Goal: Task Accomplishment & Management: Use online tool/utility

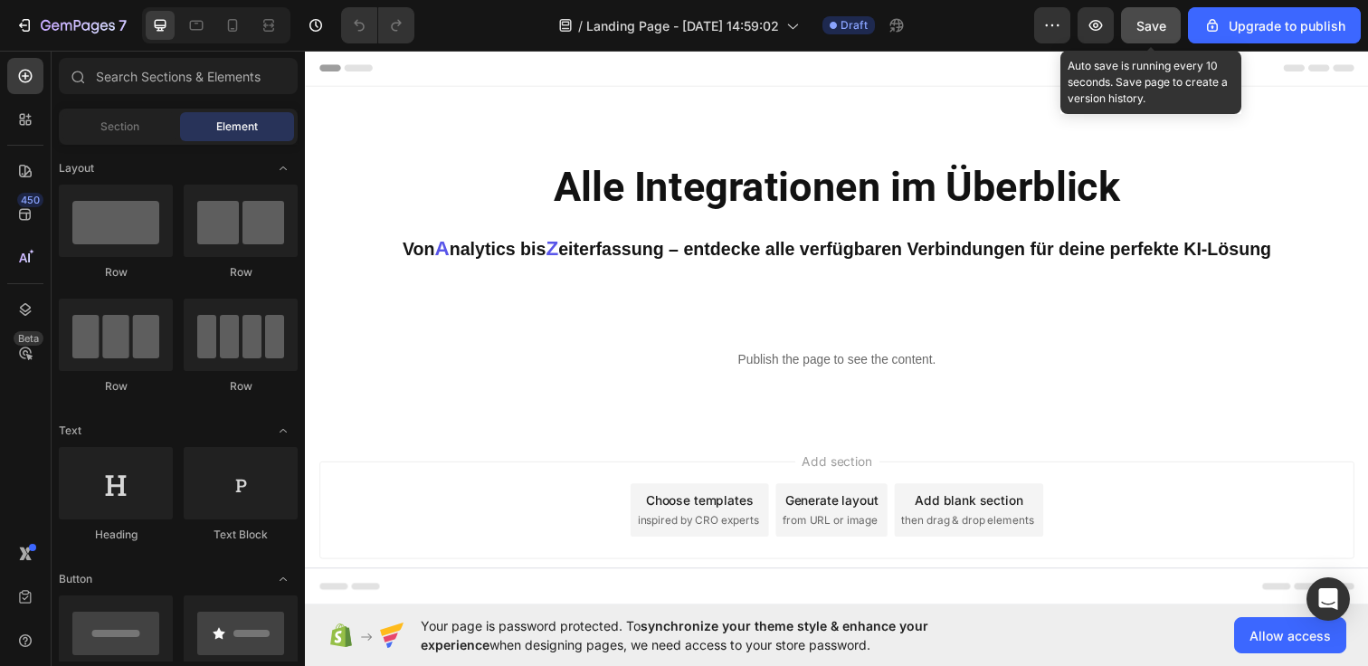
click at [1164, 14] on button "Save" at bounding box center [1151, 25] width 60 height 36
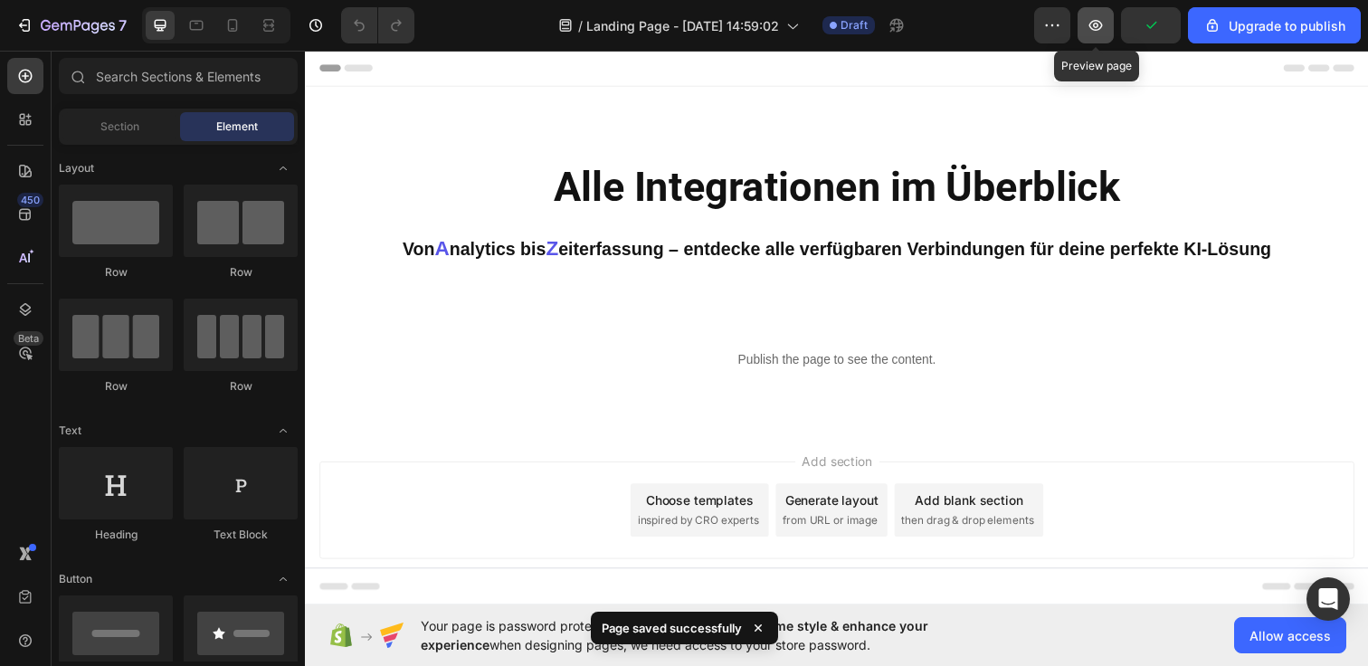
click at [1106, 19] on button "button" at bounding box center [1095, 25] width 36 height 36
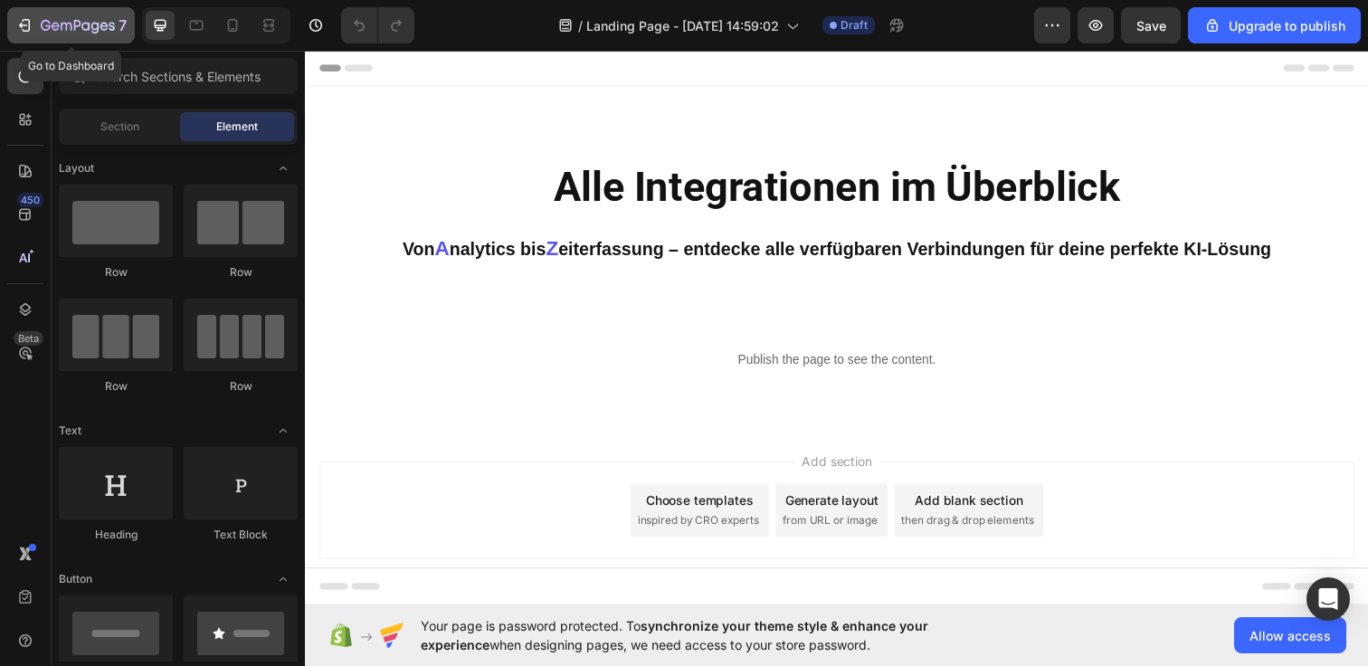
click at [25, 23] on icon "button" at bounding box center [24, 25] width 18 height 18
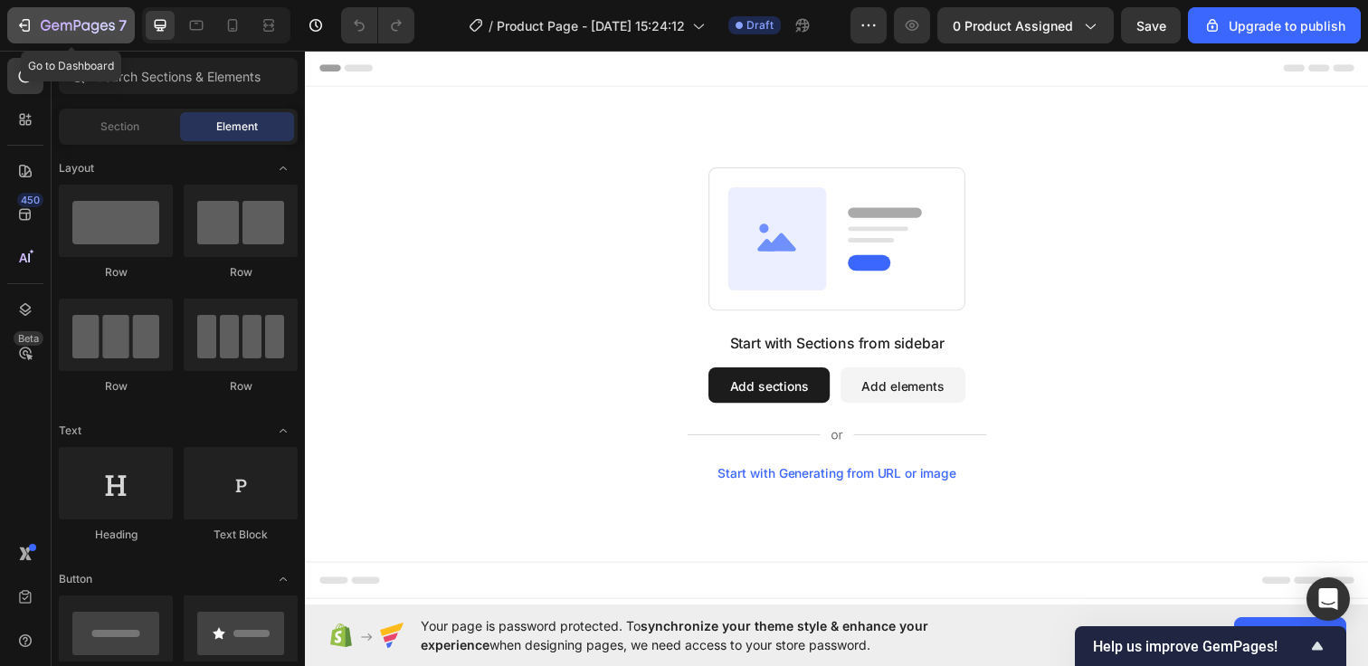
click at [43, 33] on icon "button" at bounding box center [78, 26] width 74 height 15
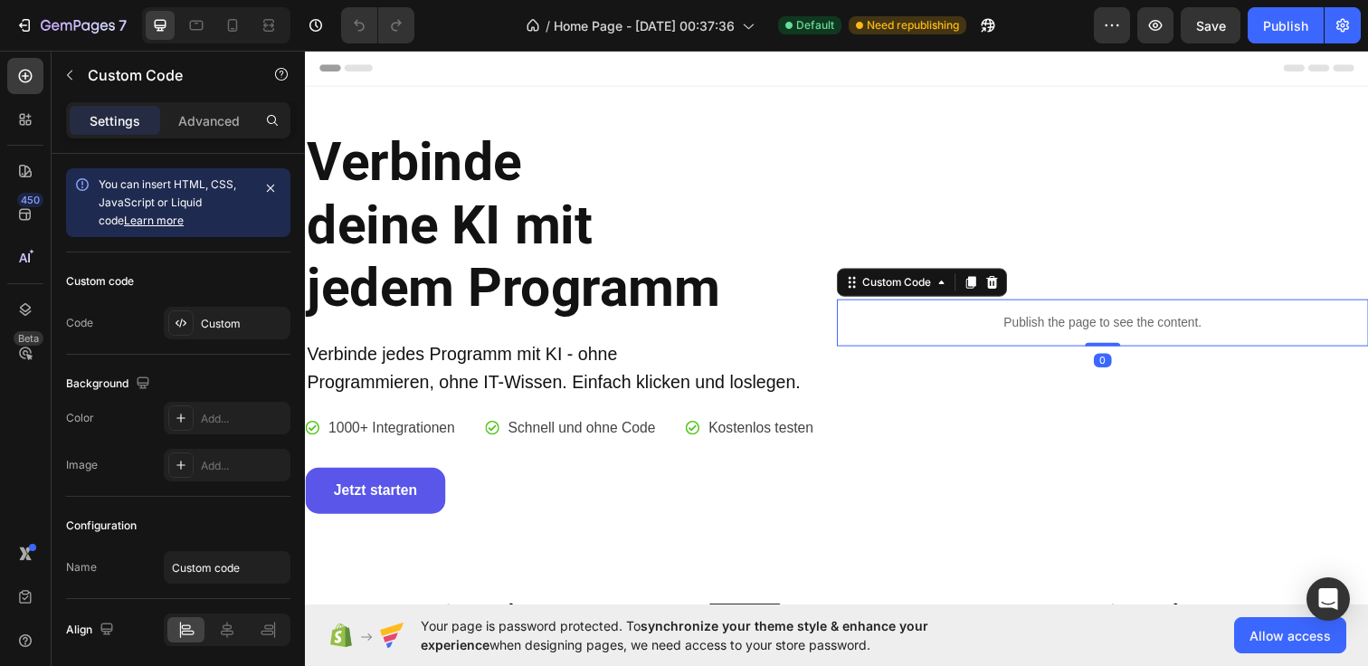
click at [1072, 322] on p "Publish the page to see the content." at bounding box center [1119, 327] width 543 height 19
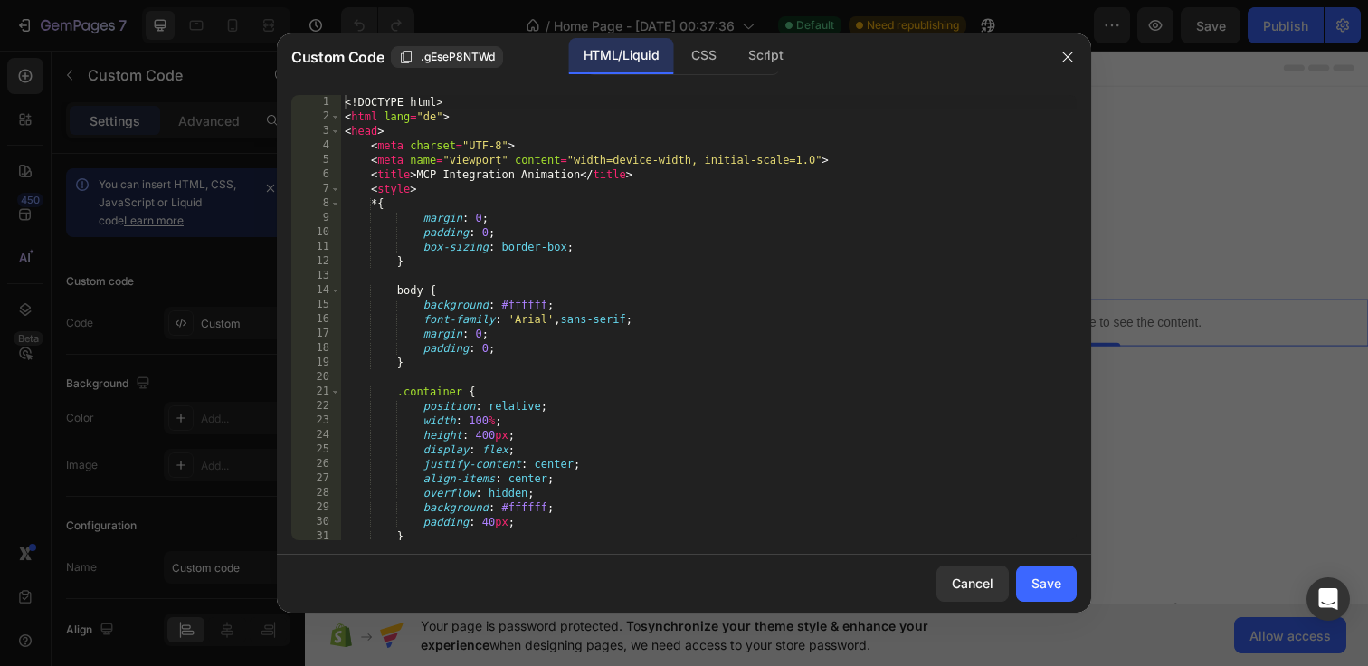
click at [342, 104] on div "<! DOCTYPE html > < html lang = "de" > < head > < meta charset = "UTF-8" > < me…" at bounding box center [708, 332] width 735 height 474
type textarea "</body> </html>"
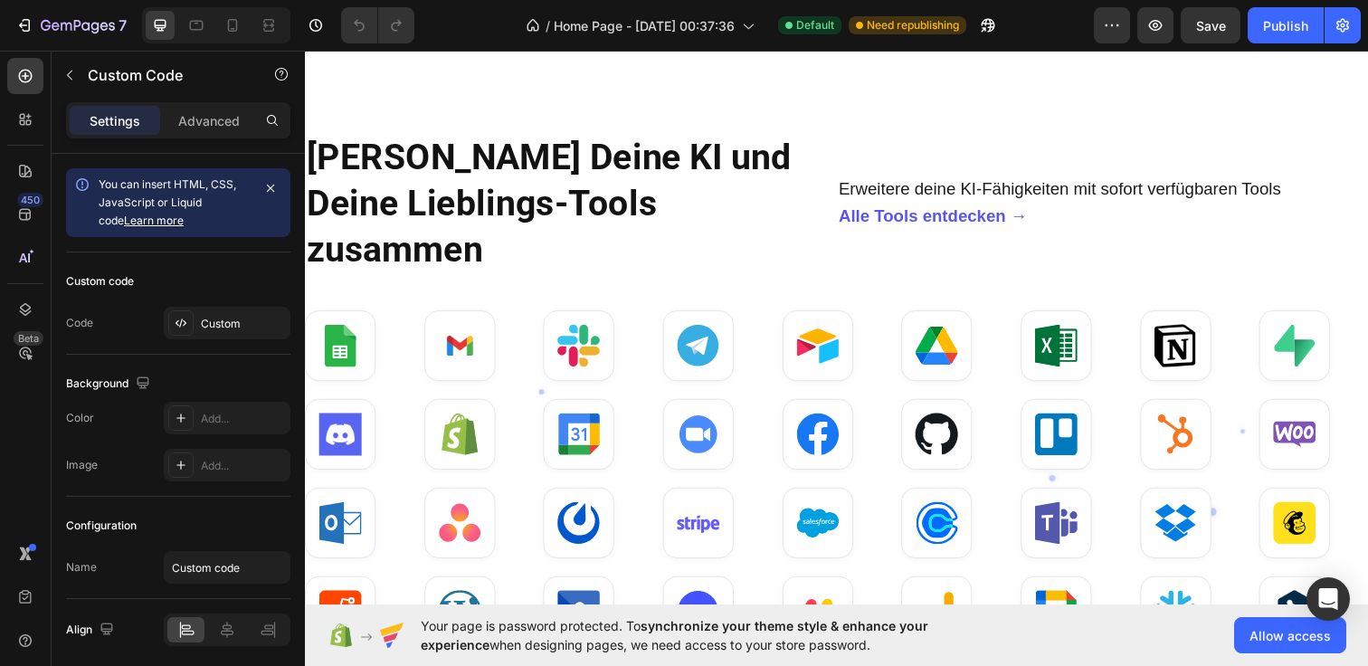
scroll to position [1178, 0]
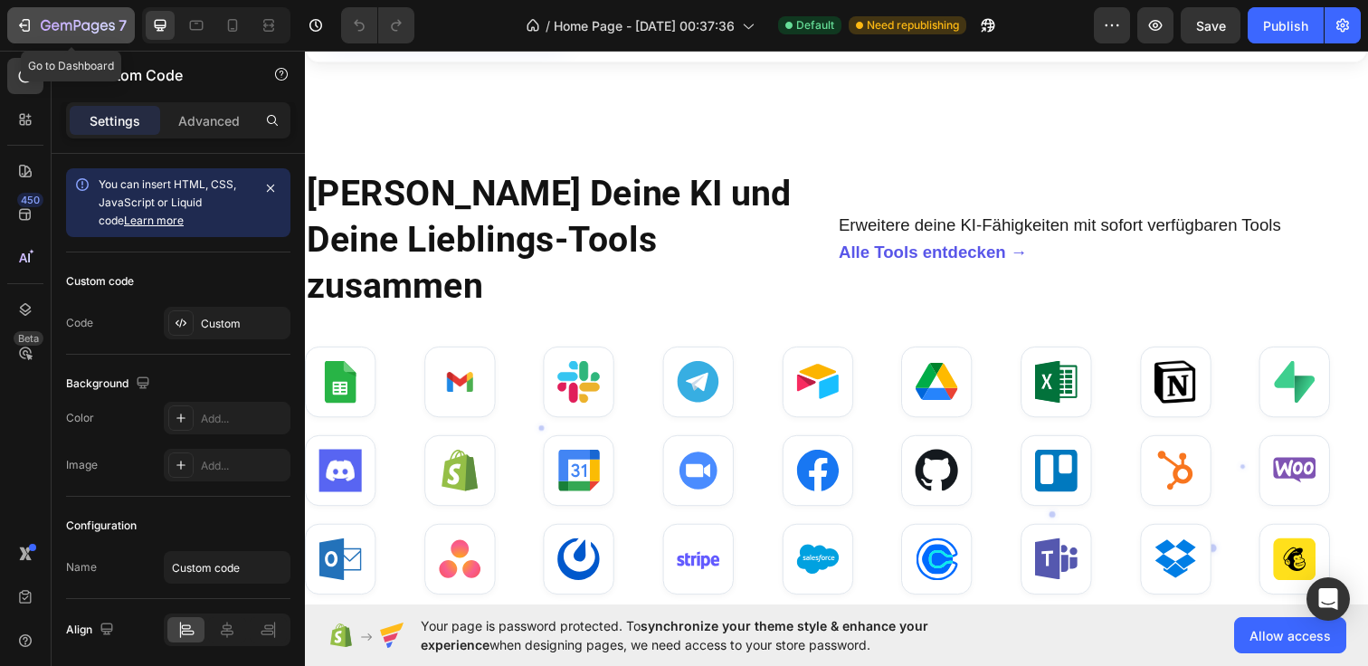
click at [58, 17] on div "7" at bounding box center [84, 25] width 86 height 22
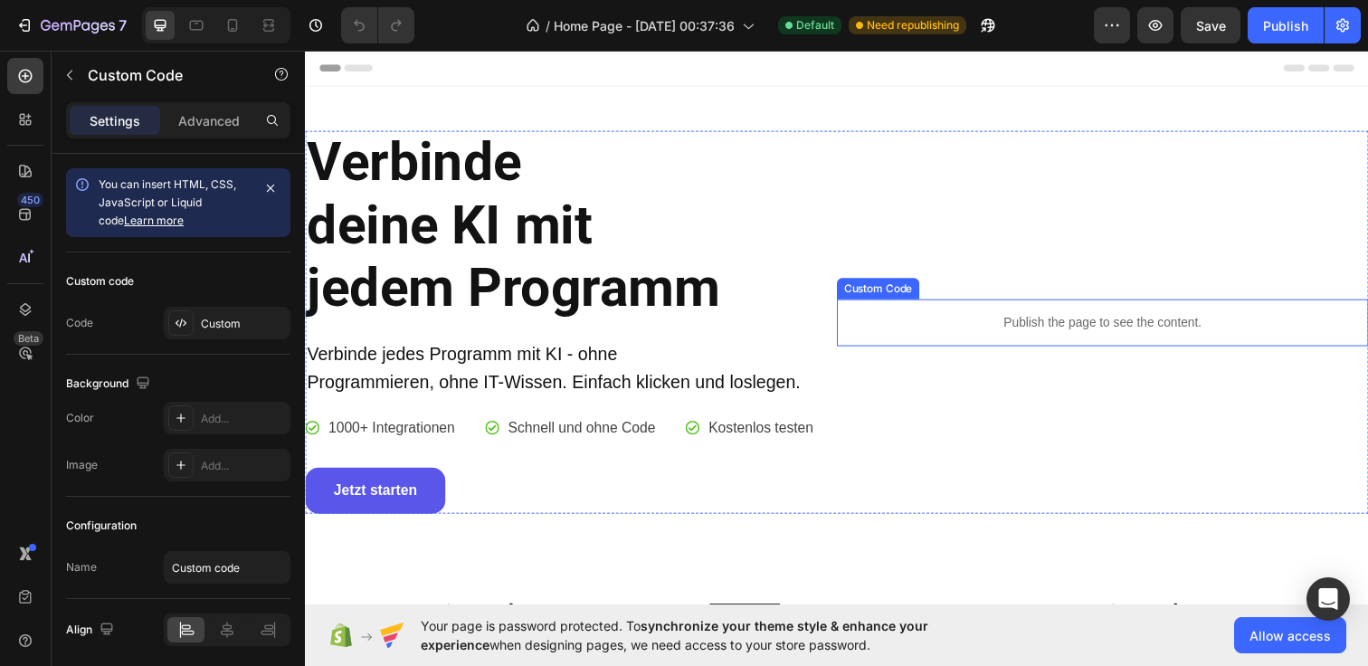
click at [1047, 309] on div "Publish the page to see the content." at bounding box center [1119, 328] width 543 height 48
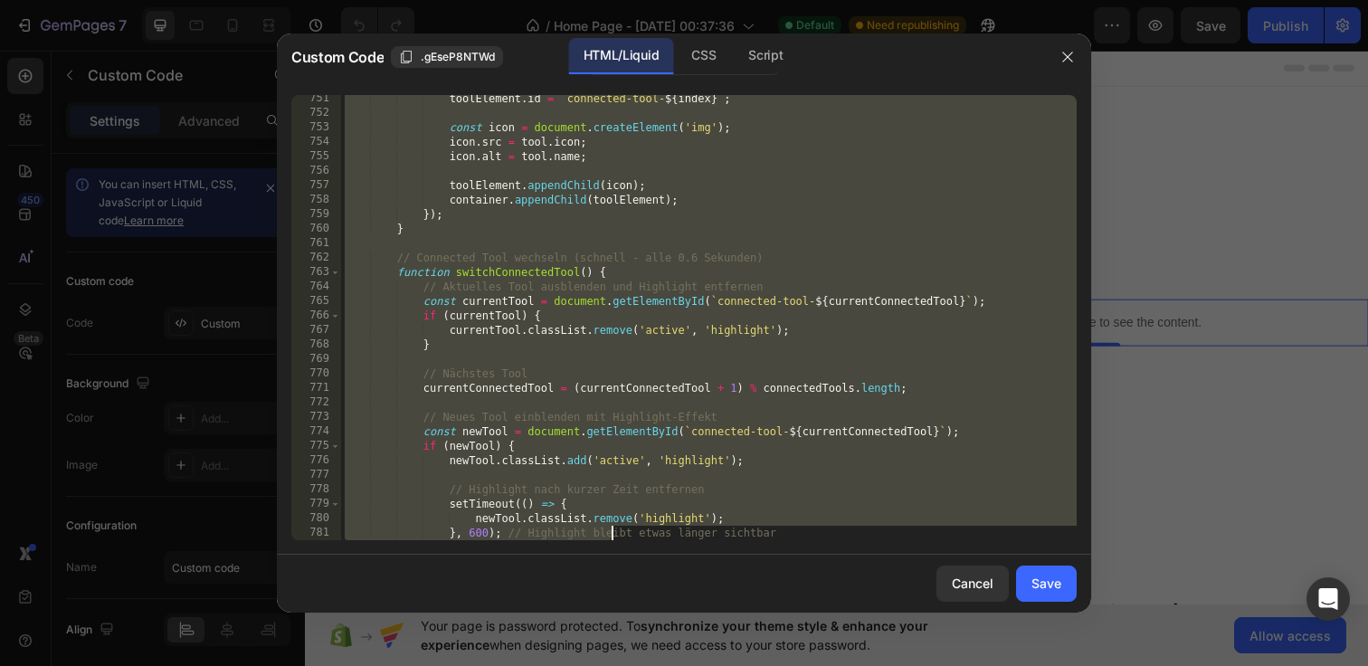
scroll to position [11394, 0]
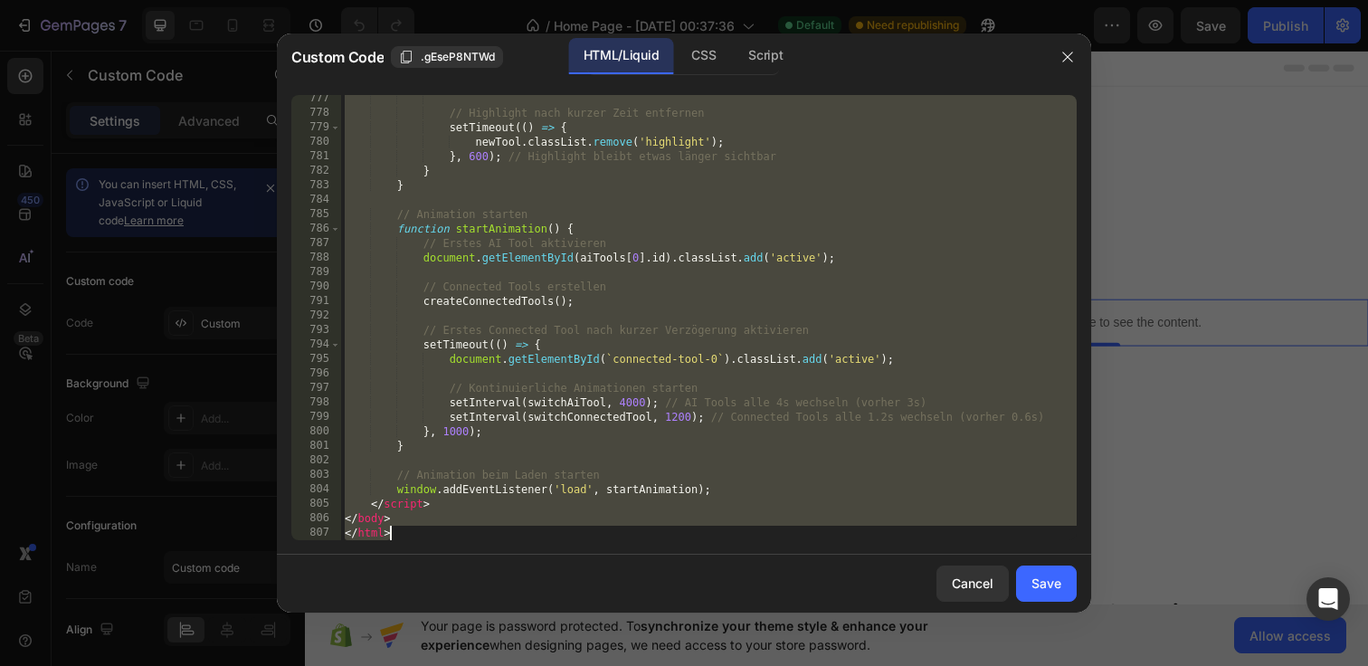
drag, startPoint x: 342, startPoint y: 100, endPoint x: 611, endPoint y: 695, distance: 652.2
click at [611, 0] on html "7 / Home Page - Sep 23, 00:37:36 Default Need republishing Preview Save Publish…" at bounding box center [684, 0] width 1368 height 0
paste textarea "</div"
type textarea "</div>"
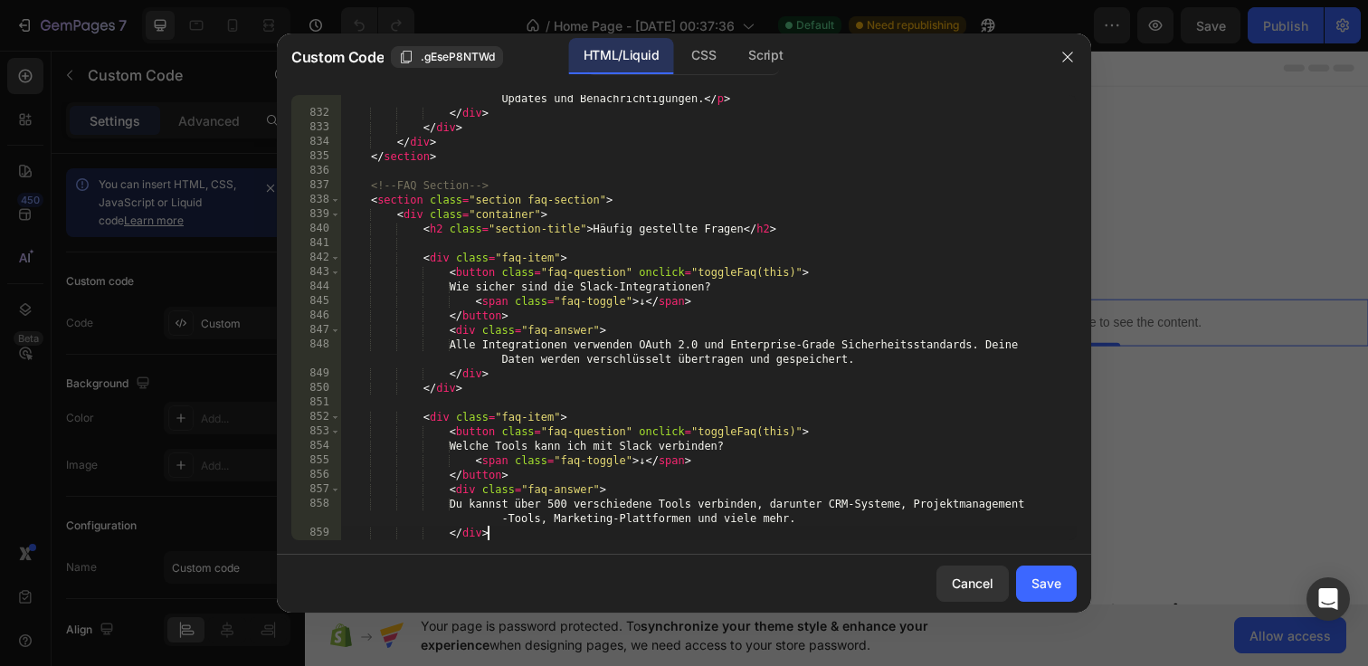
scroll to position [12378, 0]
click at [1068, 582] on button "Save" at bounding box center [1046, 583] width 61 height 36
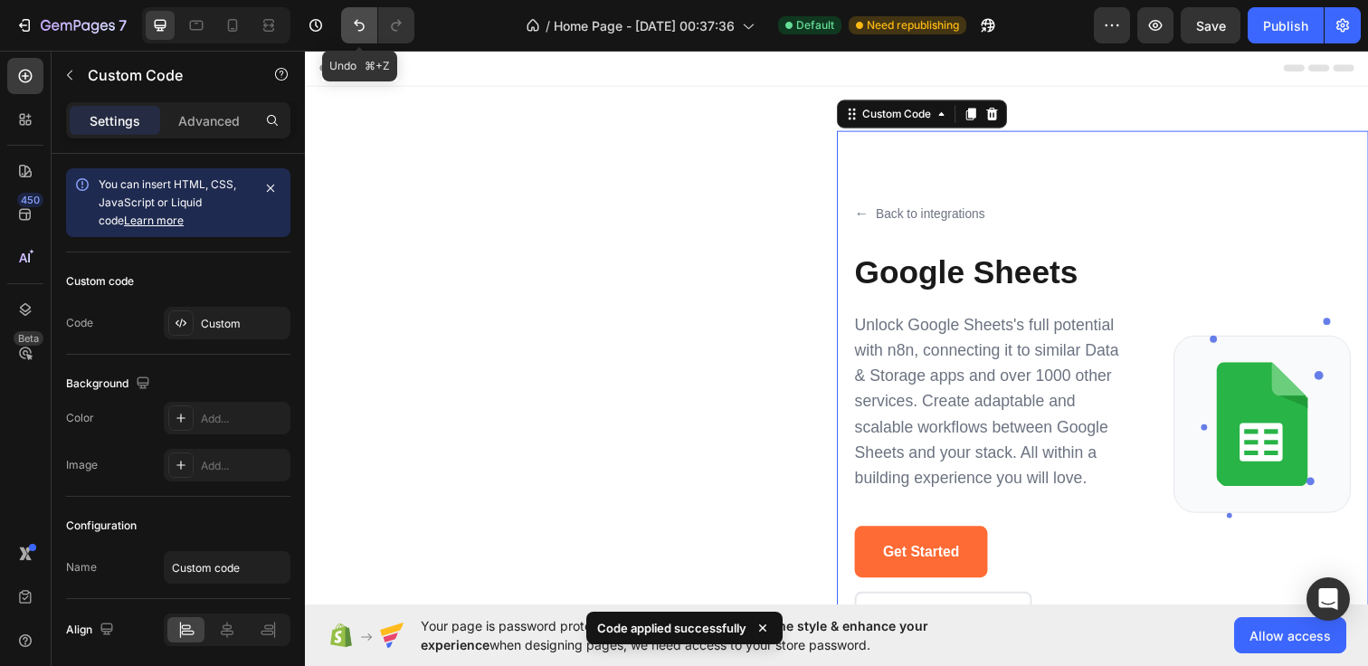
click at [365, 23] on icon "Undo/Redo" at bounding box center [359, 25] width 18 height 18
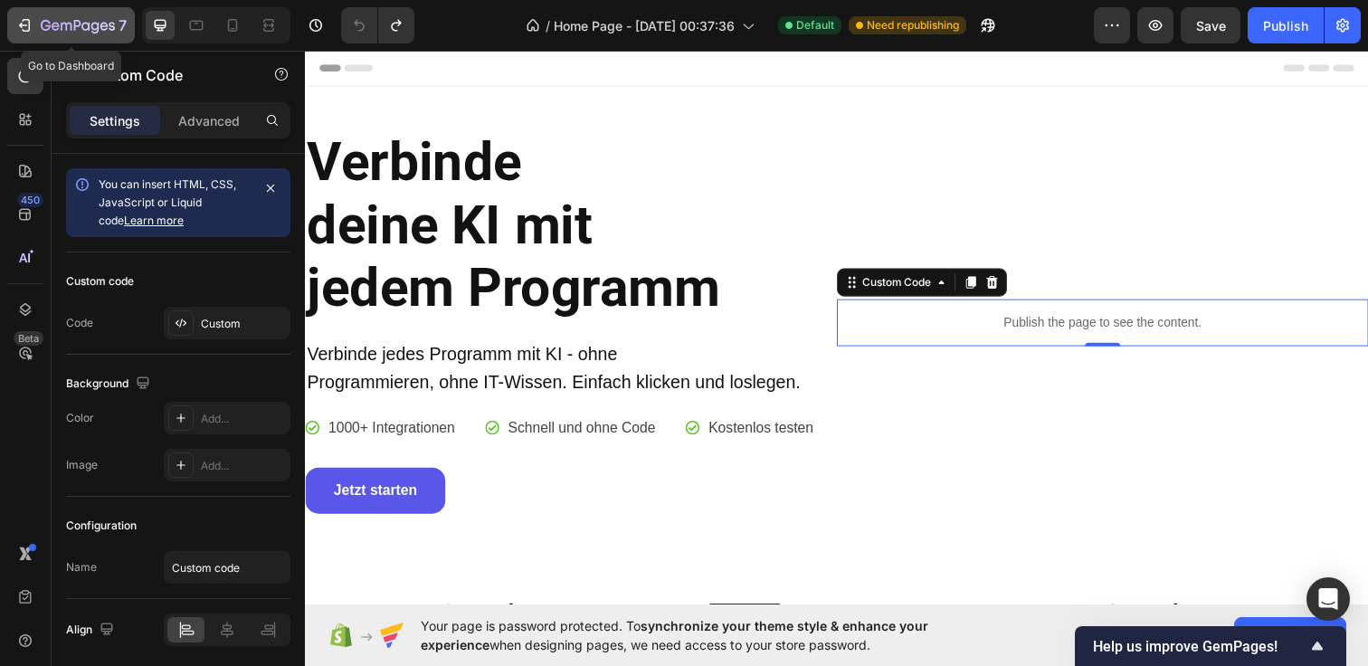
click at [62, 30] on icon "button" at bounding box center [66, 27] width 11 height 8
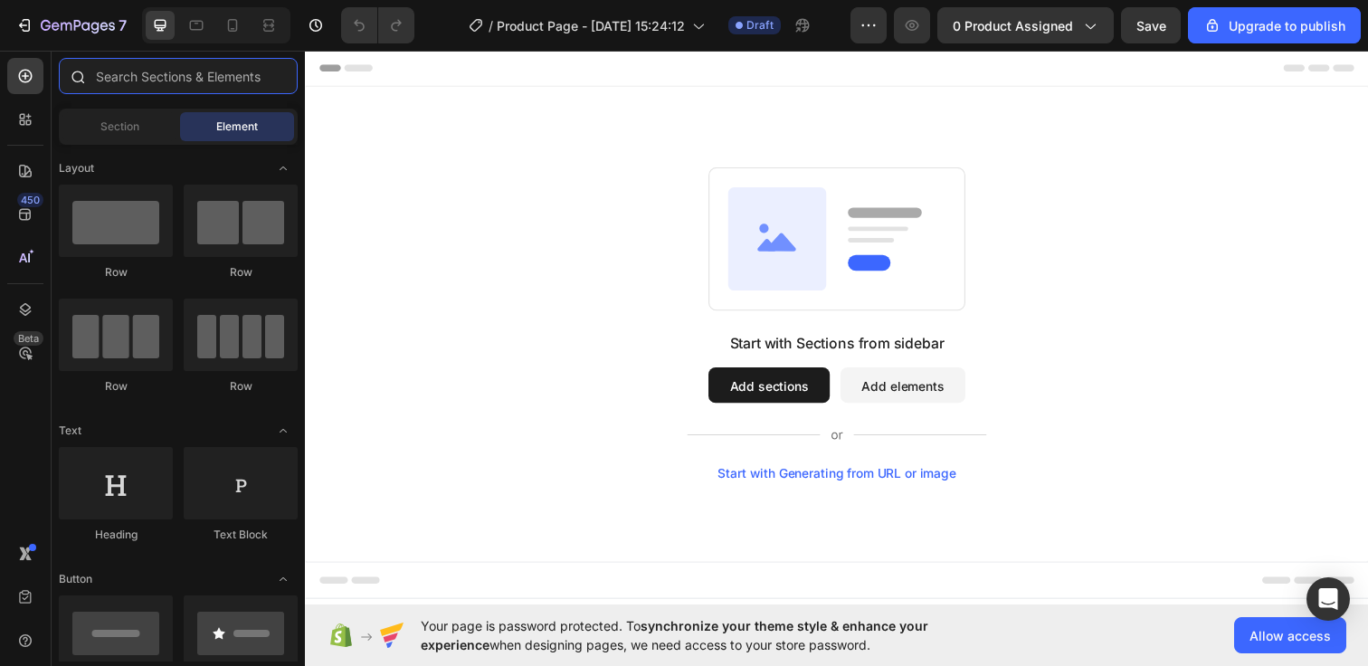
click at [138, 84] on input "text" at bounding box center [178, 76] width 239 height 36
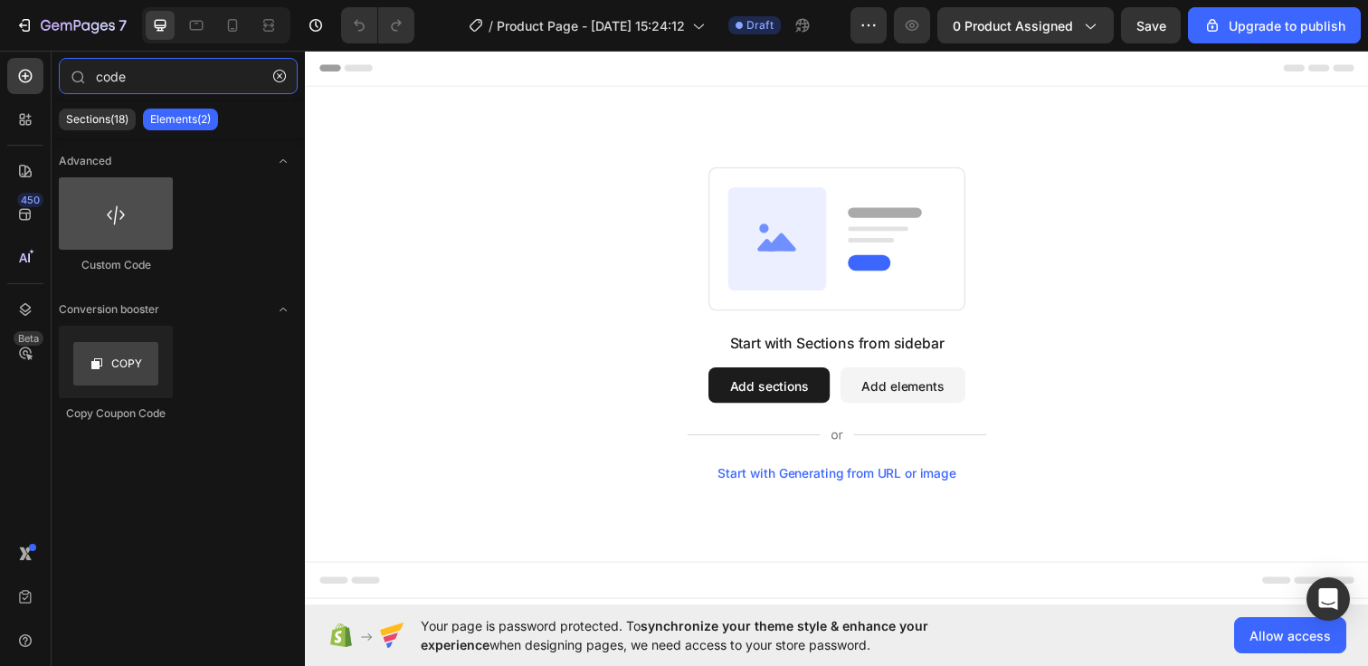
type input "code"
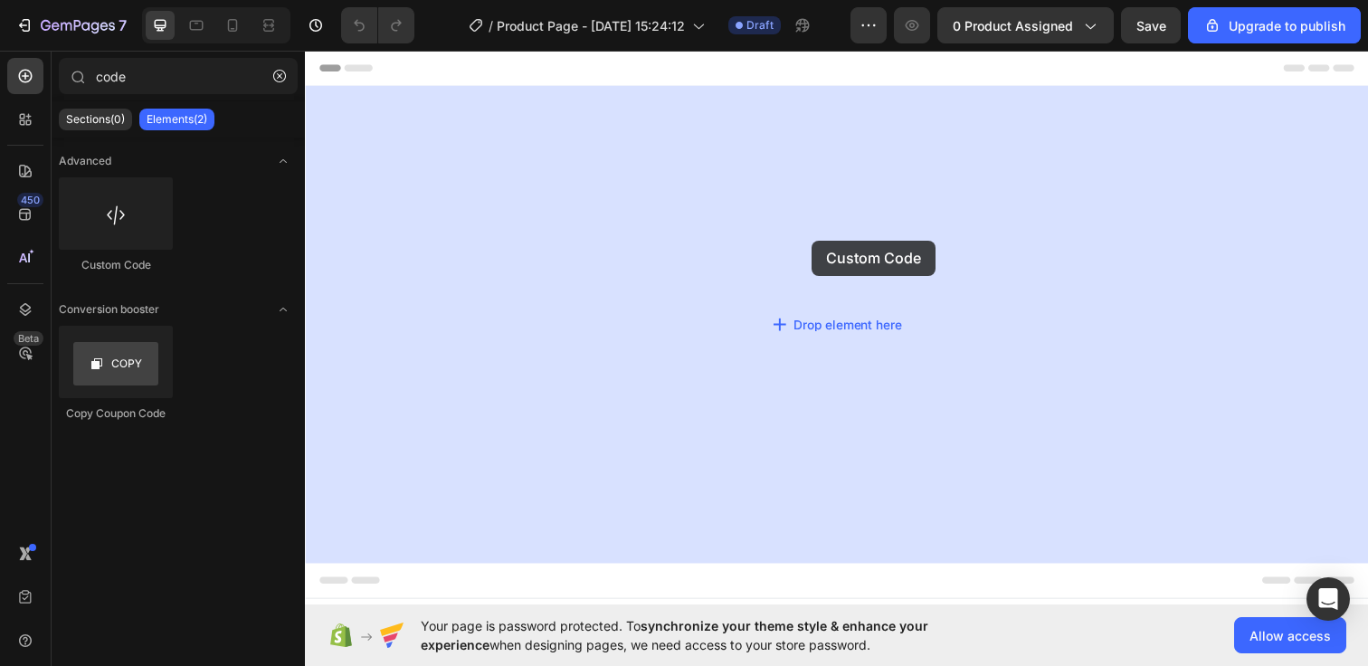
drag, startPoint x: 424, startPoint y: 246, endPoint x: 822, endPoint y: 244, distance: 398.0
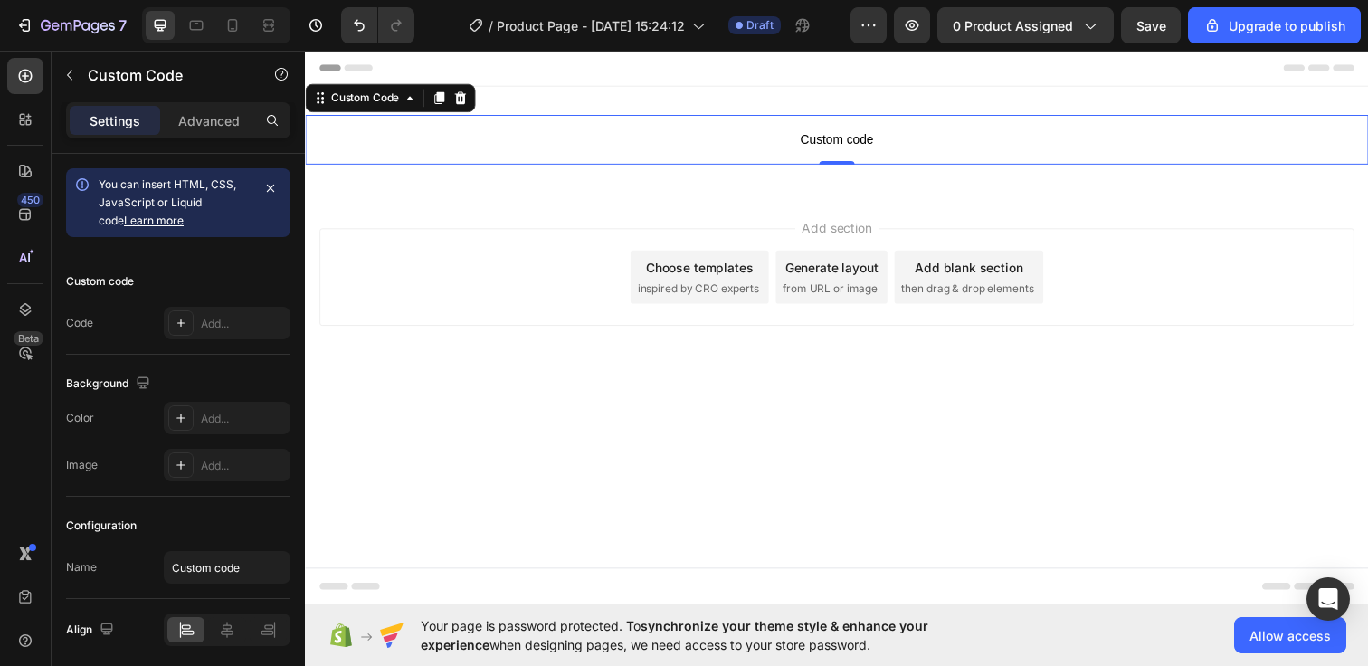
click at [728, 147] on span "Custom code" at bounding box center [847, 141] width 1085 height 22
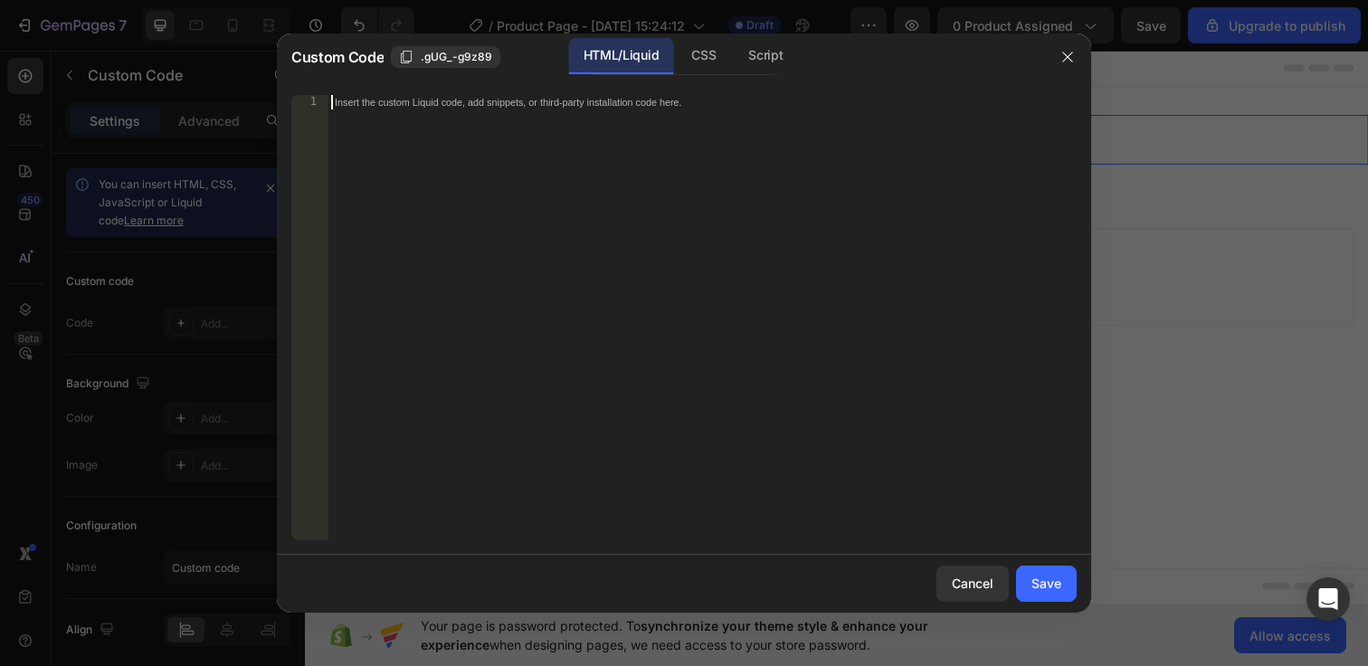
click at [694, 208] on div "Insert the custom Liquid code, add snippets, or third-party installation code h…" at bounding box center [701, 332] width 749 height 474
paste textarea "</html>"
type textarea "</html>"
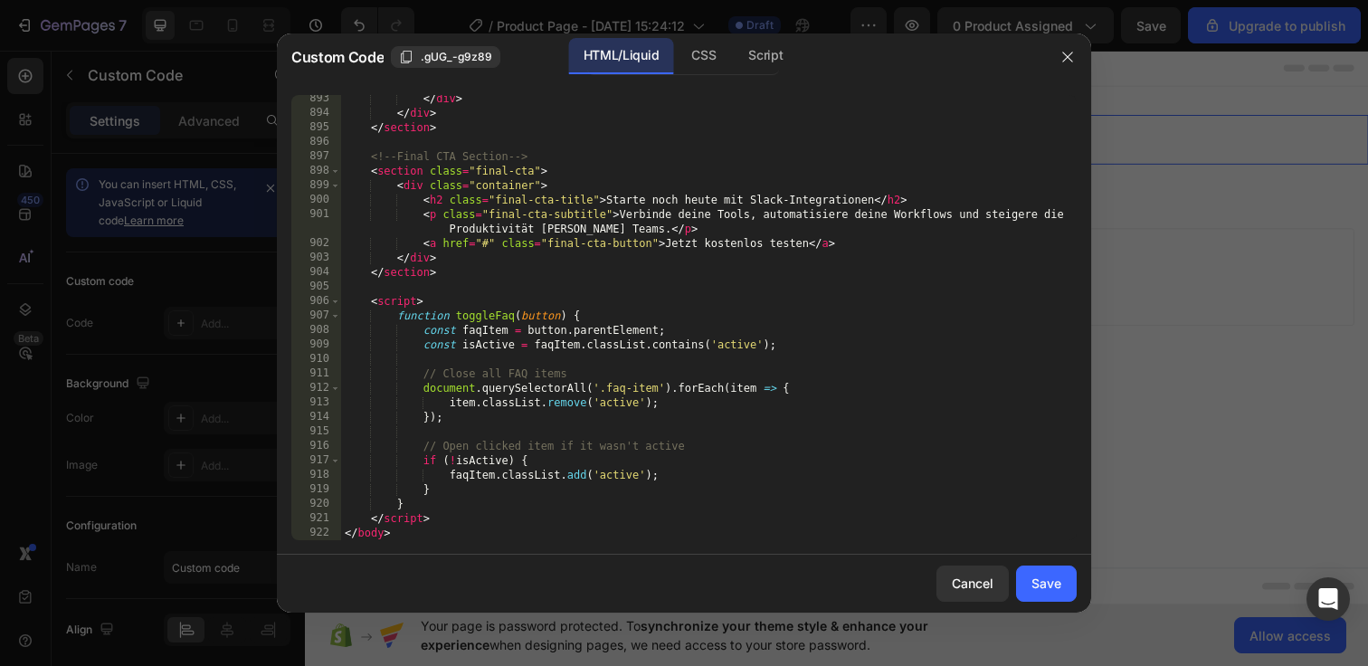
scroll to position [13333, 0]
click at [1009, 580] on div "Cancel Save" at bounding box center [684, 583] width 814 height 58
click at [1040, 583] on div "Save" at bounding box center [1046, 582] width 30 height 19
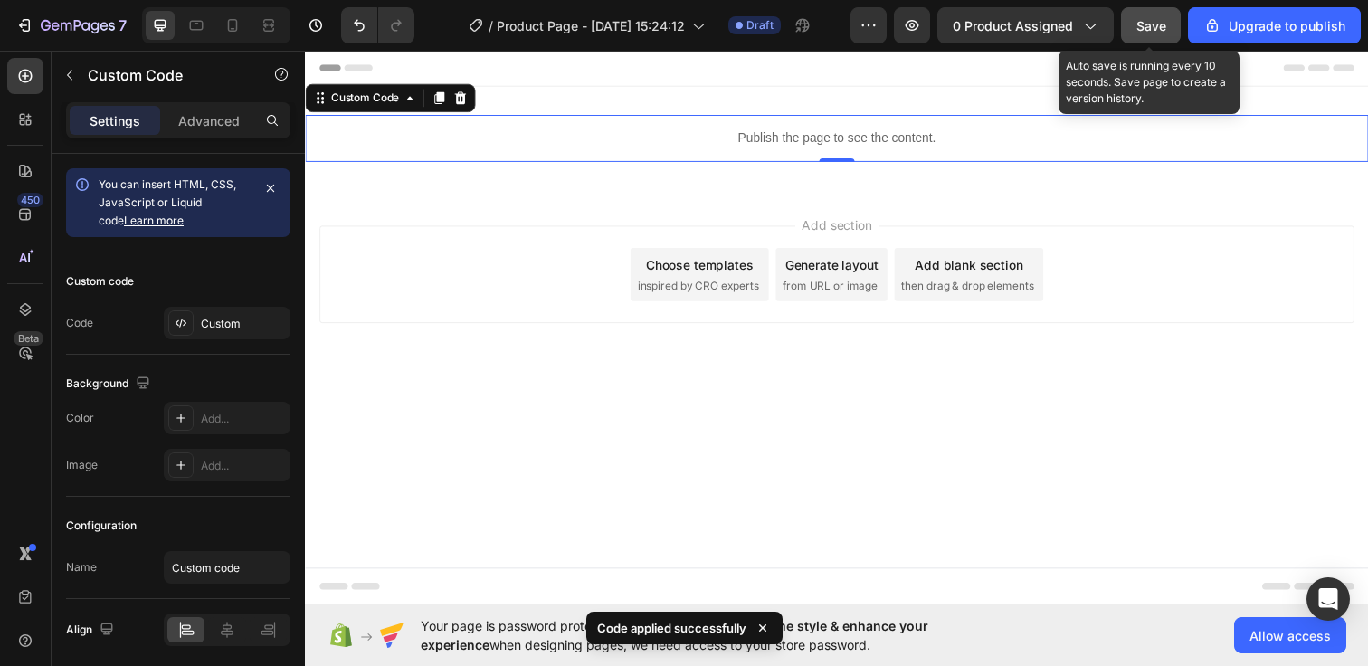
click at [1161, 24] on span "Save" at bounding box center [1151, 25] width 30 height 15
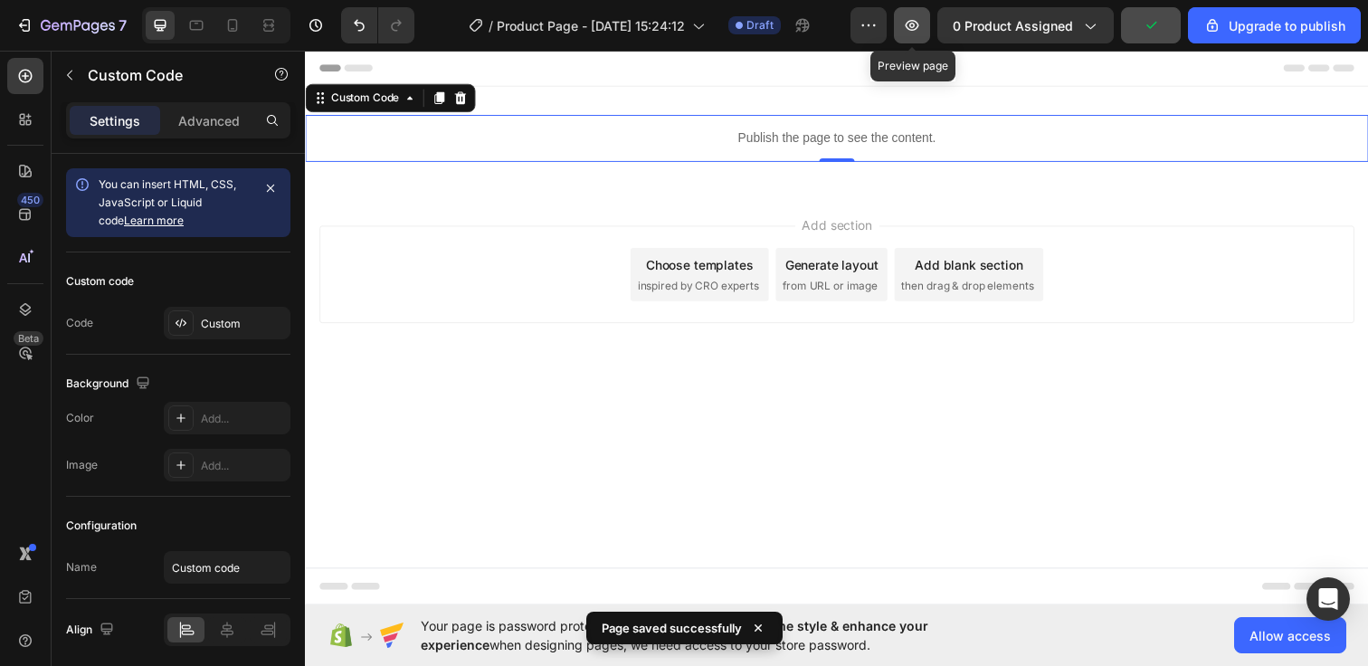
click at [918, 23] on icon "button" at bounding box center [912, 25] width 18 height 18
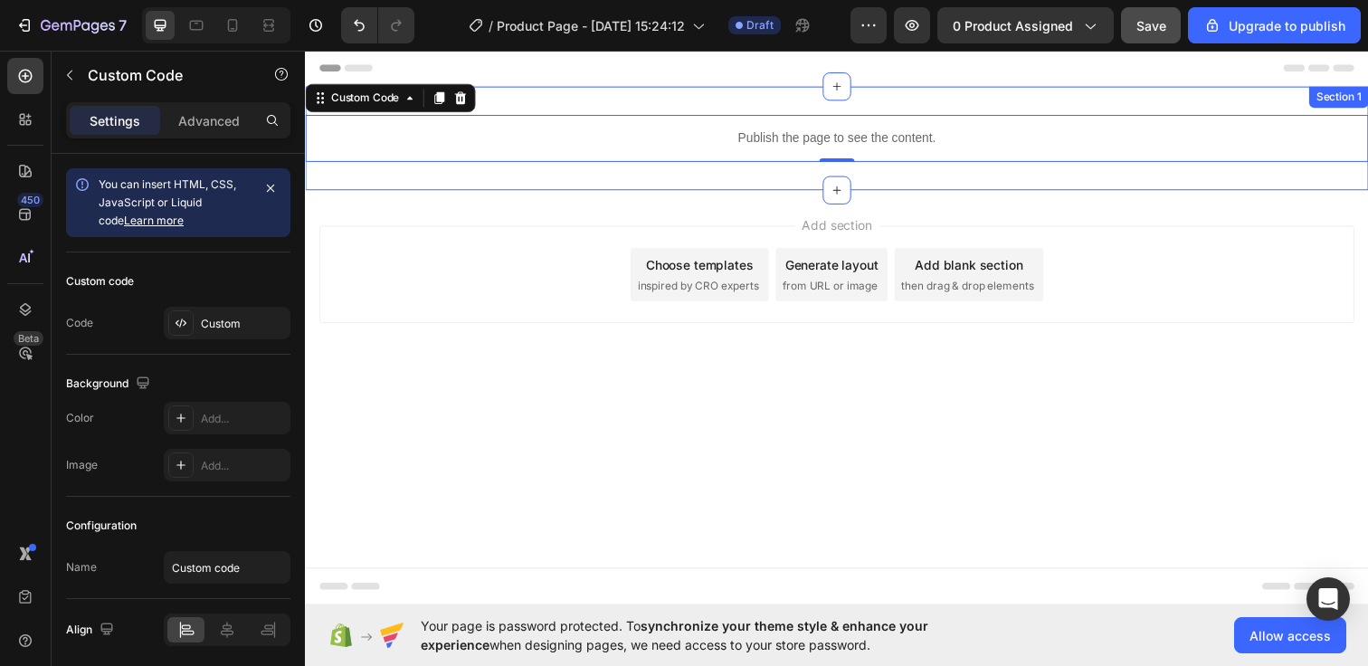
click at [643, 182] on div "Publish the page to see the content. Custom Code 0 Section 1" at bounding box center [847, 140] width 1085 height 106
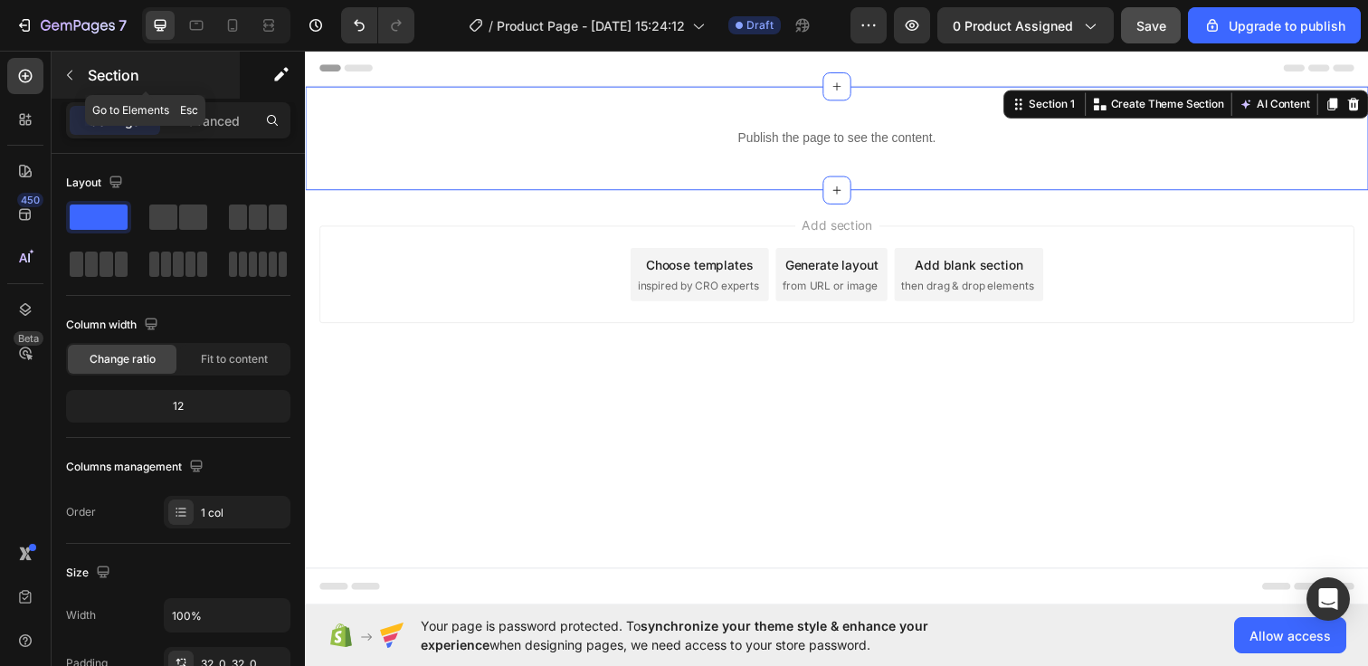
click at [75, 82] on button "button" at bounding box center [69, 75] width 29 height 29
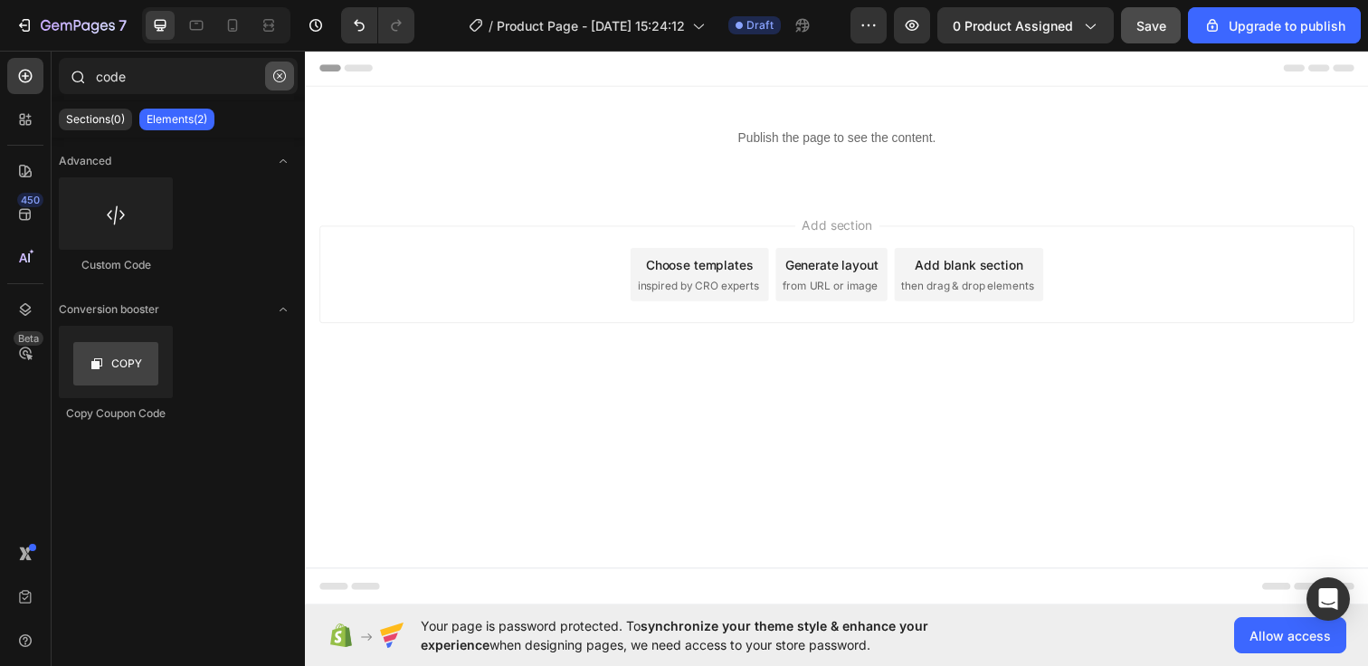
click at [284, 71] on icon "button" at bounding box center [279, 76] width 13 height 13
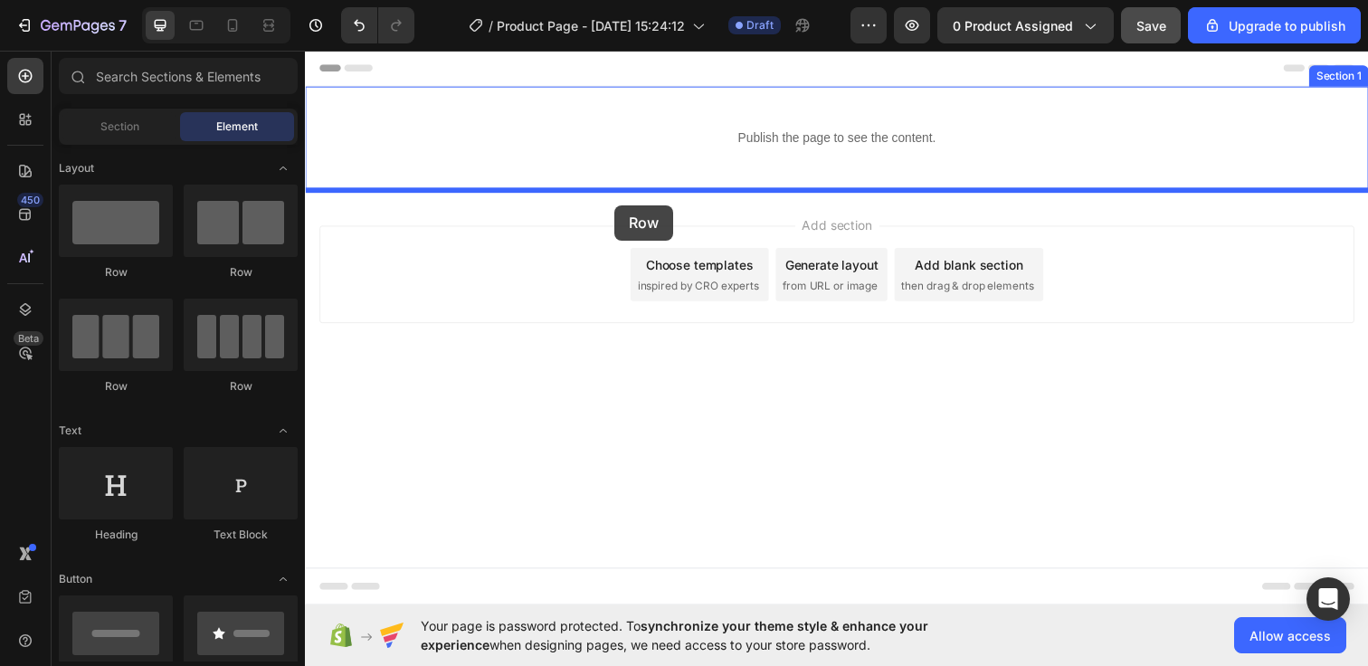
drag, startPoint x: 417, startPoint y: 256, endPoint x: 621, endPoint y: 208, distance: 209.1
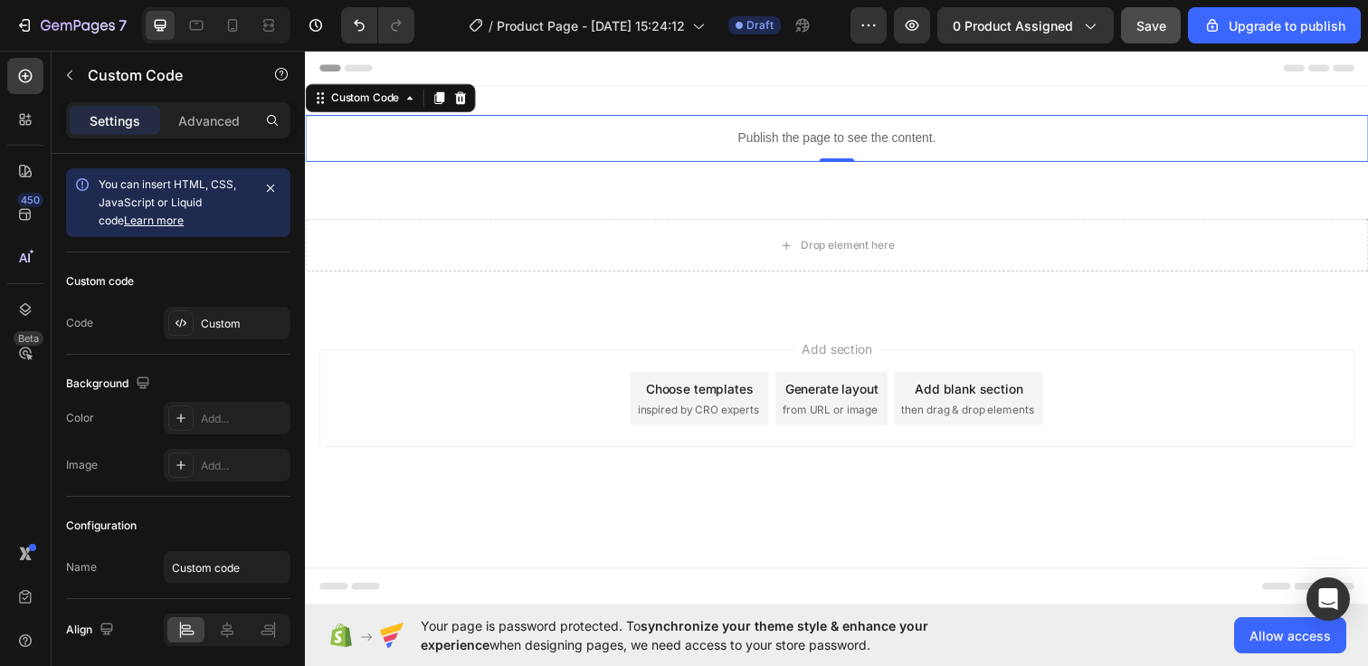
click at [727, 151] on div "Publish the page to see the content." at bounding box center [847, 140] width 1085 height 48
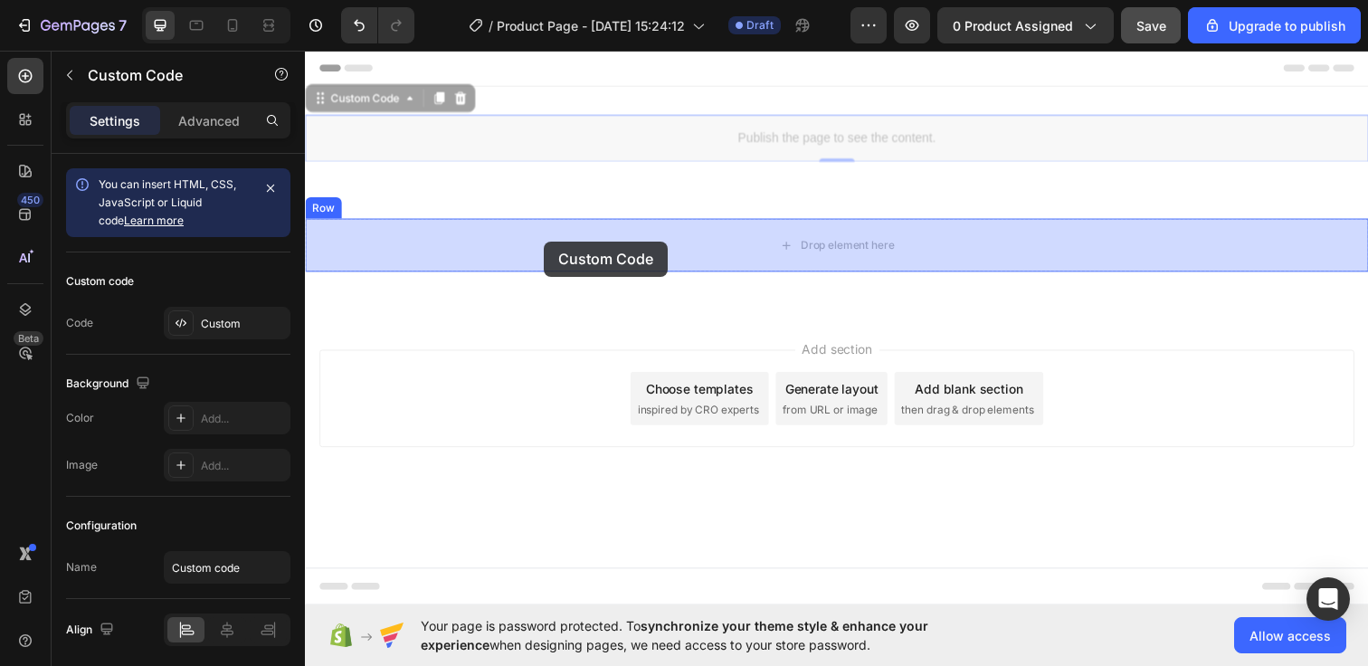
drag, startPoint x: 322, startPoint y: 100, endPoint x: 549, endPoint y: 245, distance: 269.7
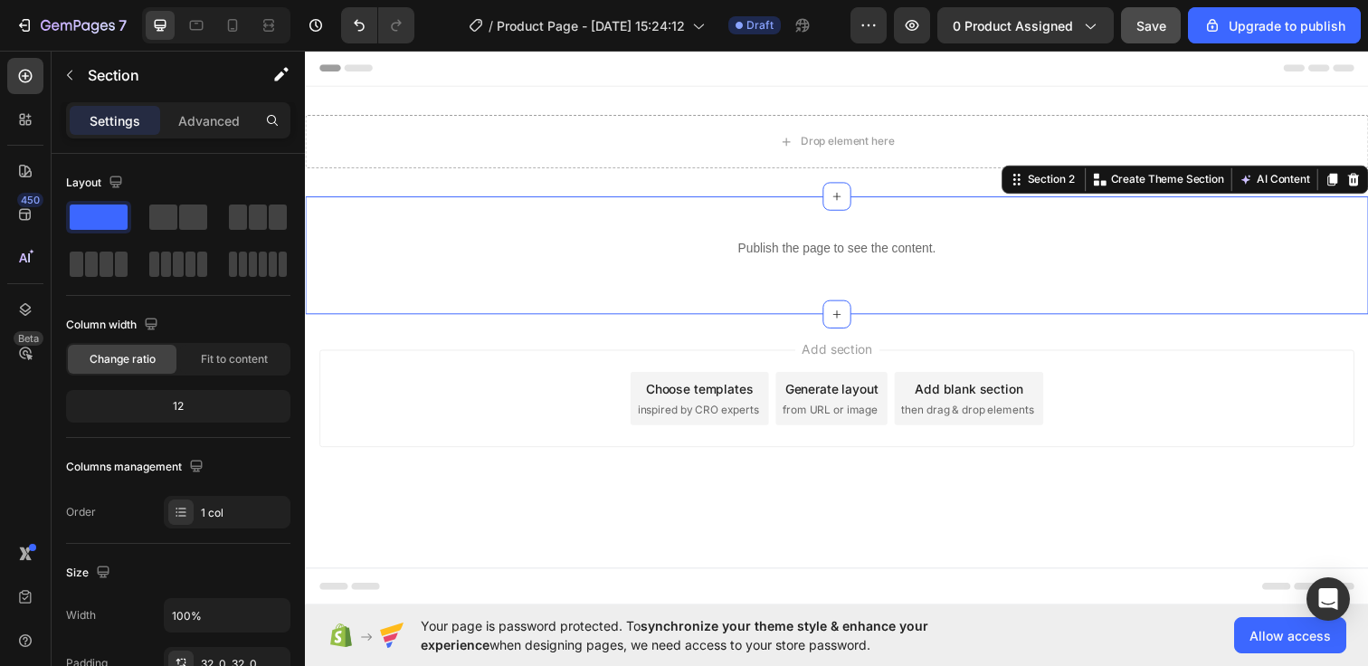
click at [584, 294] on div "Publish the page to see the content. Custom Code Row Section 2 You can create r…" at bounding box center [847, 259] width 1085 height 120
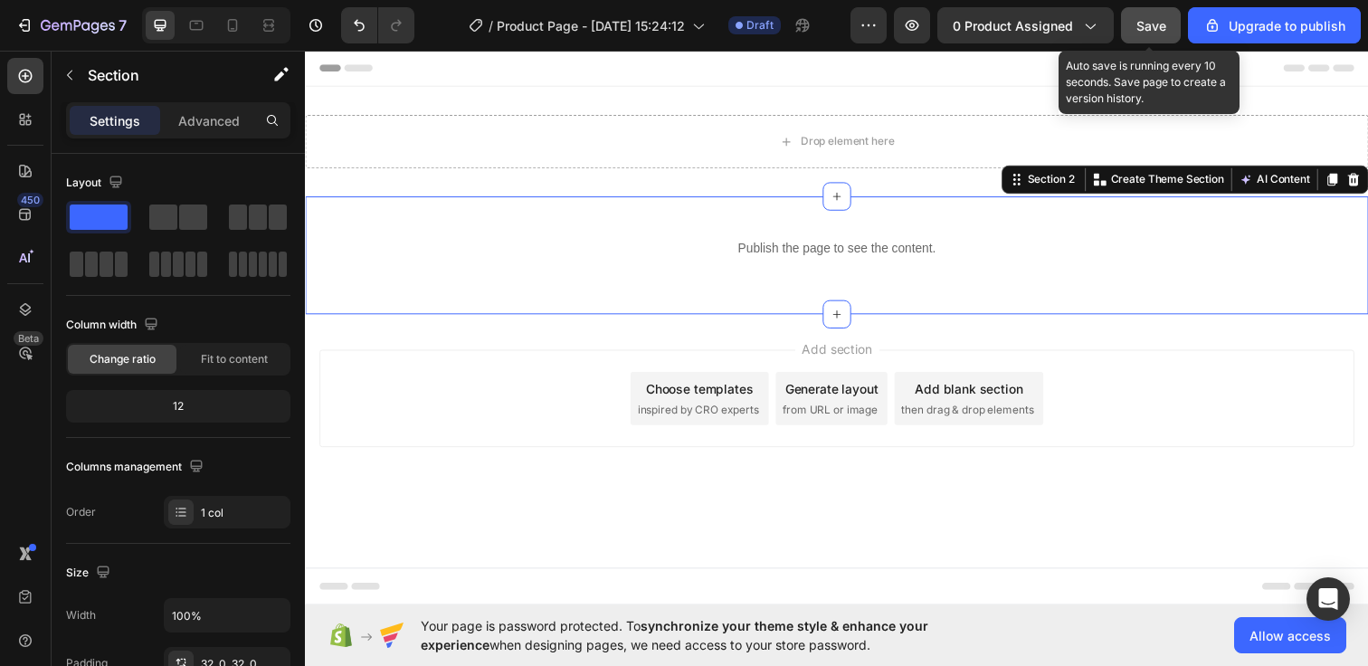
click at [1160, 24] on span "Save" at bounding box center [1151, 25] width 30 height 15
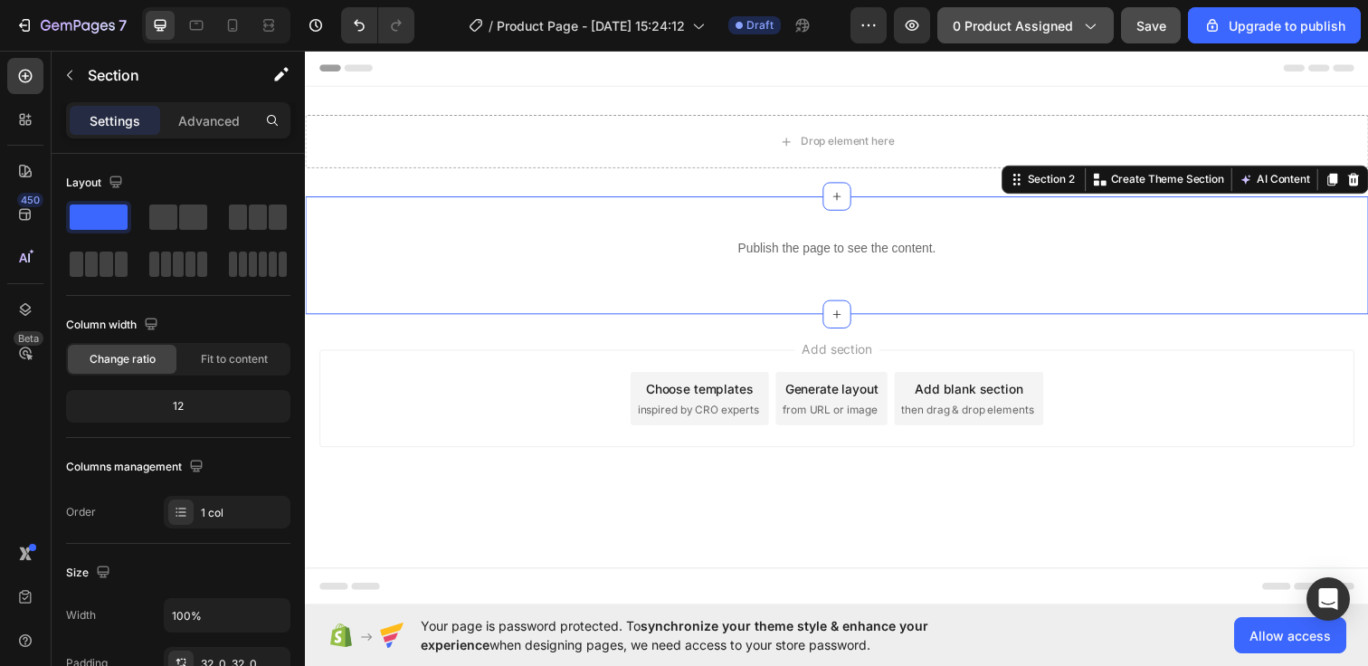
click at [1085, 28] on icon "button" at bounding box center [1089, 25] width 18 height 18
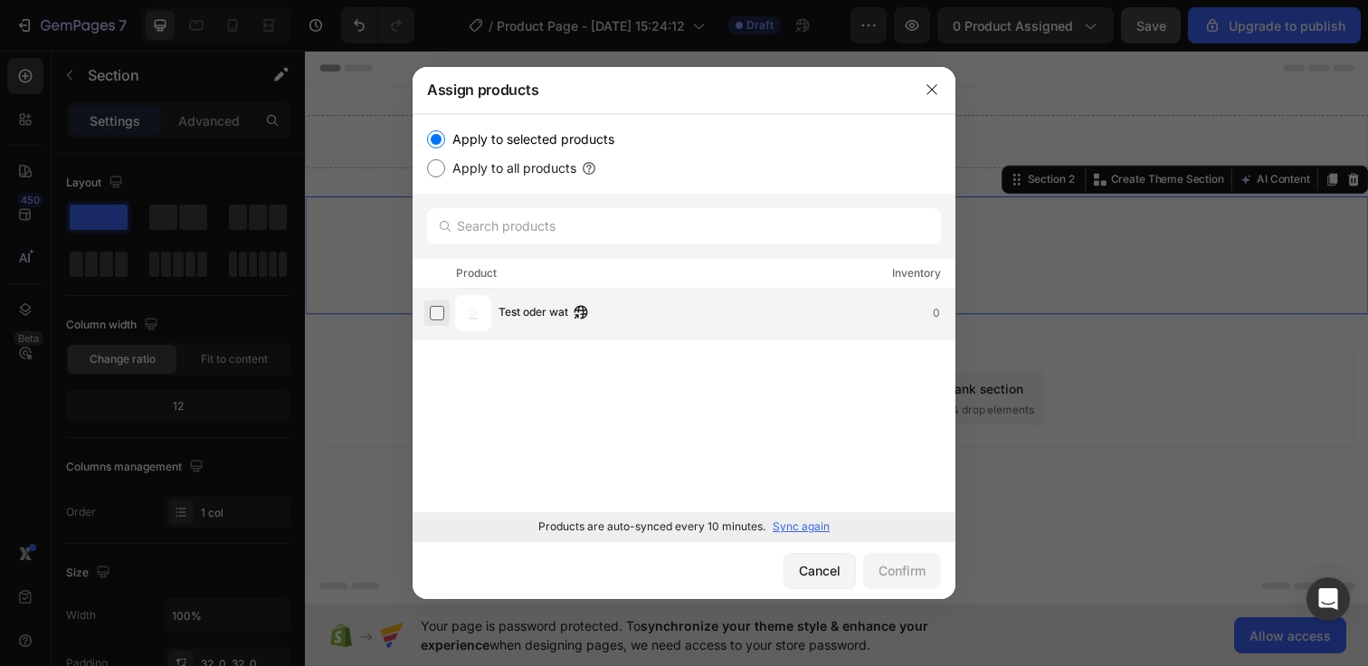
click at [438, 307] on label at bounding box center [437, 313] width 14 height 14
click at [899, 565] on div "Confirm" at bounding box center [901, 570] width 47 height 19
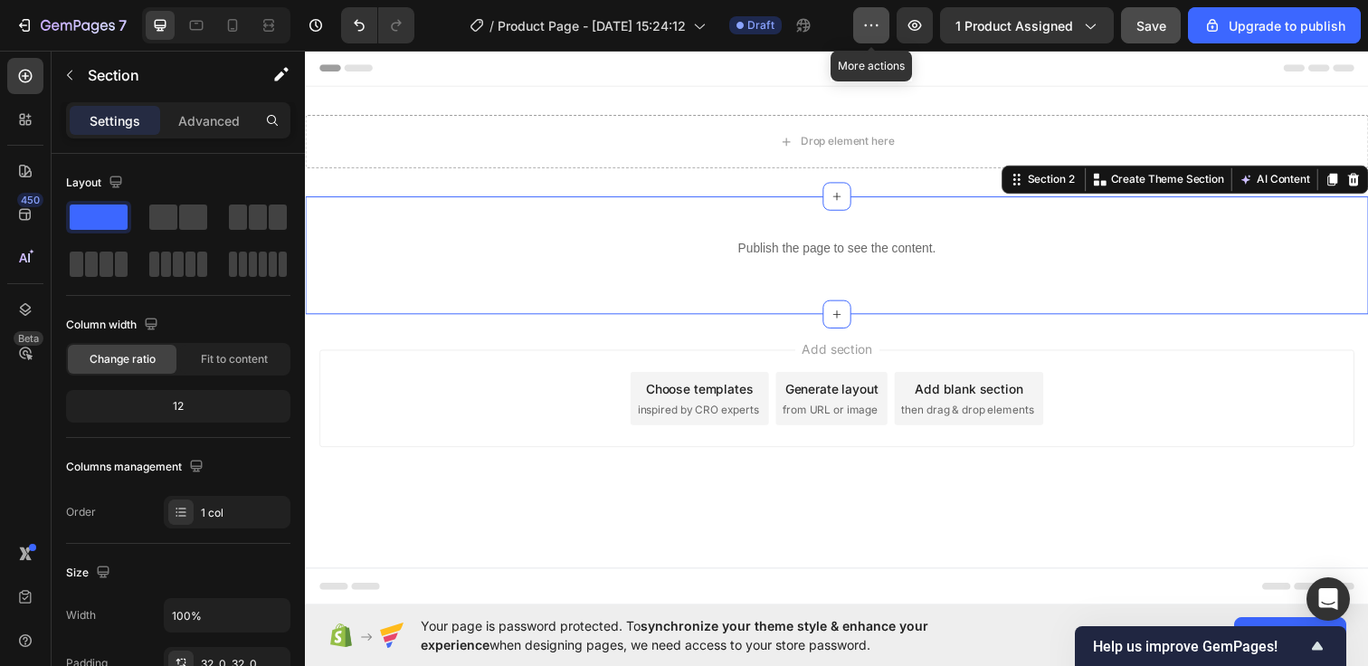
click at [862, 28] on button "button" at bounding box center [871, 25] width 36 height 36
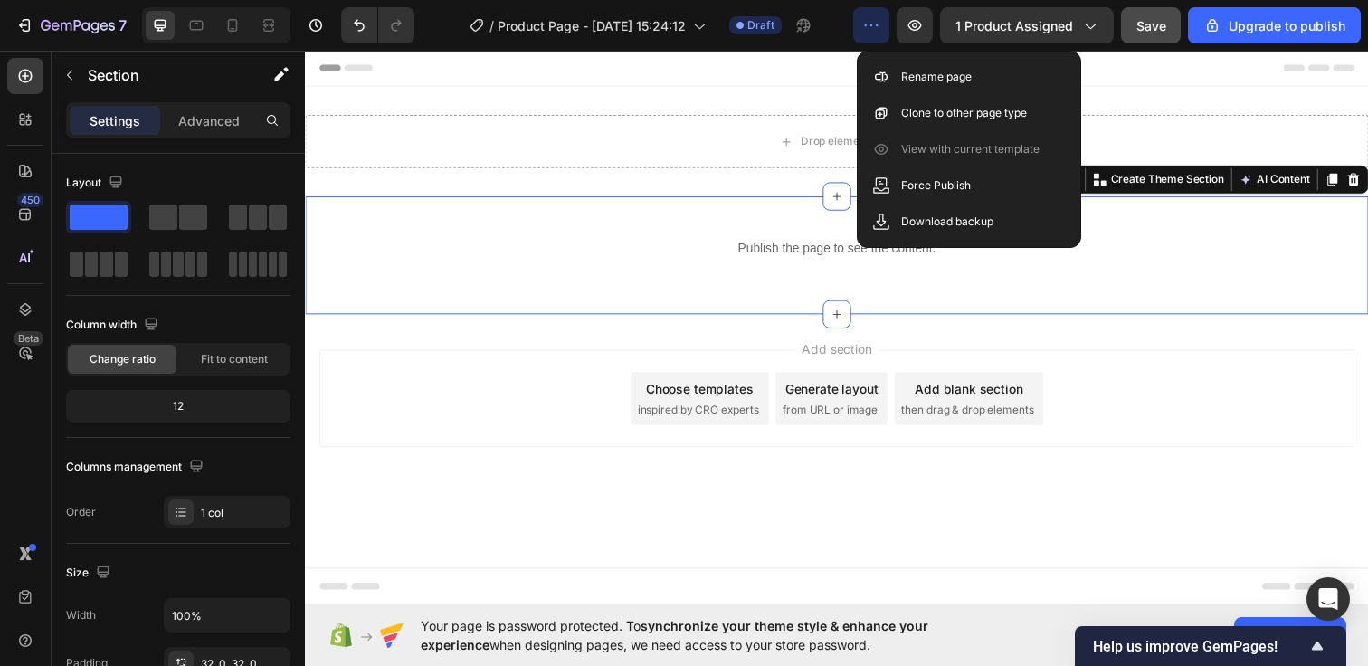
click at [862, 28] on button "button" at bounding box center [871, 25] width 36 height 36
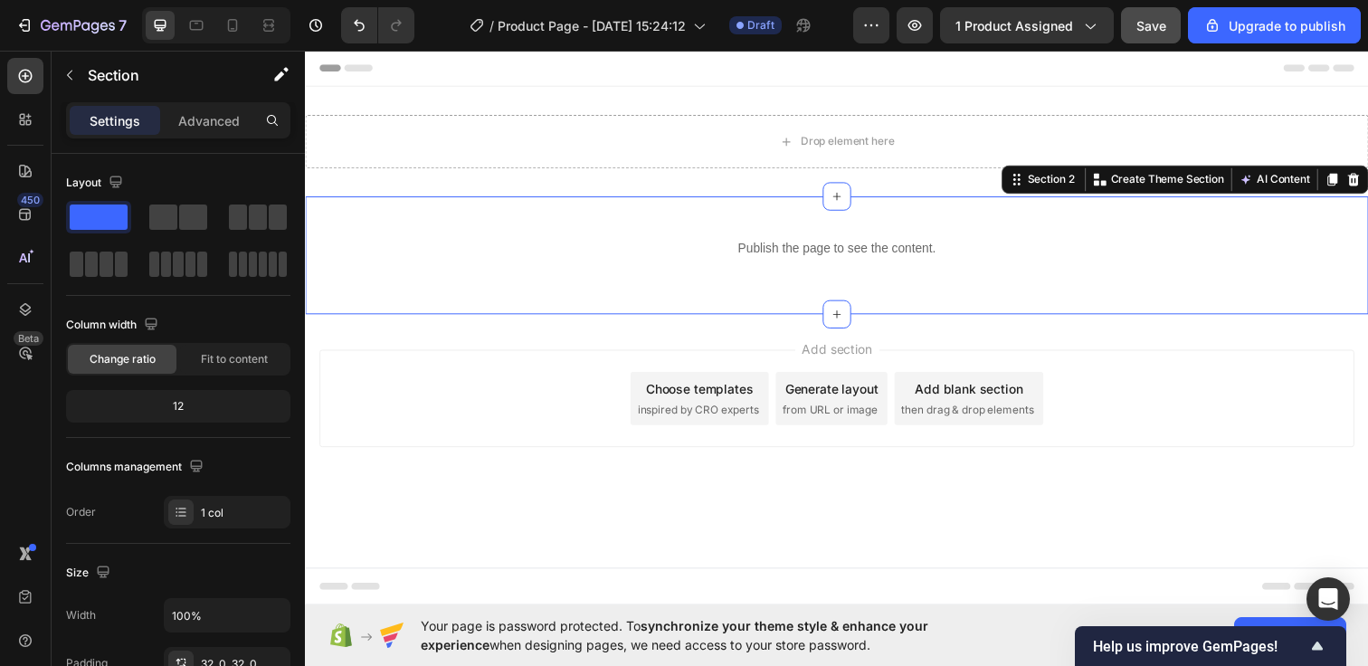
click at [667, 286] on div "Publish the page to see the content. Custom Code Row" at bounding box center [847, 259] width 1085 height 62
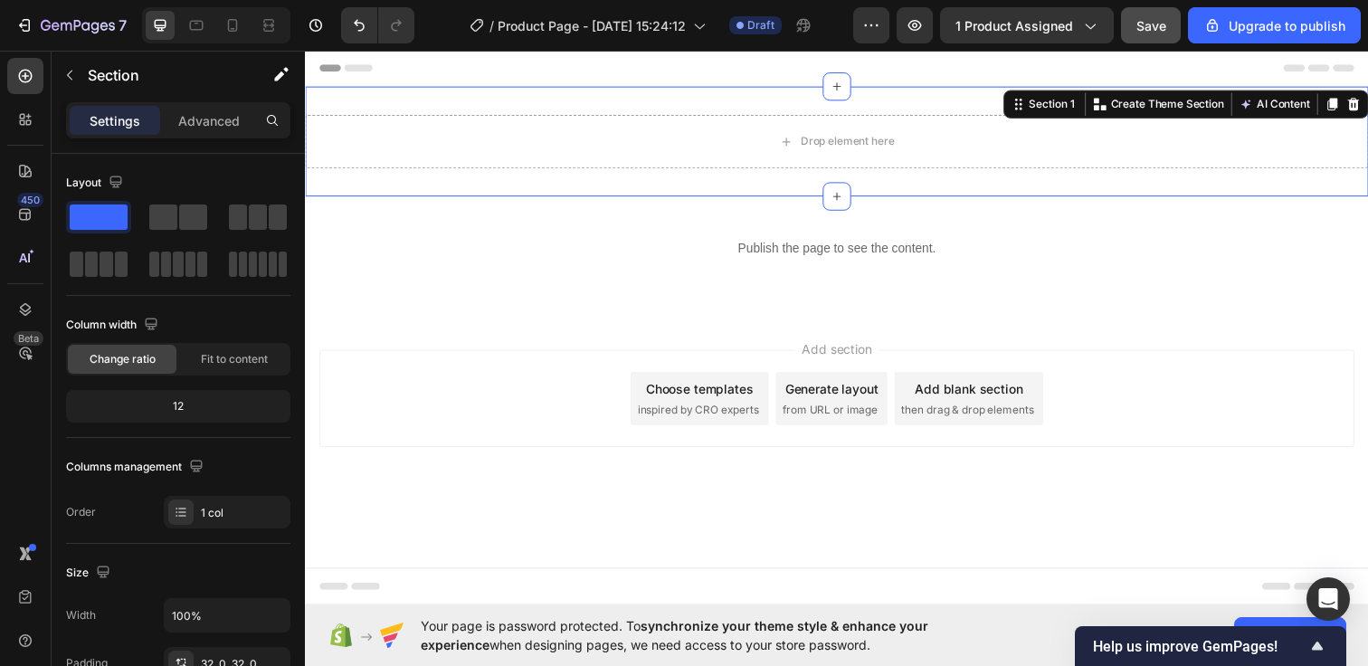
click at [725, 103] on div "Drop element here Section 1 You can create reusable sections Create Theme Secti…" at bounding box center [847, 143] width 1085 height 112
click at [1367, 101] on icon at bounding box center [1376, 105] width 12 height 13
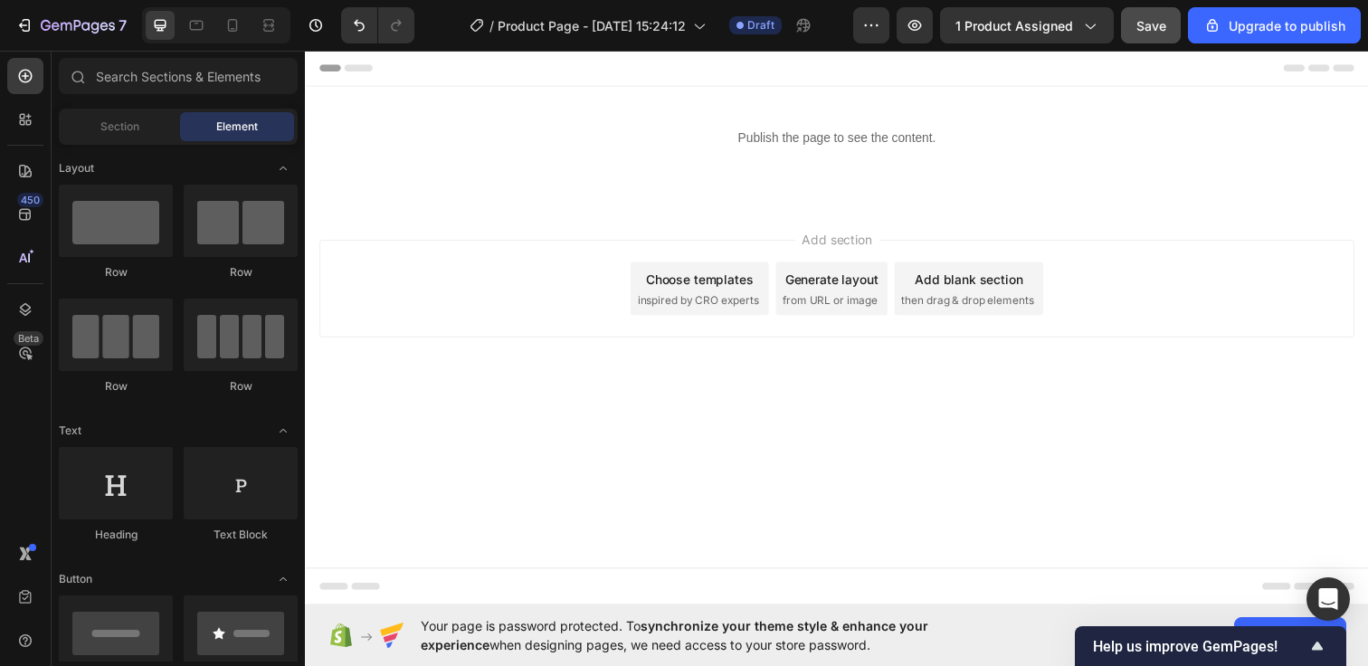
click at [524, 273] on div "Add section Choose templates inspired by CRO experts Generate layout from URL o…" at bounding box center [847, 293] width 1057 height 100
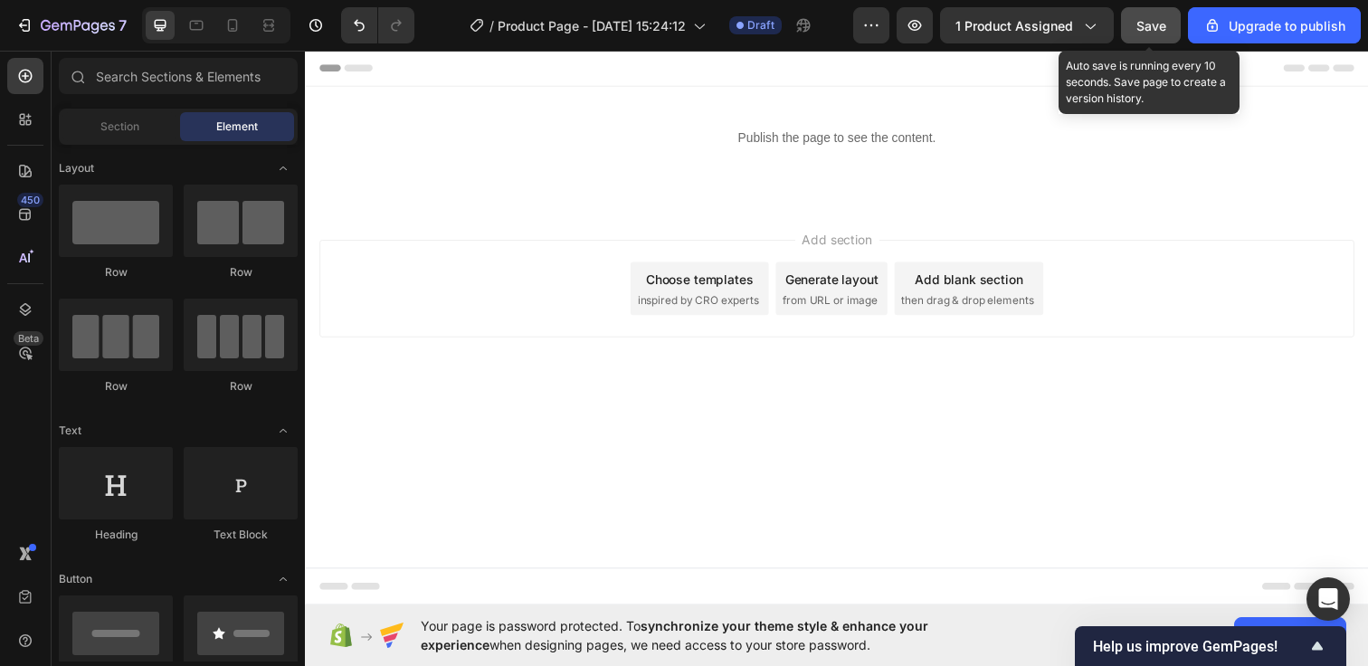
click at [1133, 25] on button "Save" at bounding box center [1151, 25] width 60 height 36
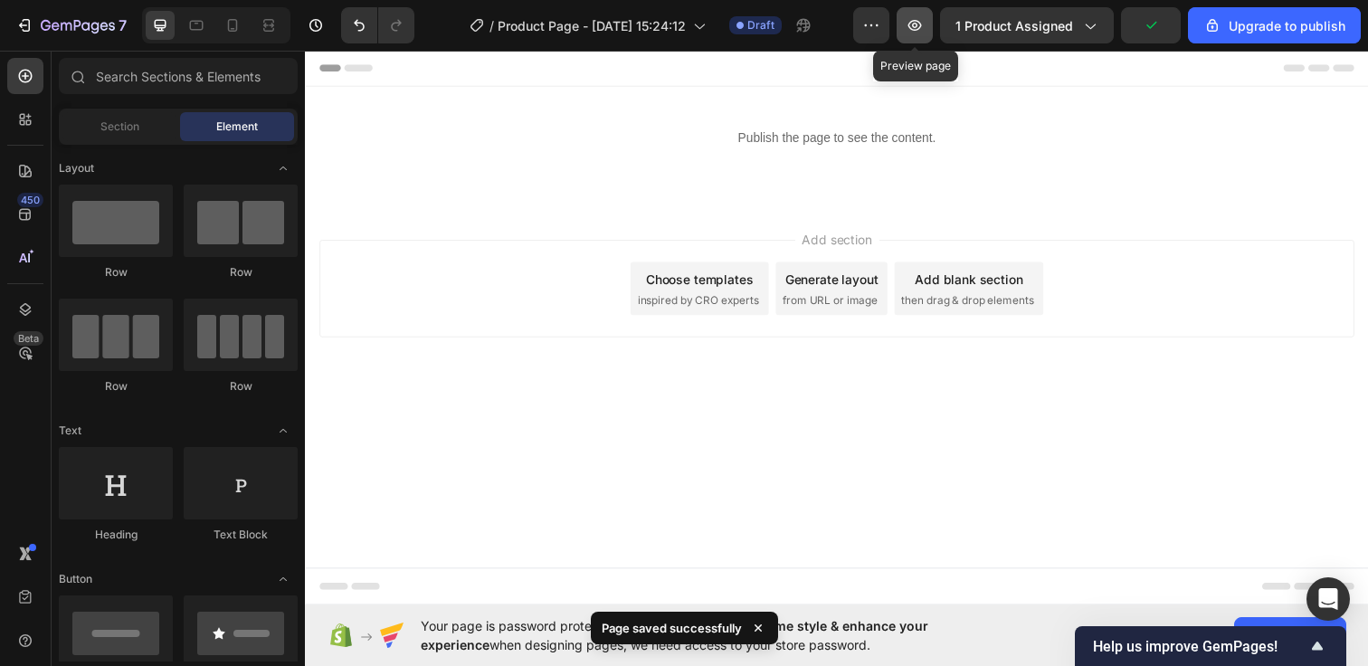
click at [912, 30] on icon "button" at bounding box center [914, 25] width 18 height 18
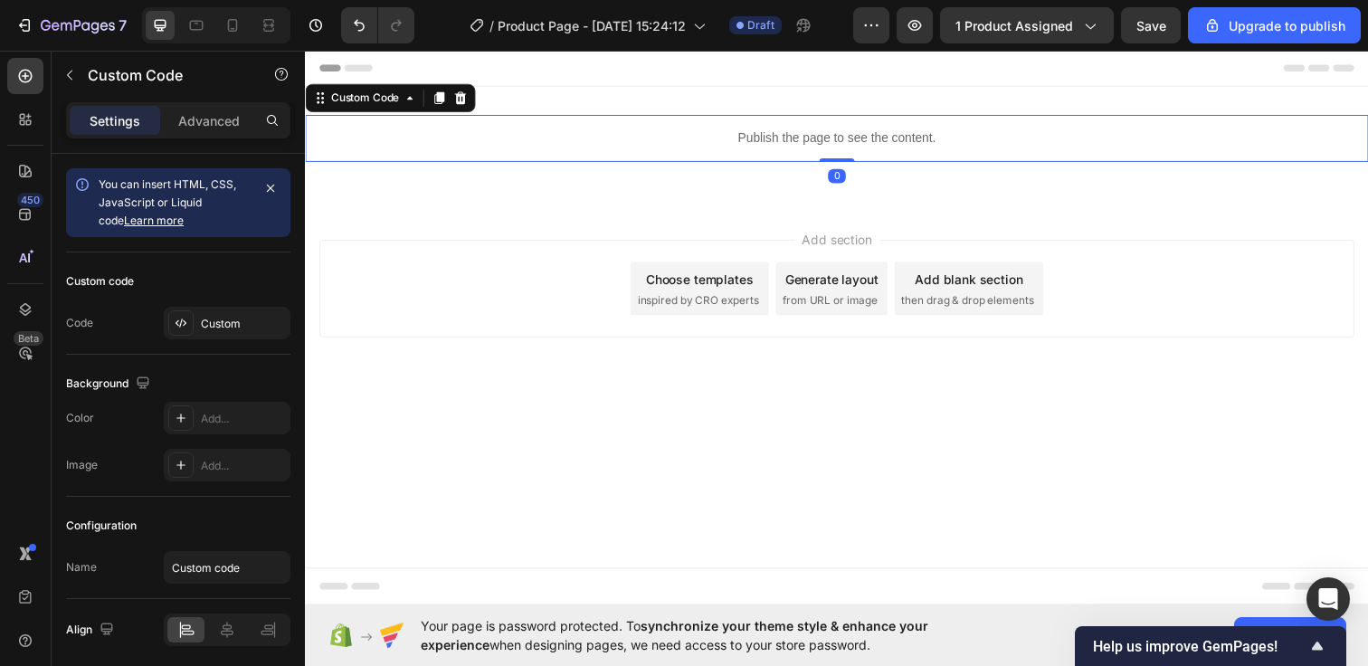
click at [799, 147] on p "Publish the page to see the content." at bounding box center [847, 139] width 1085 height 19
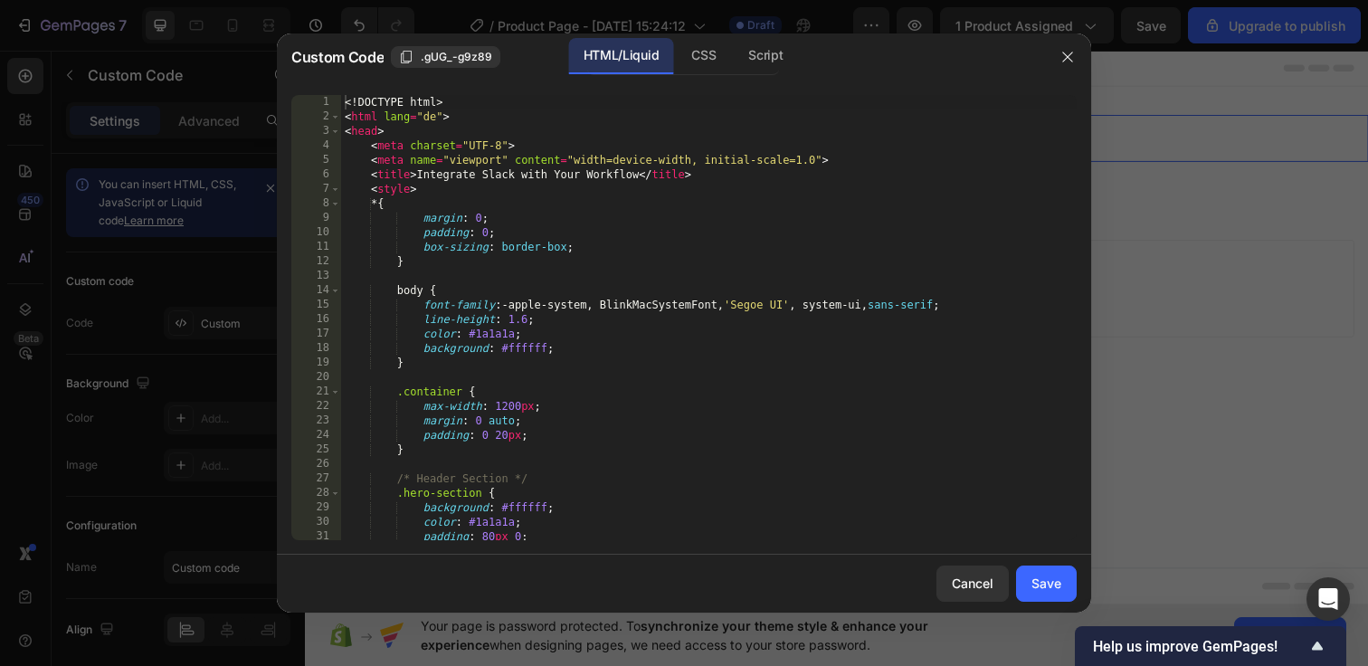
click at [346, 101] on div "<! DOCTYPE html > < html lang = "de" > < head > < meta charset = "UTF-8" > < me…" at bounding box center [708, 332] width 735 height 474
type textarea "</body> </html>"
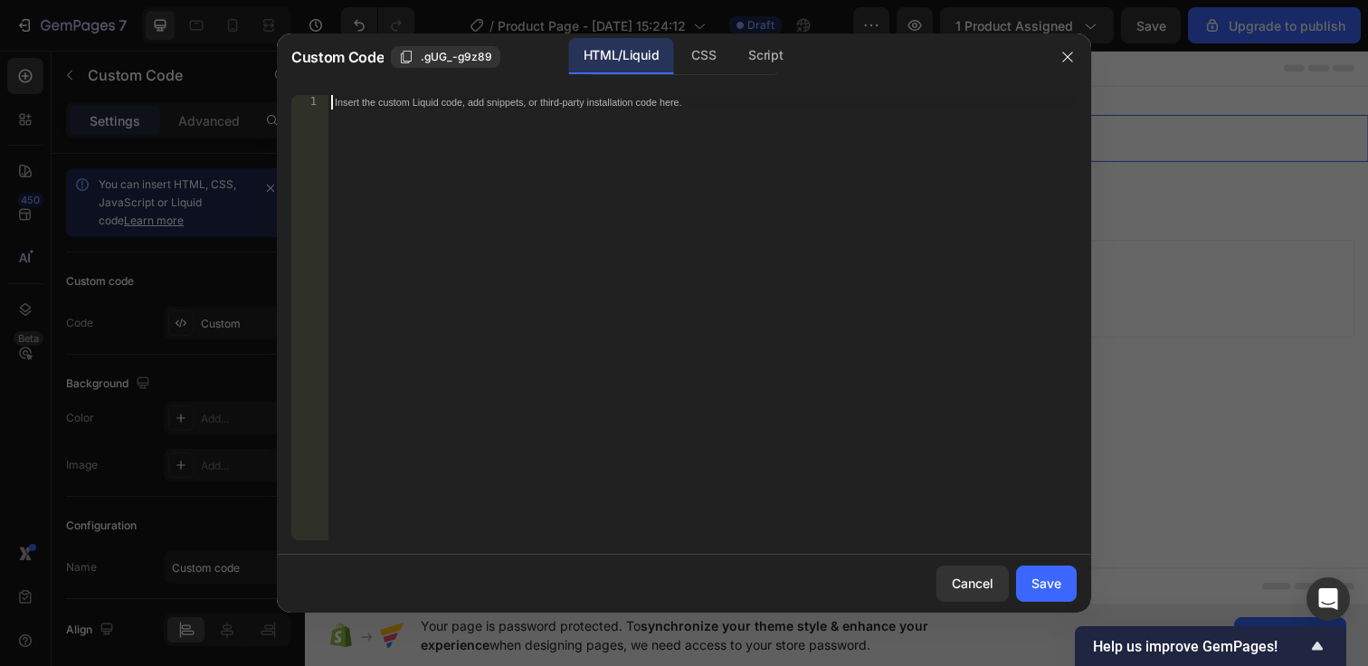
paste textarea "</section>"
type textarea "</section>"
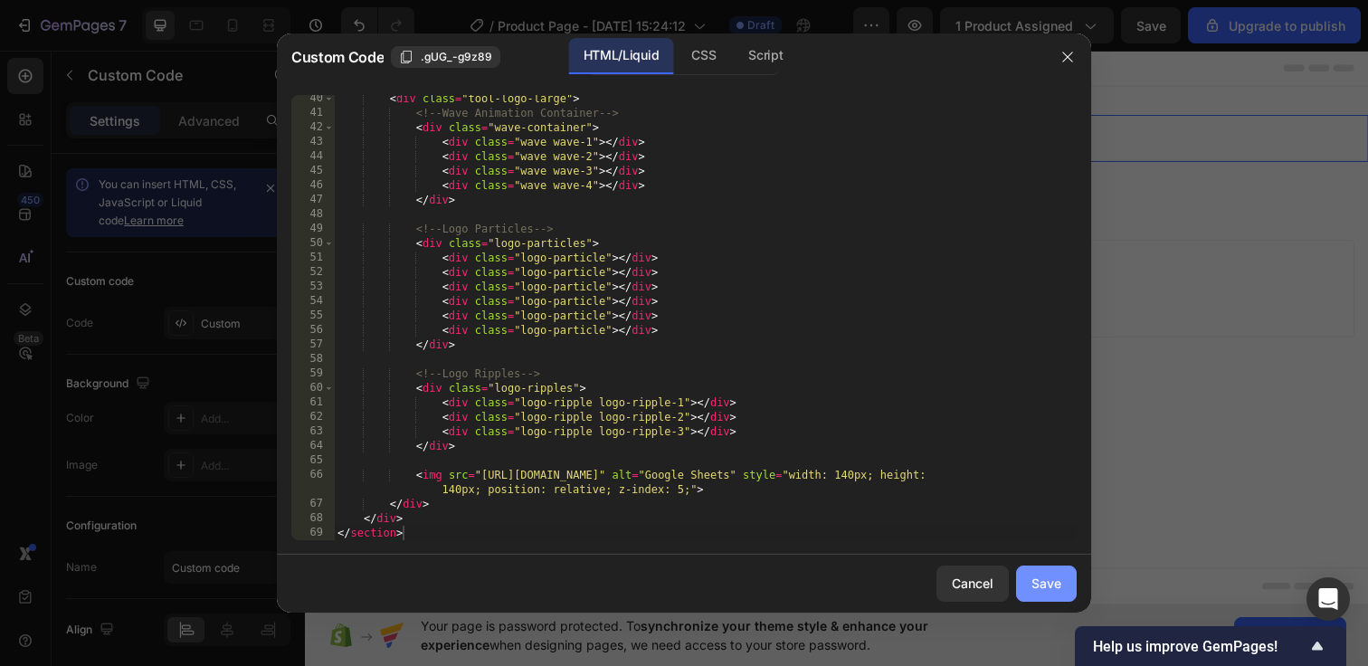
click at [1045, 580] on div "Save" at bounding box center [1046, 582] width 30 height 19
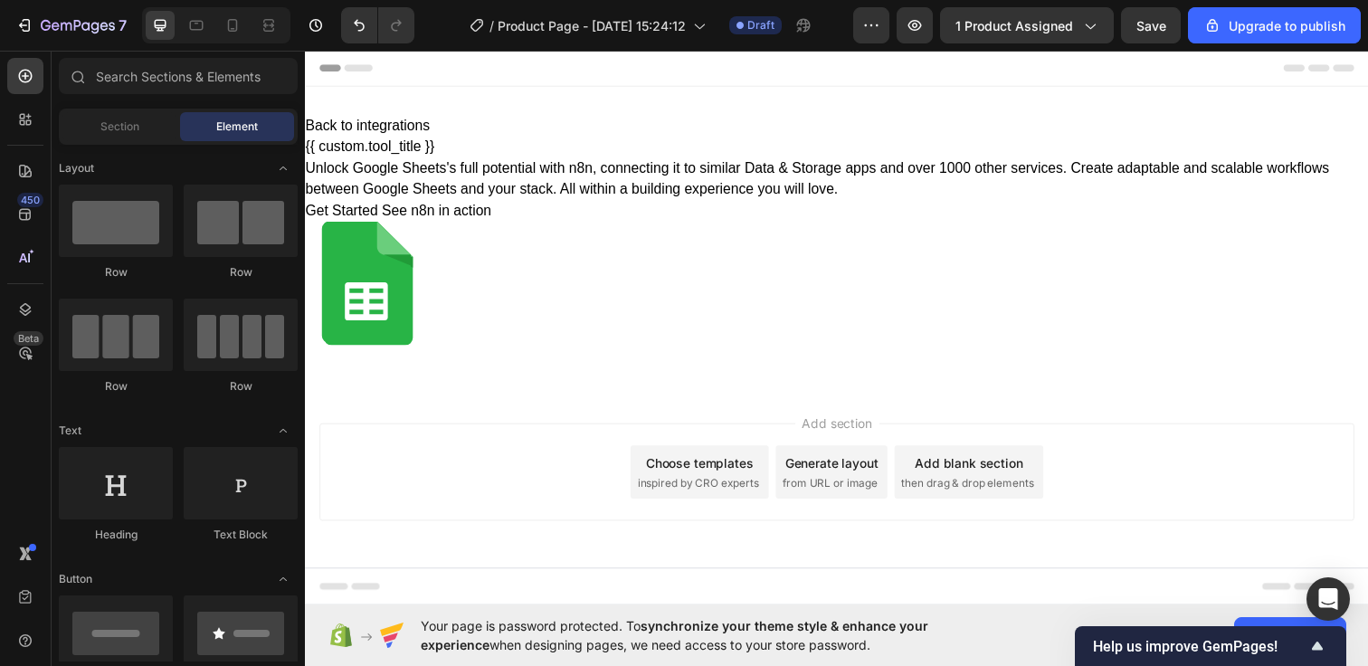
click at [1050, 406] on div "Add section Choose templates inspired by CRO experts Generate layout from URL o…" at bounding box center [847, 505] width 1085 height 223
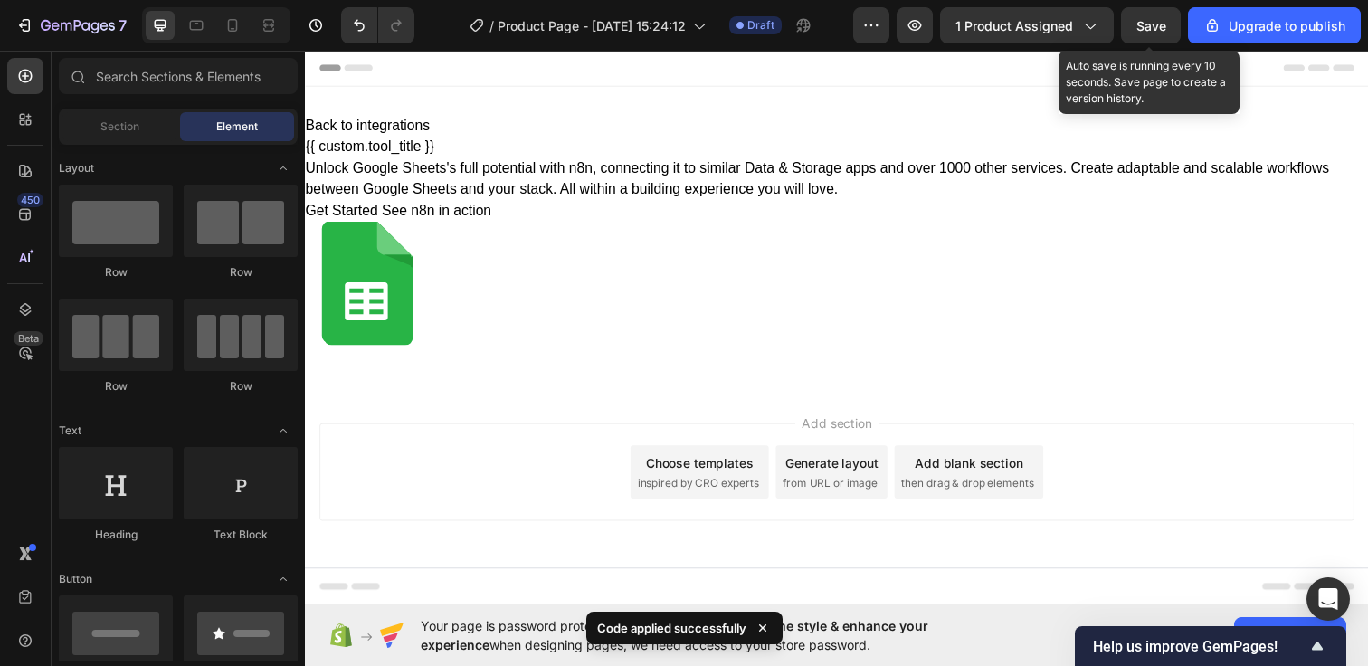
click at [1157, 22] on span "Save" at bounding box center [1151, 25] width 30 height 15
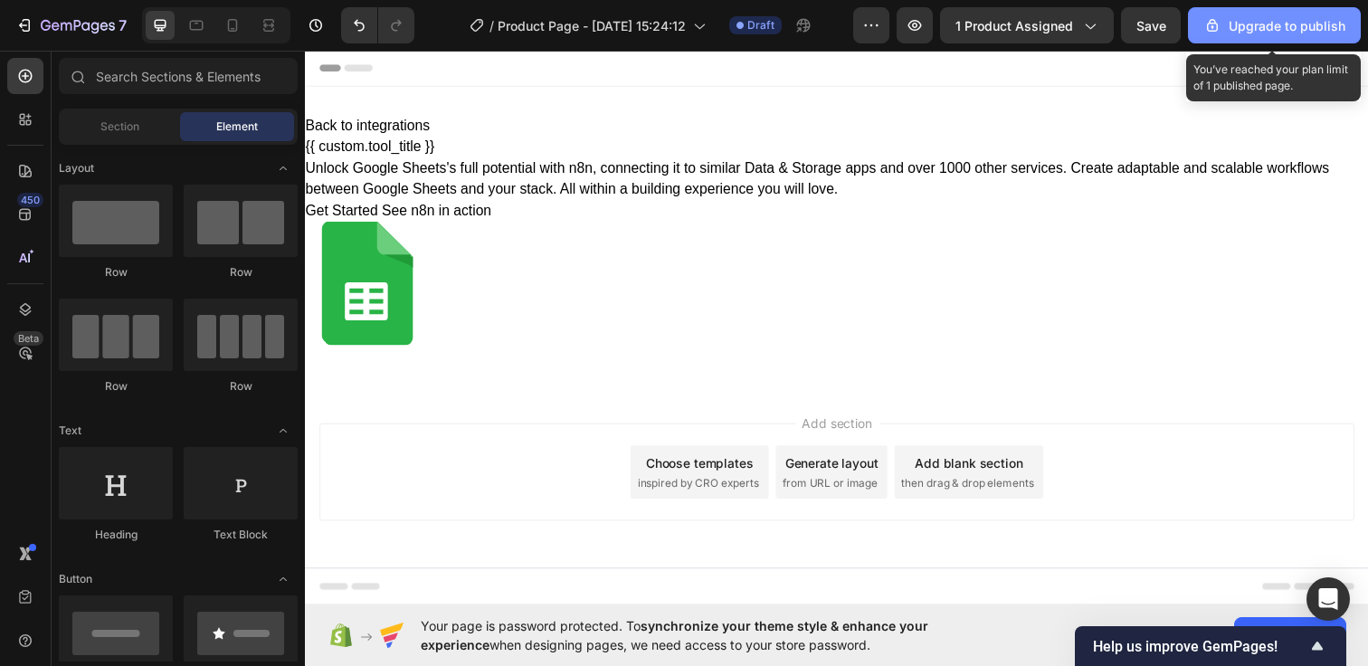
click at [1255, 42] on button "Upgrade to publish" at bounding box center [1274, 25] width 173 height 36
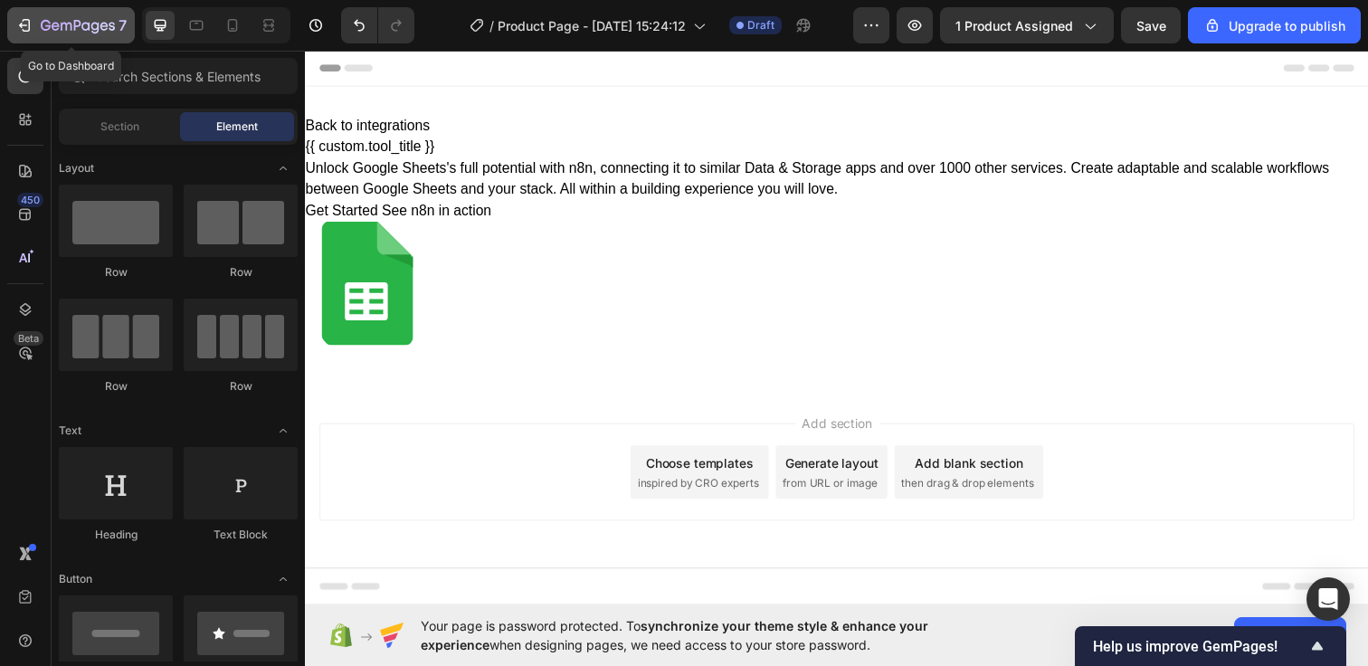
click at [38, 24] on div "7" at bounding box center [70, 25] width 111 height 22
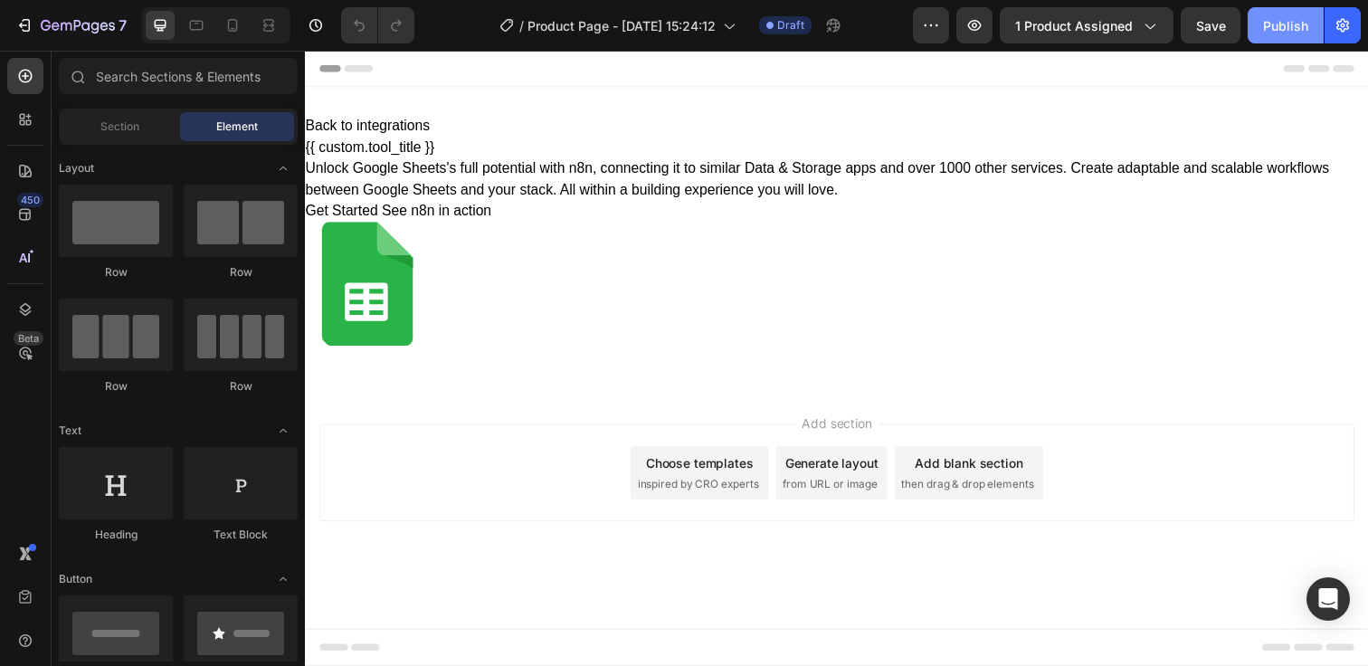
click at [1283, 37] on button "Publish" at bounding box center [1285, 25] width 76 height 36
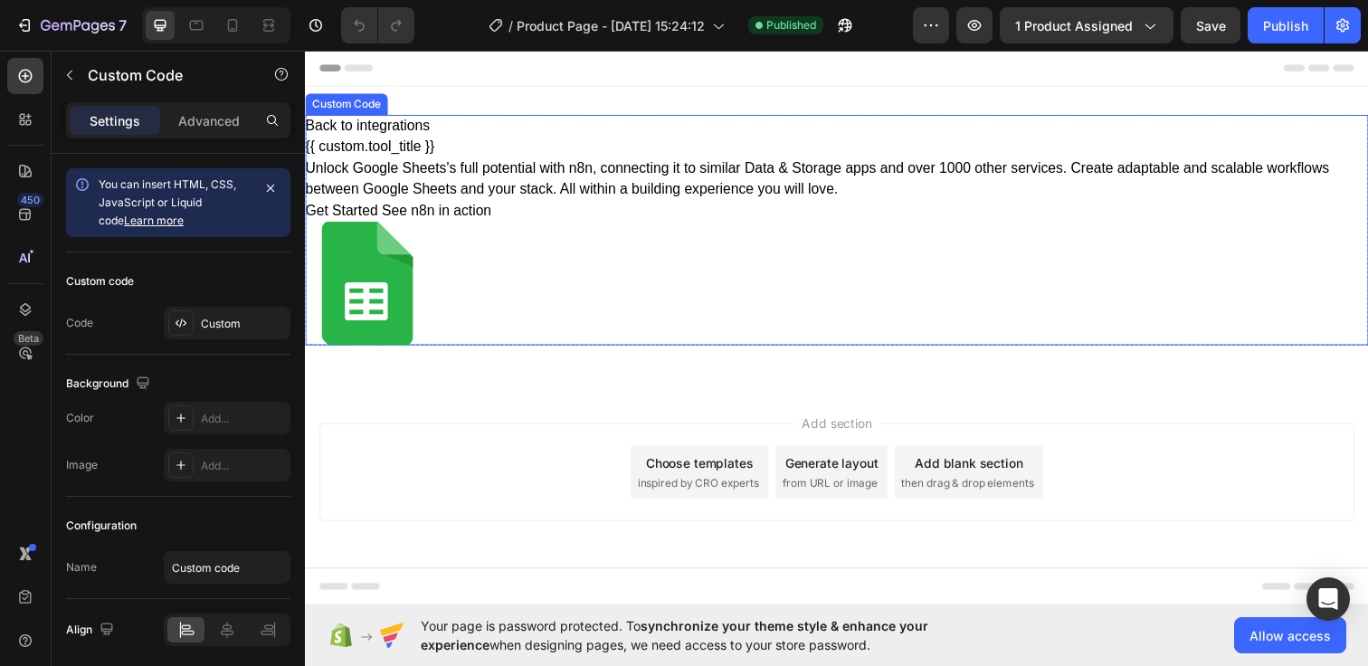
click at [706, 184] on p "Unlock Google Sheets's full potential with n8n, connecting it to similar Data &…" at bounding box center [847, 180] width 1085 height 43
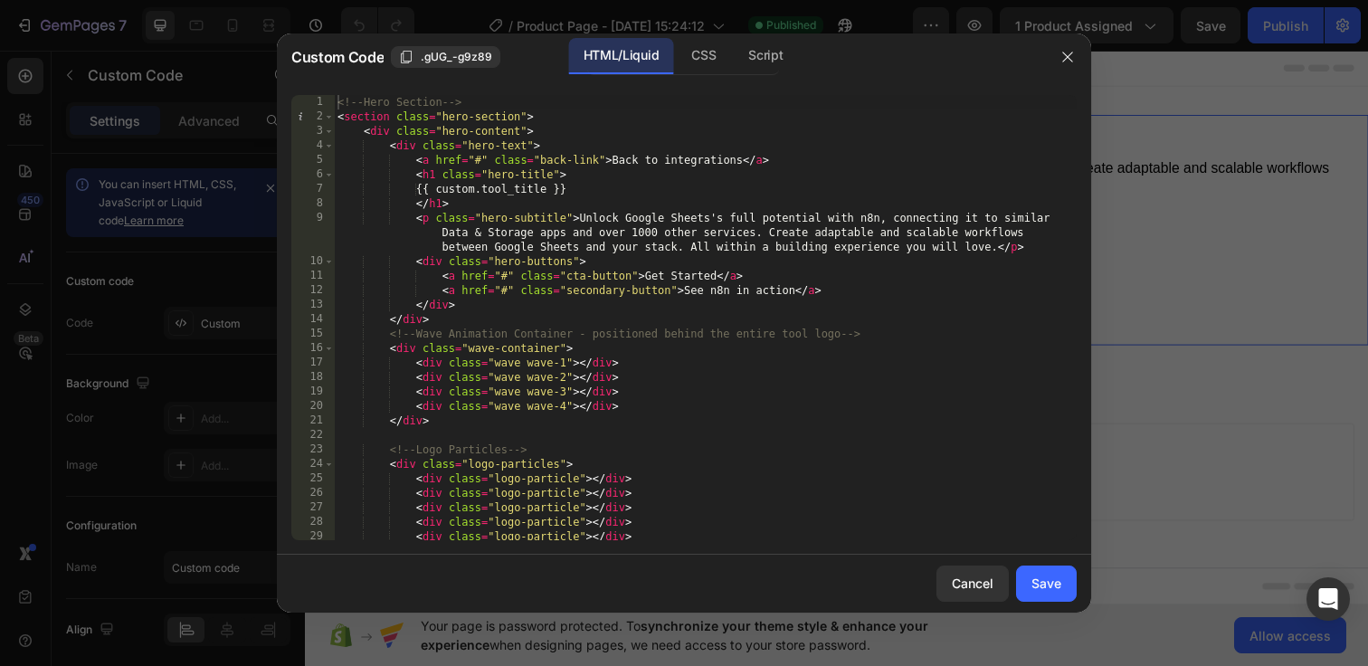
click at [343, 100] on div "<!-- Hero Section --> < section class = "hero-section" > < div class = "hero-co…" at bounding box center [705, 332] width 743 height 474
type textarea "</div> </section>"
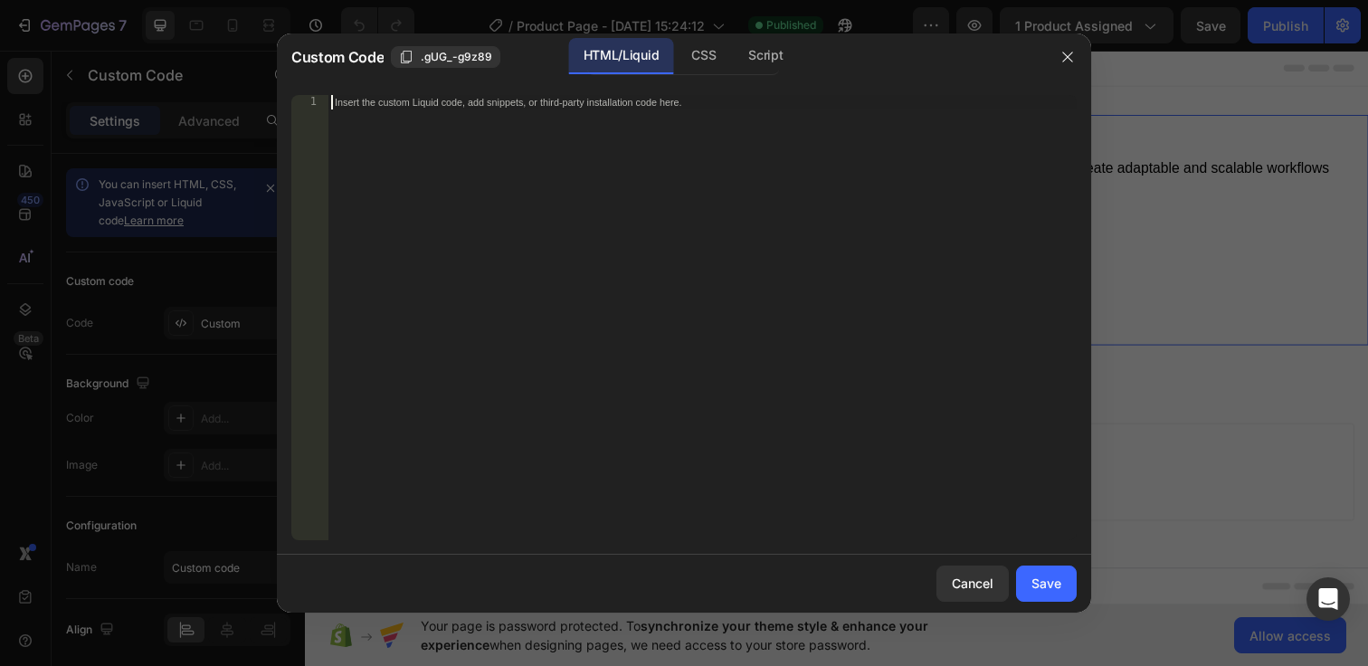
paste textarea "</html>"
type textarea "</html>"
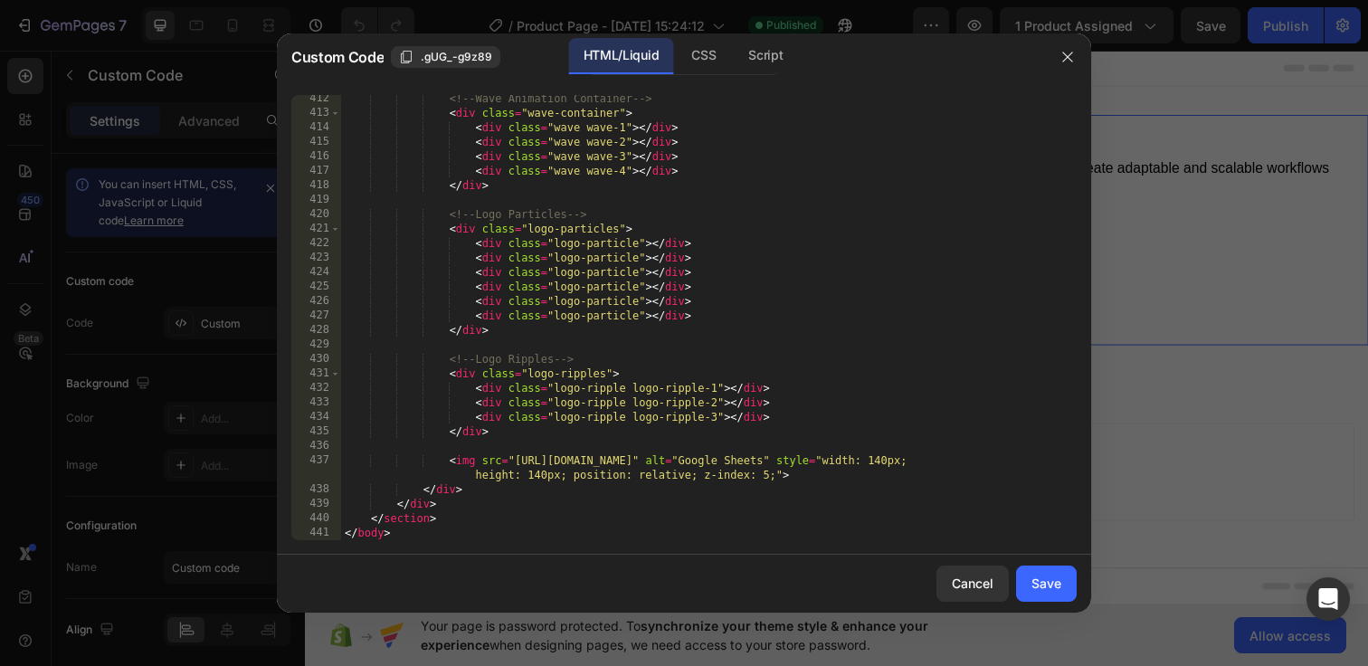
scroll to position [5995, 0]
click at [1050, 574] on div "Save" at bounding box center [1046, 582] width 30 height 19
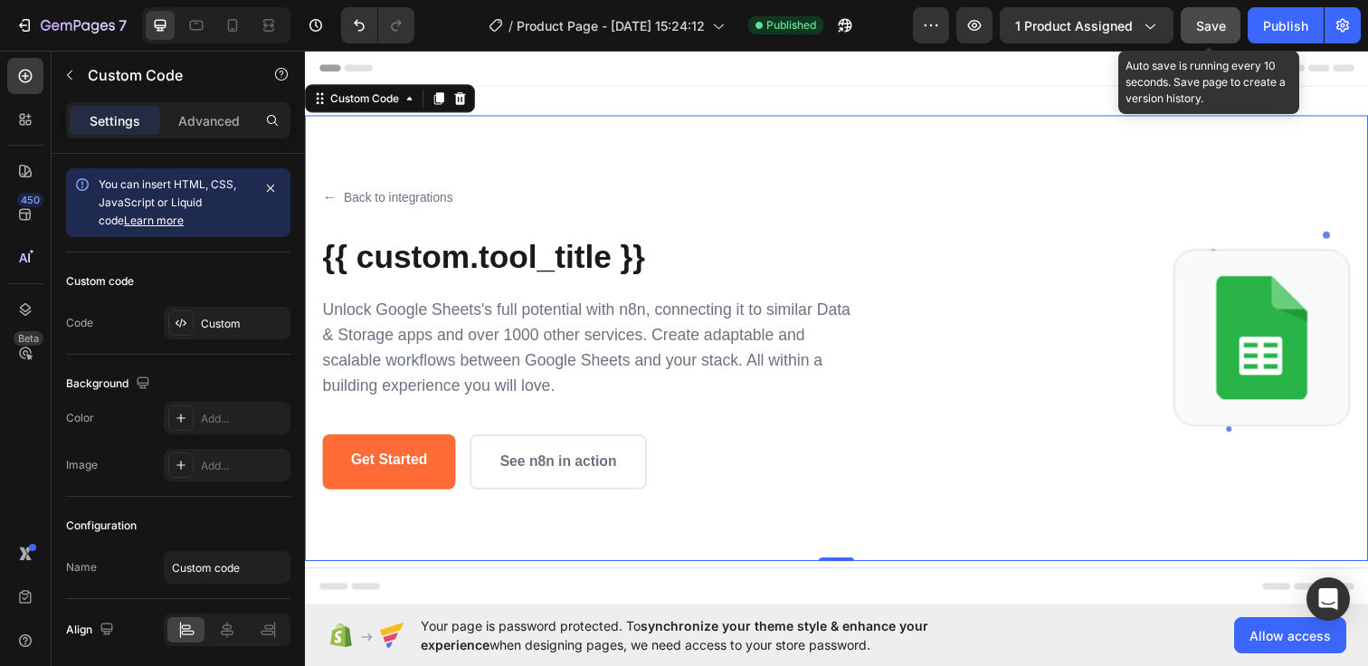
click at [1198, 21] on span "Save" at bounding box center [1211, 25] width 30 height 15
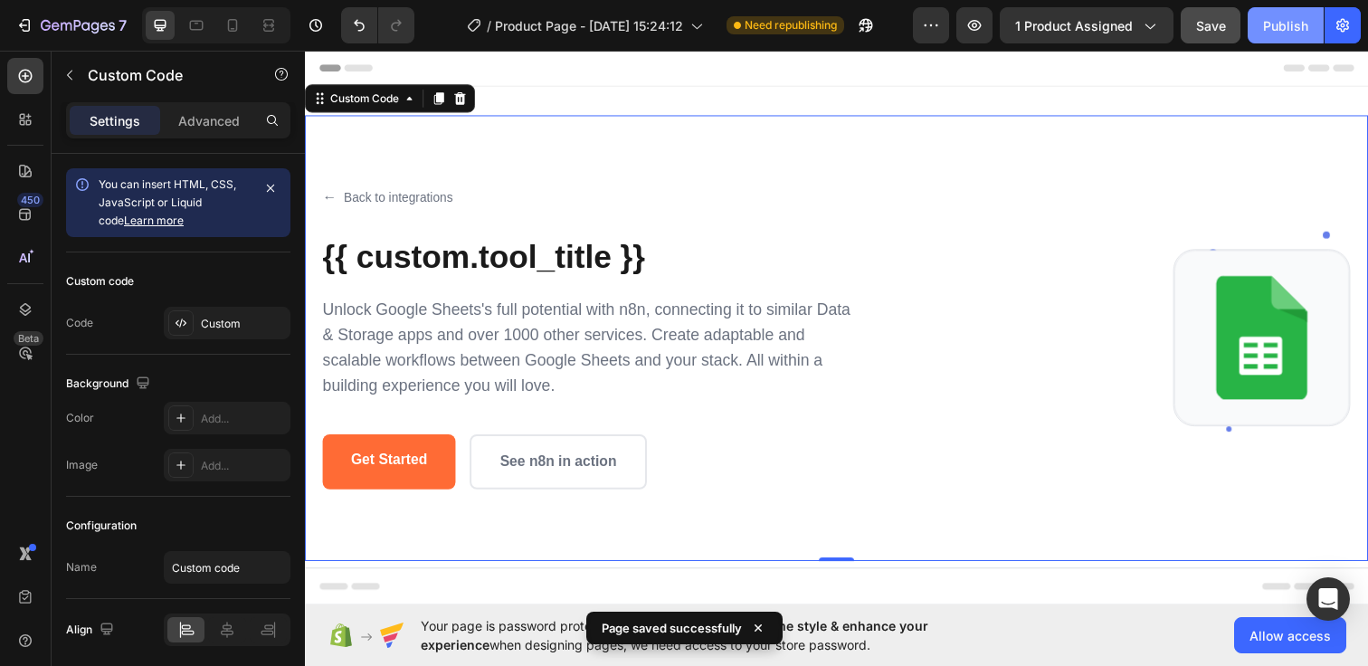
drag, startPoint x: 1275, startPoint y: 18, endPoint x: 705, endPoint y: 70, distance: 573.1
click at [1275, 18] on div "Publish" at bounding box center [1285, 25] width 45 height 19
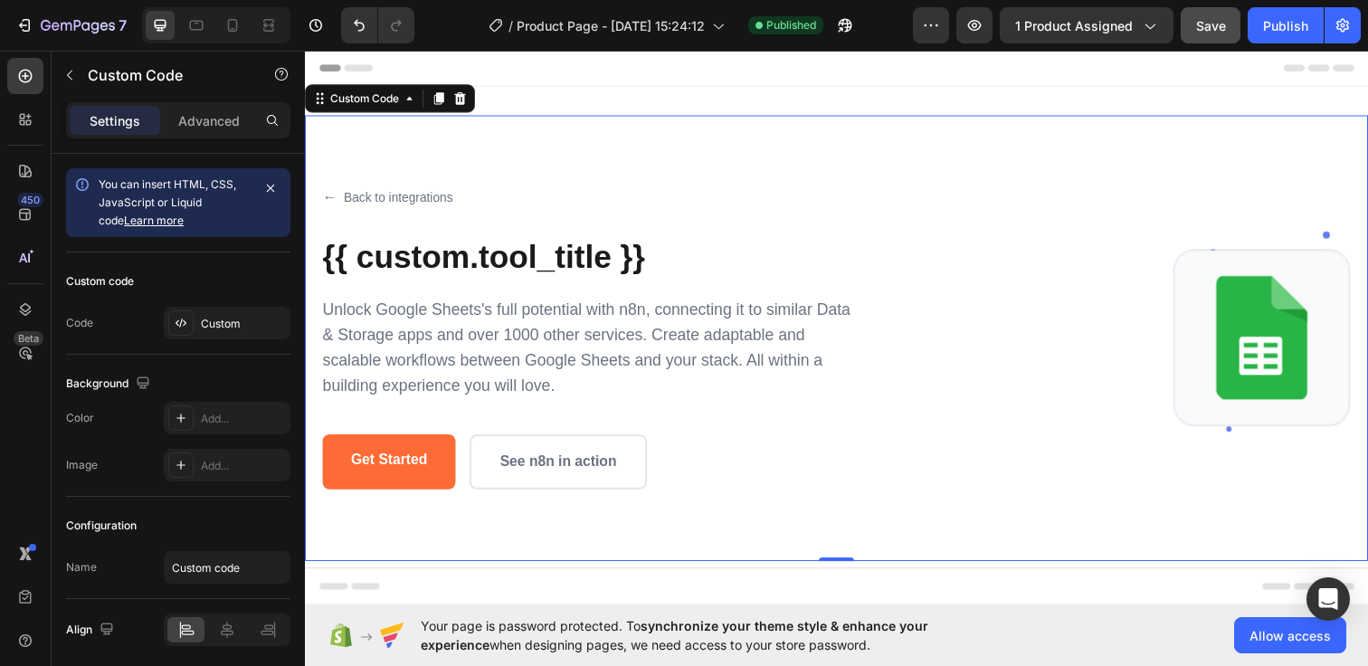
click at [664, 317] on p "Unlock Google Sheets's full potential with n8n, connecting it to similar Data &…" at bounding box center [594, 353] width 543 height 104
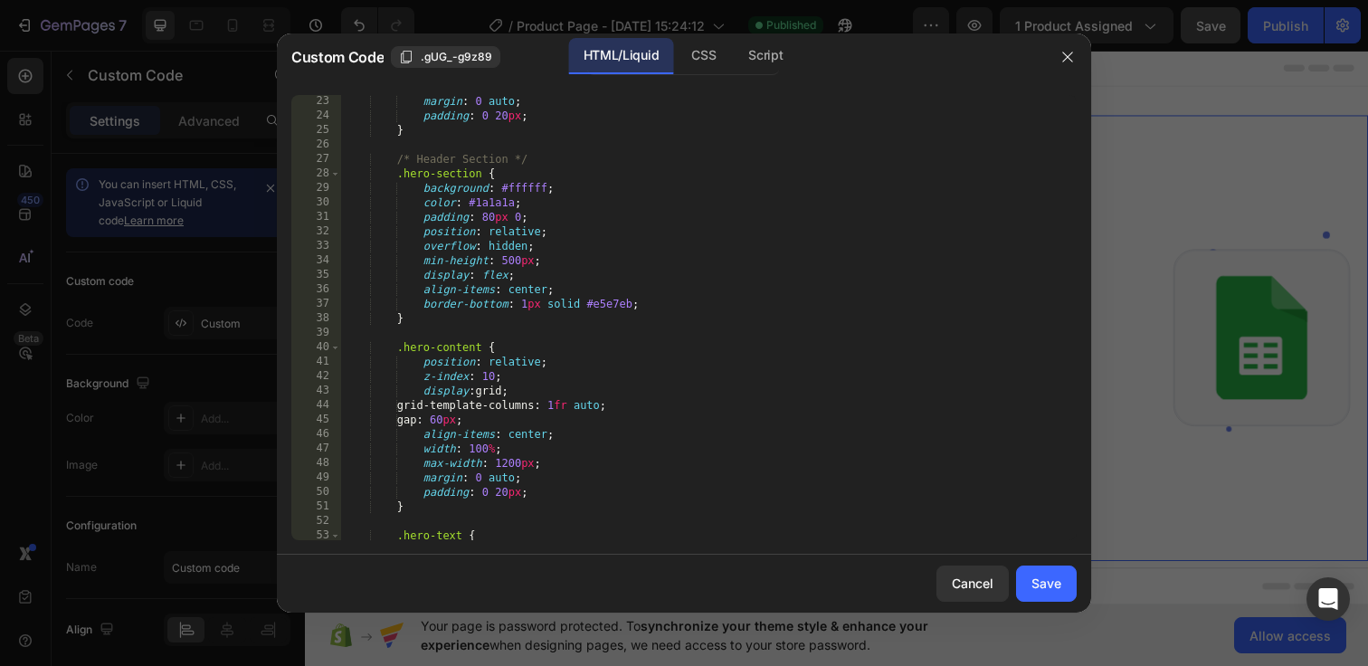
scroll to position [0, 0]
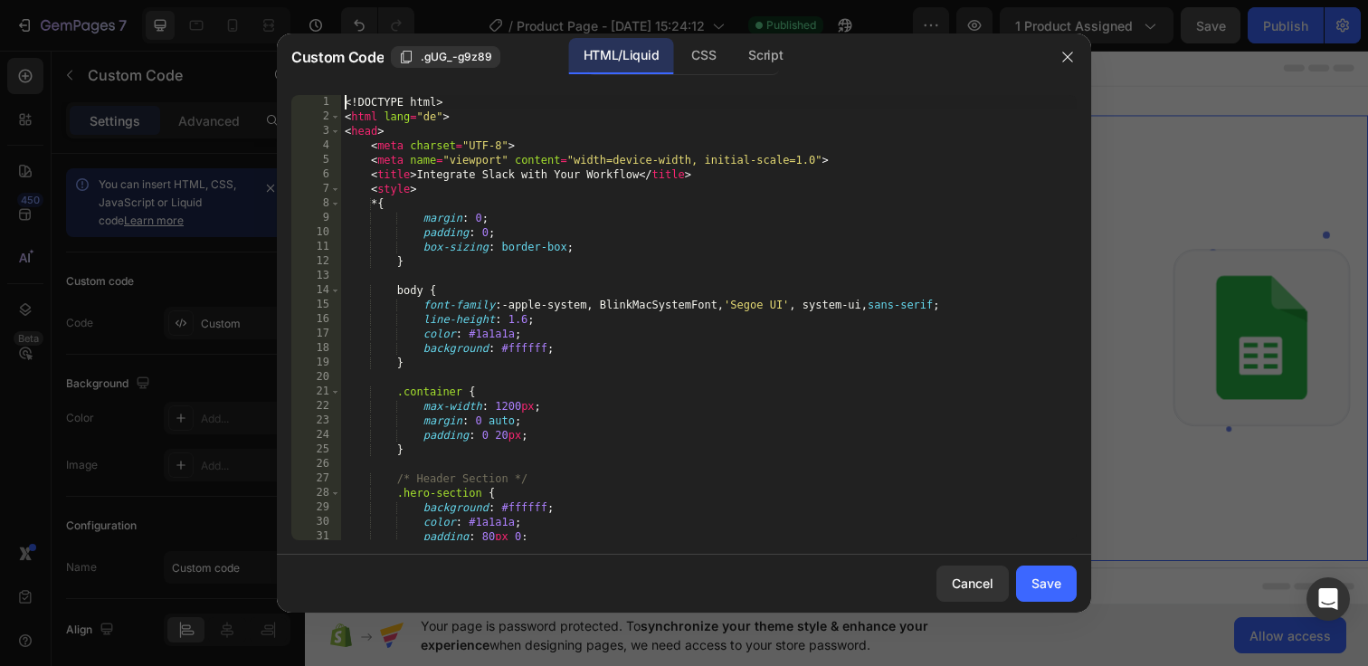
click at [347, 107] on div "<! DOCTYPE html > < html lang = "de" > < head > < meta charset = "UTF-8" > < me…" at bounding box center [708, 332] width 735 height 474
type textarea "</body> </html>"
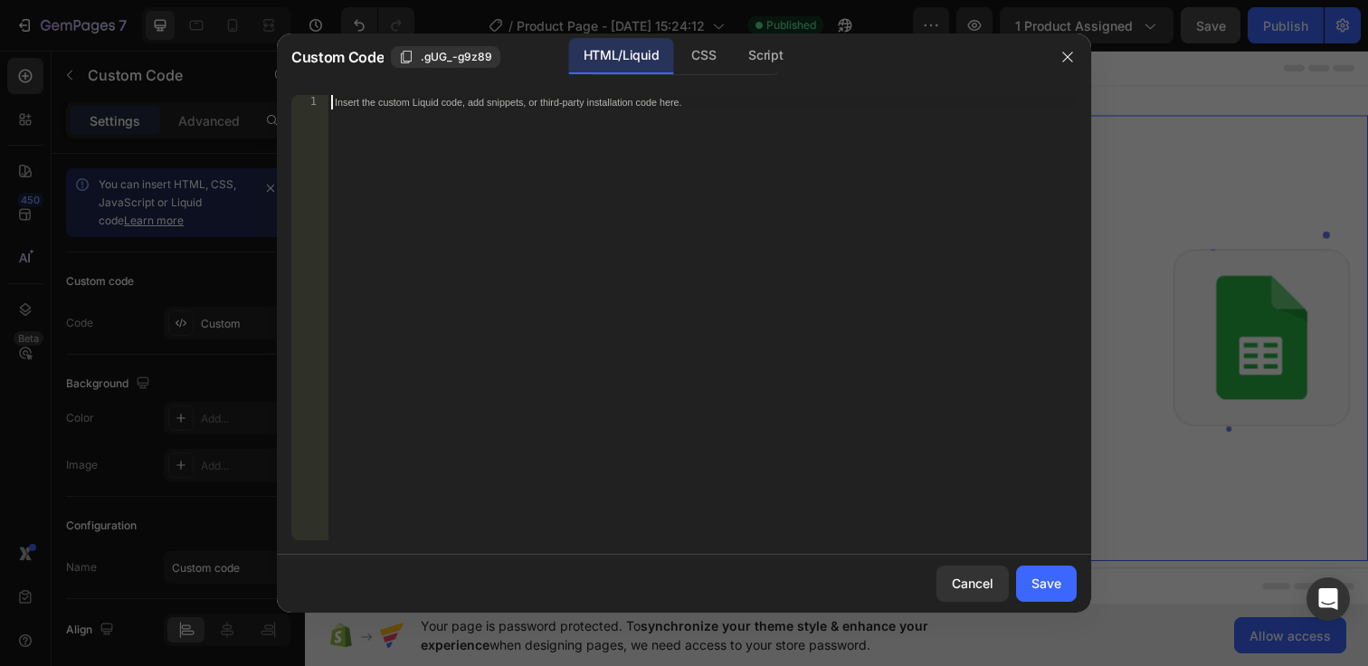
paste textarea "</style>"
type textarea "</style>"
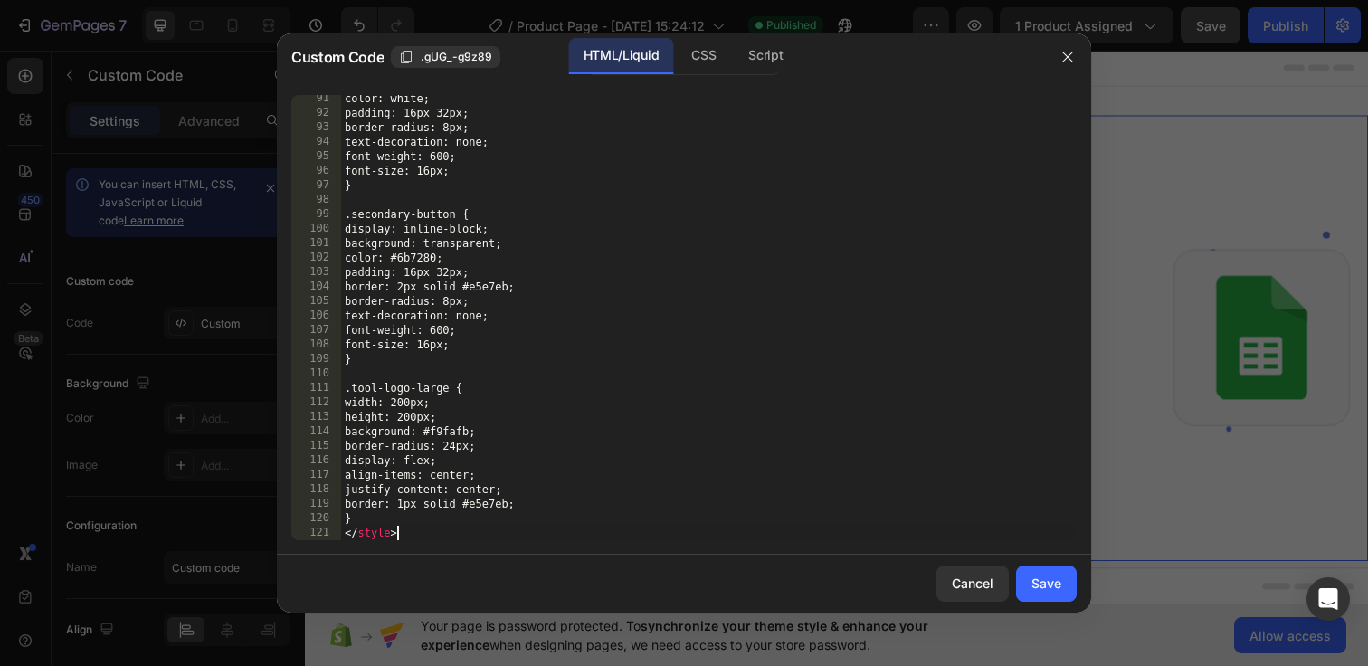
scroll to position [1350, 0]
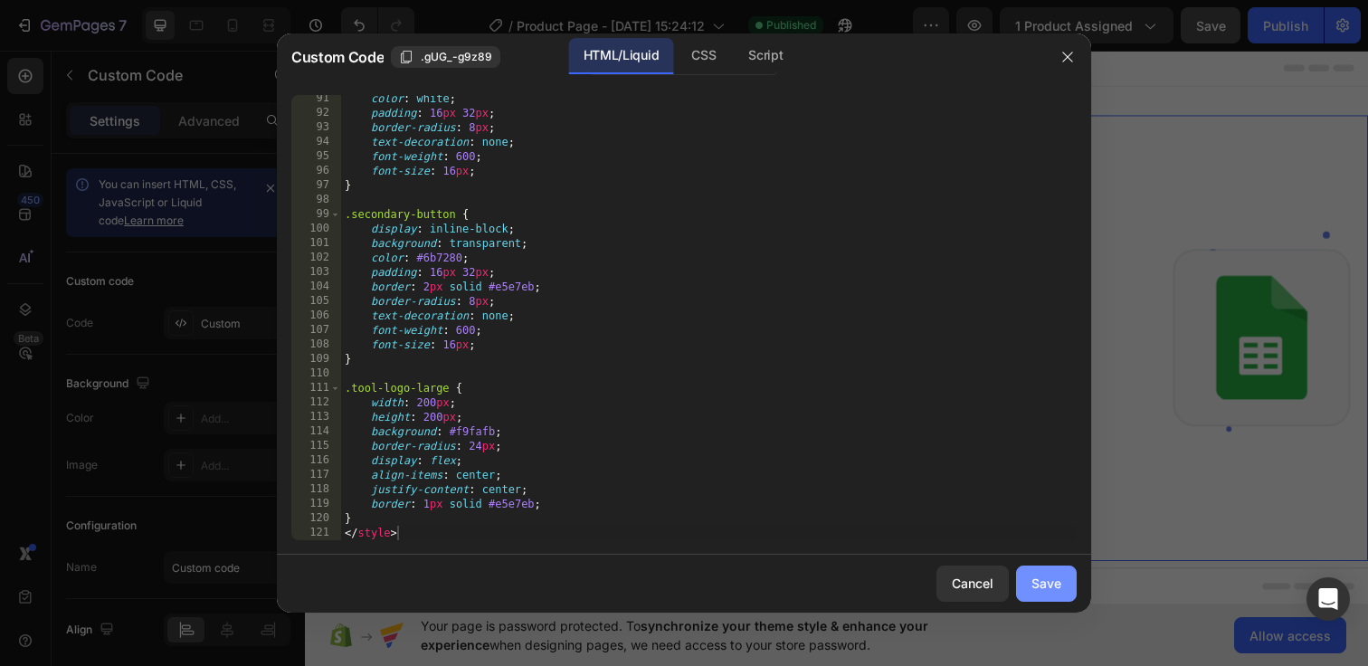
click at [1036, 586] on div "Save" at bounding box center [1046, 582] width 30 height 19
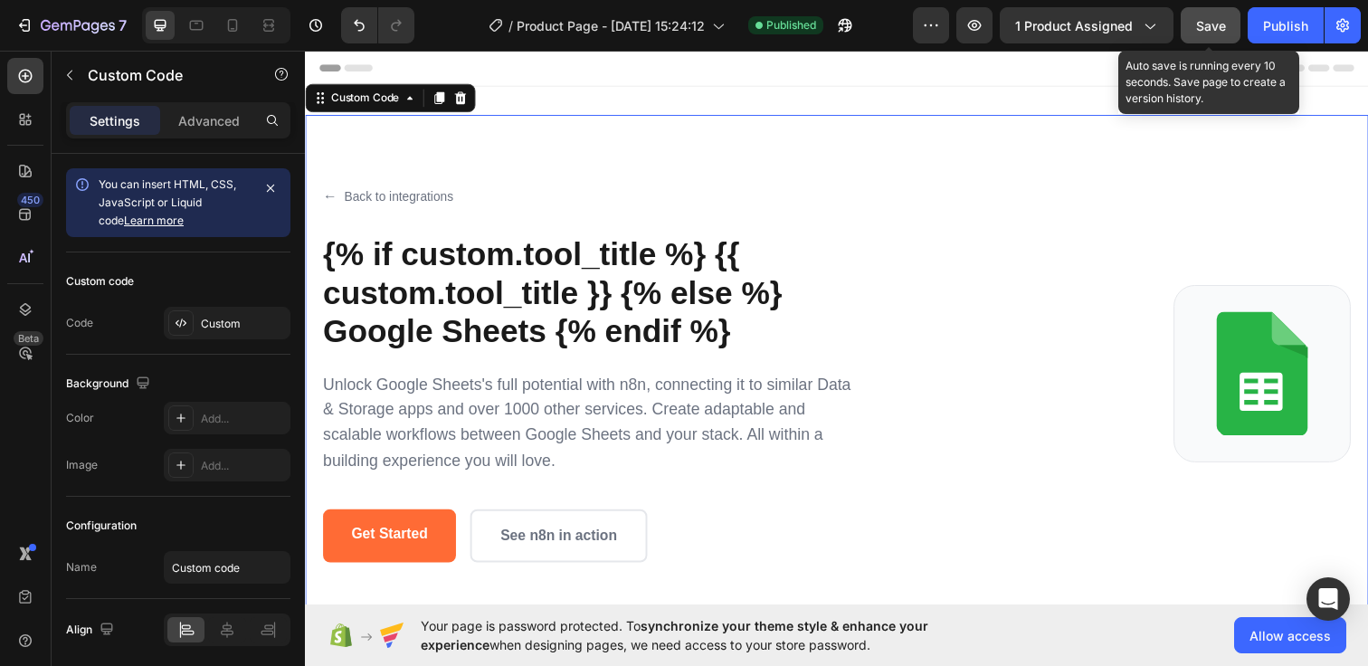
click at [1206, 23] on span "Save" at bounding box center [1211, 25] width 30 height 15
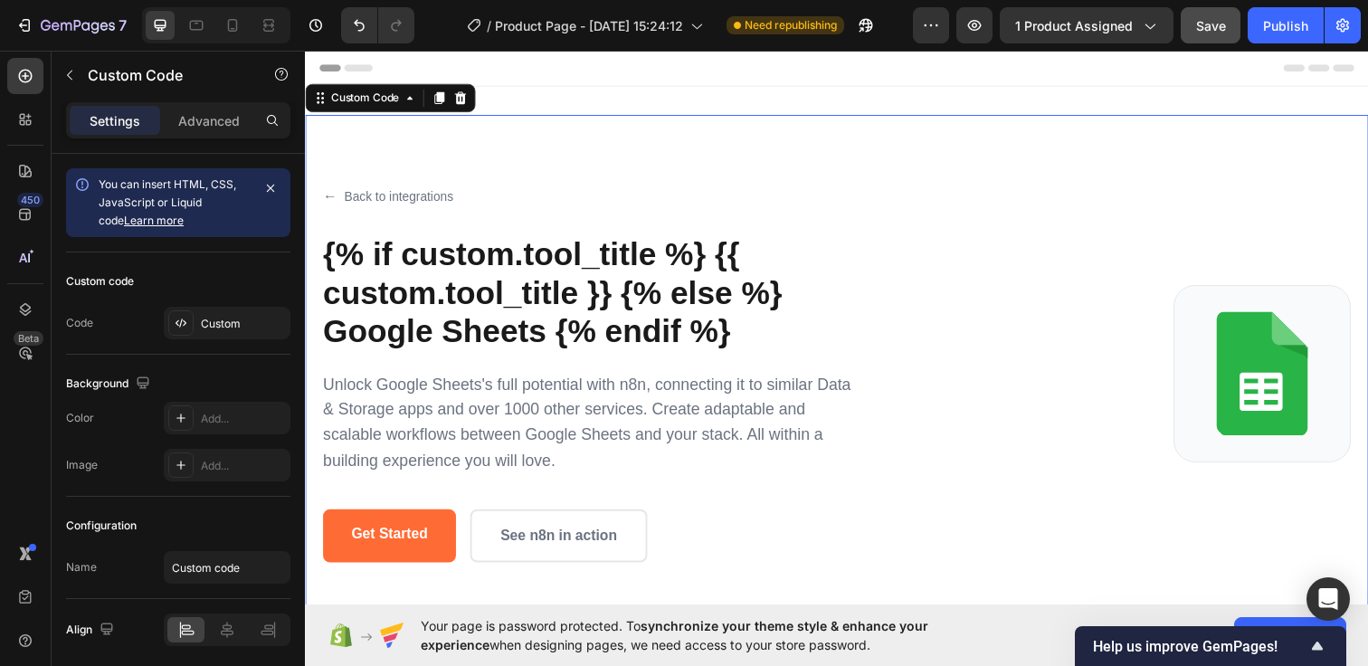
click at [746, 460] on p "Unlock Google Sheets's full potential with n8n, connecting it to similar Data &…" at bounding box center [594, 430] width 543 height 104
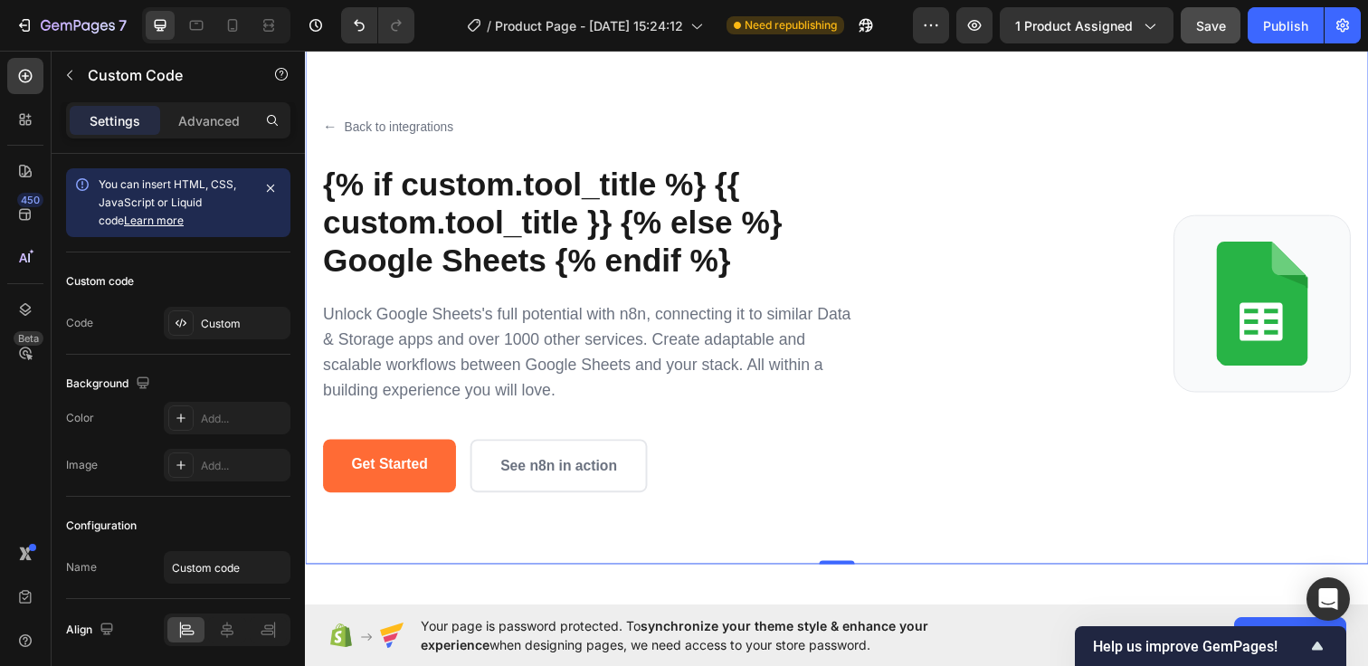
scroll to position [0, 0]
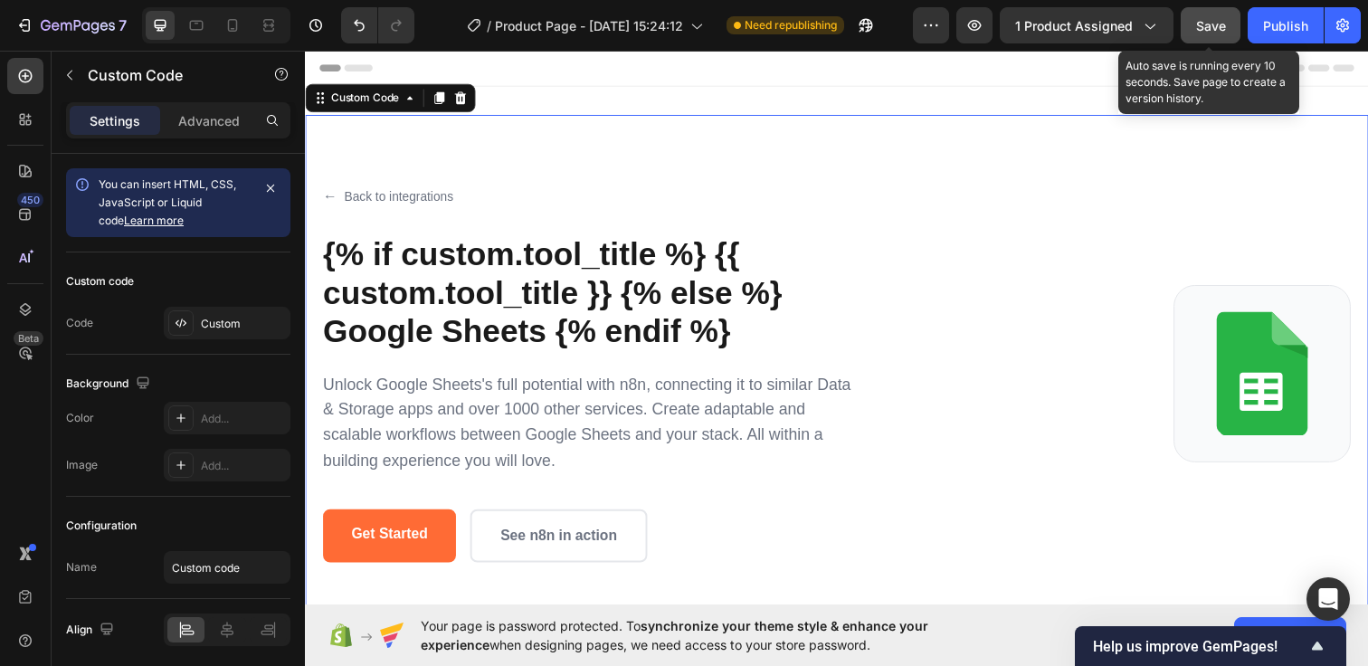
click at [1192, 24] on button "Save" at bounding box center [1210, 25] width 60 height 36
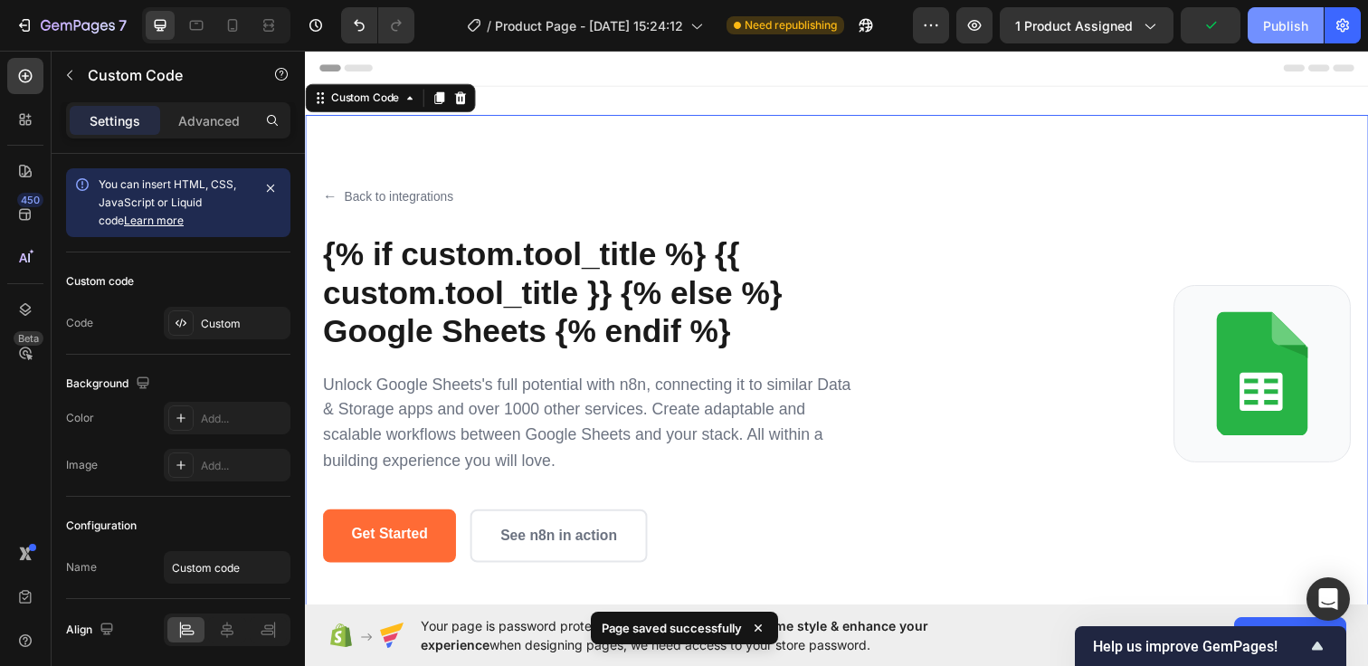
click at [1284, 28] on div "Publish" at bounding box center [1285, 25] width 45 height 19
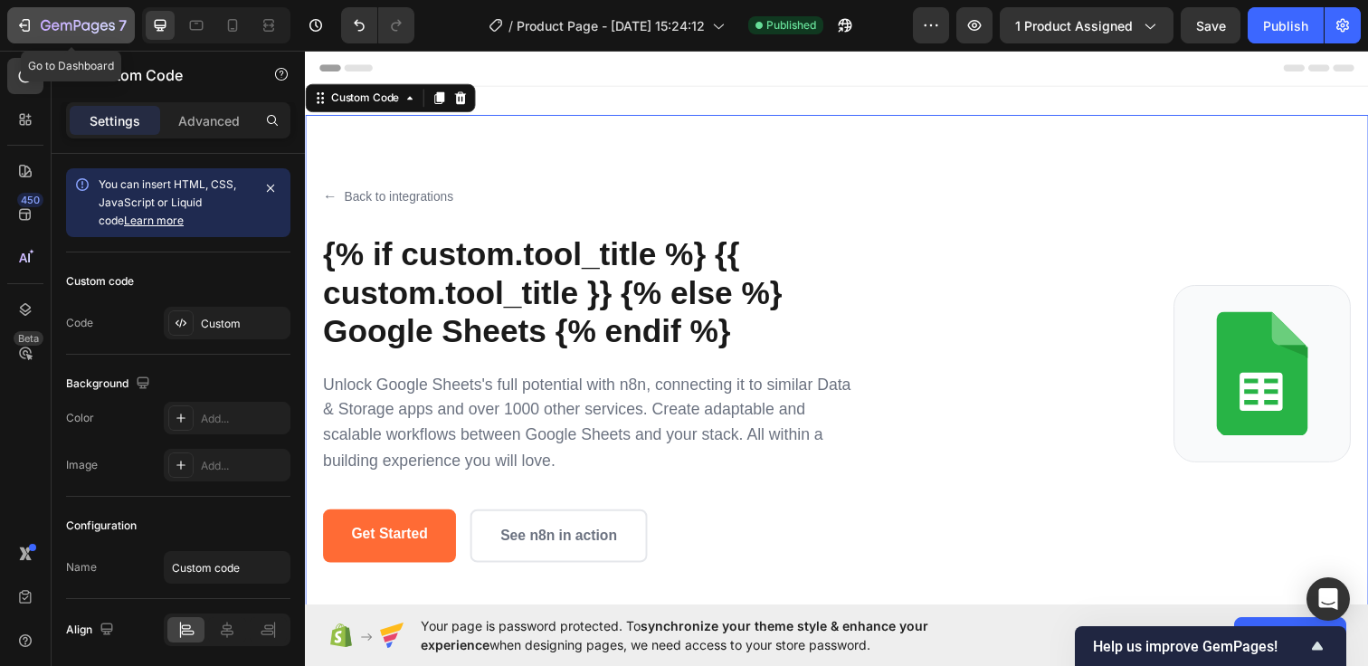
click at [21, 31] on icon "button" at bounding box center [24, 25] width 18 height 18
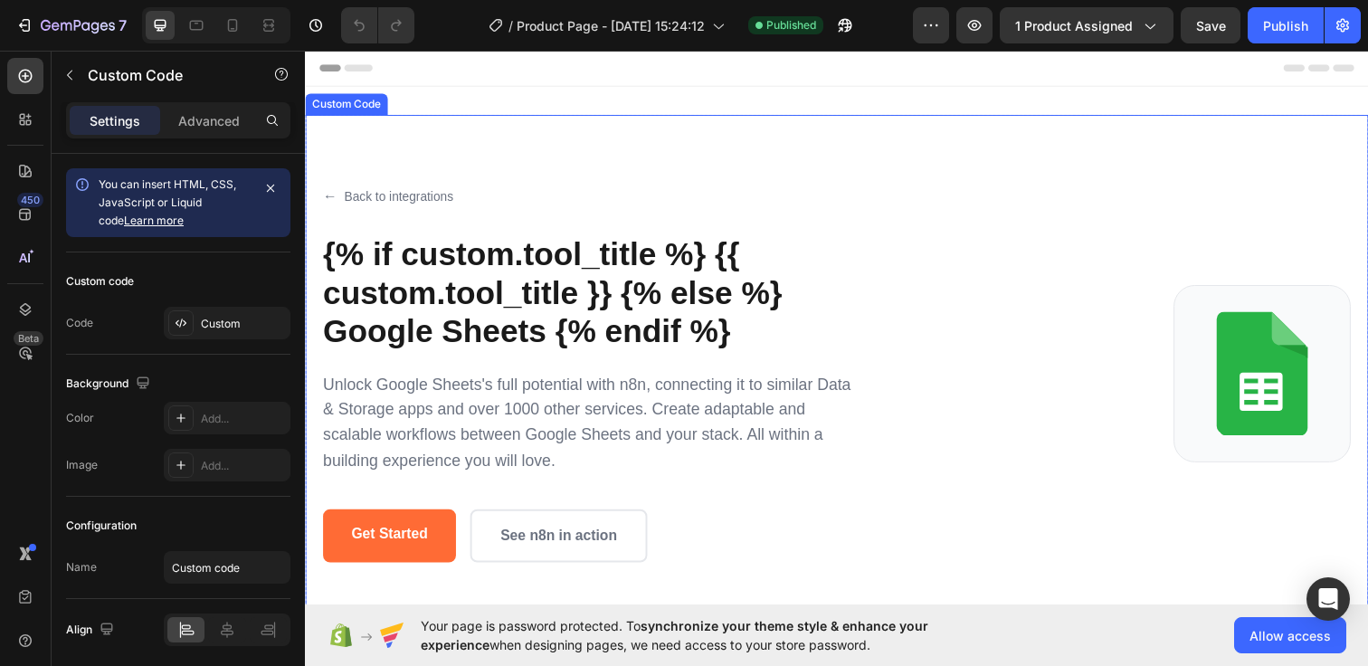
click at [713, 432] on p "Unlock Google Sheets's full potential with n8n, connecting it to similar Data &…" at bounding box center [594, 430] width 543 height 104
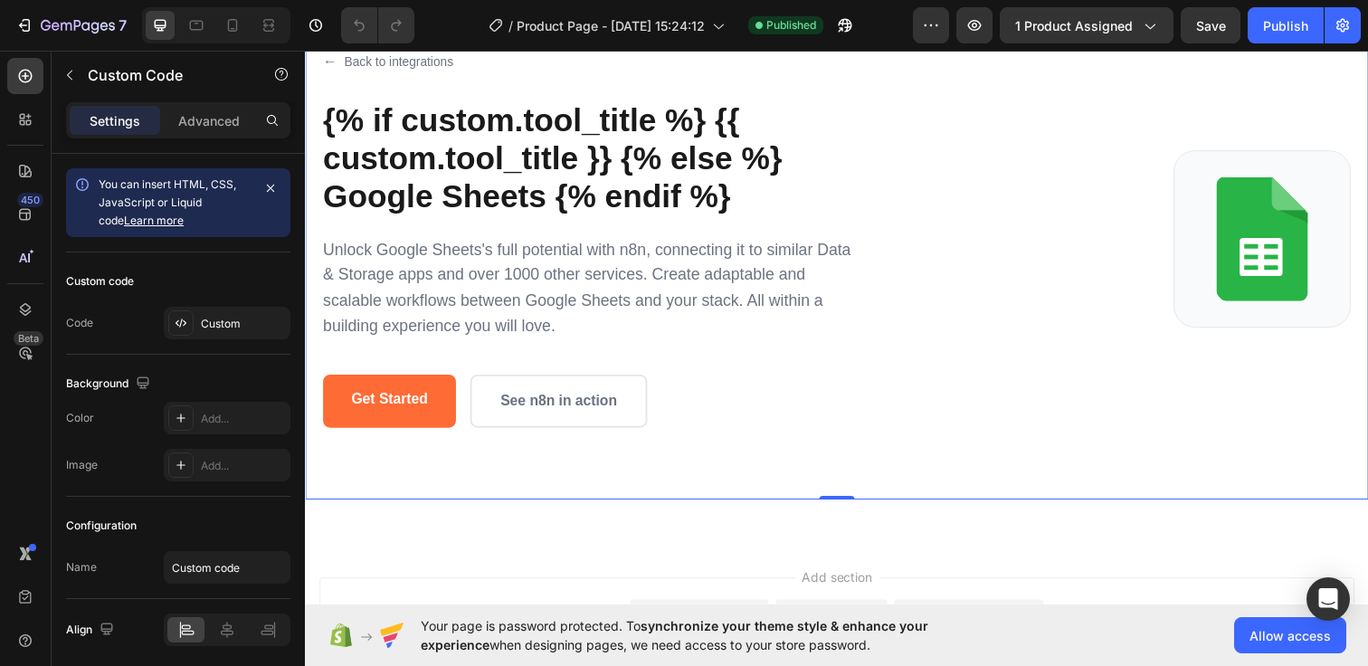
click at [757, 420] on div "Get Started See n8n in action" at bounding box center [594, 408] width 543 height 54
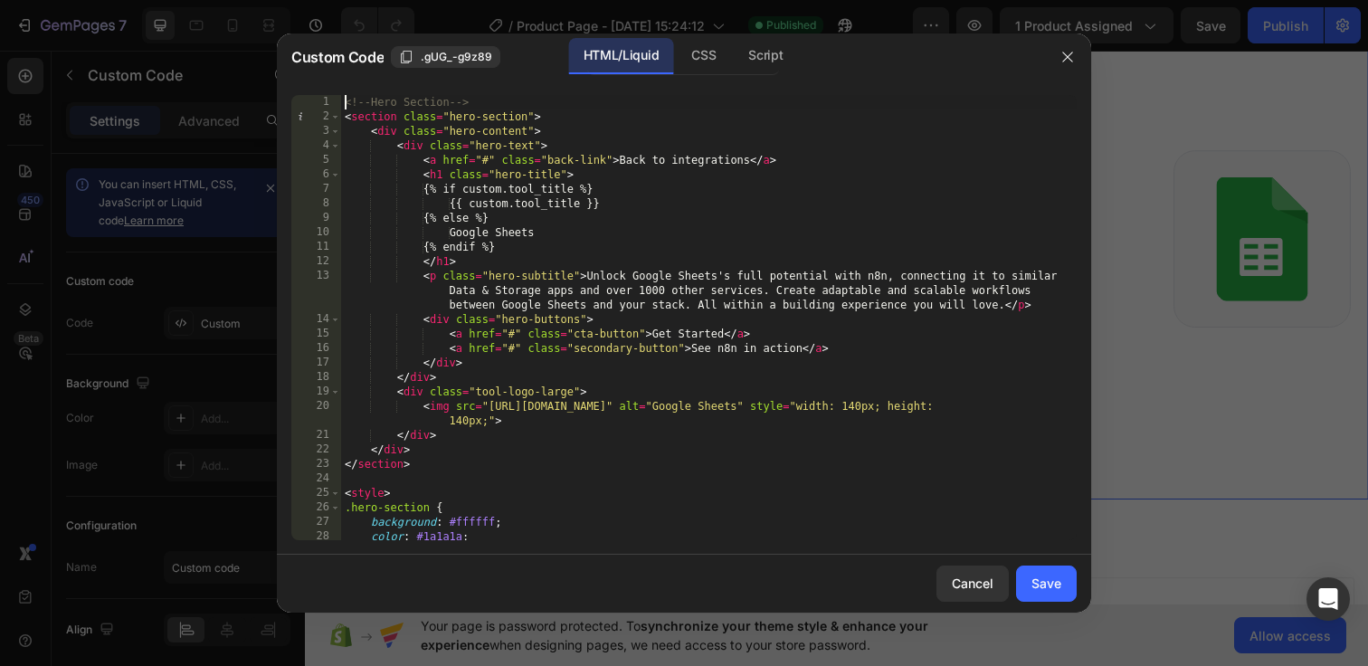
click at [346, 102] on div "<!-- Hero Section --> < section class = "hero-section" > < div class = "hero-co…" at bounding box center [708, 332] width 735 height 474
type textarea "} </style>"
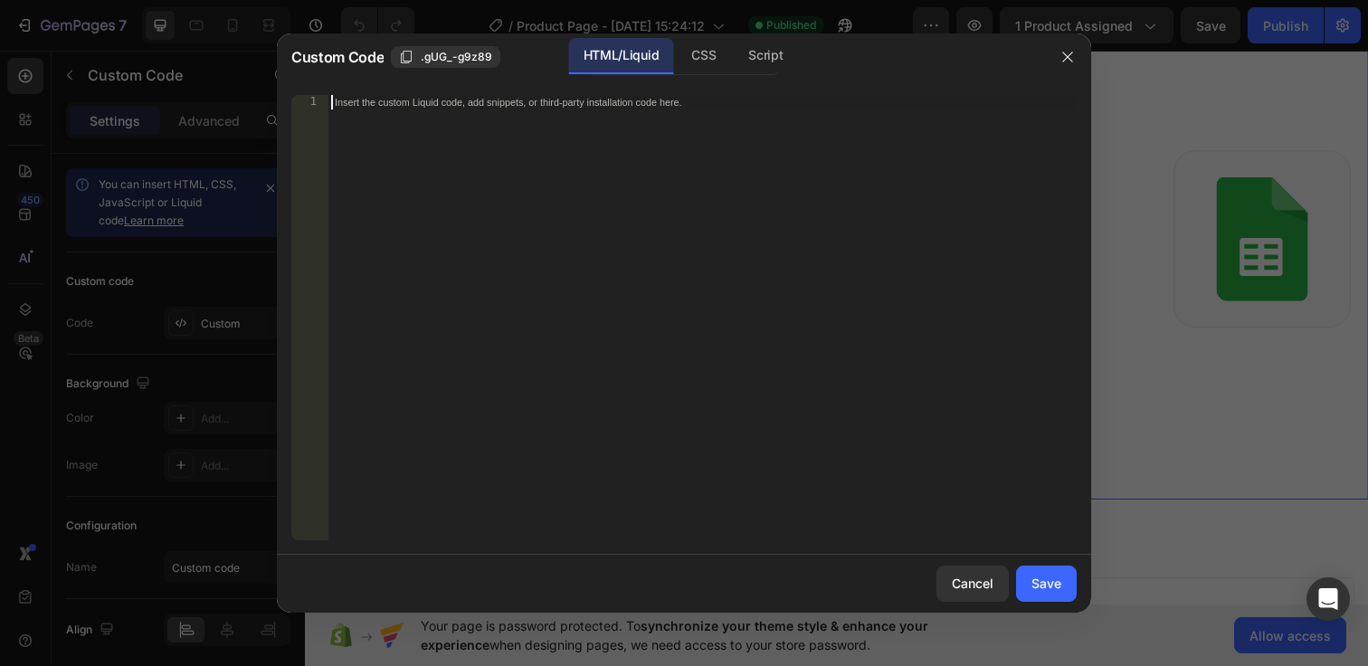
paste textarea "</html>"
type textarea "</html>"
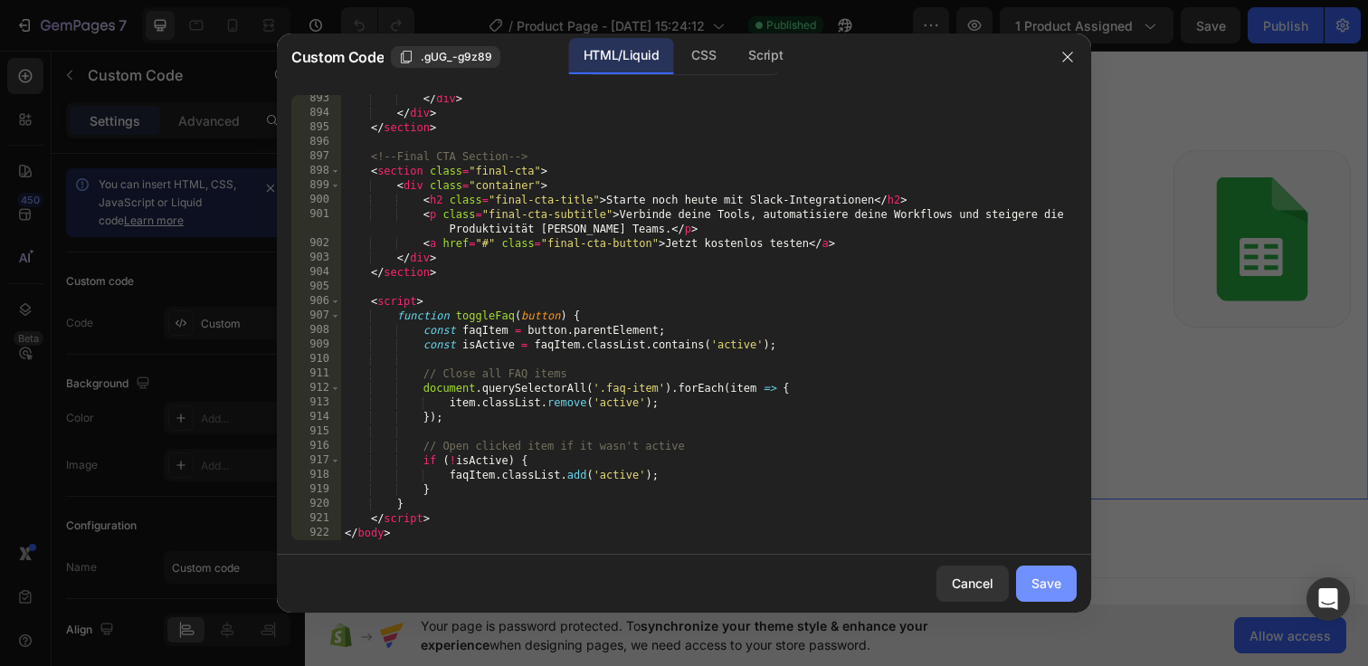
click at [1056, 583] on div "Save" at bounding box center [1046, 582] width 30 height 19
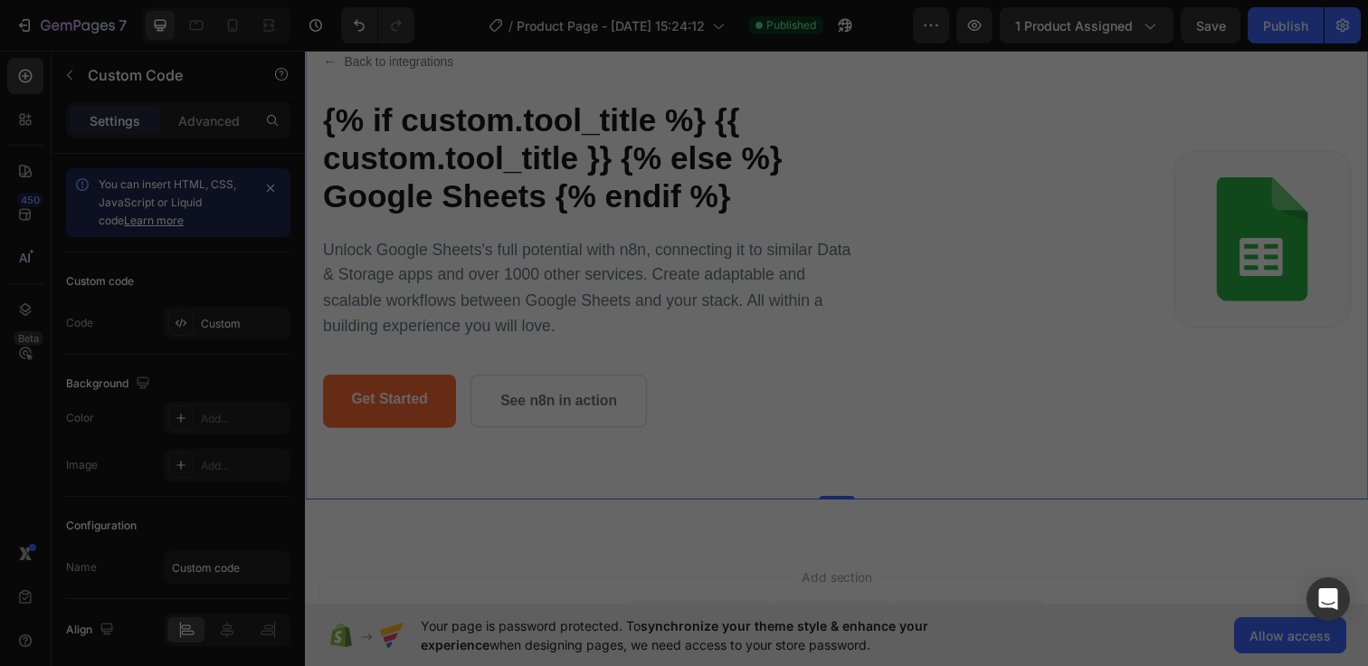
scroll to position [0, 0]
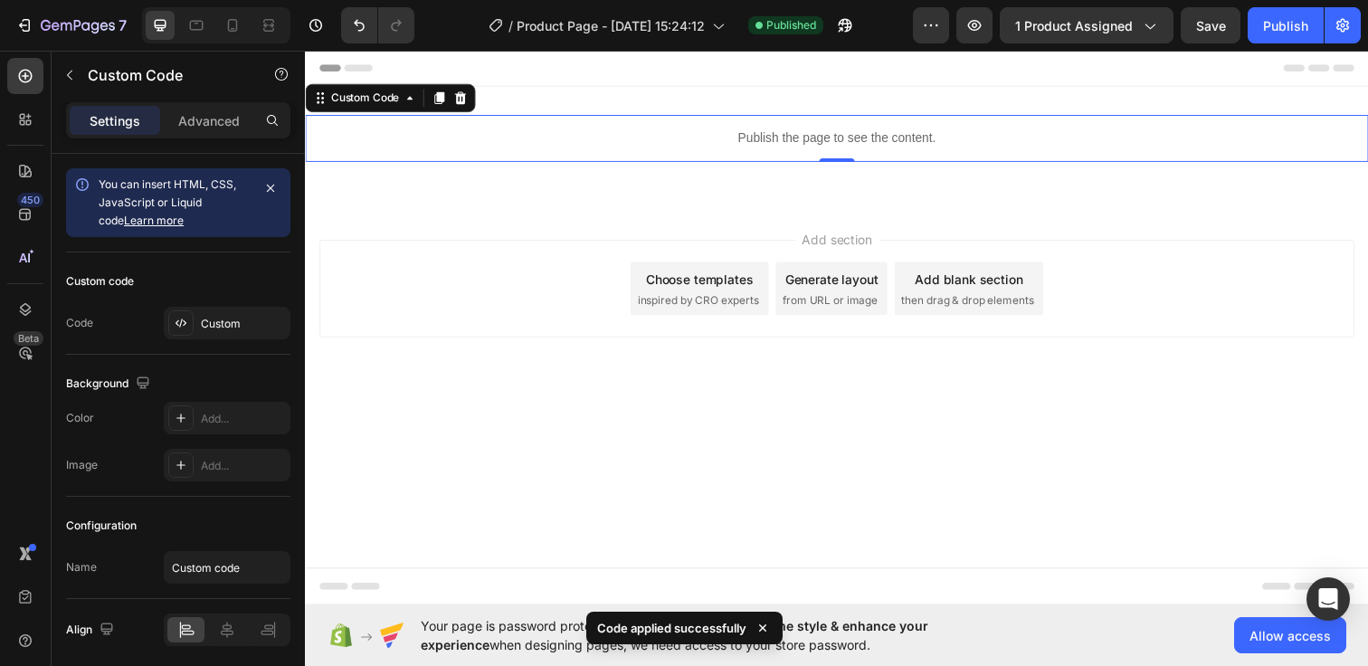
click at [1199, 44] on div "7 / Product Page - [DATE] 15:24:12 Published Preview 1 product assigned Save Pu…" at bounding box center [684, 26] width 1368 height 52
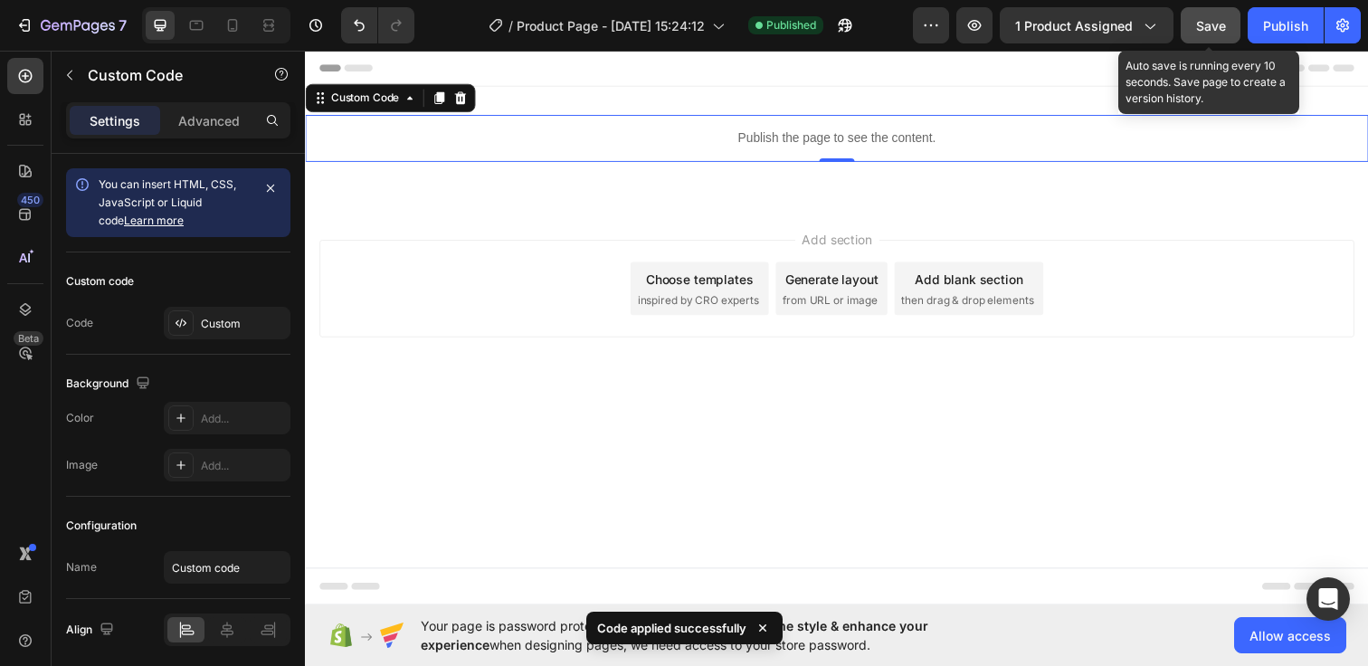
click at [1202, 29] on span "Save" at bounding box center [1211, 25] width 30 height 15
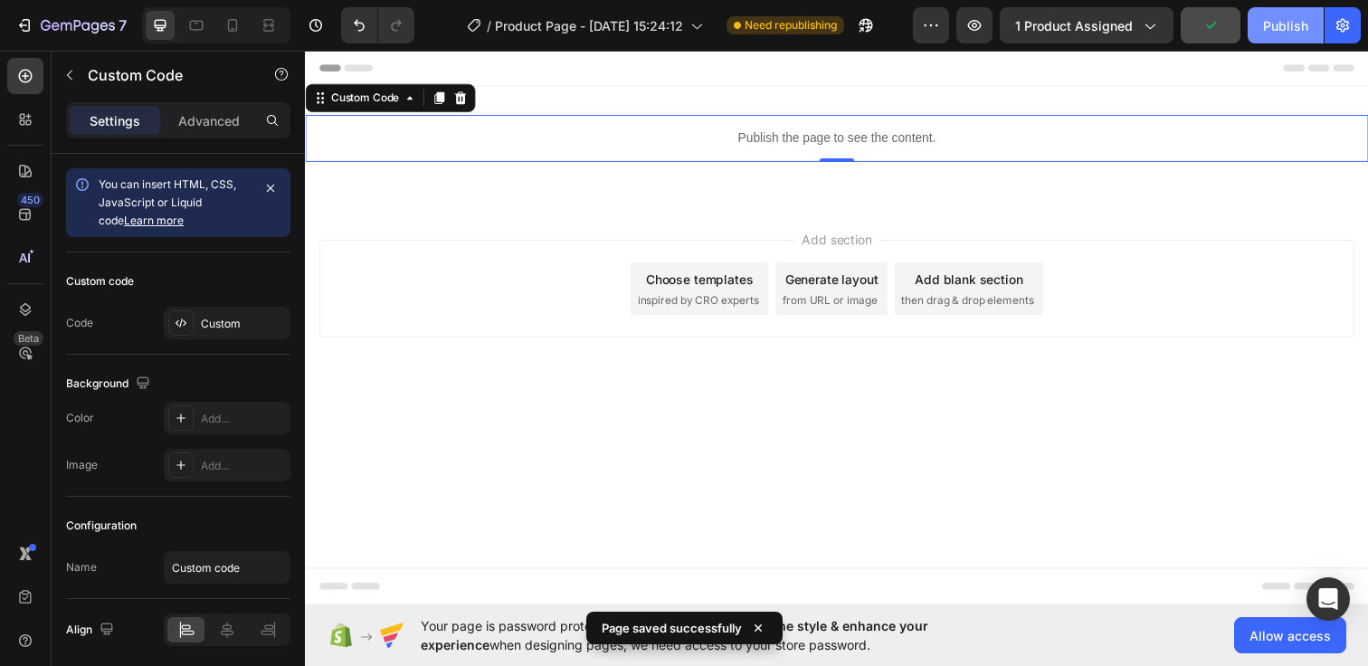
click at [1265, 25] on div "Publish" at bounding box center [1285, 25] width 45 height 19
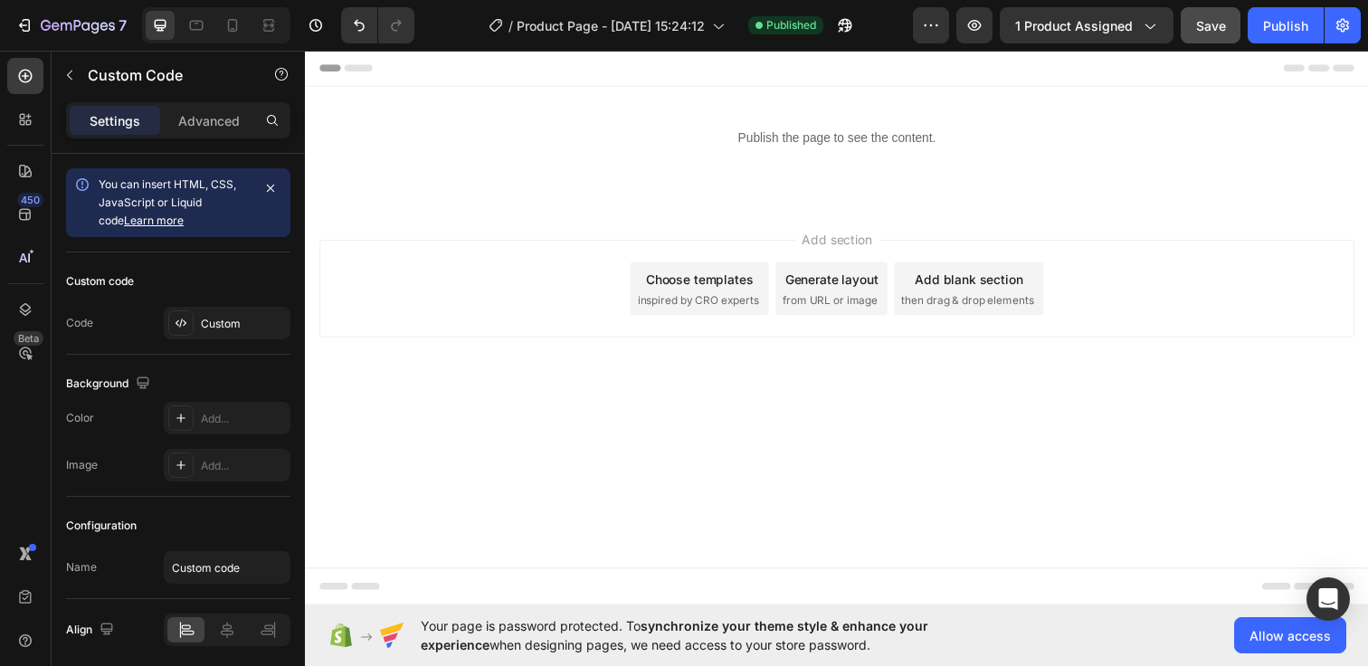
click at [614, 223] on div "Add section Choose templates inspired by CRO experts Generate layout from URL o…" at bounding box center [847, 318] width 1085 height 223
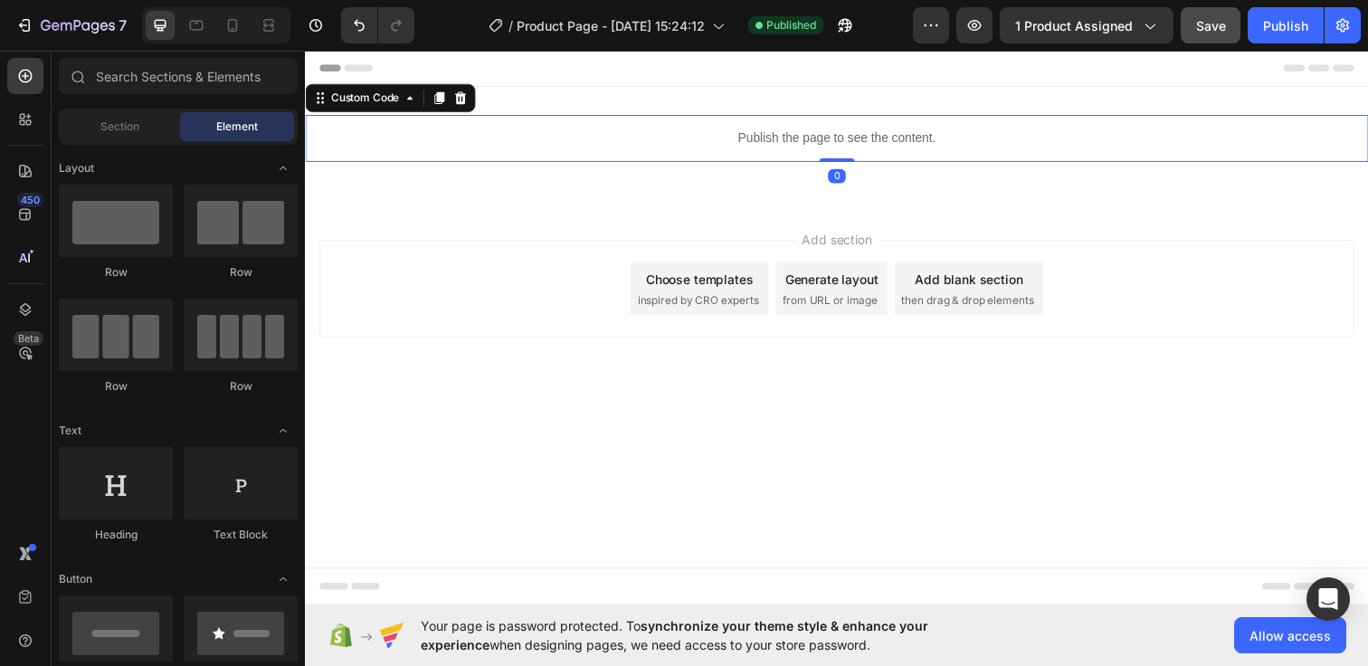
click at [730, 142] on p "Publish the page to see the content." at bounding box center [847, 139] width 1085 height 19
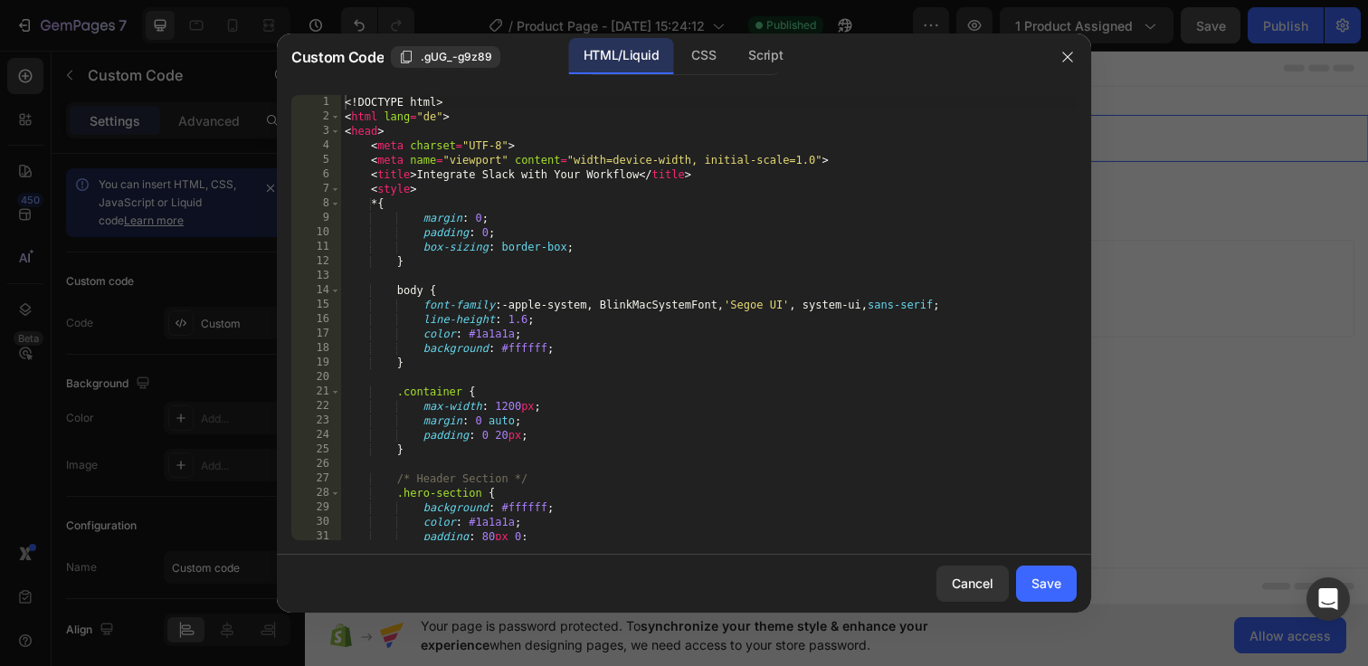
click at [345, 107] on div "<! DOCTYPE html > < html lang = "de" > < head > < meta charset = "UTF-8" > < me…" at bounding box center [708, 332] width 735 height 474
type textarea "</body> </html>"
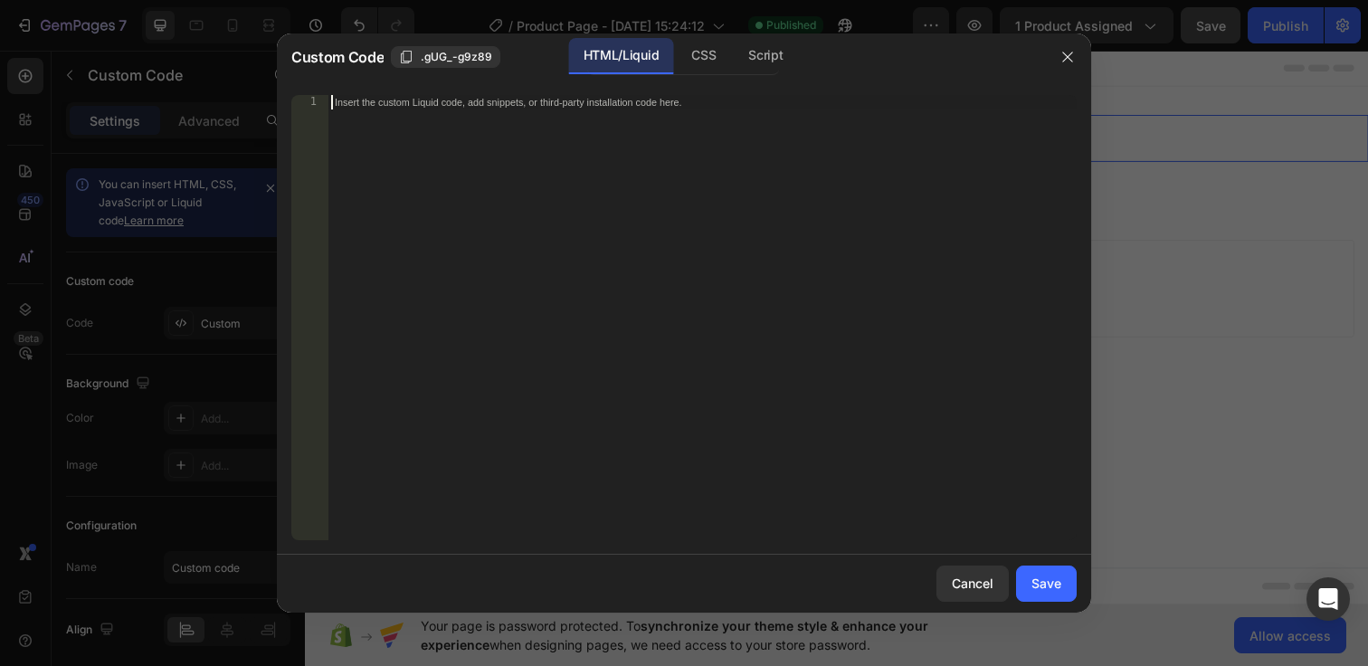
paste textarea "</section>"
type textarea "</section>"
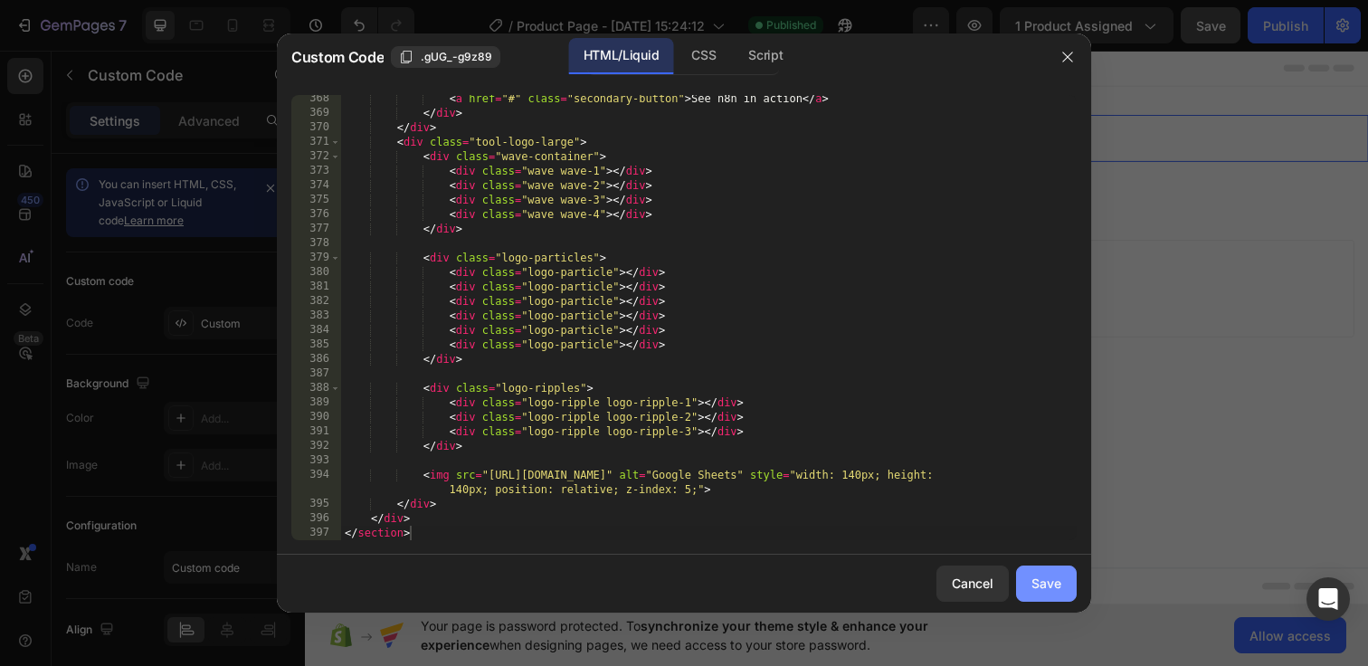
click at [1058, 600] on button "Save" at bounding box center [1046, 583] width 61 height 36
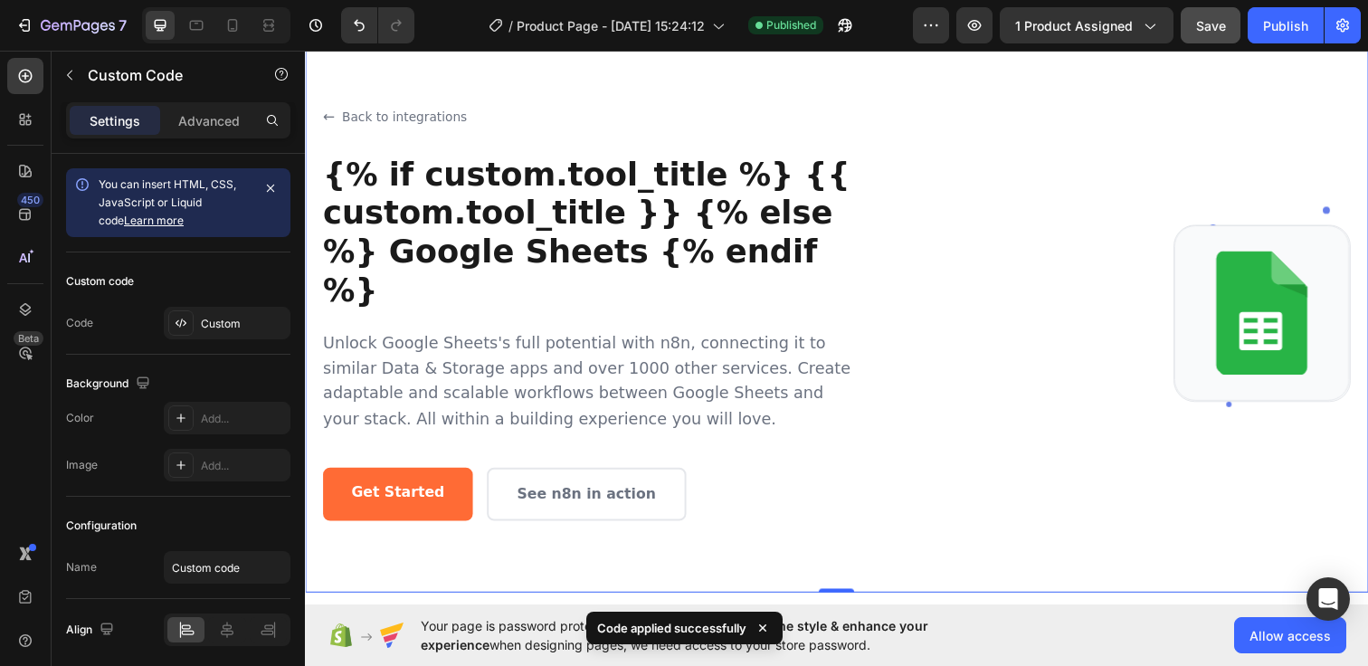
scroll to position [64, 0]
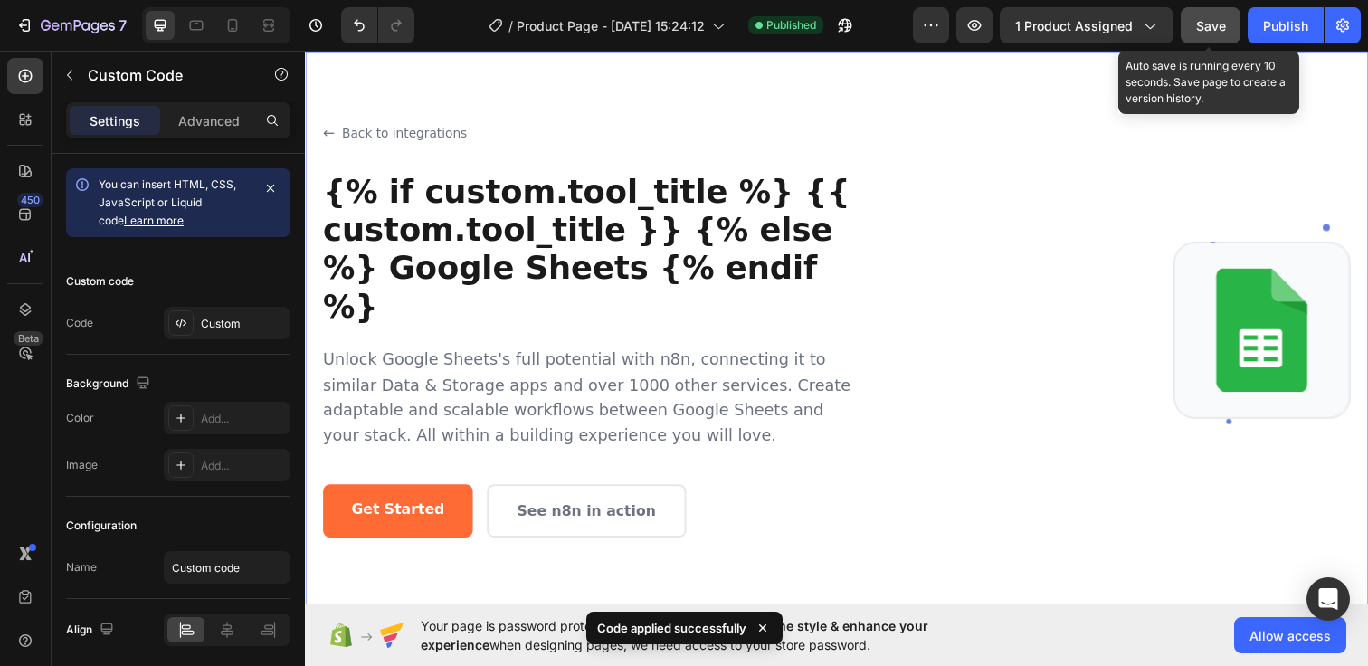
click at [1207, 36] on button "Save" at bounding box center [1210, 25] width 60 height 36
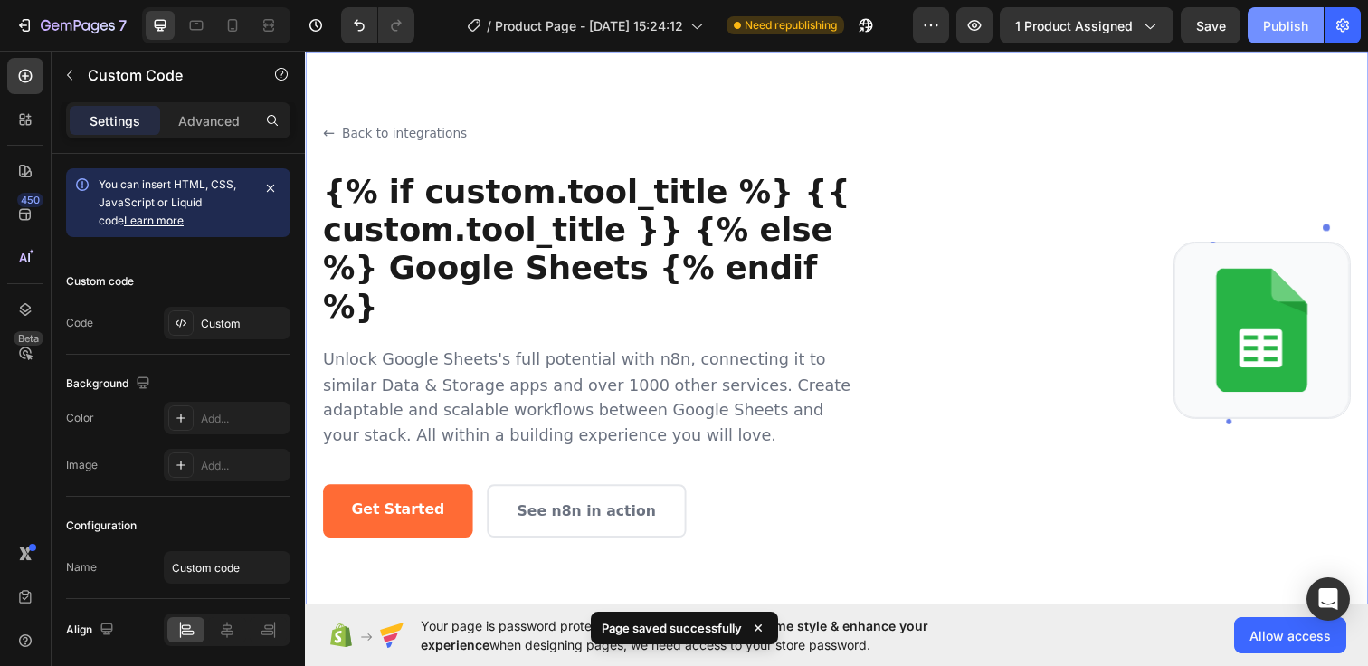
click at [1275, 18] on div "Publish" at bounding box center [1285, 25] width 45 height 19
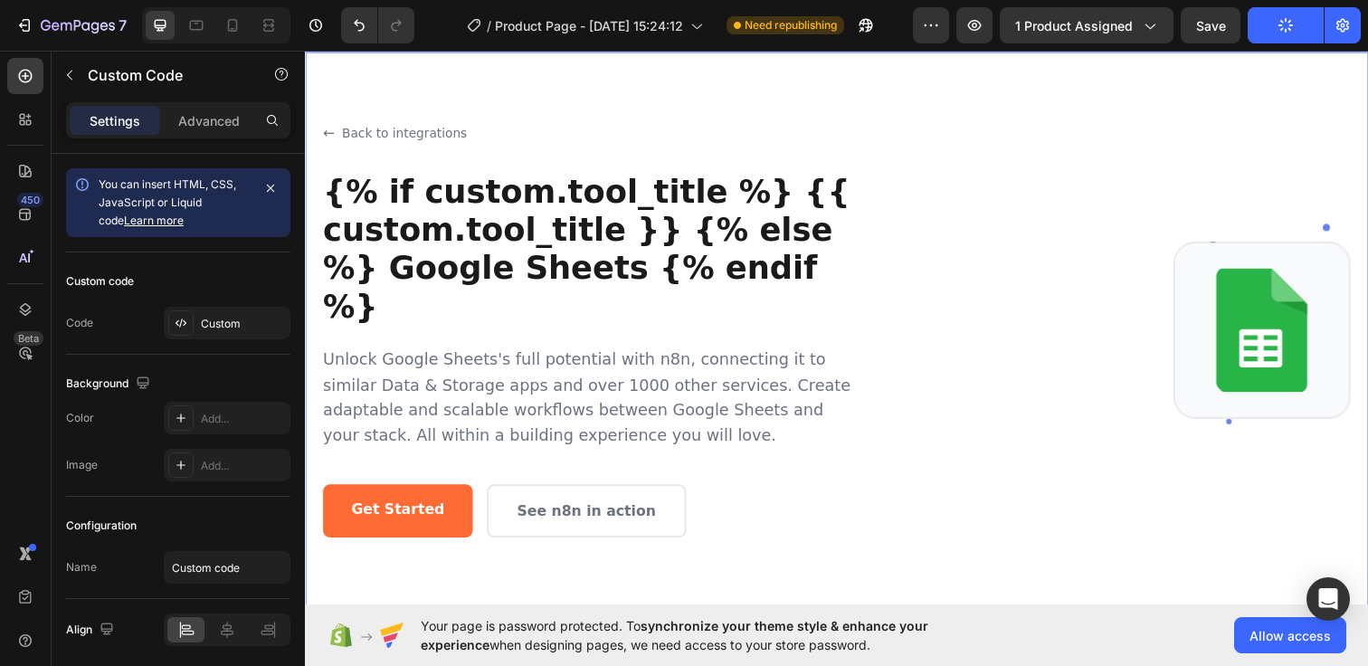
click at [677, 312] on div "Back to integrations {% if custom.tool_title %} {{ custom.tool_title }} {% else…" at bounding box center [594, 335] width 543 height 423
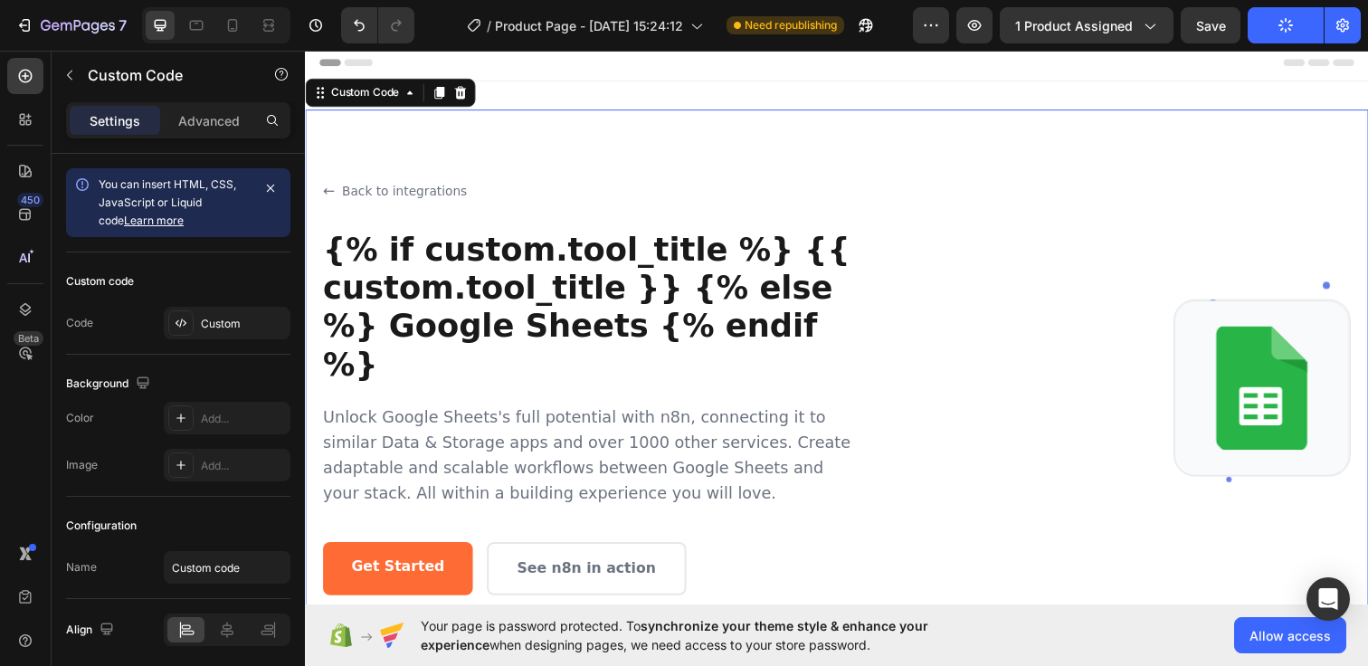
scroll to position [0, 0]
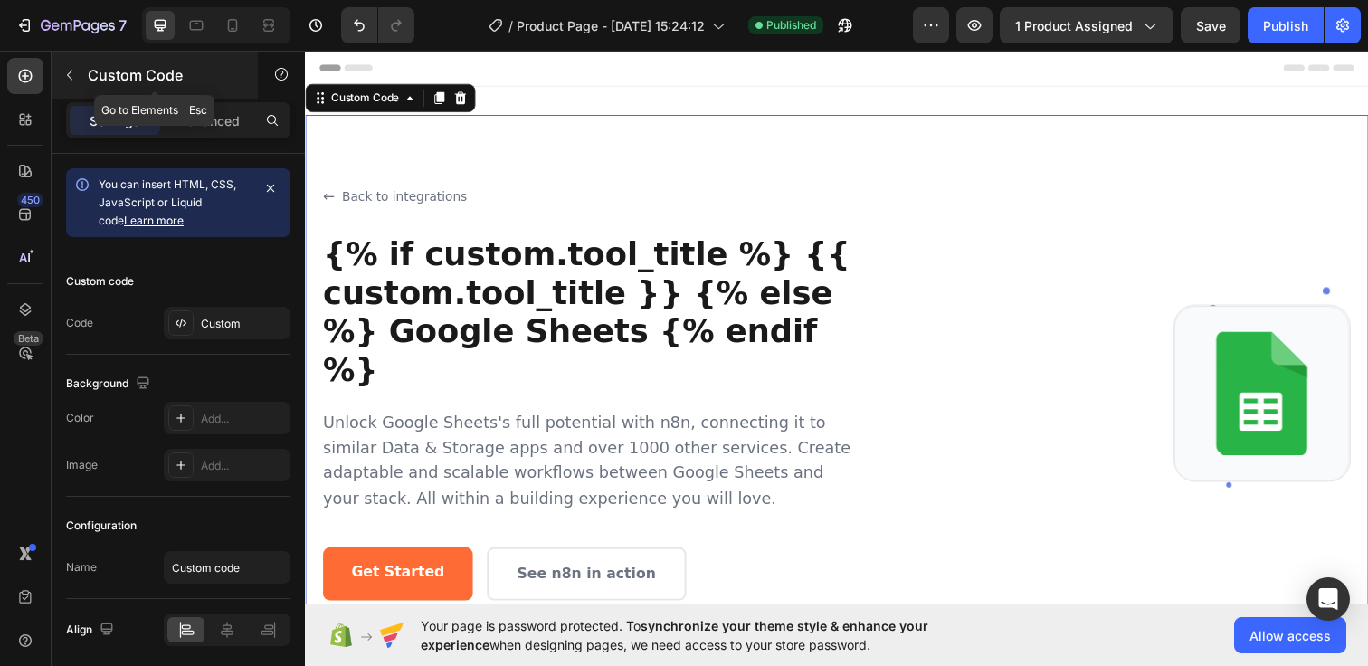
click at [66, 68] on icon "button" at bounding box center [69, 75] width 14 height 14
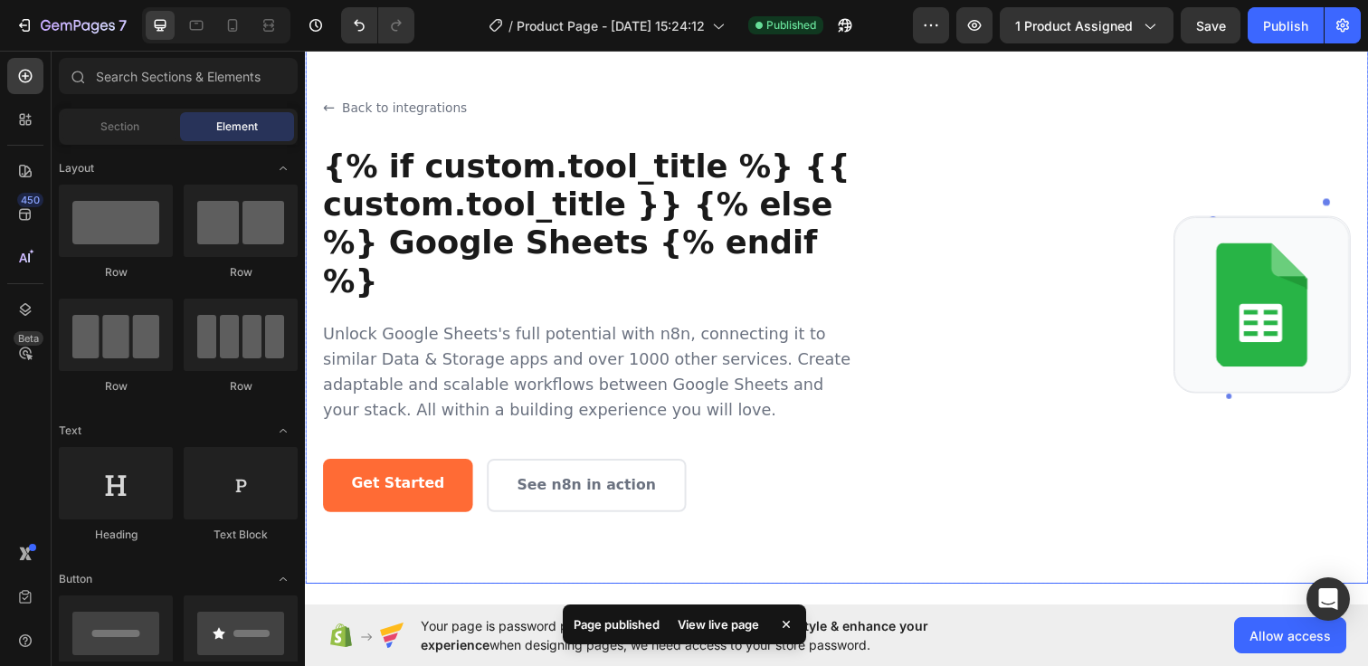
scroll to position [214, 0]
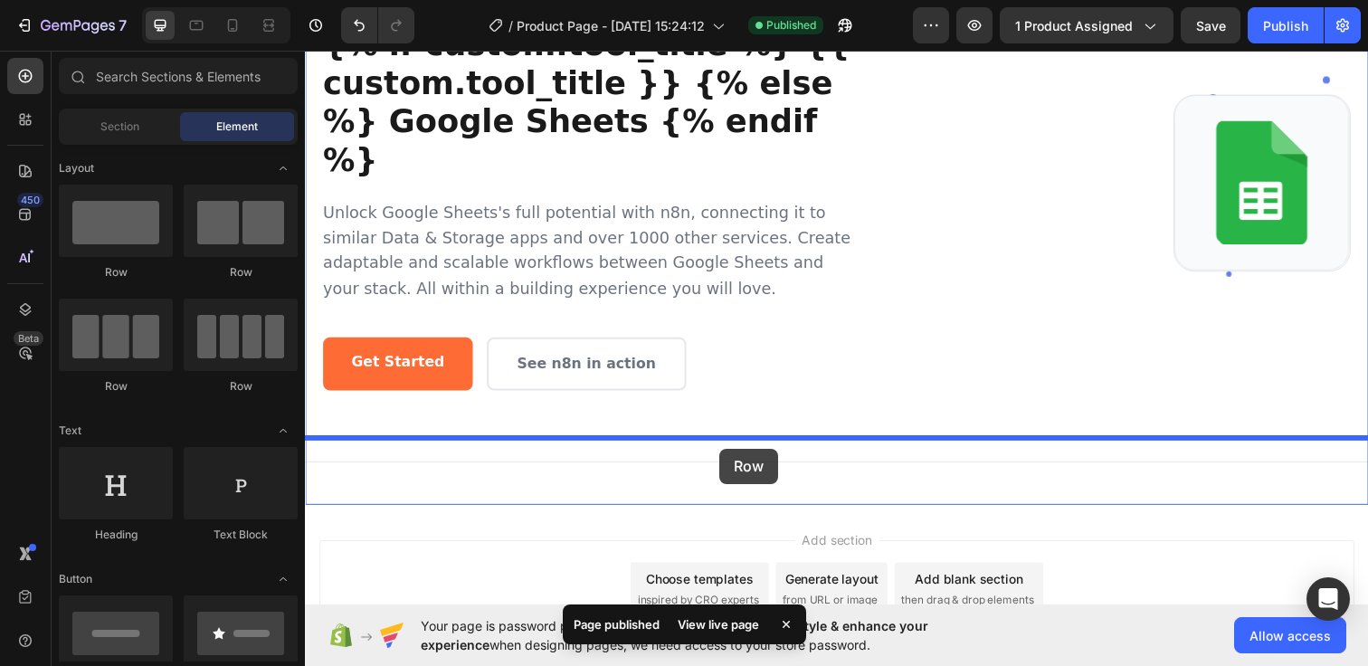
drag, startPoint x: 450, startPoint y: 287, endPoint x: 729, endPoint y: 456, distance: 326.7
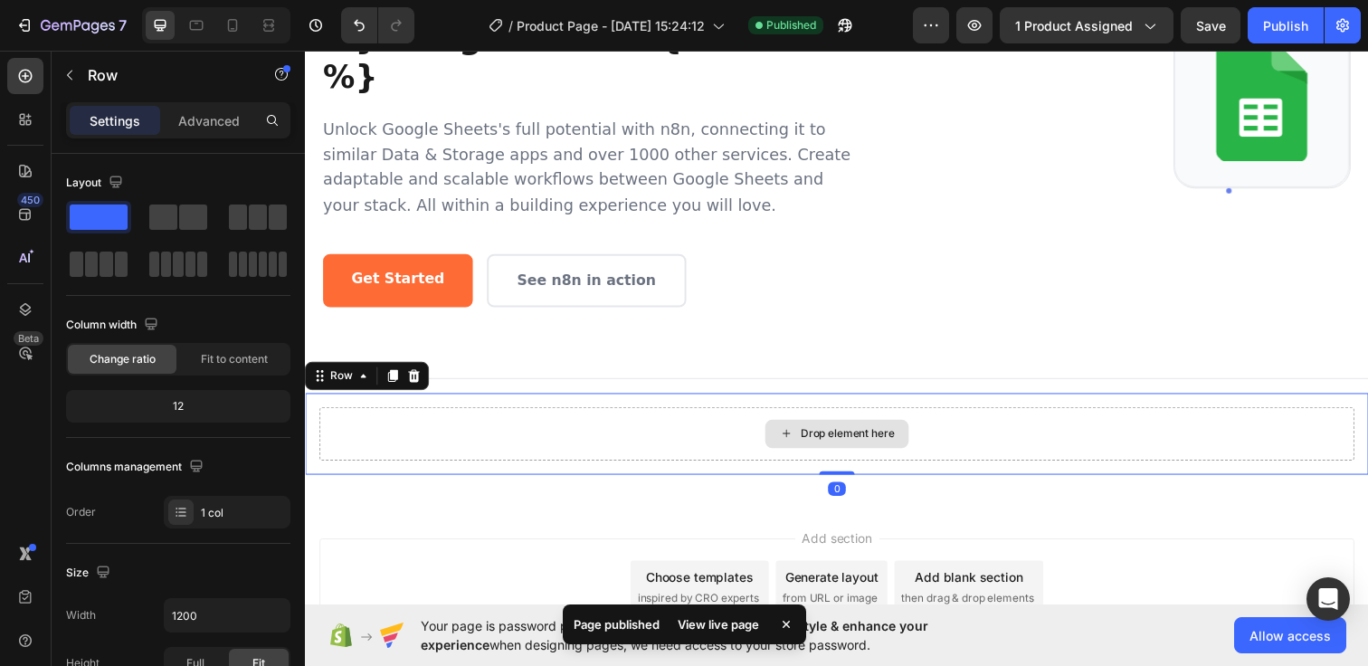
scroll to position [306, 0]
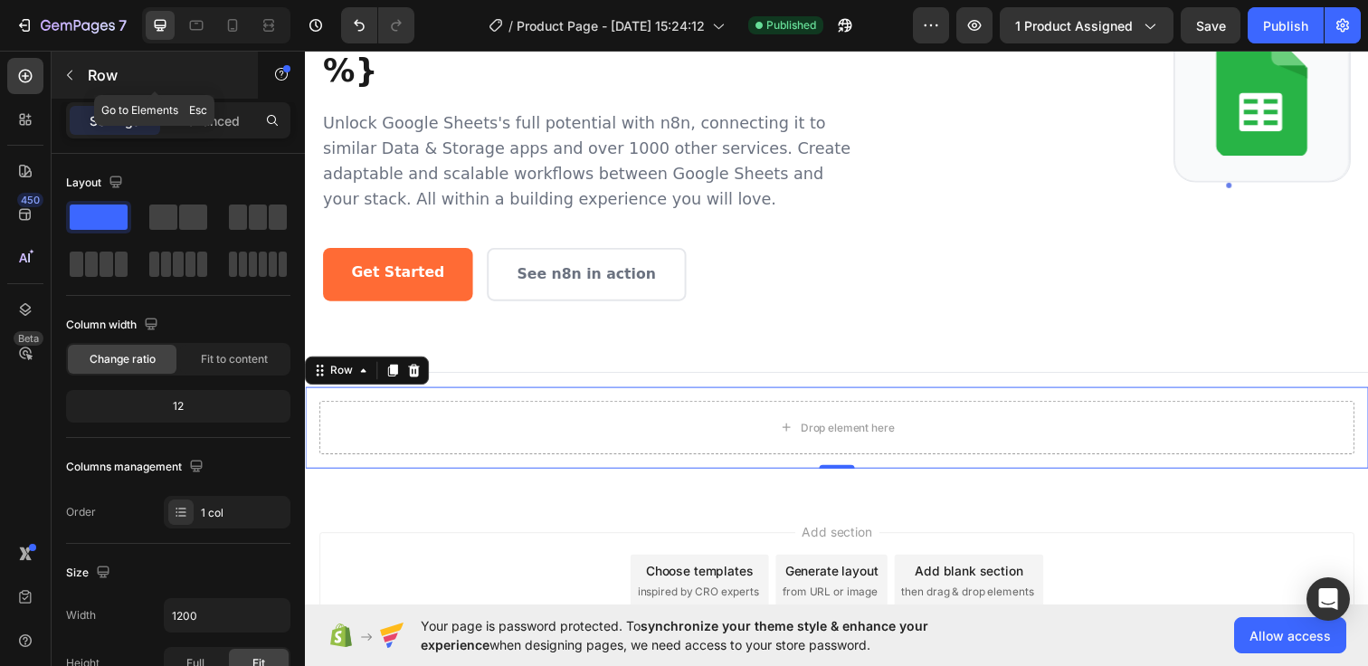
click at [70, 81] on icon "button" at bounding box center [69, 75] width 14 height 14
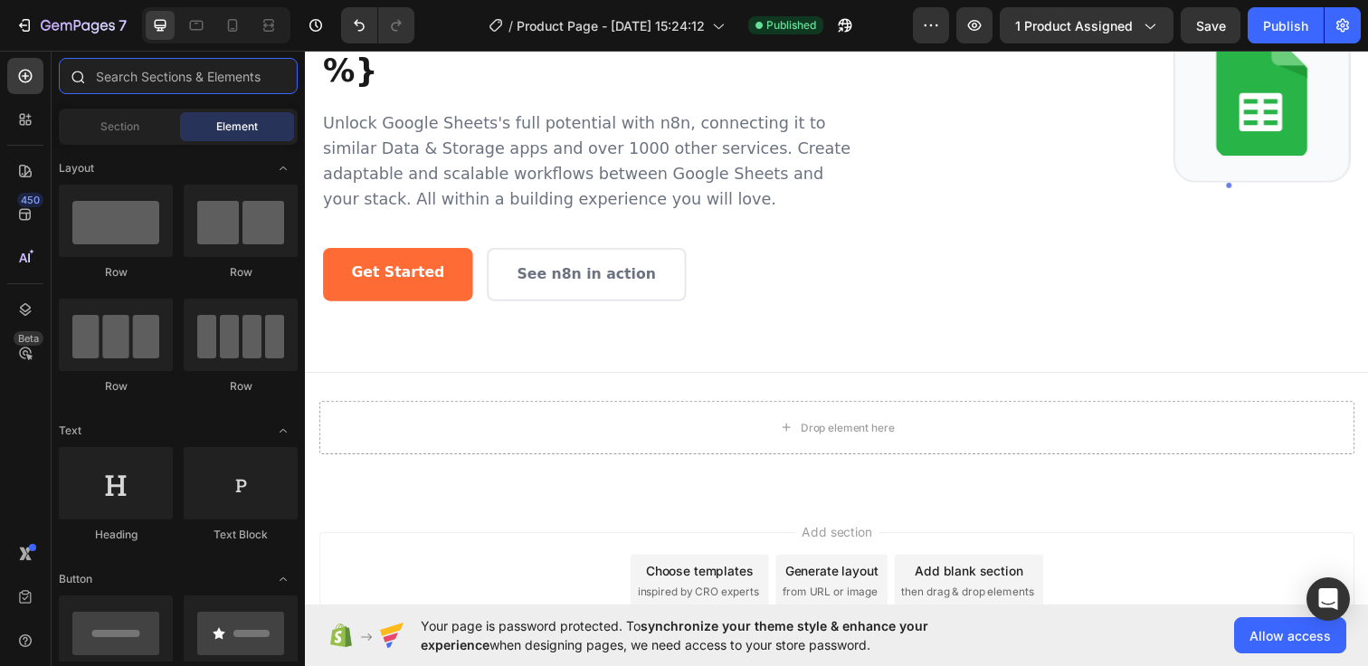
click at [145, 71] on input "text" at bounding box center [178, 76] width 239 height 36
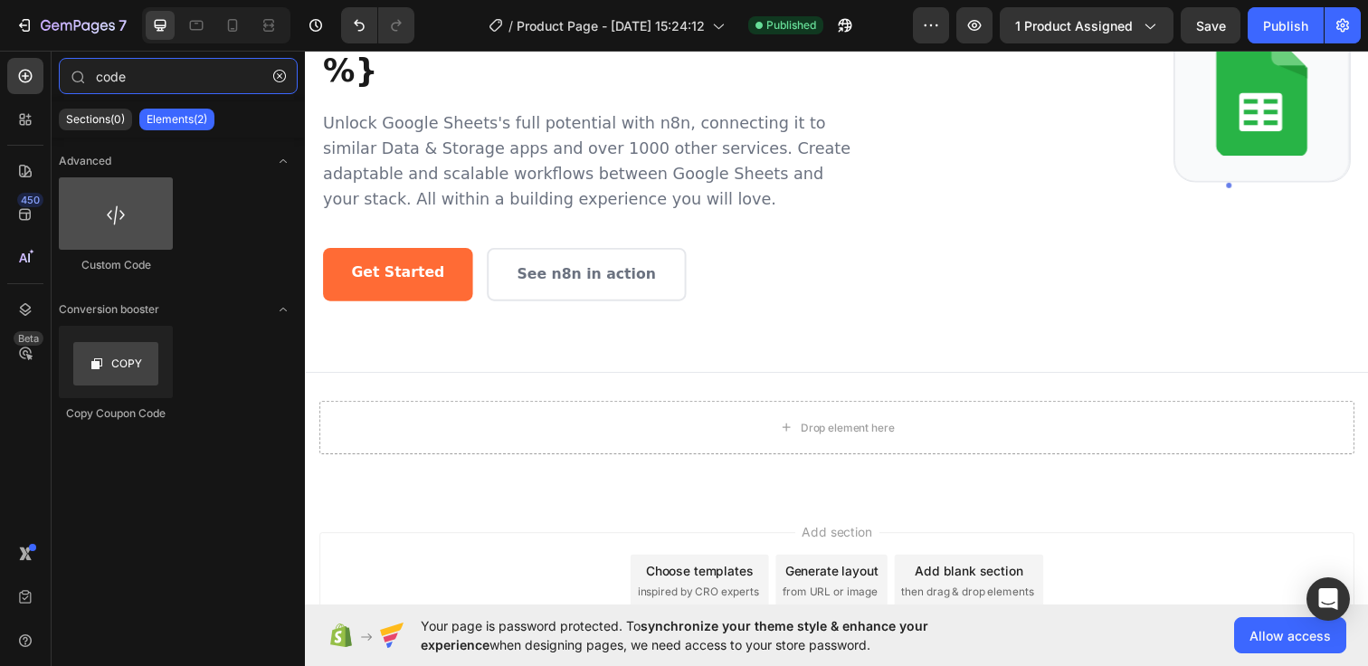
type input "code"
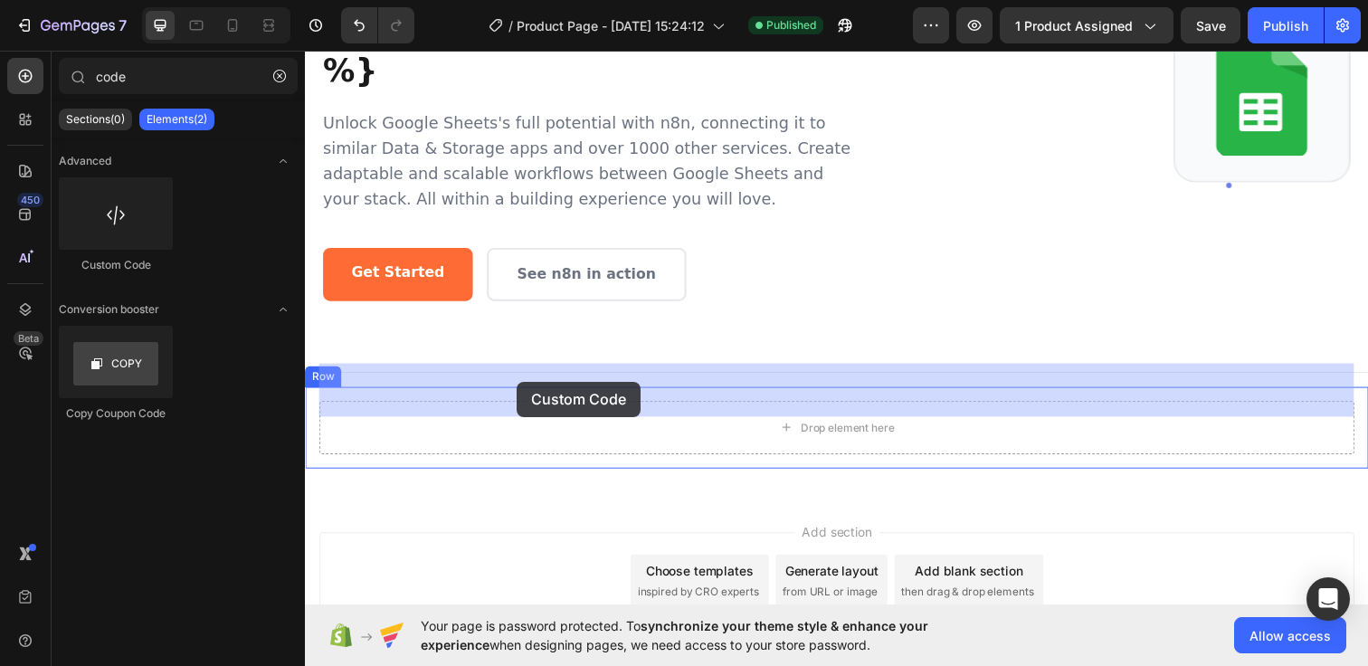
drag, startPoint x: 428, startPoint y: 252, endPoint x: 521, endPoint y: 388, distance: 164.6
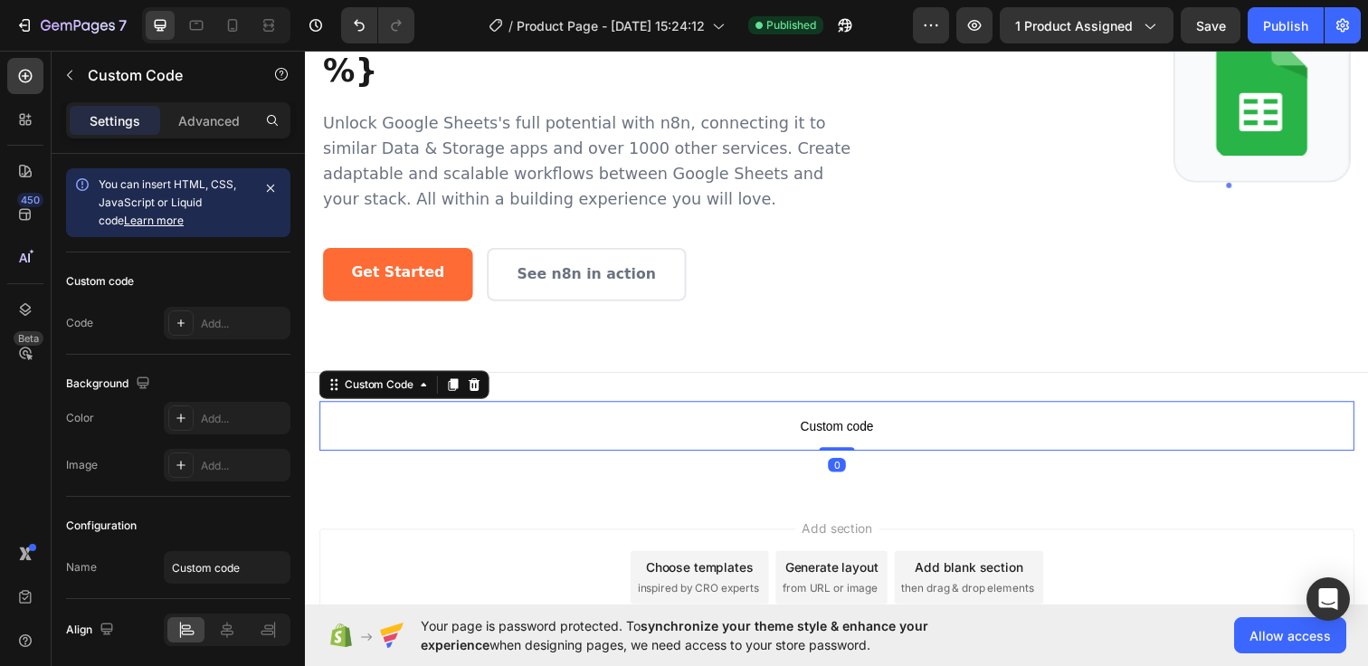
click at [580, 422] on span "Custom code" at bounding box center [847, 433] width 1057 height 22
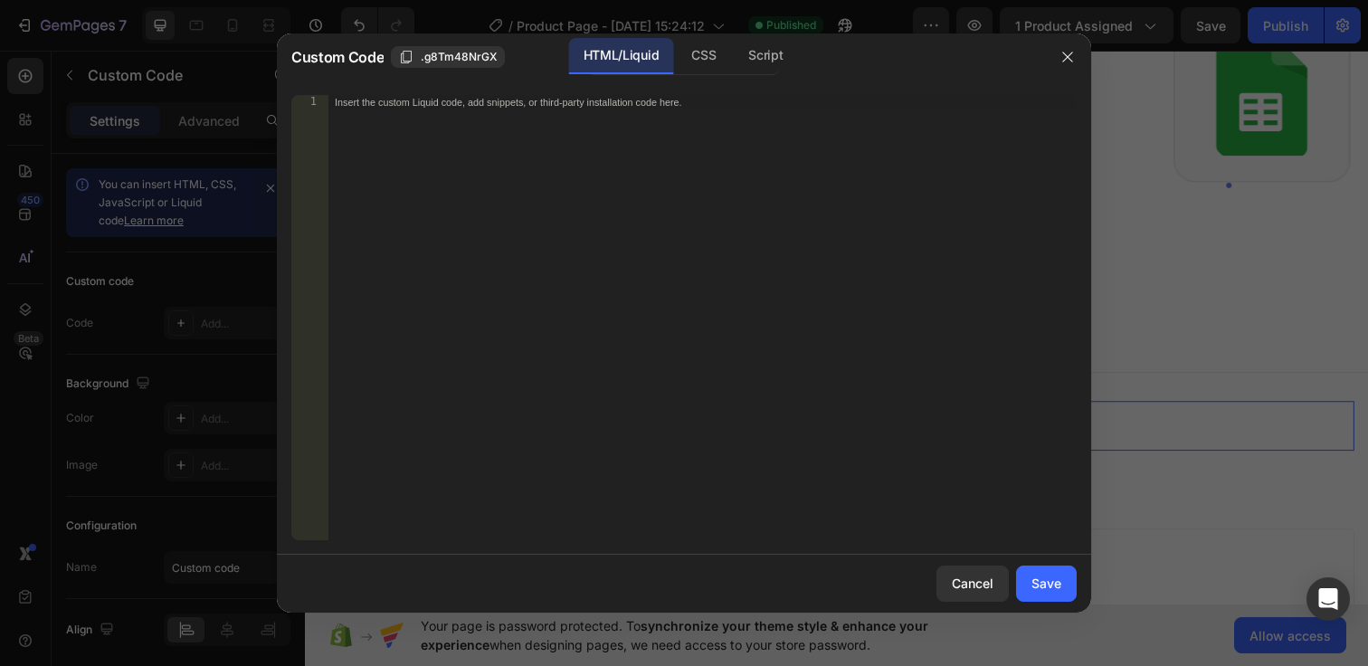
click at [535, 283] on div "Insert the custom Liquid code, add snippets, or third-party installation code h…" at bounding box center [701, 332] width 749 height 474
paste textarea "</section>"
type textarea "</section>"
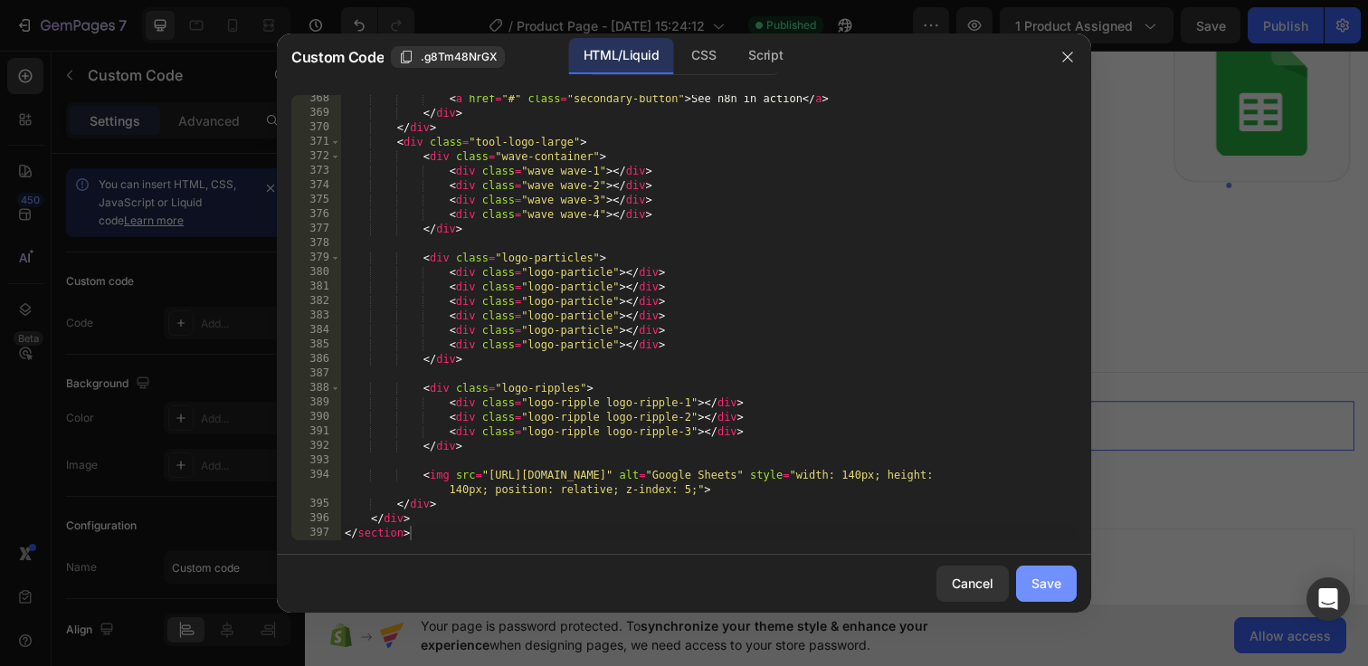
click at [1028, 570] on button "Save" at bounding box center [1046, 583] width 61 height 36
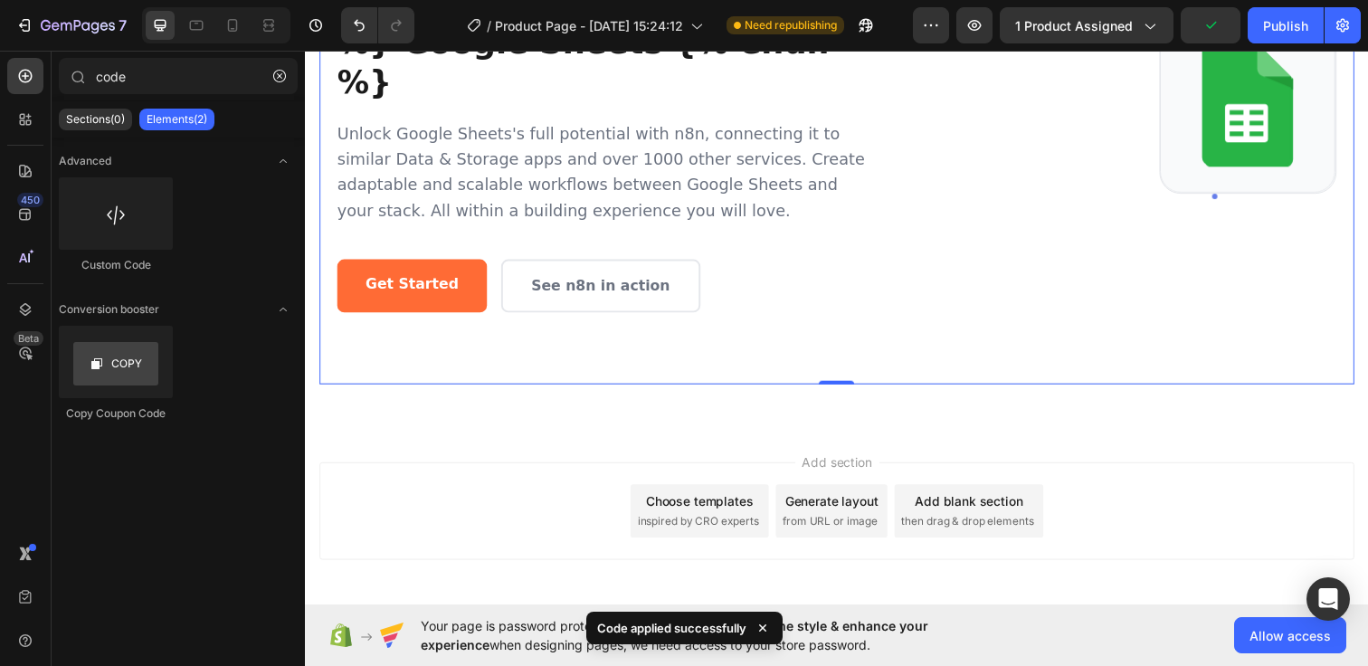
click at [1046, 434] on div "Add section Choose templates inspired by CRO experts Generate layout from URL o…" at bounding box center [847, 545] width 1085 height 223
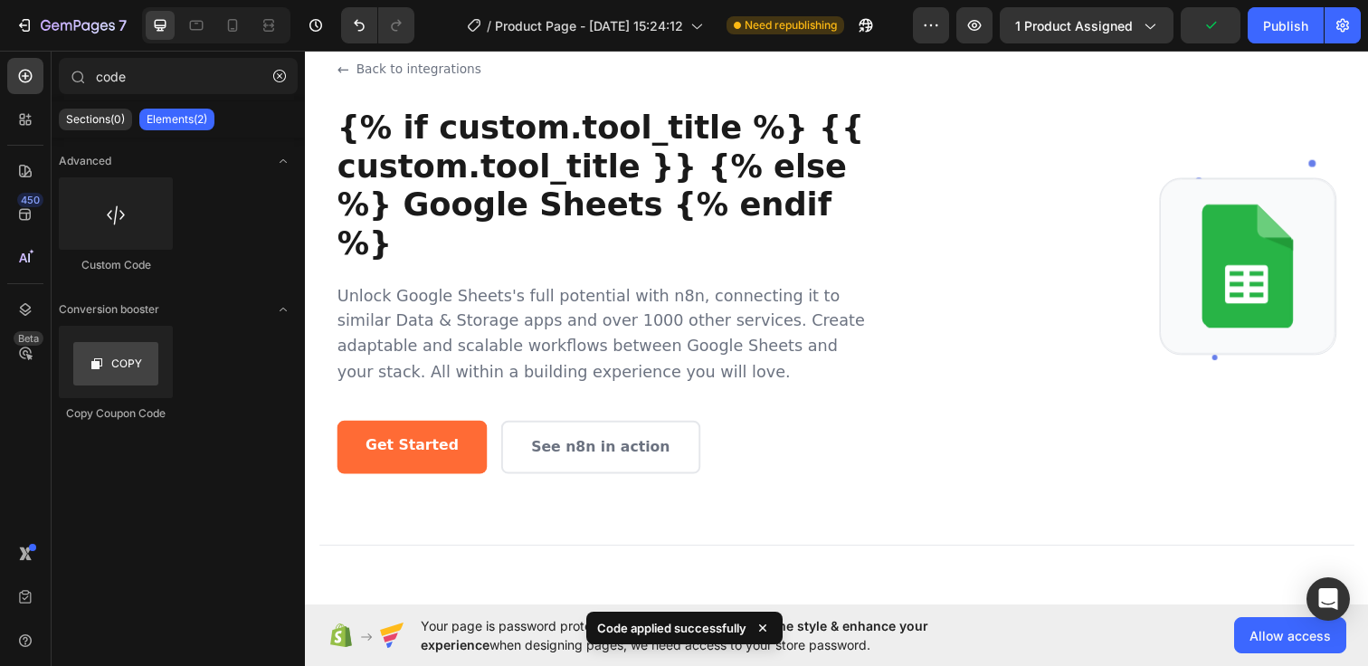
scroll to position [720, 0]
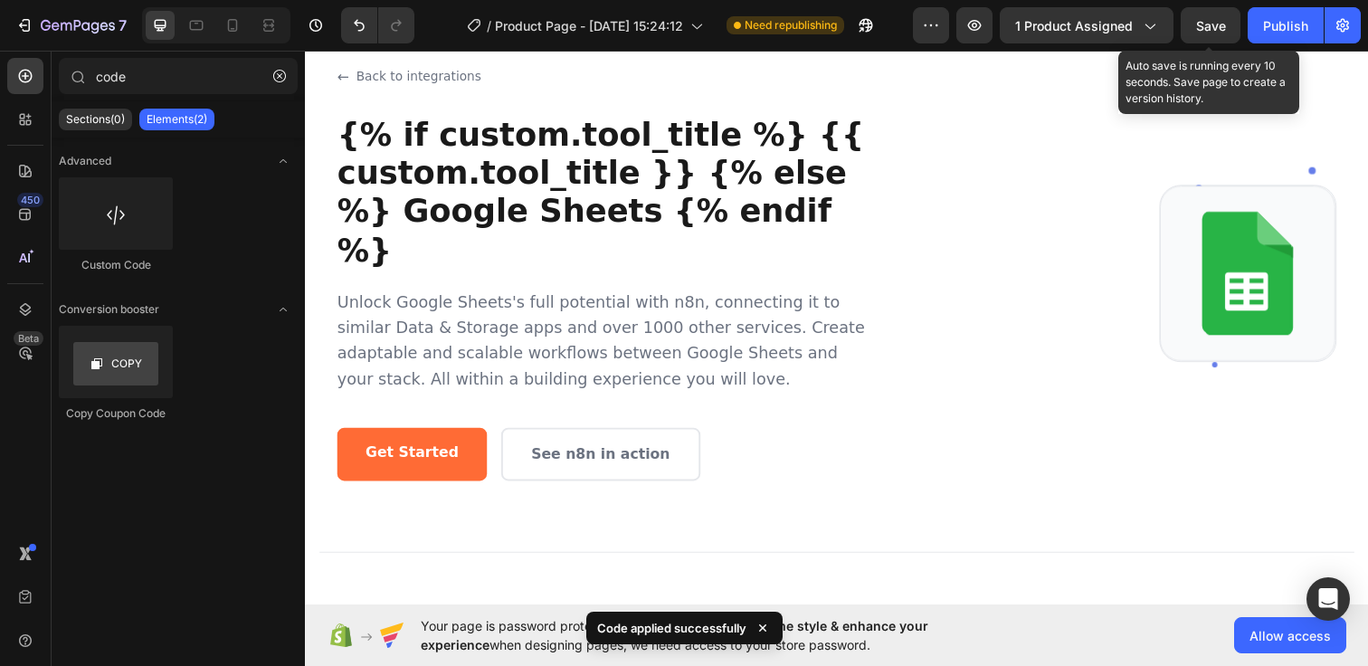
click at [1211, 28] on span "Save" at bounding box center [1211, 25] width 30 height 15
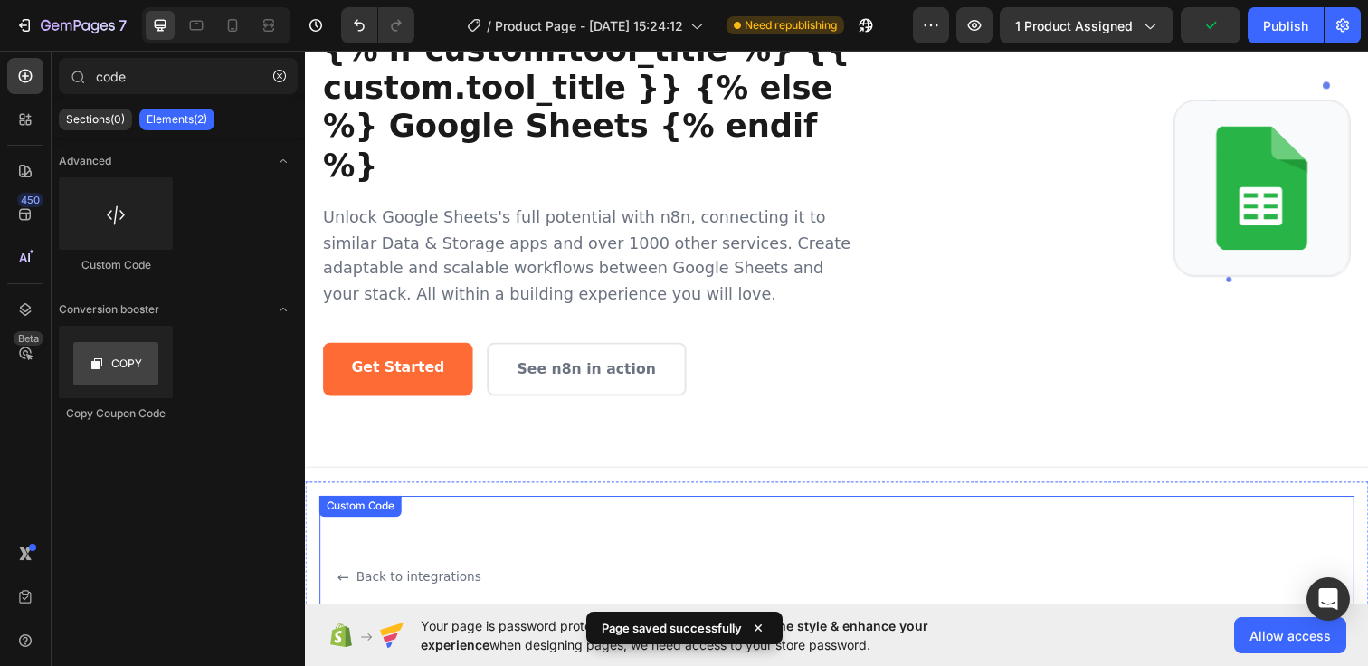
scroll to position [0, 0]
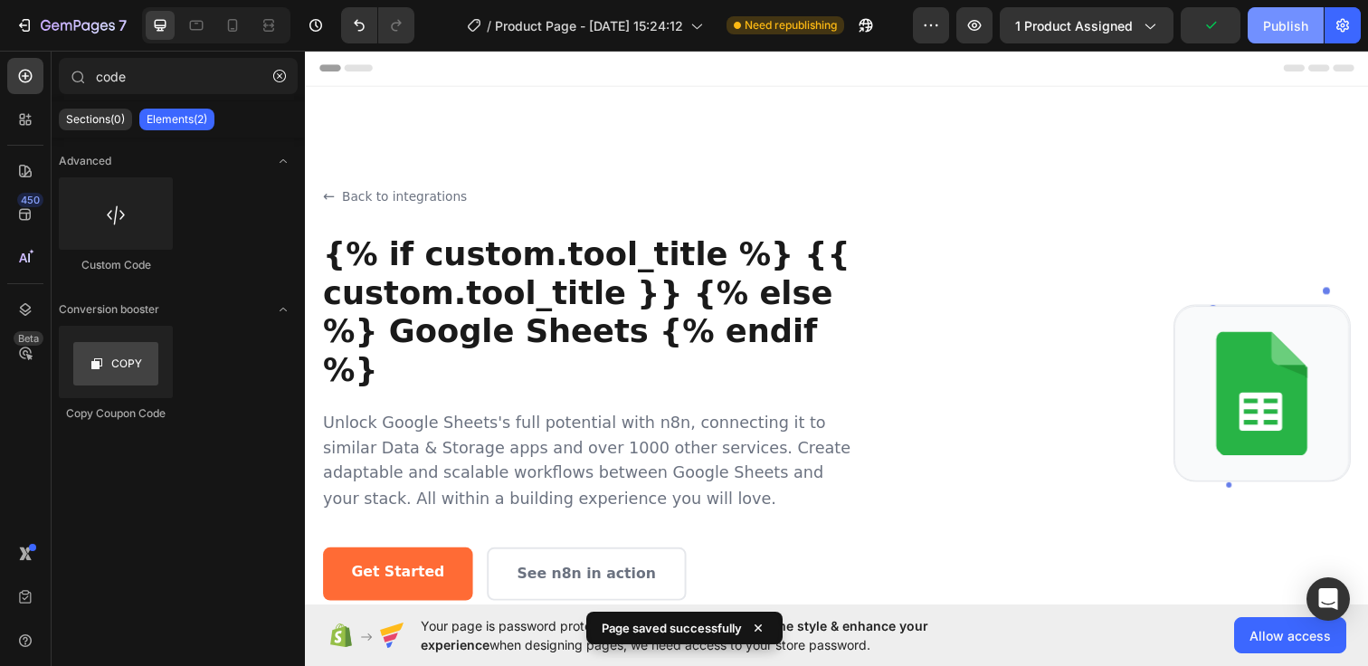
click at [1275, 33] on div "Publish" at bounding box center [1285, 25] width 45 height 19
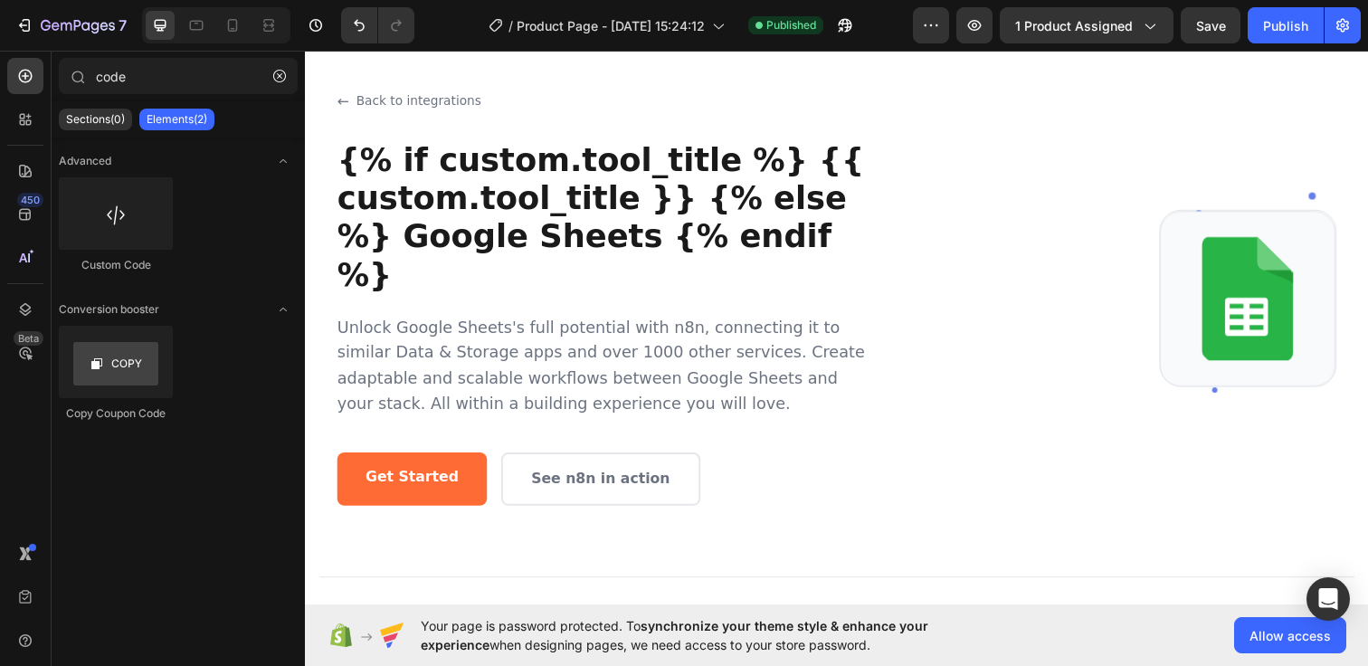
scroll to position [612, 0]
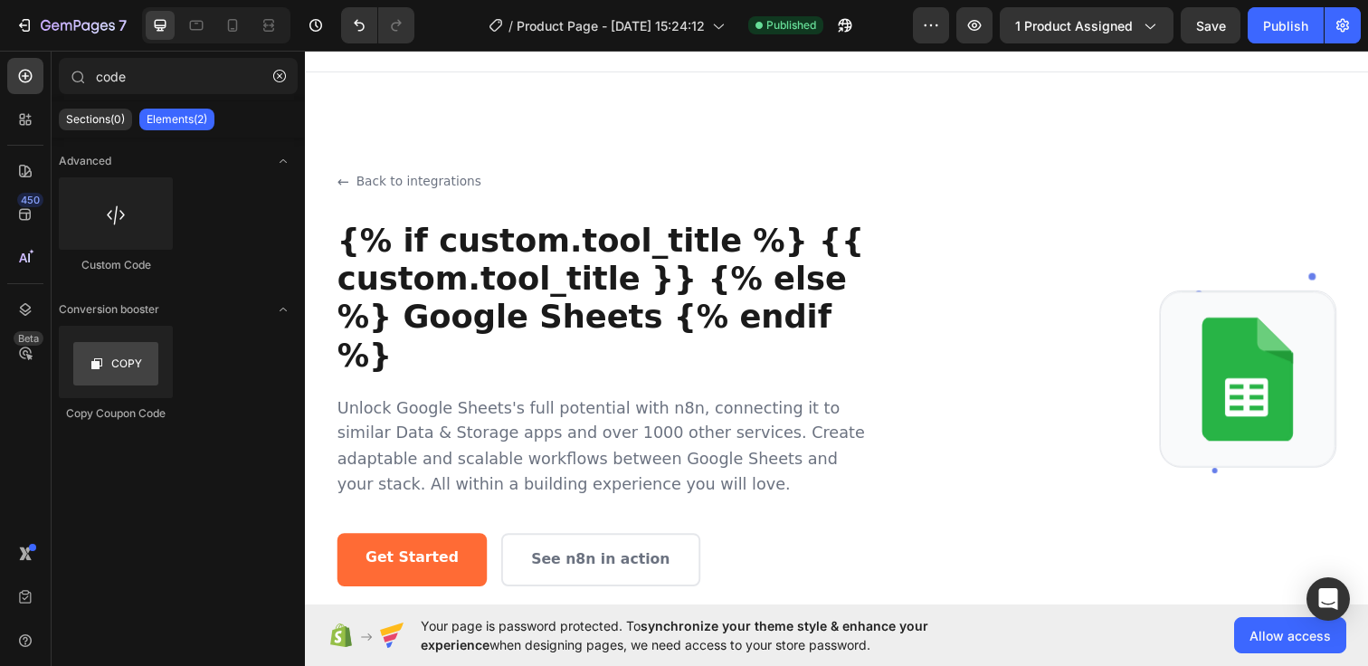
click at [769, 403] on p "Unlock Google Sheets's full potential with n8n, connecting it to similar Data &…" at bounding box center [608, 455] width 543 height 104
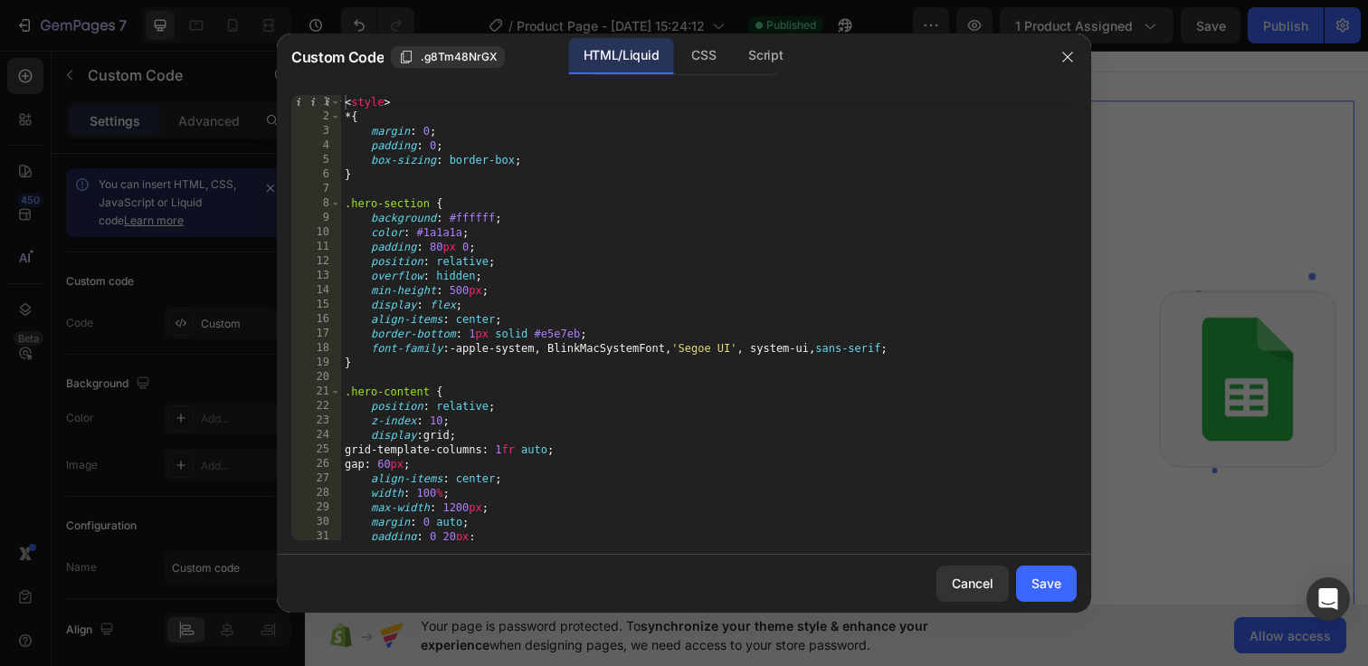
click at [345, 99] on div "< style > * { margin : 0 ; padding : 0 ; box-sizing : border-box ; } .hero-sect…" at bounding box center [708, 332] width 735 height 474
type textarea "</div> </section>"
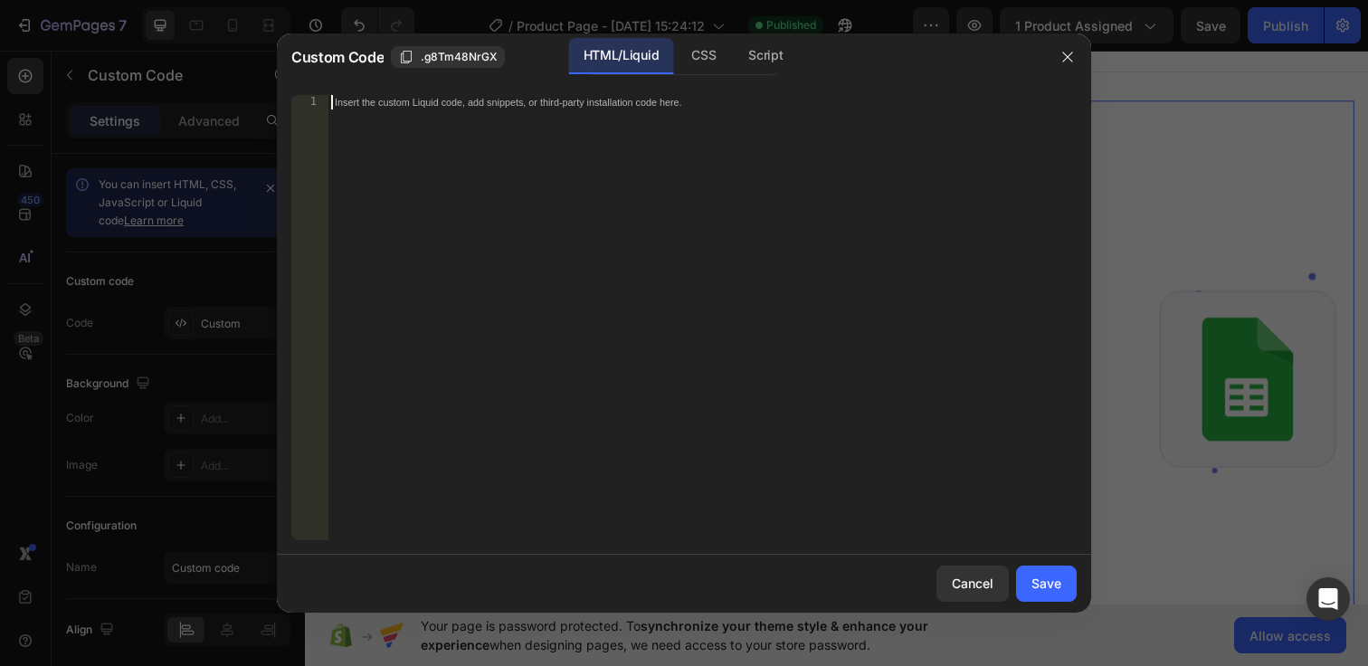
paste textarea "</section>"
type textarea "</section>"
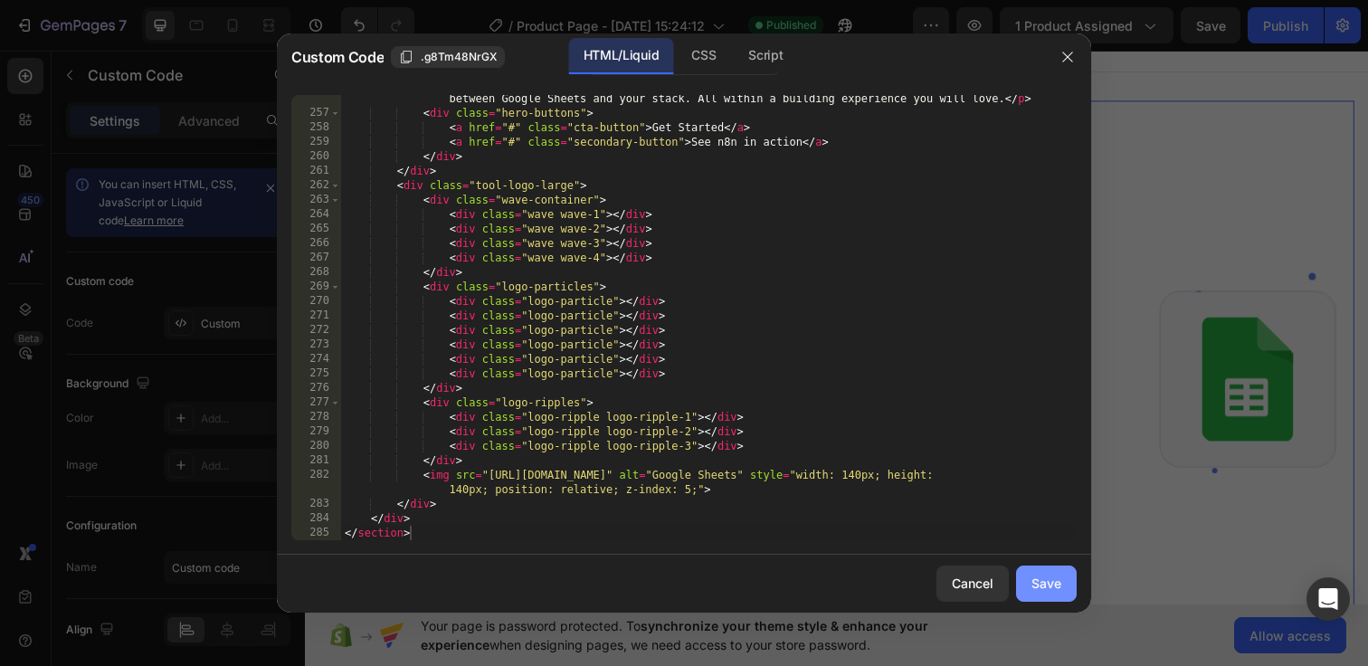
click at [1046, 593] on button "Save" at bounding box center [1046, 583] width 61 height 36
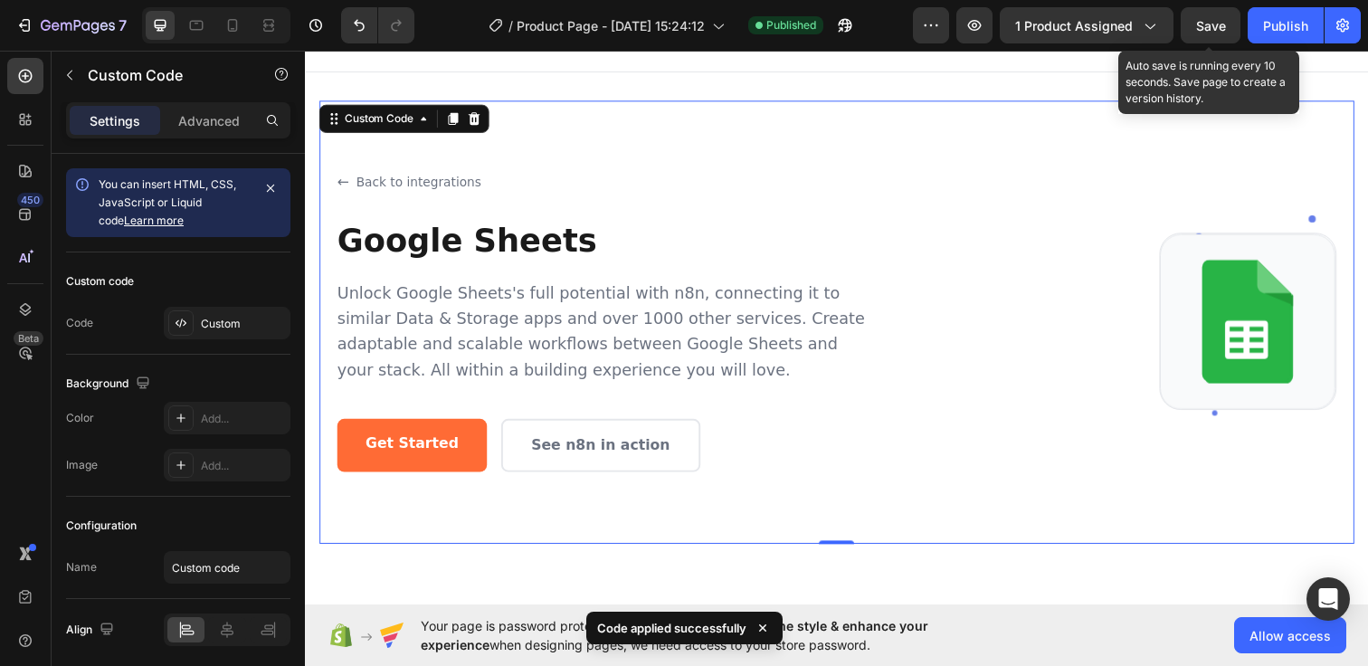
click at [1199, 24] on span "Save" at bounding box center [1211, 25] width 30 height 15
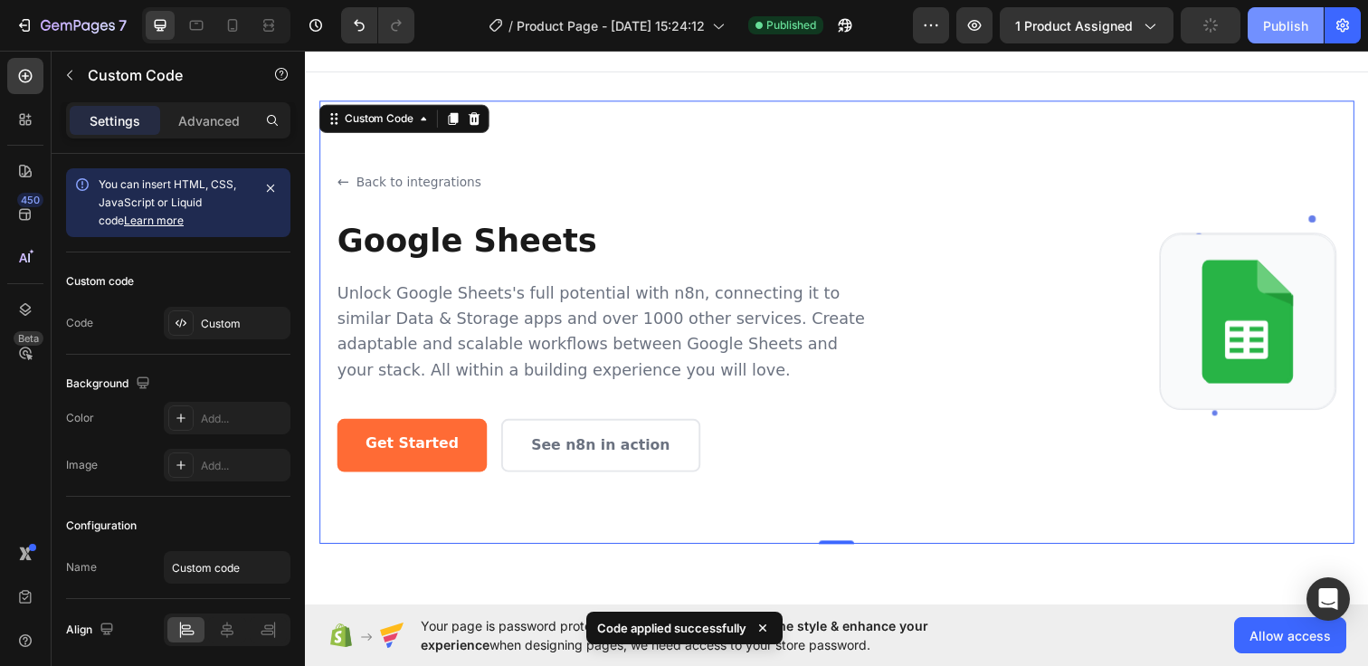
click at [1273, 24] on div "Publish" at bounding box center [1285, 25] width 45 height 19
click at [1298, 18] on div "Publish" at bounding box center [1285, 25] width 45 height 19
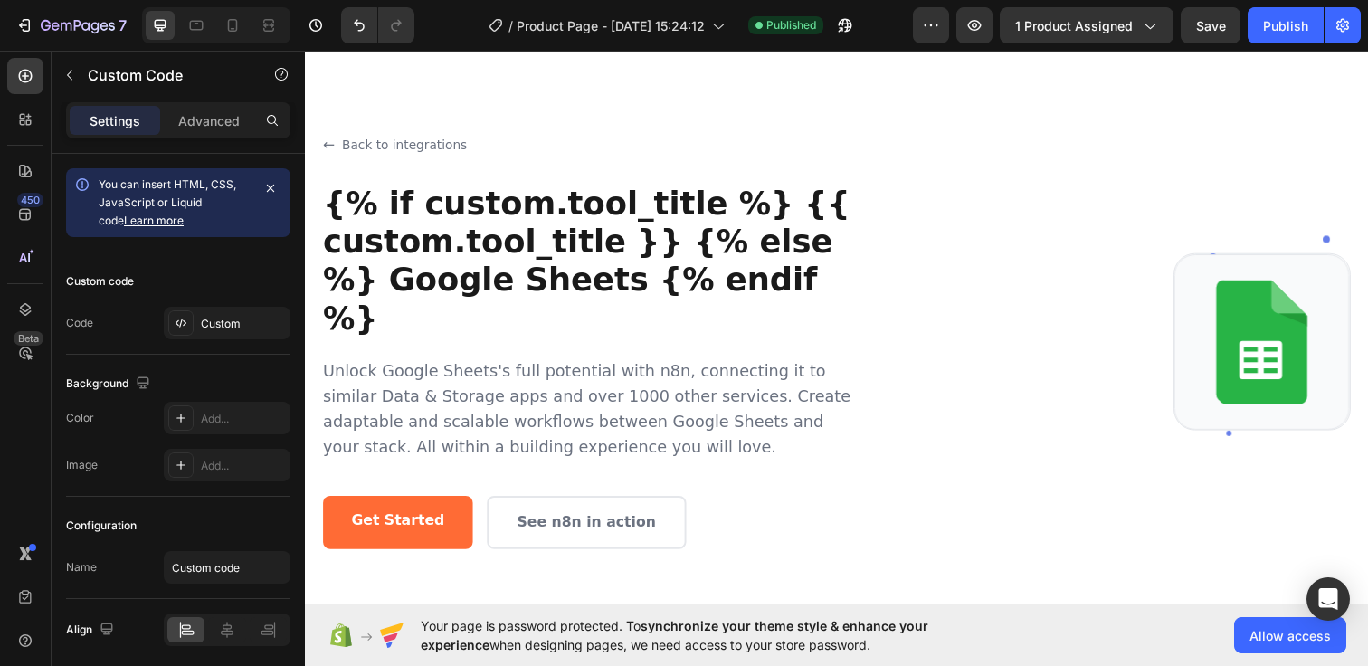
scroll to position [73, 0]
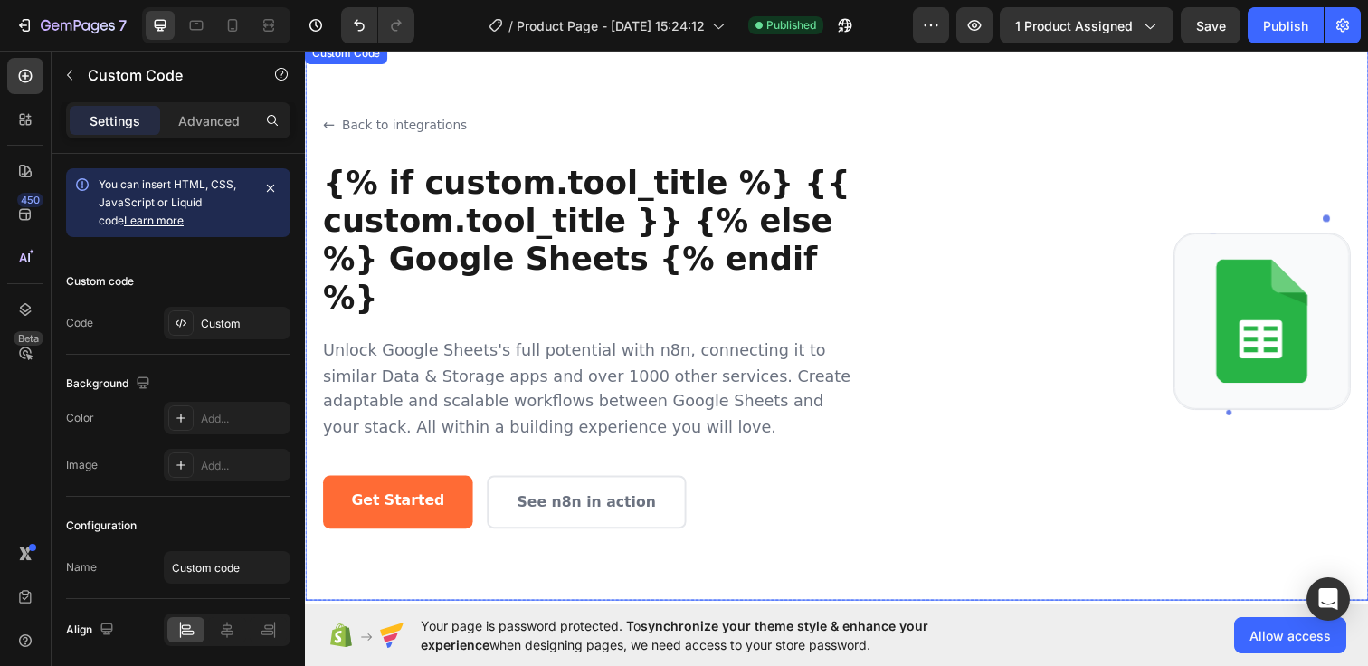
click at [805, 232] on h1 "{% if custom.tool_title %} {{ custom.tool_title }} {% else %} Google Sheets {% …" at bounding box center [594, 244] width 543 height 156
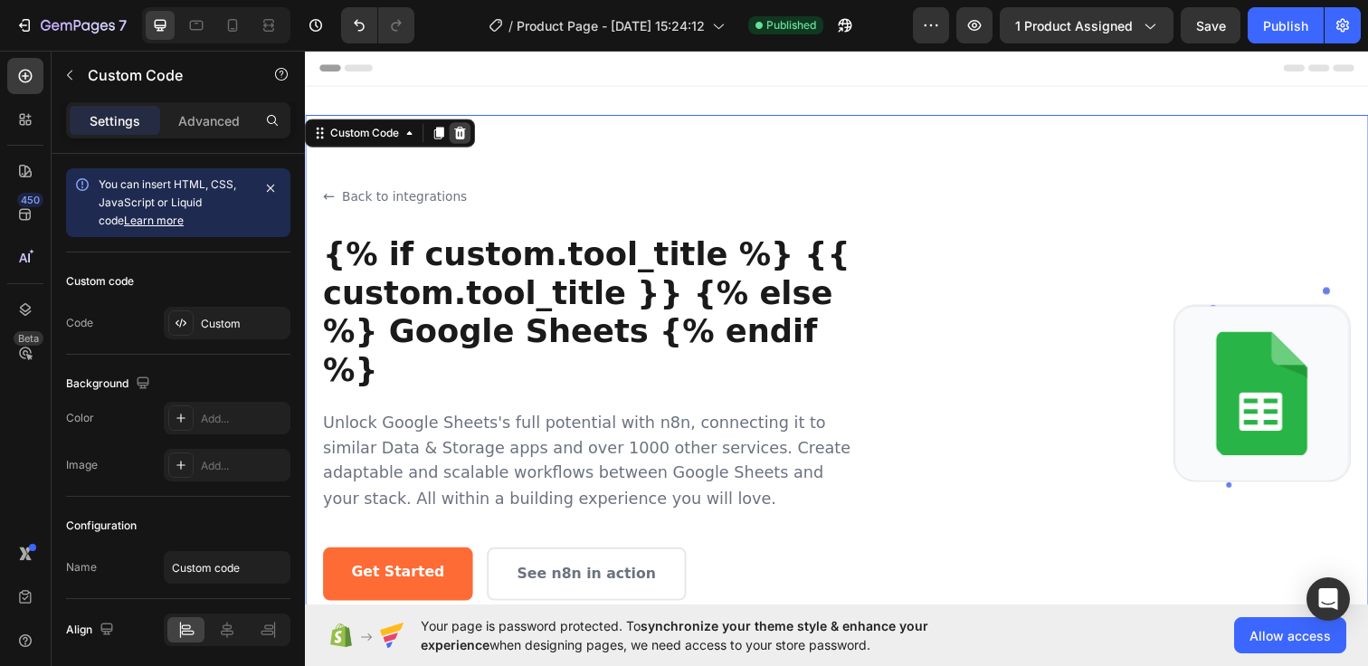
click at [461, 134] on icon at bounding box center [464, 134] width 12 height 13
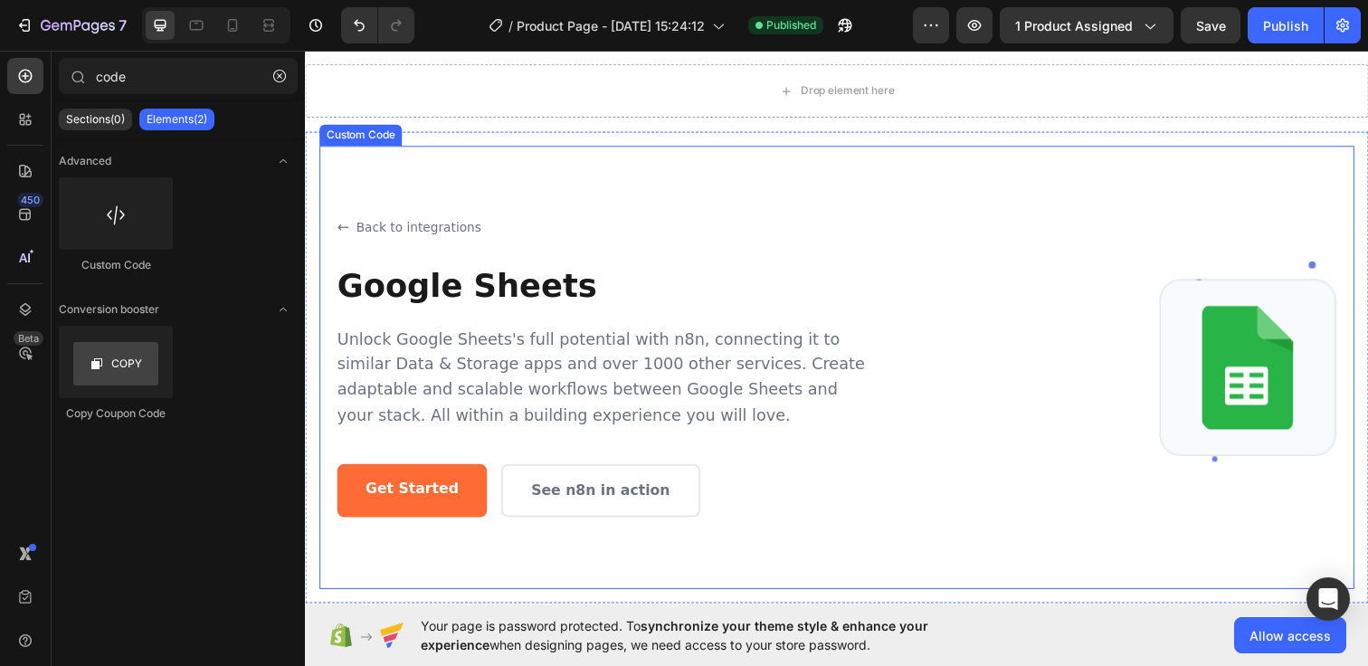
scroll to position [44, 0]
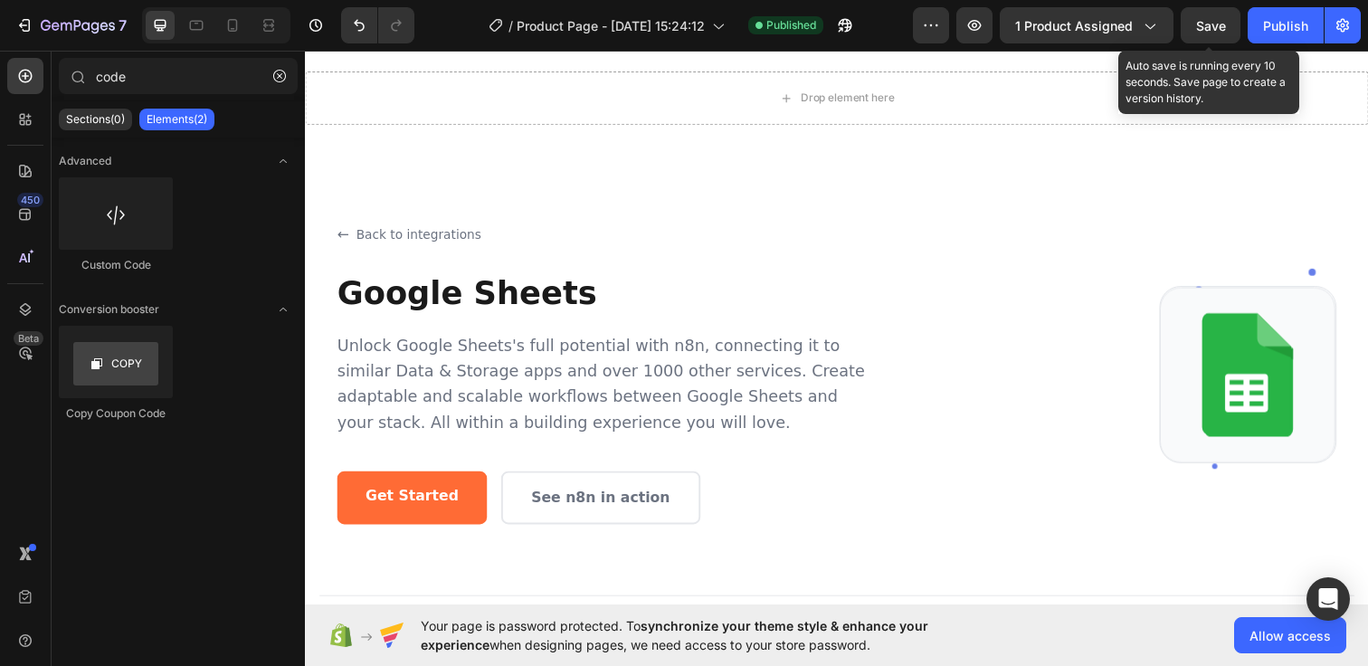
click at [1208, 25] on span "Save" at bounding box center [1211, 25] width 30 height 15
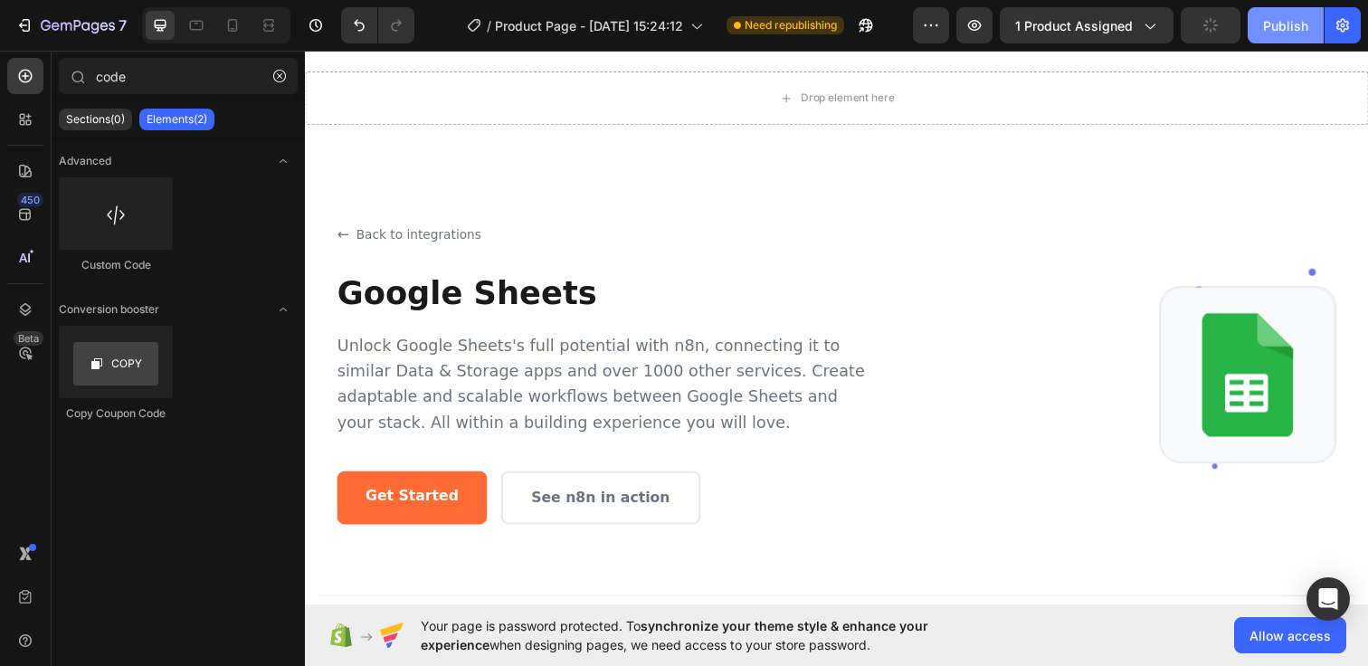
click at [1281, 23] on div "Publish" at bounding box center [1285, 25] width 45 height 19
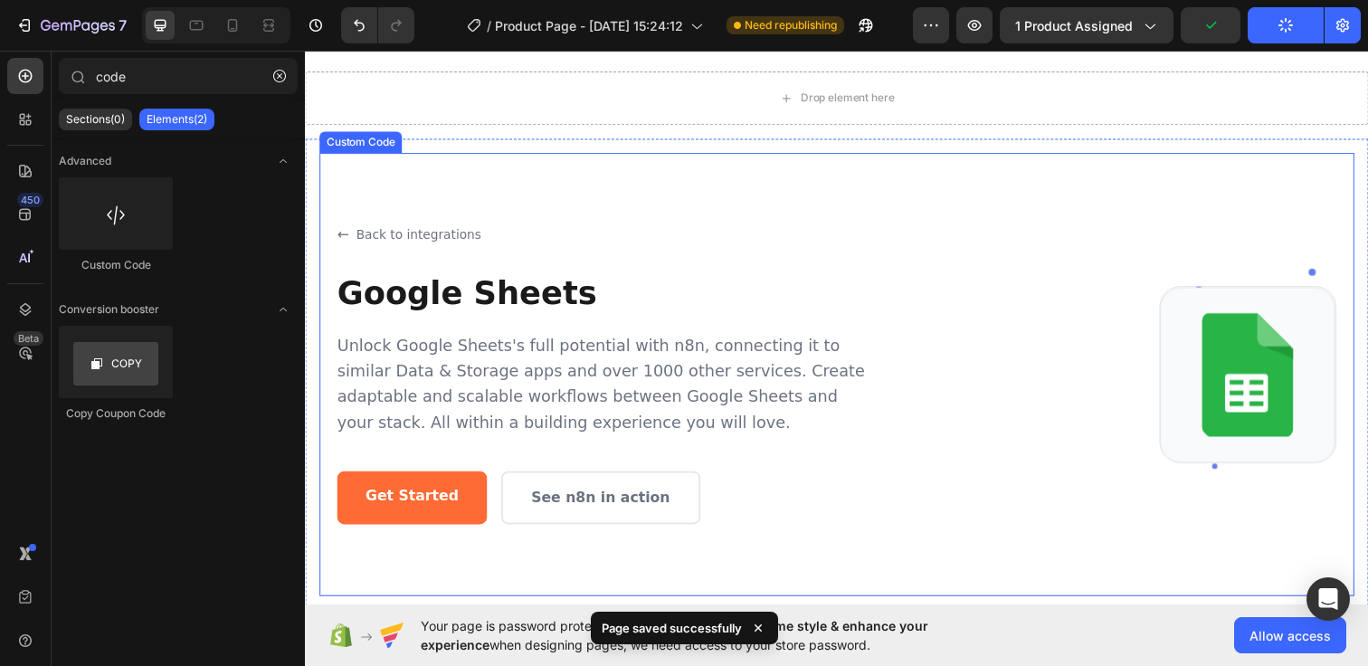
scroll to position [0, 0]
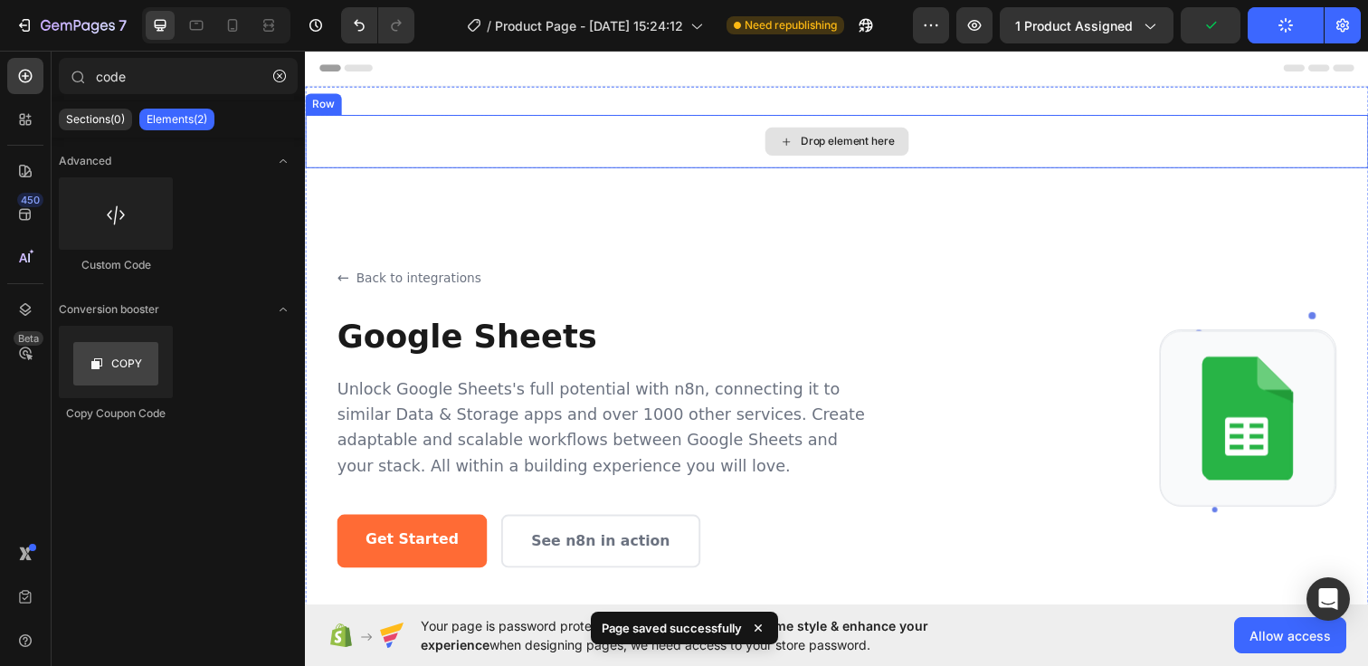
click at [789, 147] on icon at bounding box center [796, 143] width 14 height 15
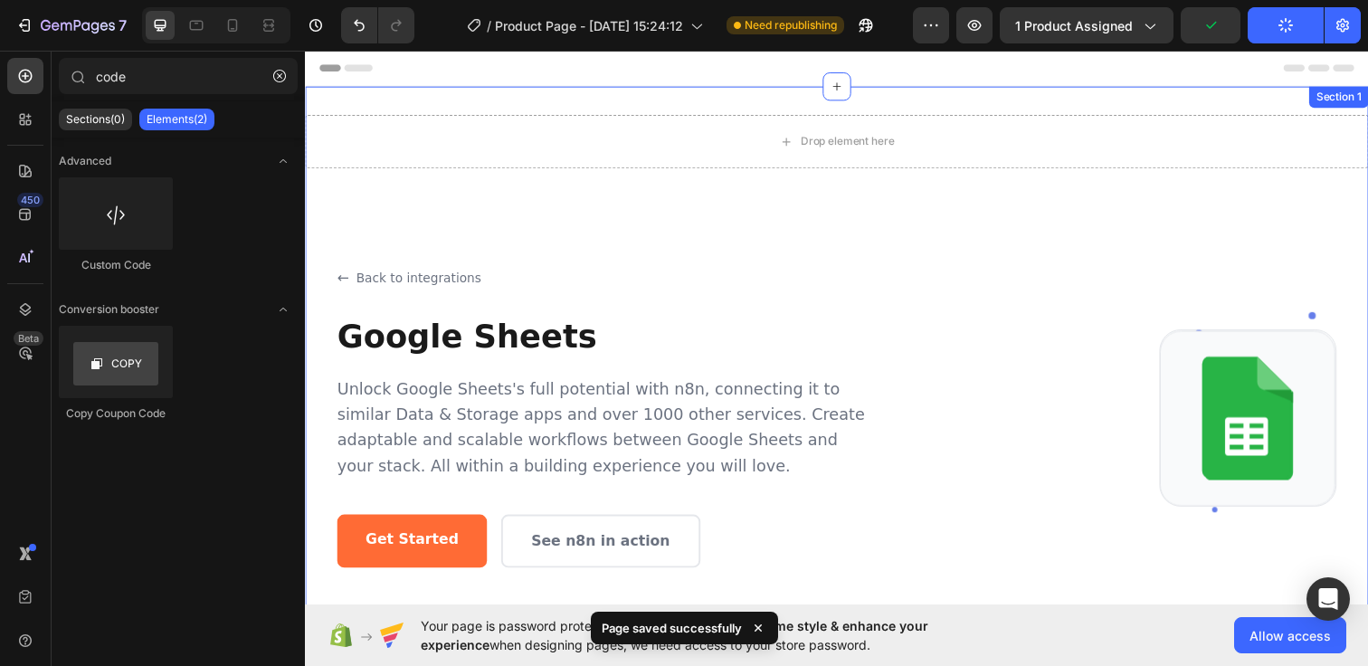
click at [788, 96] on div "Drop element here Row Back to integrations Google Sheets Unlock Google Sheets's…" at bounding box center [847, 391] width 1085 height 608
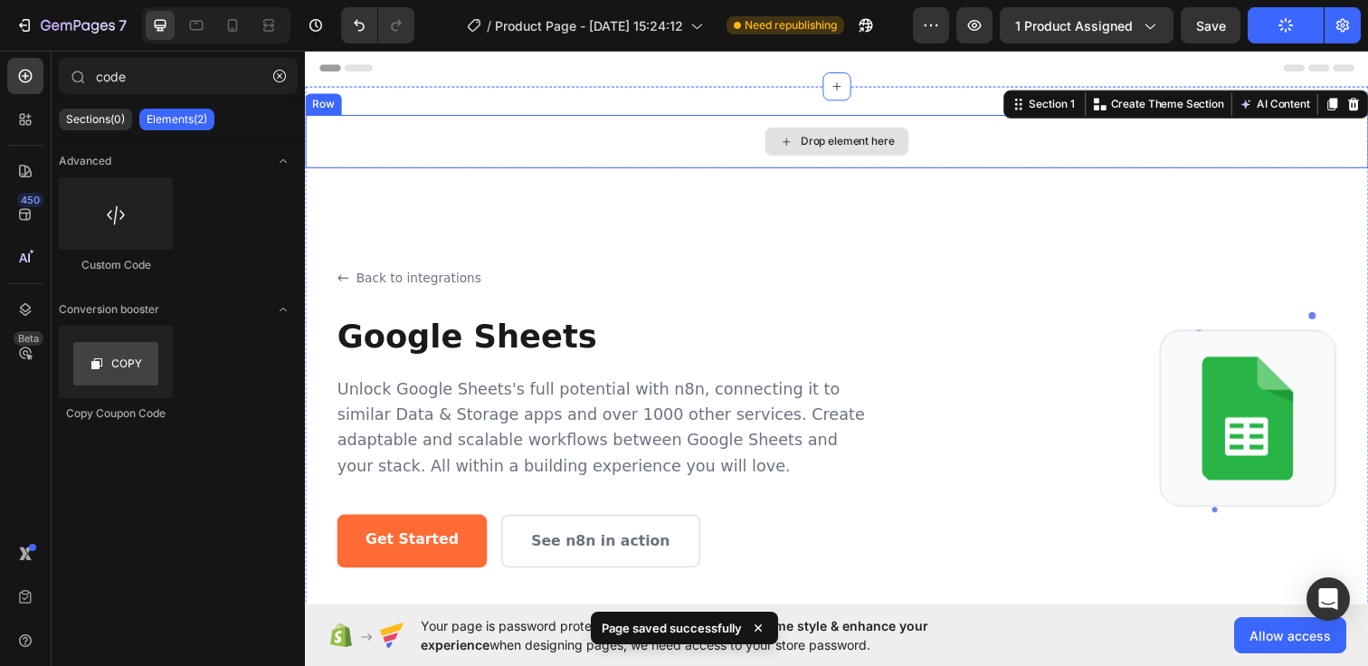
click at [793, 142] on icon at bounding box center [795, 142] width 7 height 7
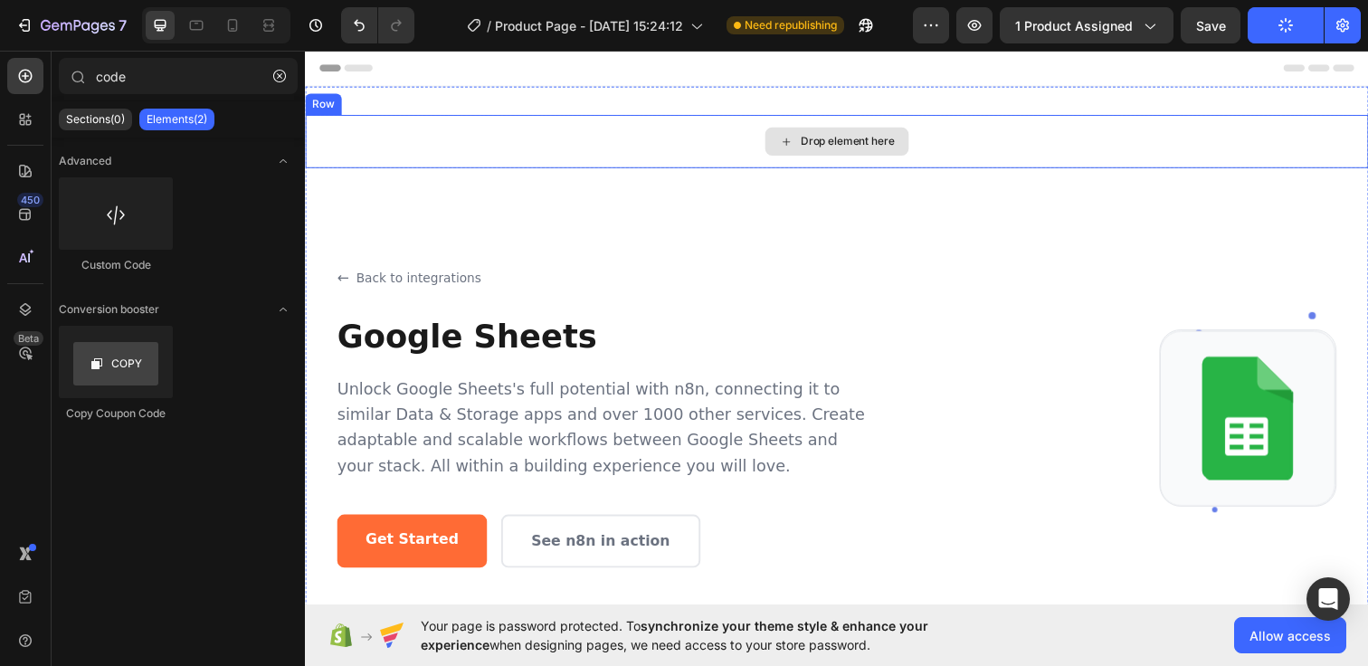
click at [580, 147] on div "Drop element here" at bounding box center [847, 143] width 1085 height 54
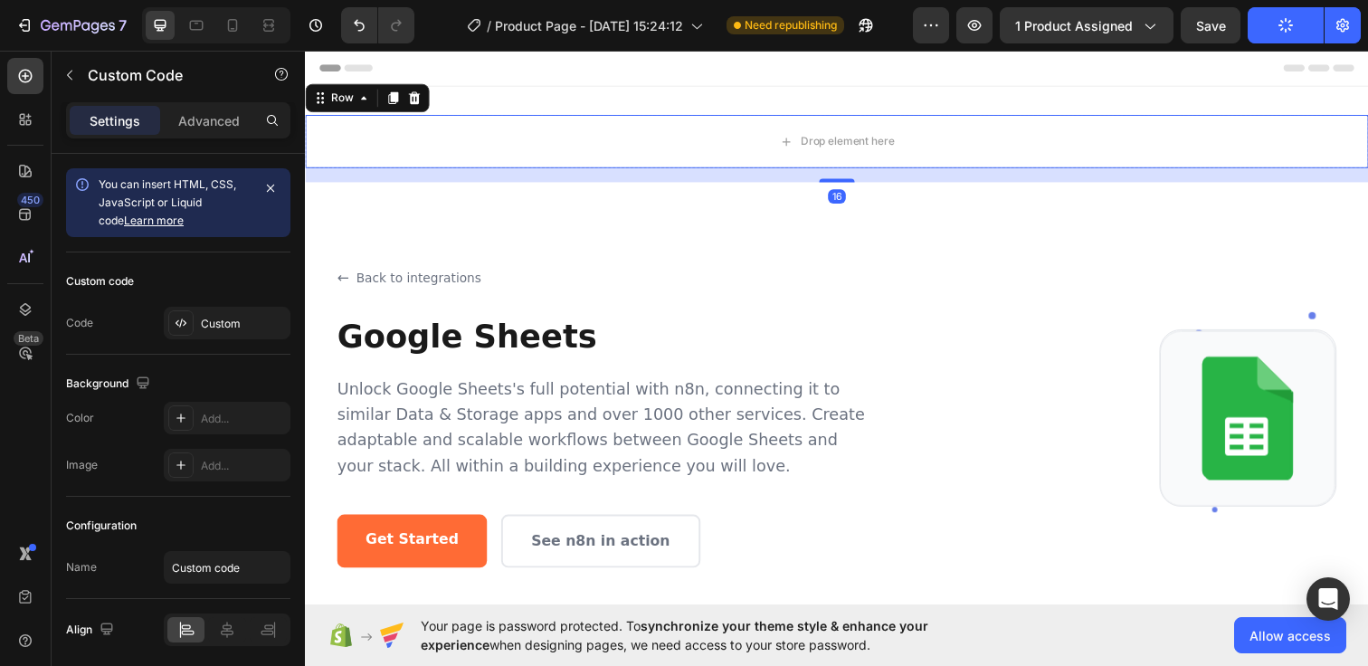
click at [716, 206] on section "Back to integrations Google Sheets Unlock Google Sheets's full potential with n…" at bounding box center [847, 425] width 1057 height 452
click at [696, 135] on div "Drop element here" at bounding box center [847, 143] width 1085 height 54
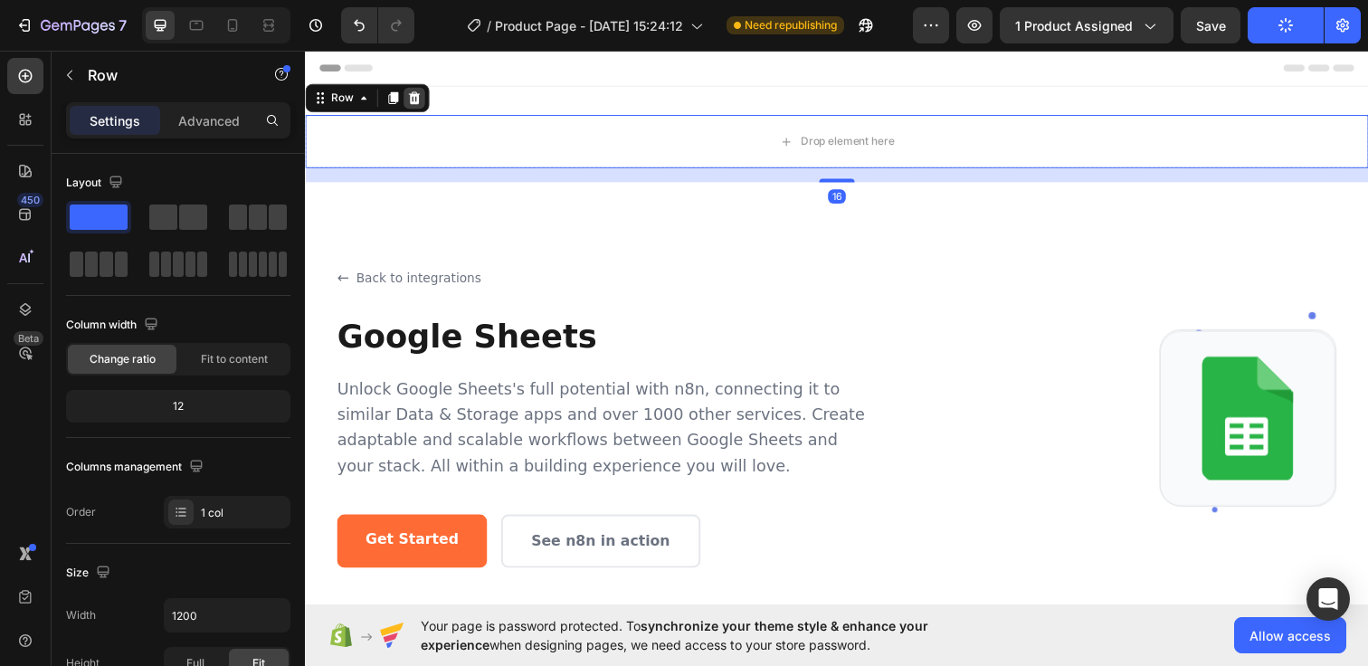
click at [423, 101] on div at bounding box center [416, 99] width 22 height 22
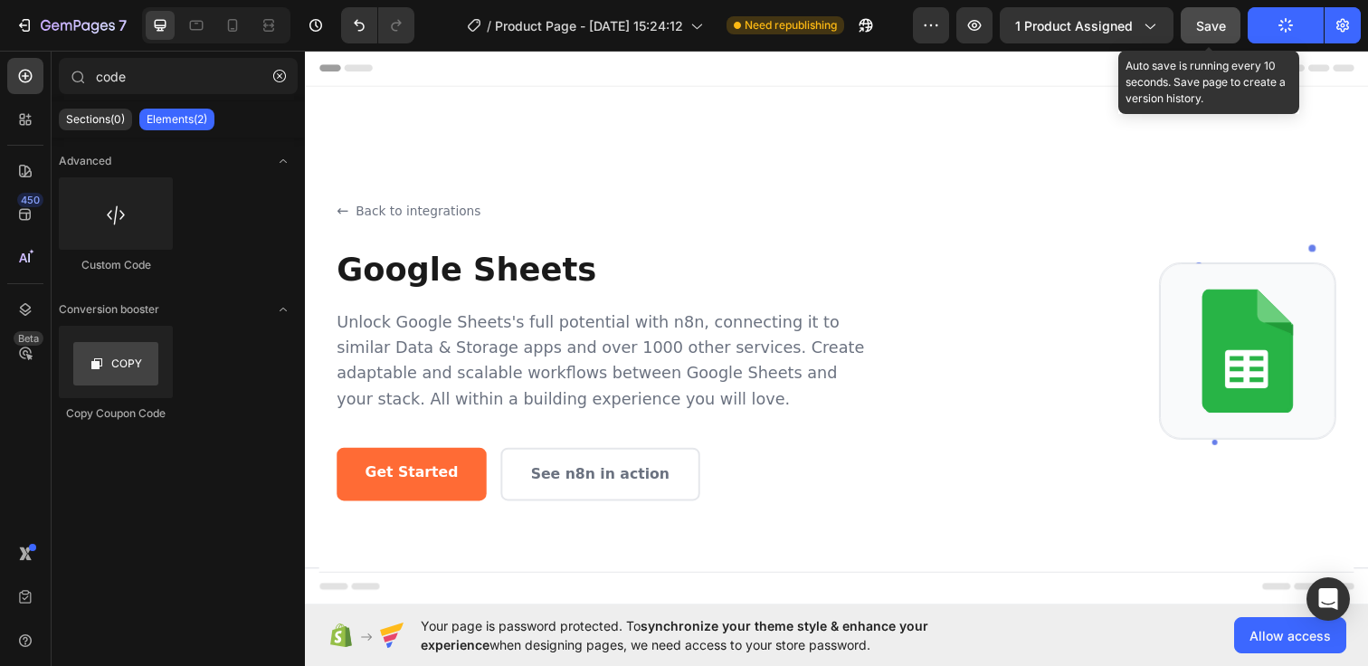
click at [1230, 26] on button "Save" at bounding box center [1210, 25] width 60 height 36
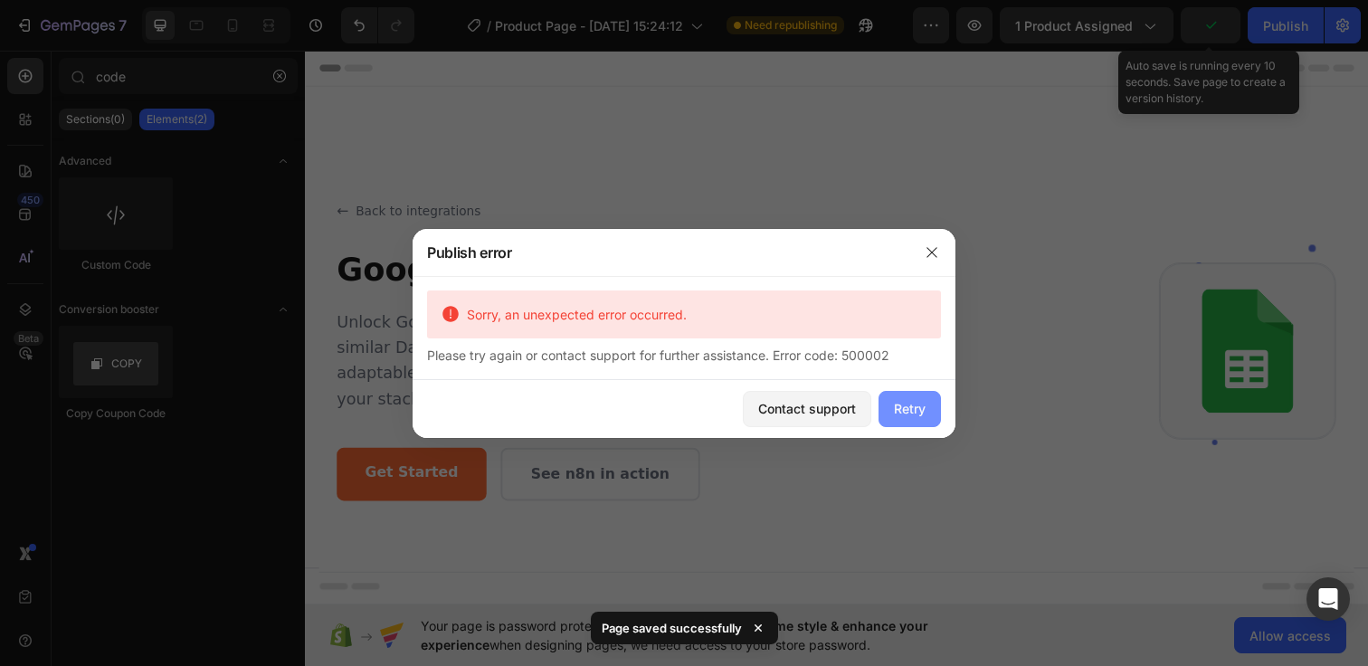
click at [915, 404] on div "Retry" at bounding box center [910, 408] width 32 height 19
click at [923, 404] on div "Retry" at bounding box center [910, 408] width 32 height 19
click at [890, 401] on button "Retry" at bounding box center [909, 409] width 62 height 36
click at [933, 250] on icon "button" at bounding box center [931, 252] width 10 height 10
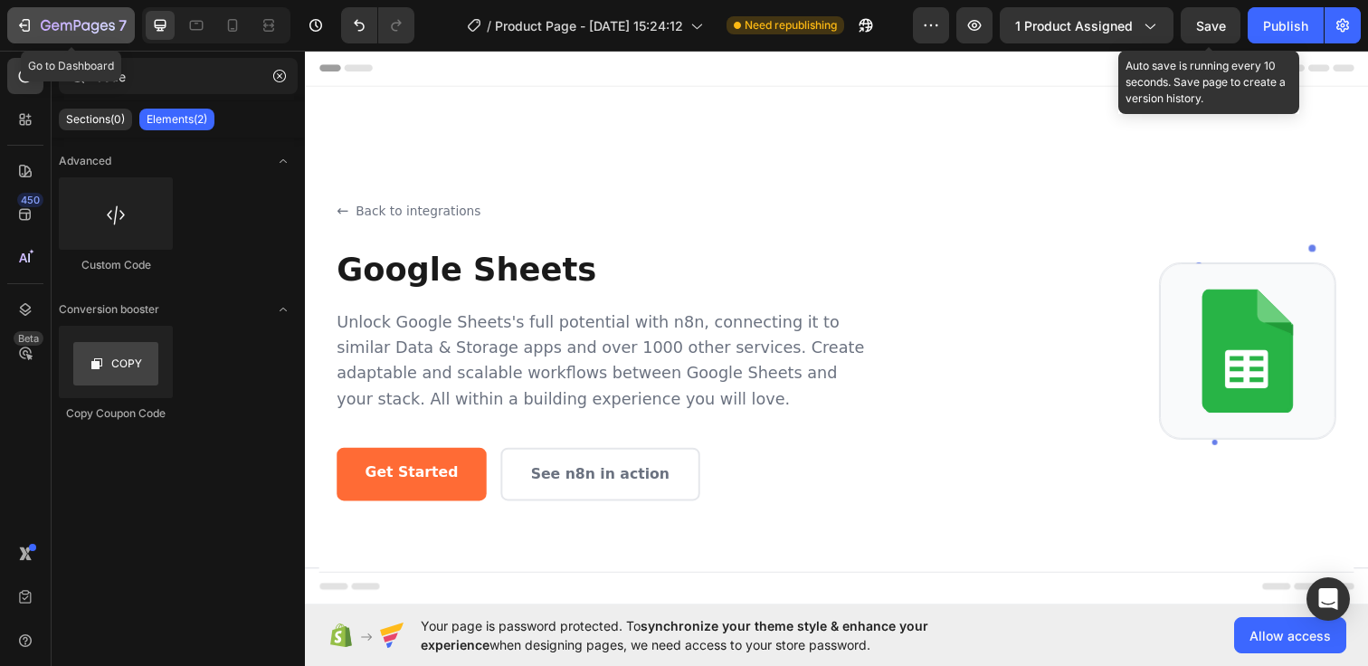
click at [60, 24] on icon "button" at bounding box center [78, 26] width 74 height 15
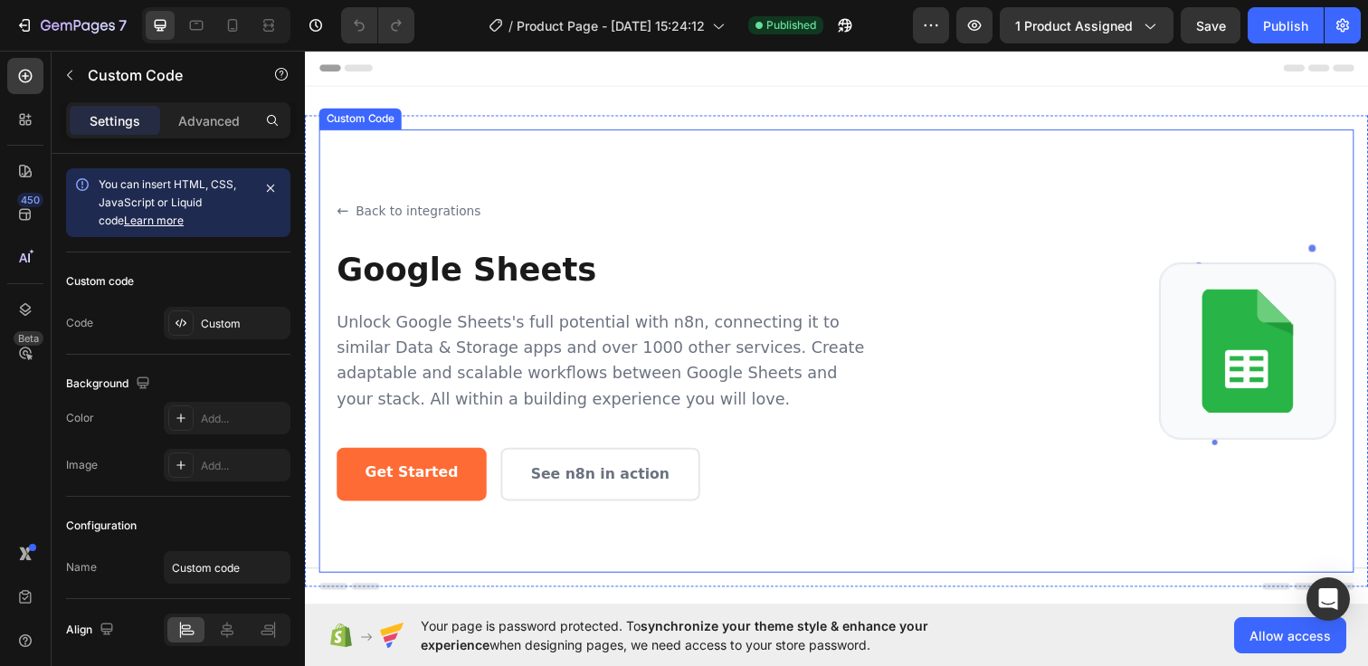
click at [938, 380] on div "Back to integrations Google Sheets Unlock Google Sheets's full potential with n…" at bounding box center [847, 356] width 1057 height 306
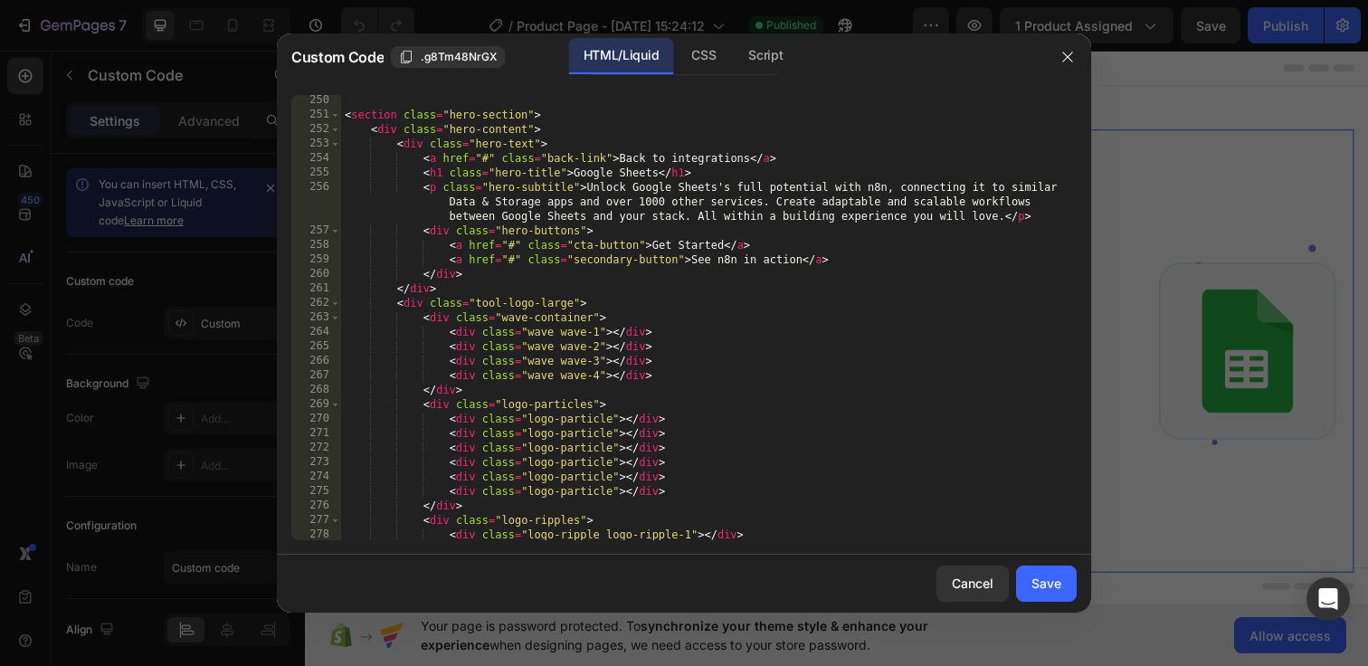
scroll to position [3723, 0]
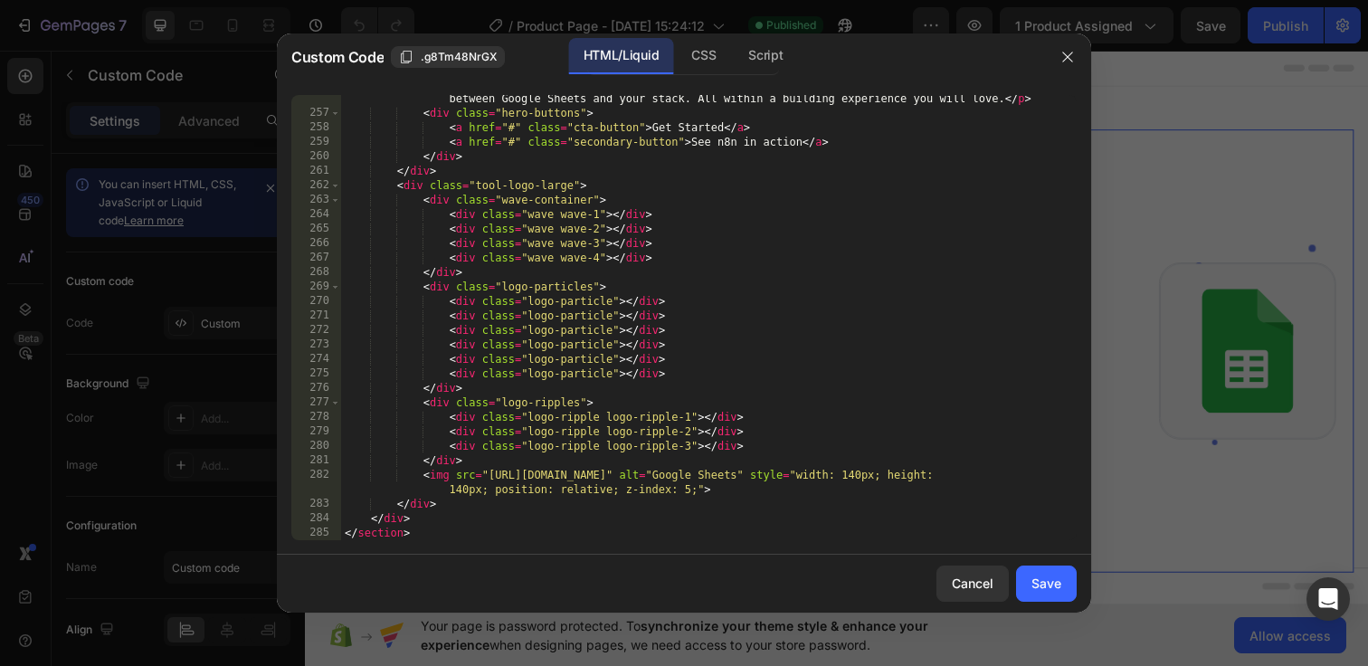
click at [413, 540] on div "256 257 258 259 260 261 262 263 264 265 266 267 268 269 270 271 272 273 274 275…" at bounding box center [684, 318] width 814 height 474
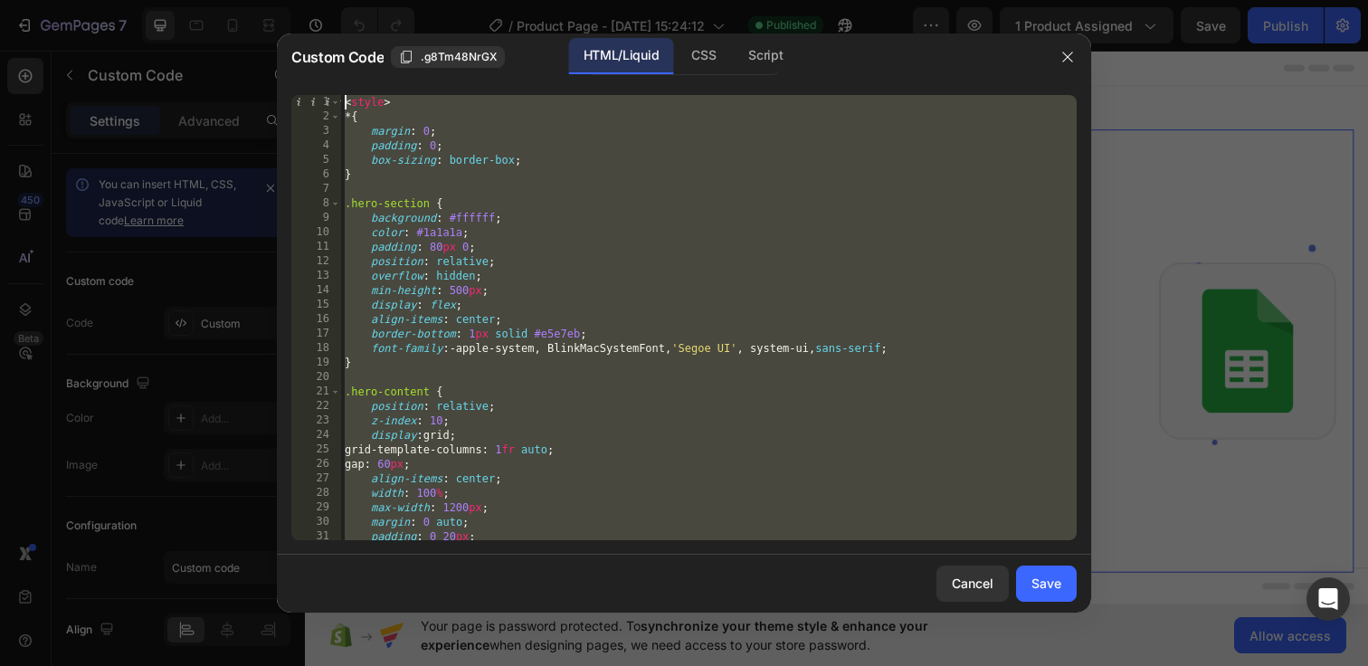
scroll to position [0, 0]
drag, startPoint x: 415, startPoint y: 530, endPoint x: 321, endPoint y: 15, distance: 523.2
click at [321, 15] on div "Custom Code .g8Tm48NrGX HTML/Liquid CSS Script </section> 1 2 3 4 5 6 7 8 9 10 …" at bounding box center [684, 333] width 1368 height 666
paste textarea "/section>"
type textarea "</section>"
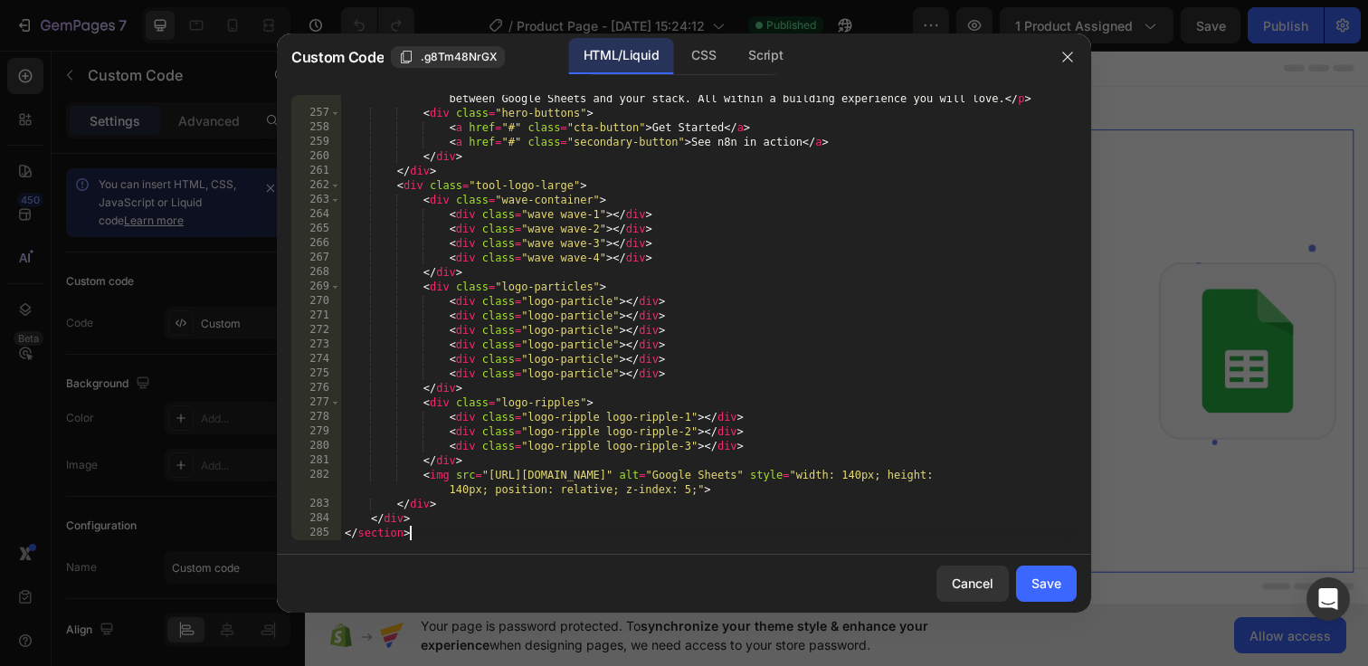
scroll to position [3723, 0]
click at [1062, 582] on button "Save" at bounding box center [1046, 583] width 61 height 36
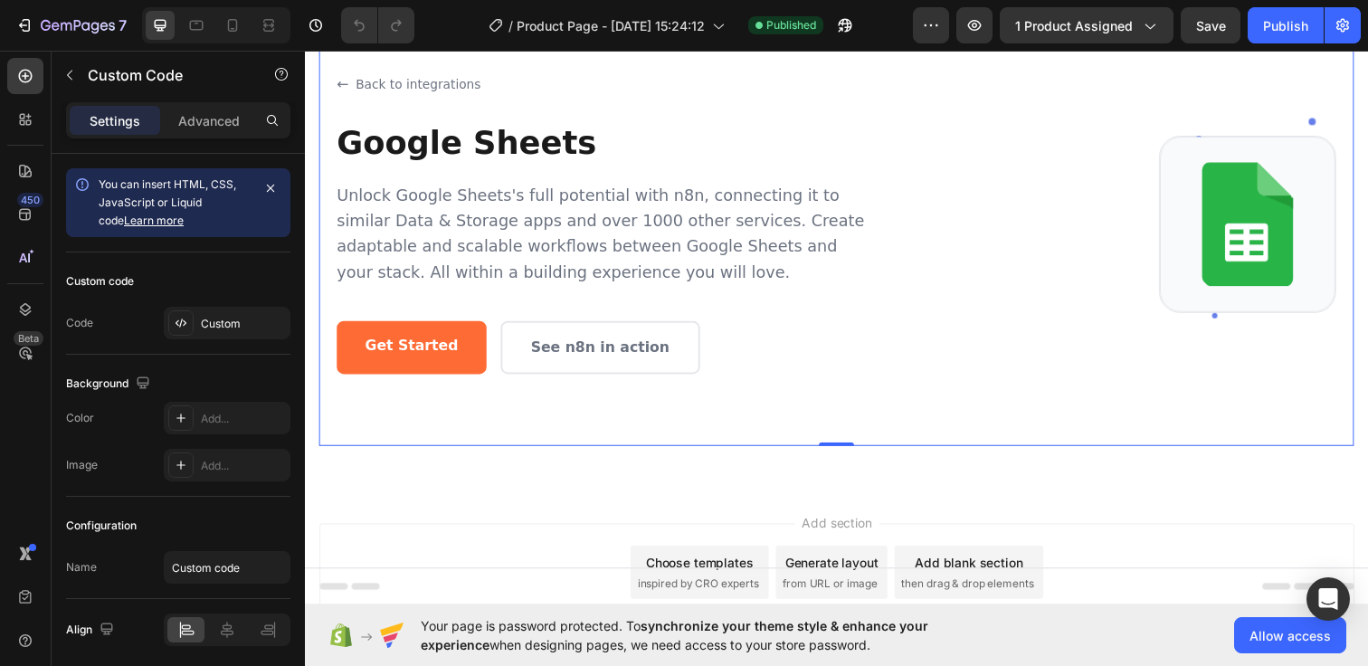
scroll to position [0, 0]
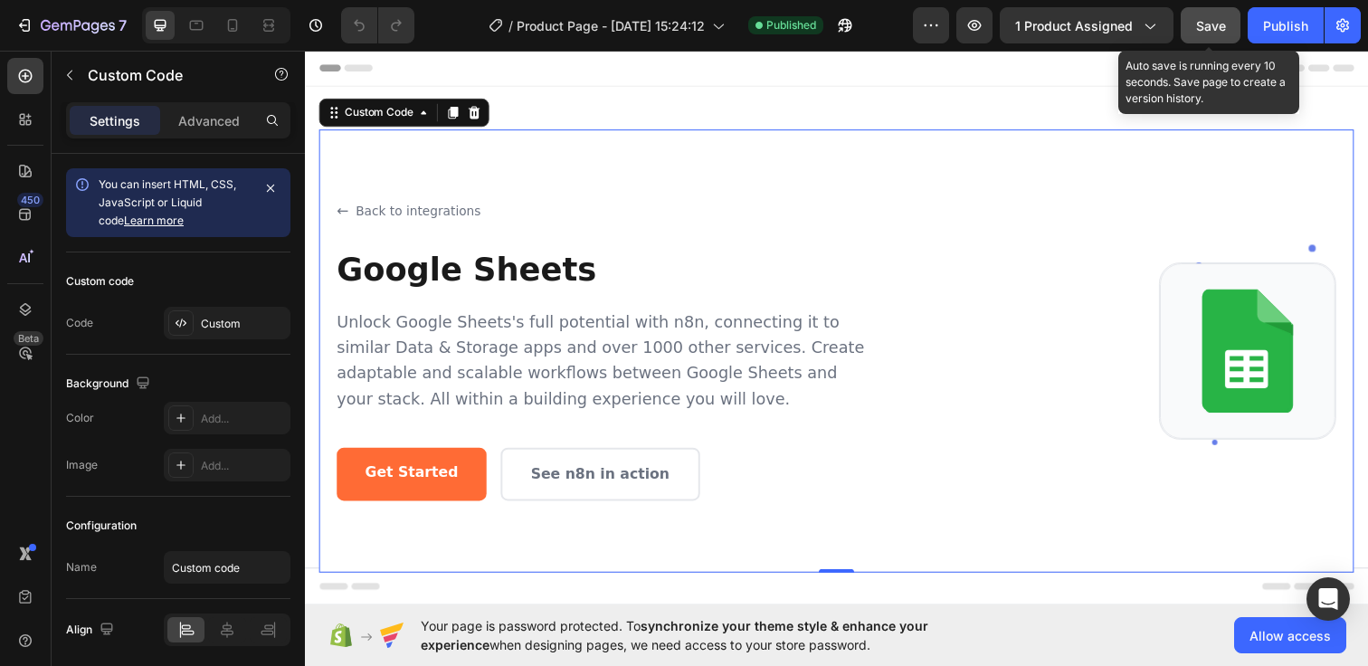
click at [1214, 32] on span "Save" at bounding box center [1211, 25] width 30 height 15
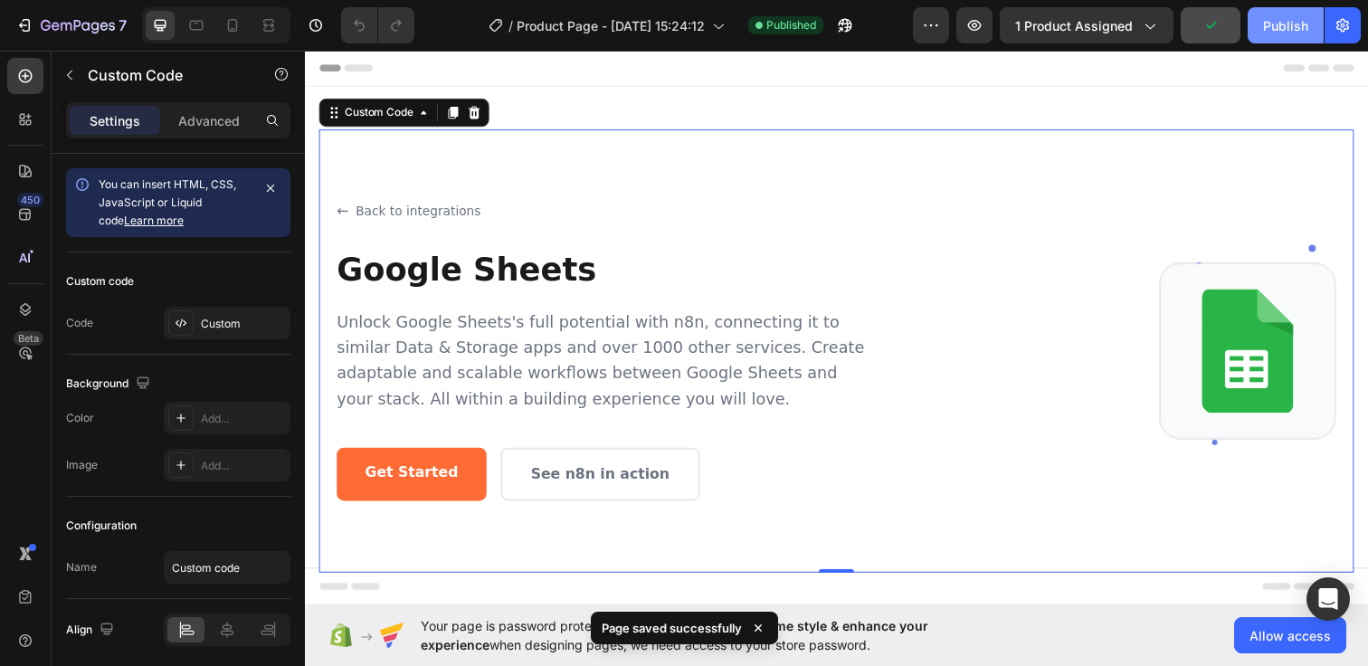
click at [1261, 17] on button "Publish" at bounding box center [1285, 25] width 76 height 36
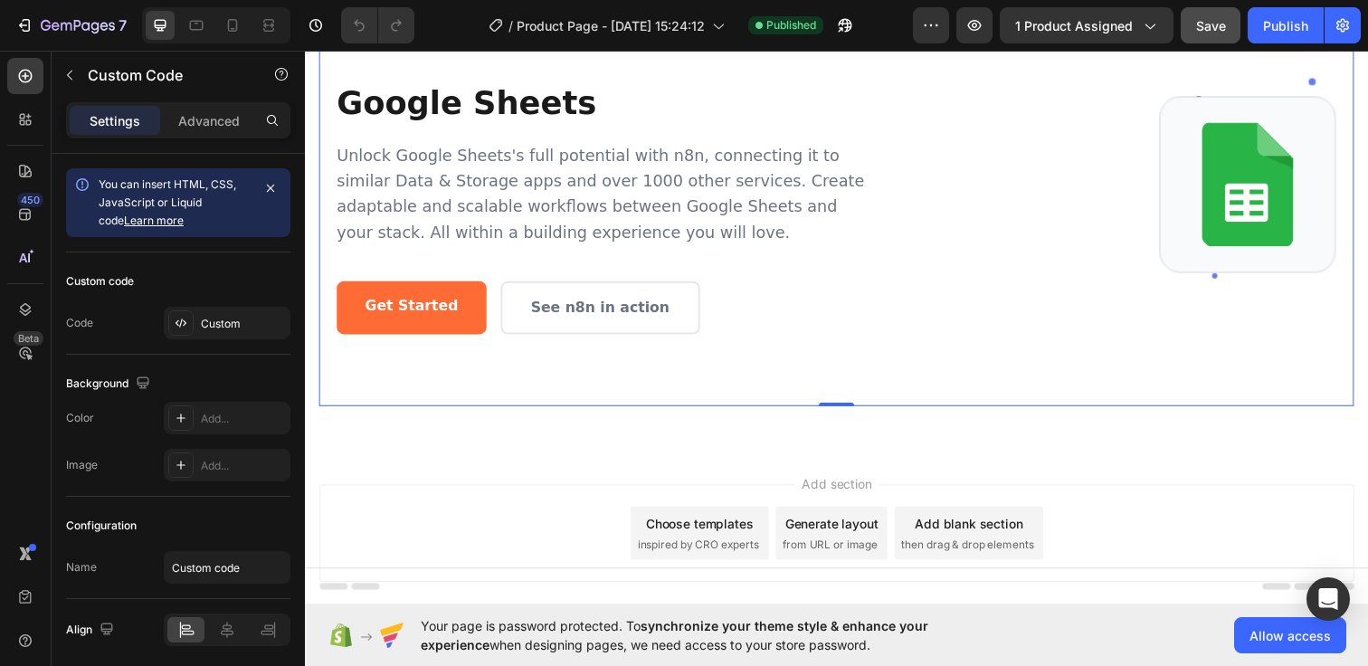
scroll to position [185, 0]
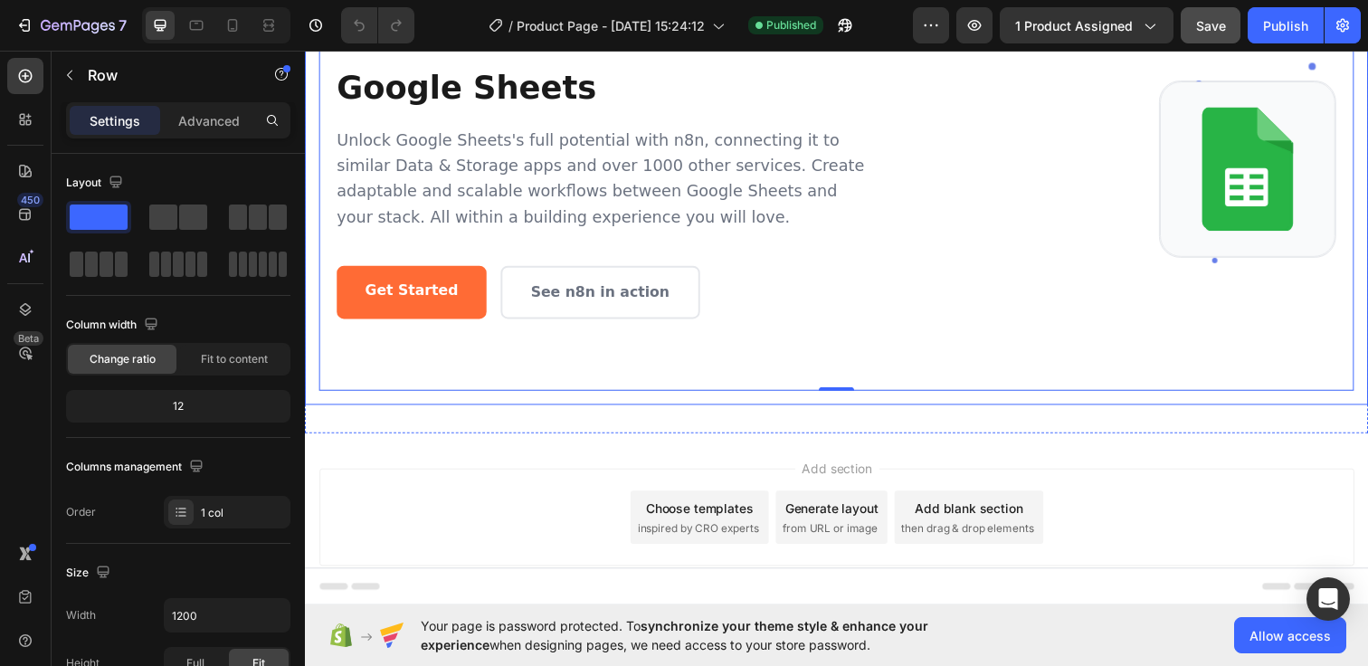
click at [703, 408] on div "Back to integrations Google Sheets Unlock Google Sheets's full potential with n…" at bounding box center [847, 170] width 1085 height 481
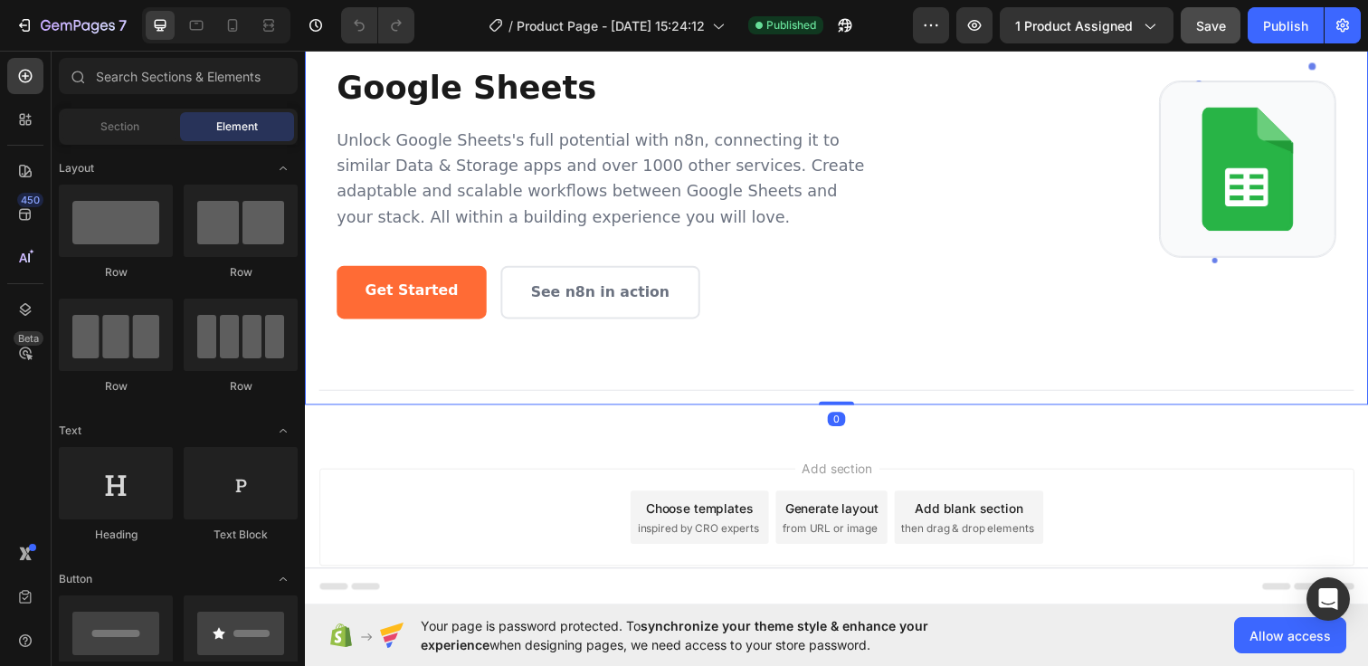
click at [690, 456] on div "Add section Choose templates inspired by CRO experts Generate layout from URL o…" at bounding box center [847, 552] width 1085 height 223
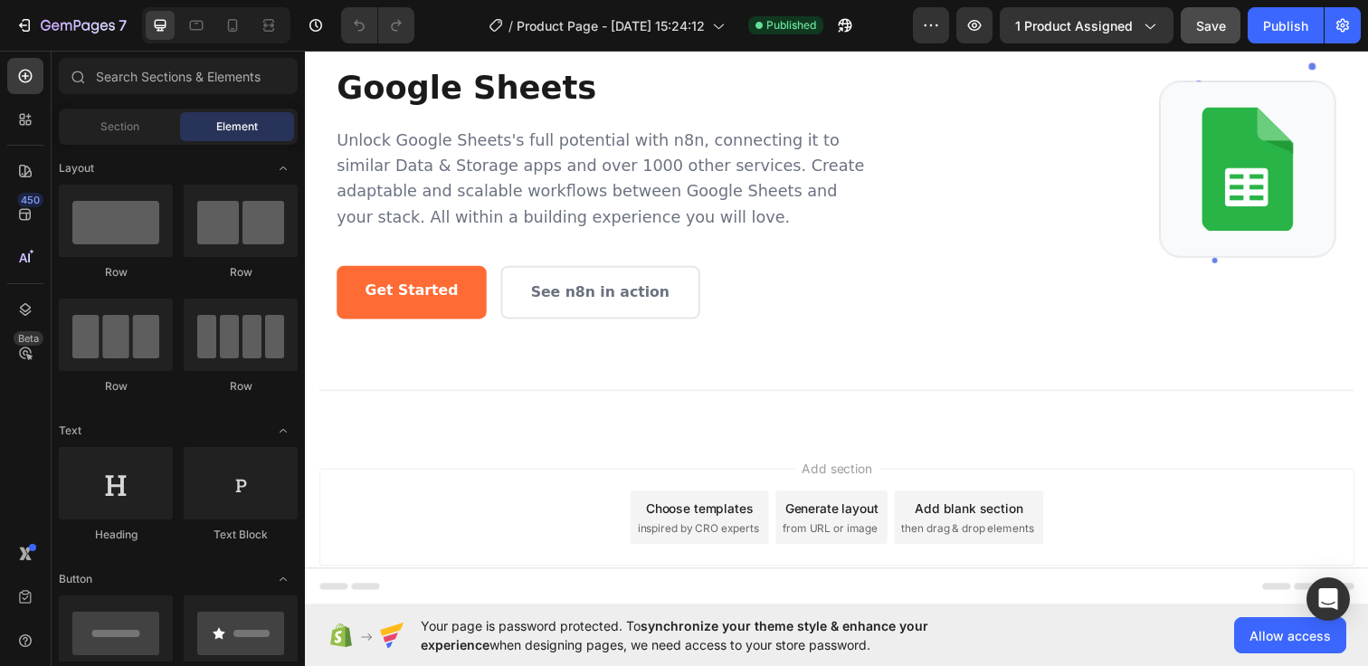
click at [733, 223] on p "Unlock Google Sheets's full potential with n8n, connecting it to similar Data &…" at bounding box center [608, 181] width 543 height 104
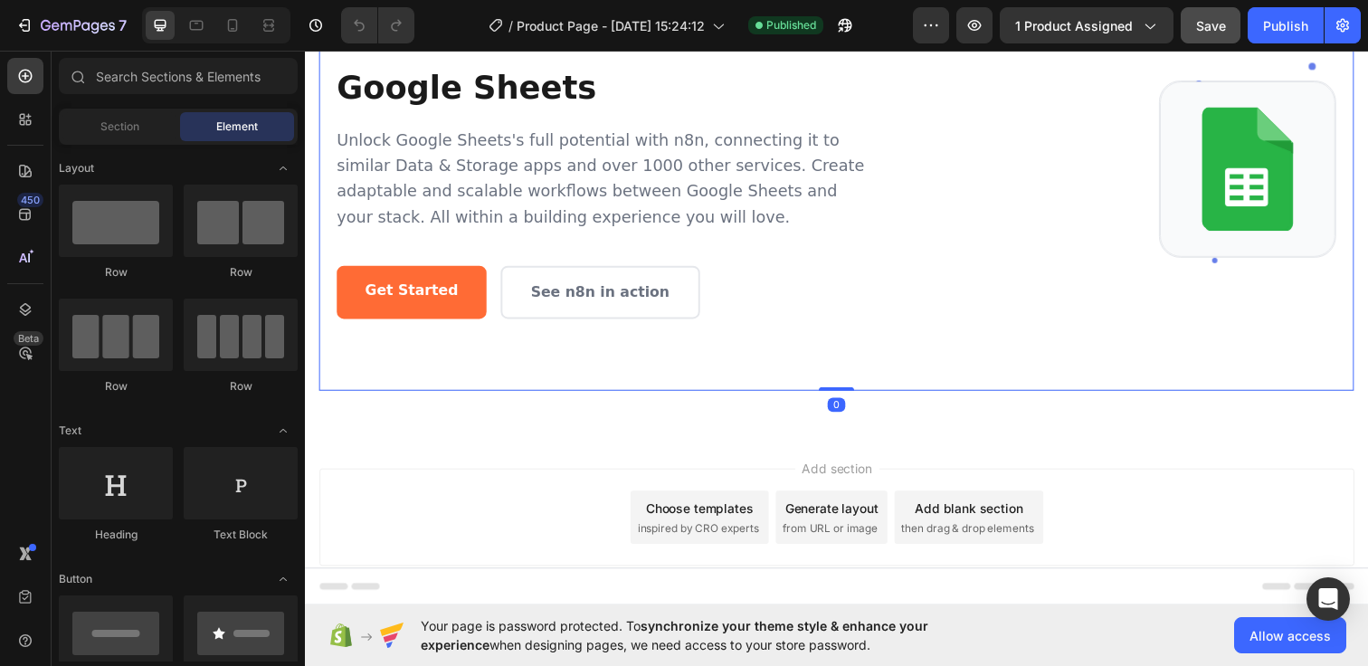
click at [733, 223] on p "Unlock Google Sheets's full potential with n8n, connecting it to similar Data &…" at bounding box center [608, 181] width 543 height 104
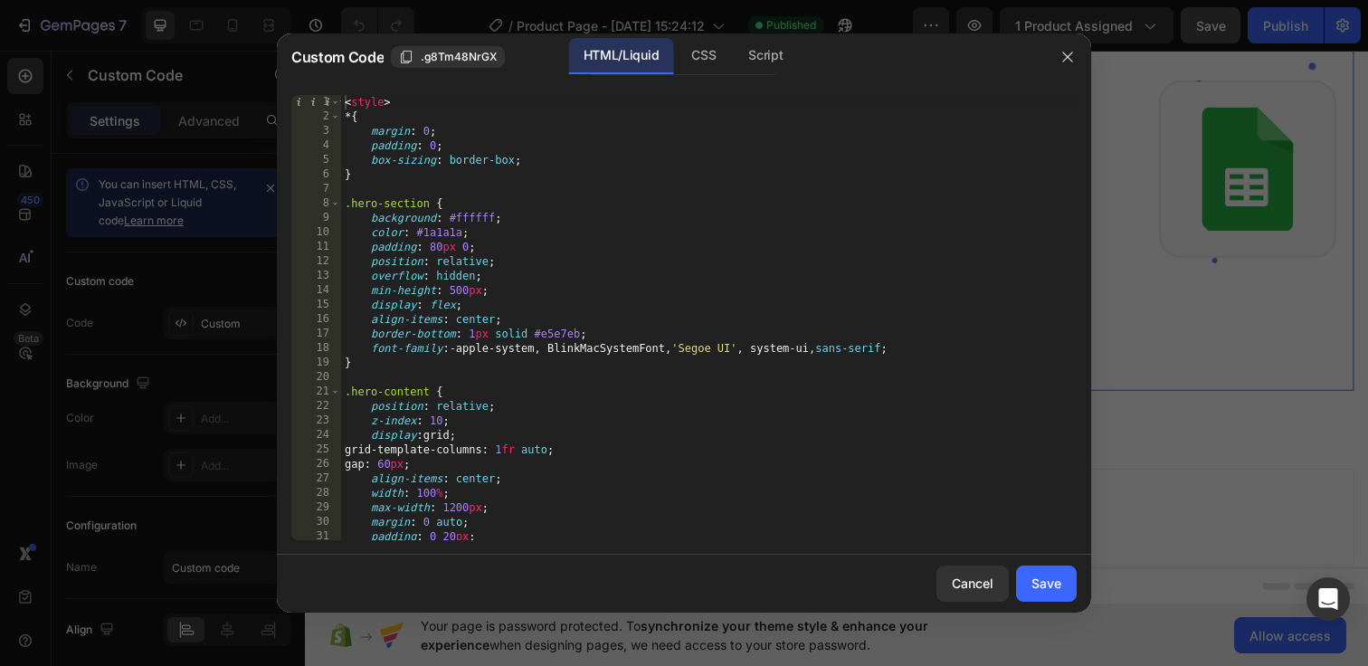
click at [345, 99] on div "< style > * { margin : 0 ; padding : 0 ; box-sizing : border-box ; } .hero-sect…" at bounding box center [708, 332] width 735 height 474
type textarea "</div> </section>"
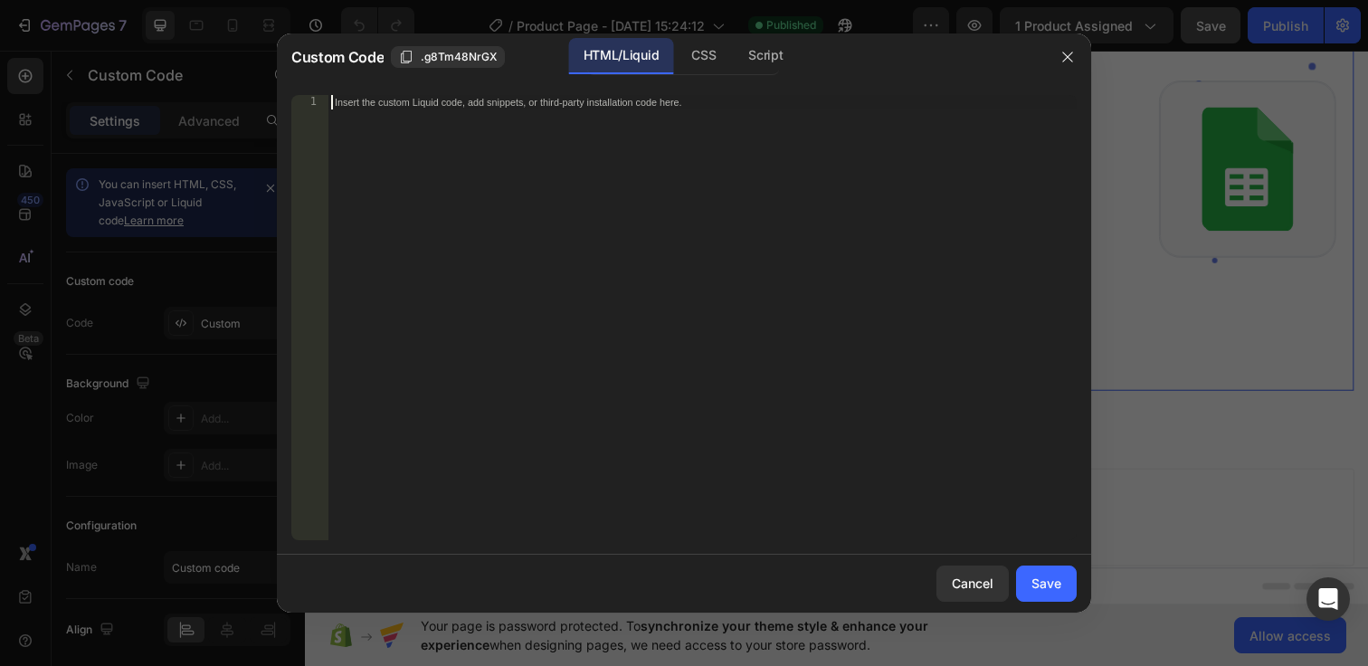
paste textarea "</style>"
type textarea "</style>"
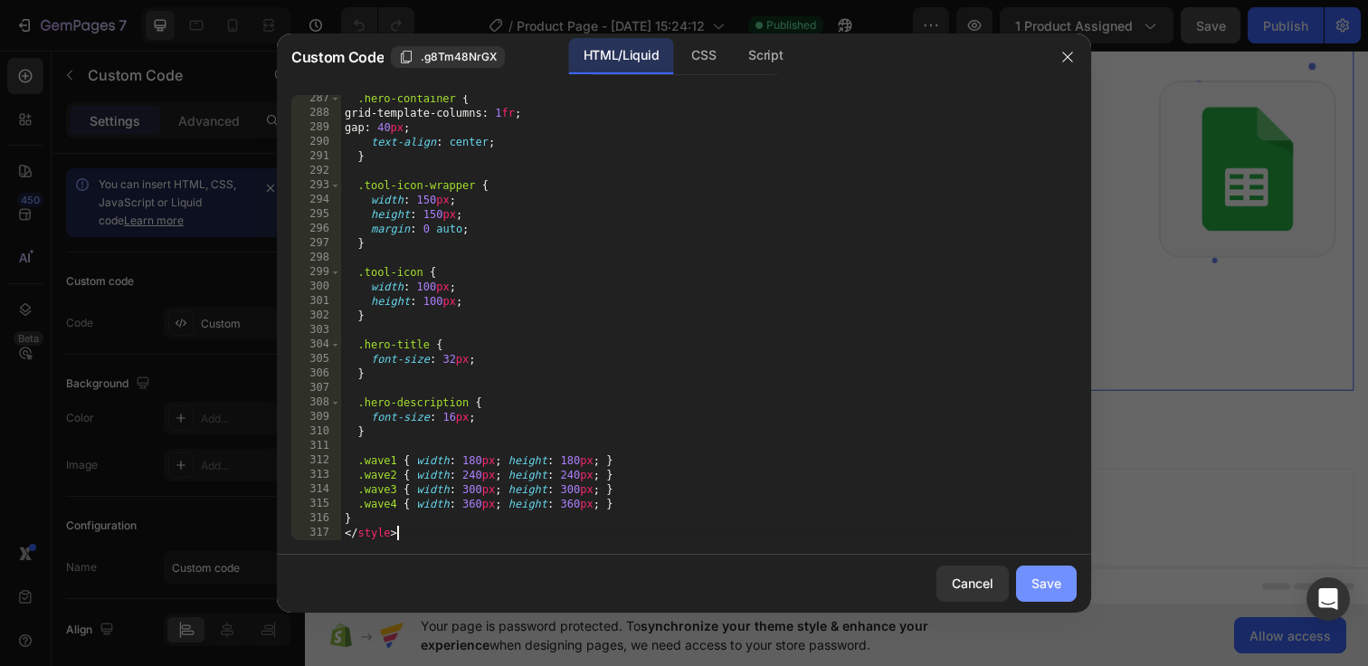
click at [1031, 579] on div "Save" at bounding box center [1046, 582] width 30 height 19
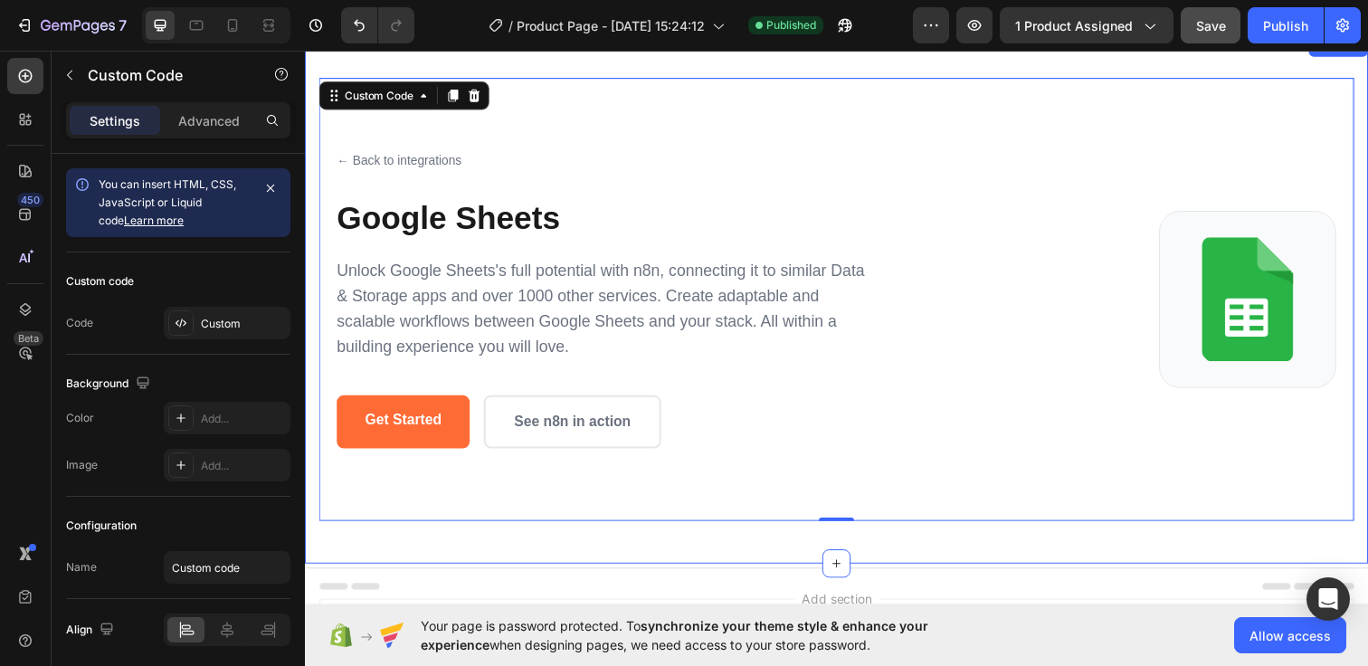
scroll to position [37, 0]
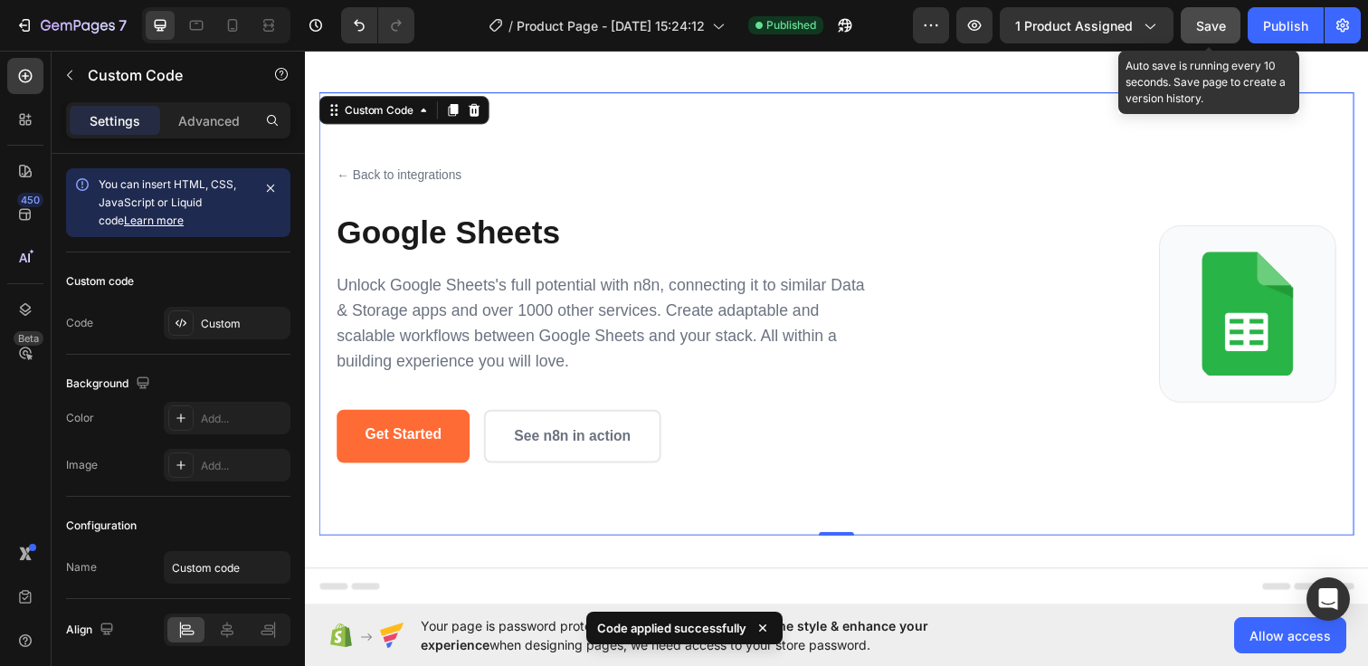
click at [1212, 25] on span "Save" at bounding box center [1211, 25] width 30 height 15
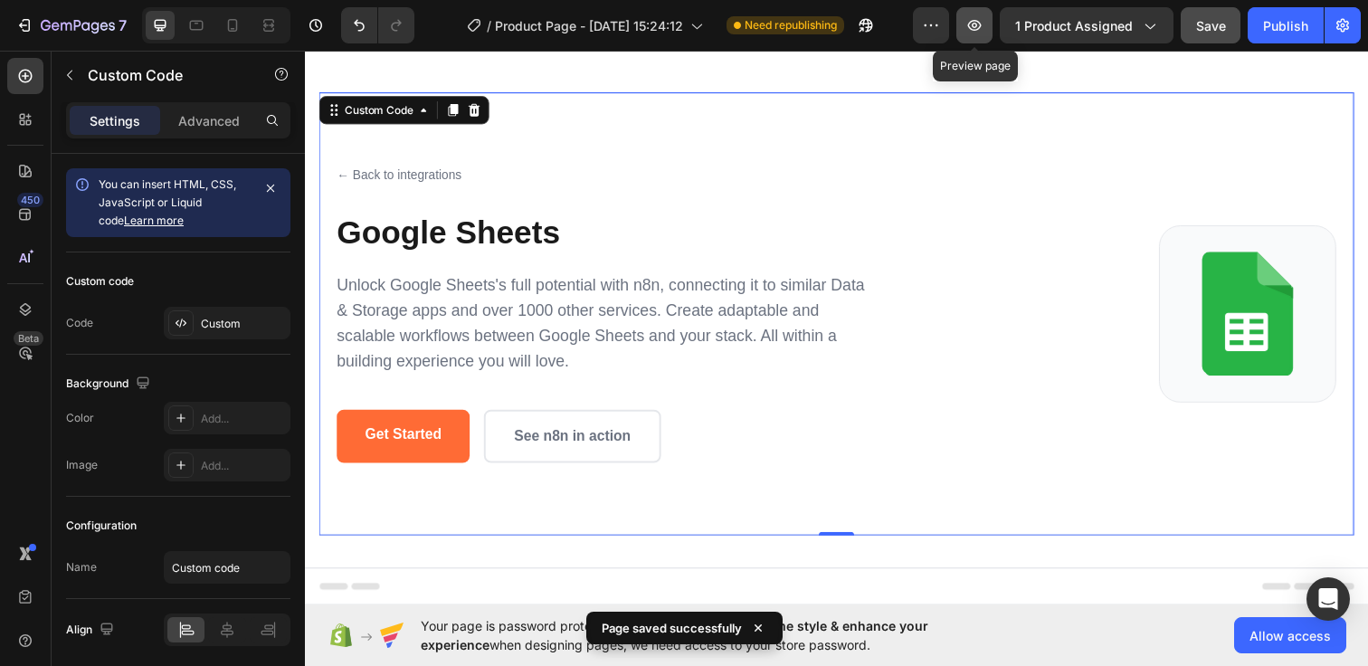
click at [982, 13] on button "button" at bounding box center [974, 25] width 36 height 36
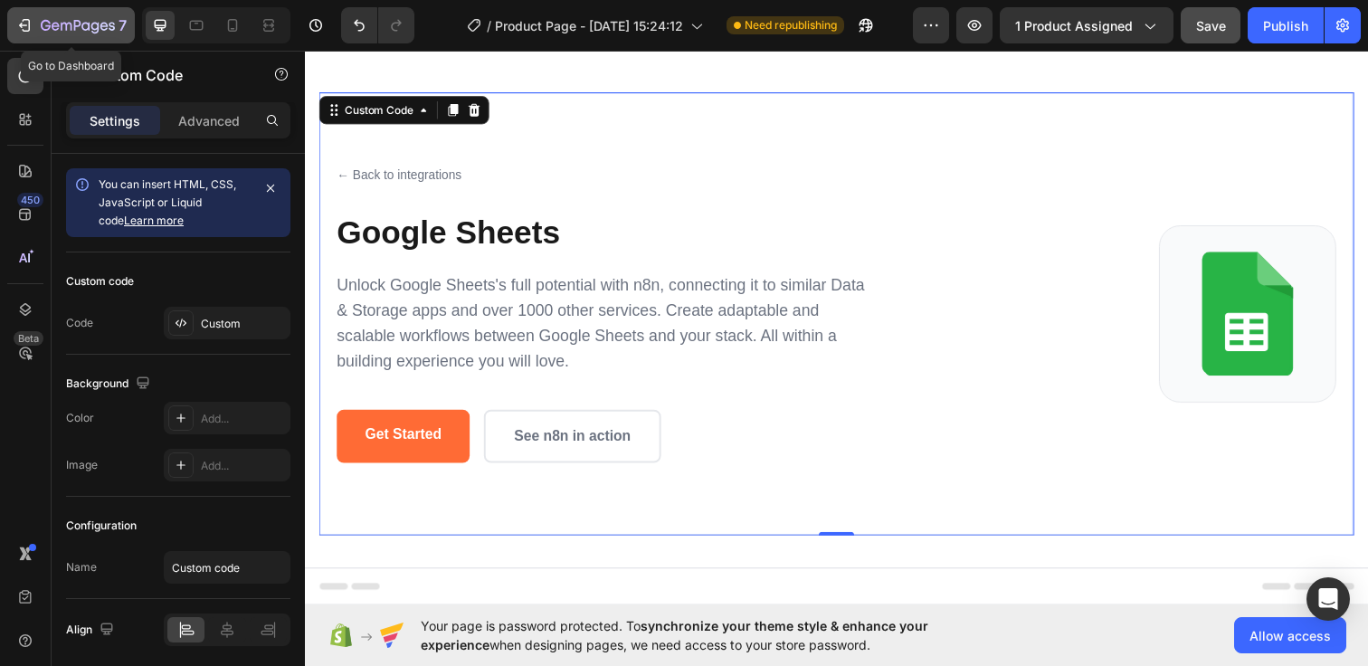
click at [26, 22] on icon "button" at bounding box center [24, 25] width 18 height 18
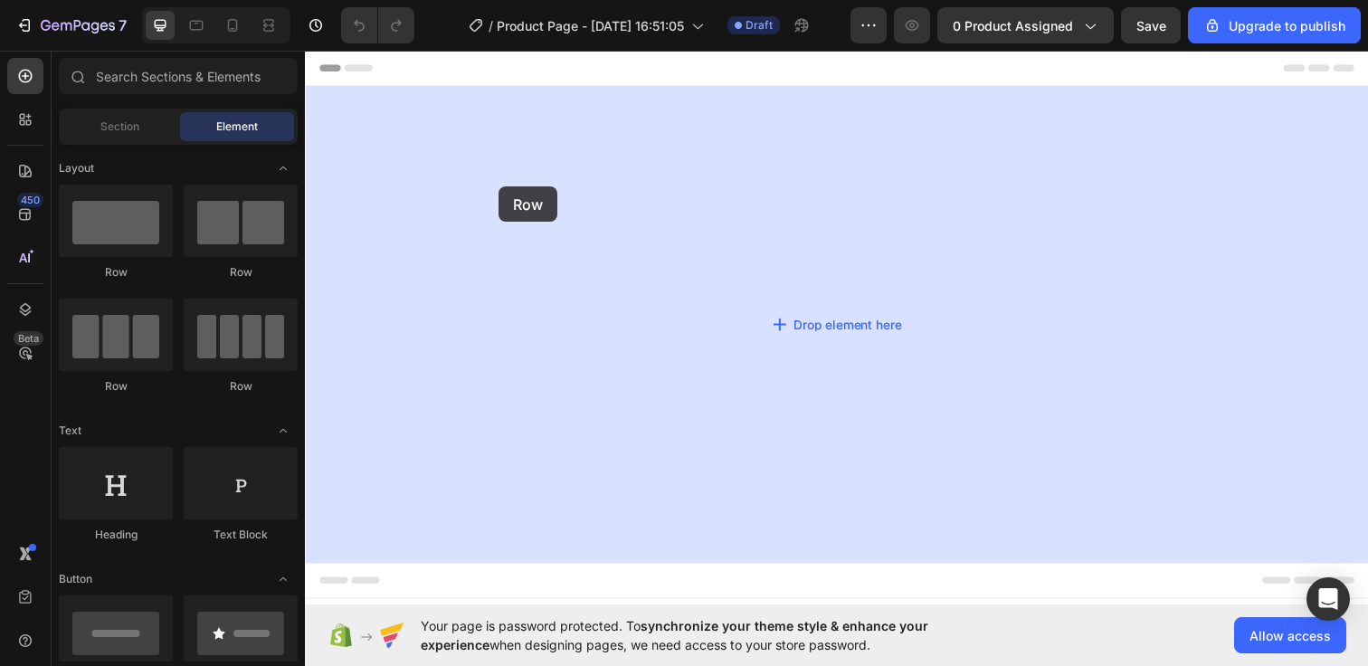
drag, startPoint x: 394, startPoint y: 289, endPoint x: 503, endPoint y: 189, distance: 147.9
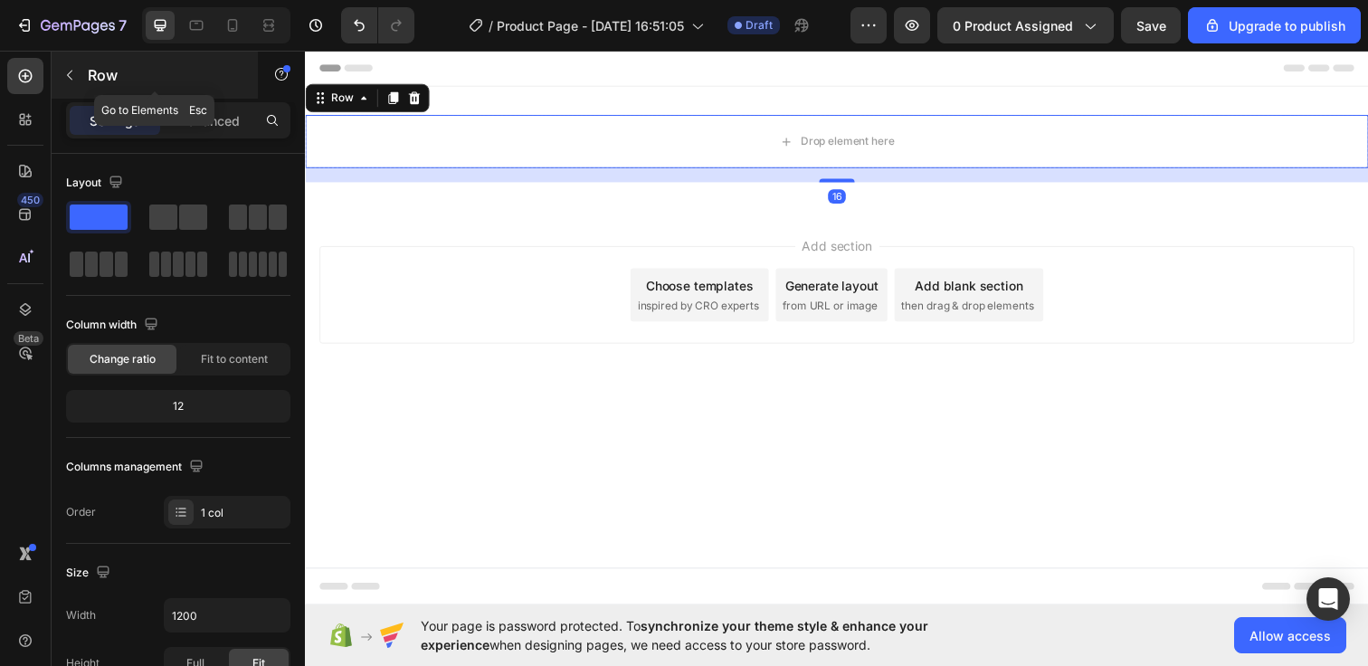
click at [67, 69] on icon "button" at bounding box center [69, 75] width 14 height 14
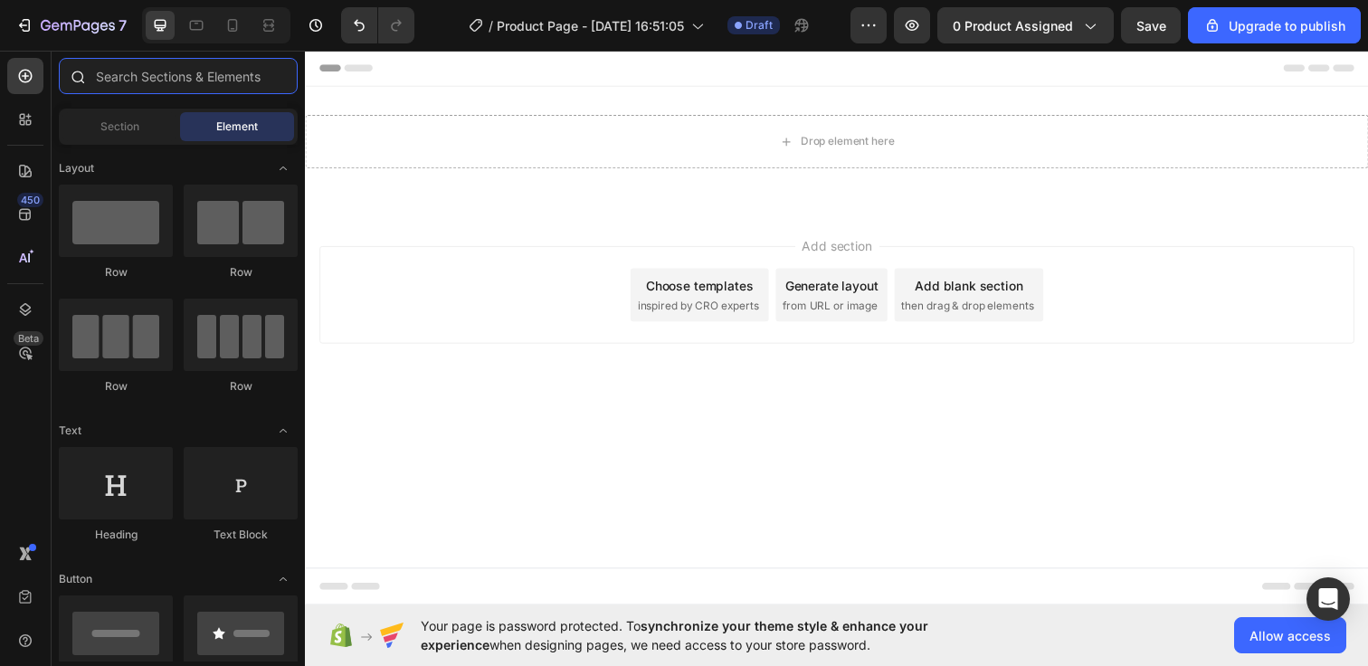
click at [152, 79] on input "text" at bounding box center [178, 76] width 239 height 36
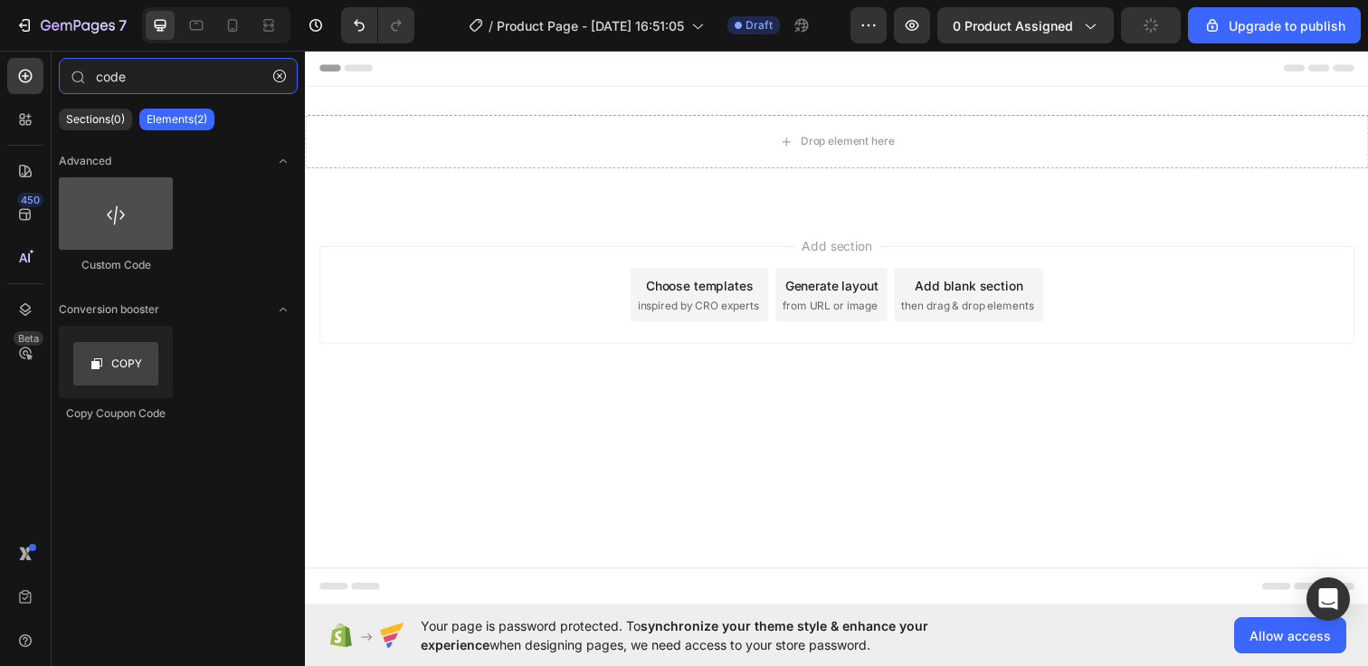
type input "code"
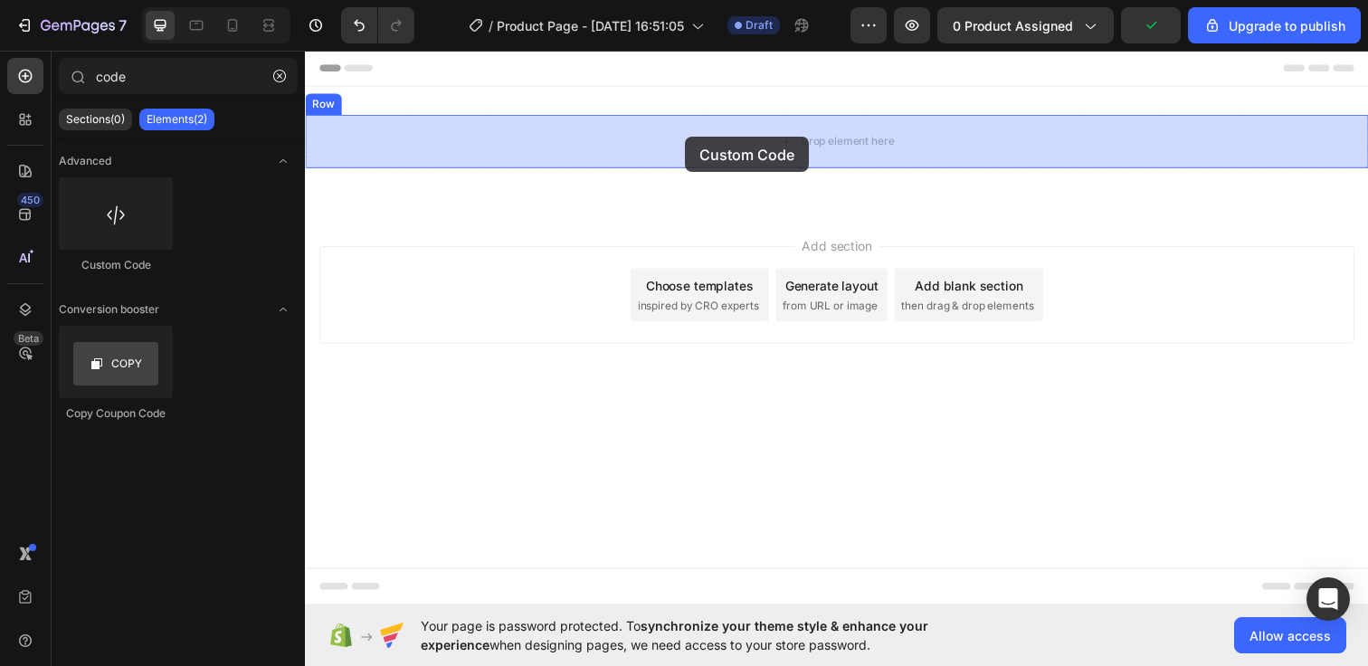
drag, startPoint x: 426, startPoint y: 277, endPoint x: 693, endPoint y: 138, distance: 300.6
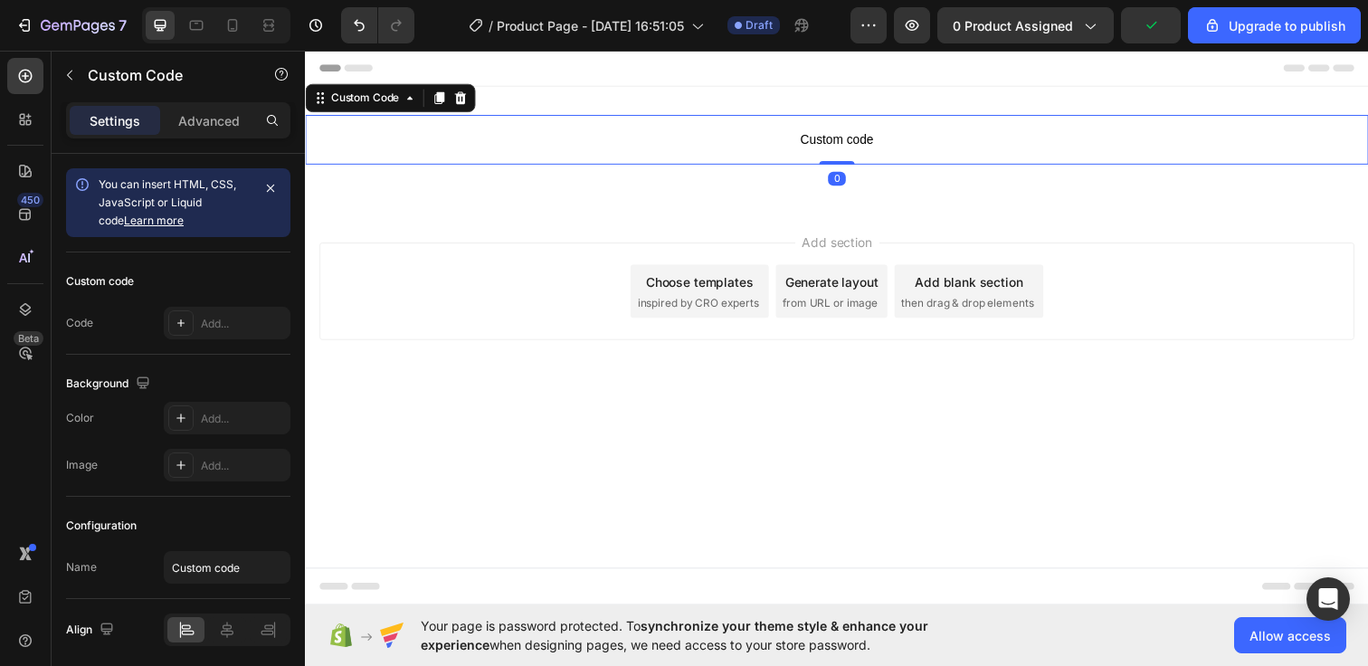
click at [693, 138] on span "Custom code" at bounding box center [847, 141] width 1085 height 22
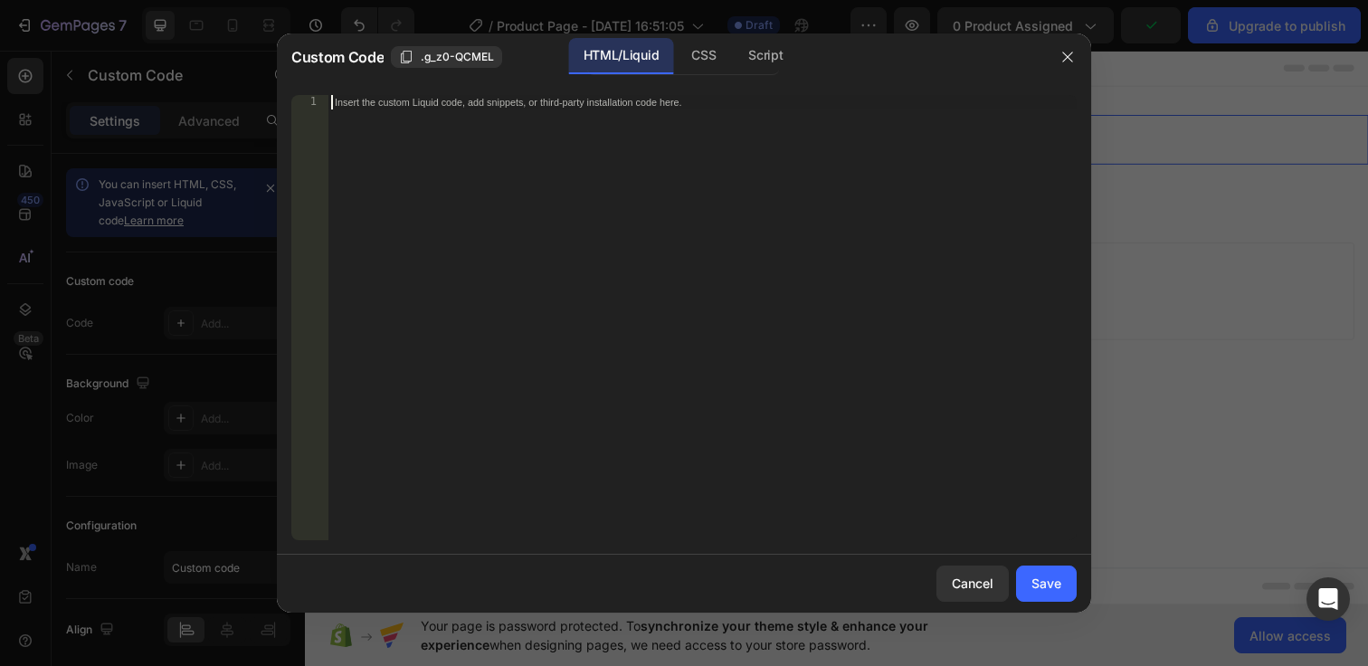
click at [611, 208] on div "Insert the custom Liquid code, add snippets, or third-party installation code h…" at bounding box center [701, 332] width 749 height 474
paste textarea "</style>"
type textarea "</style>"
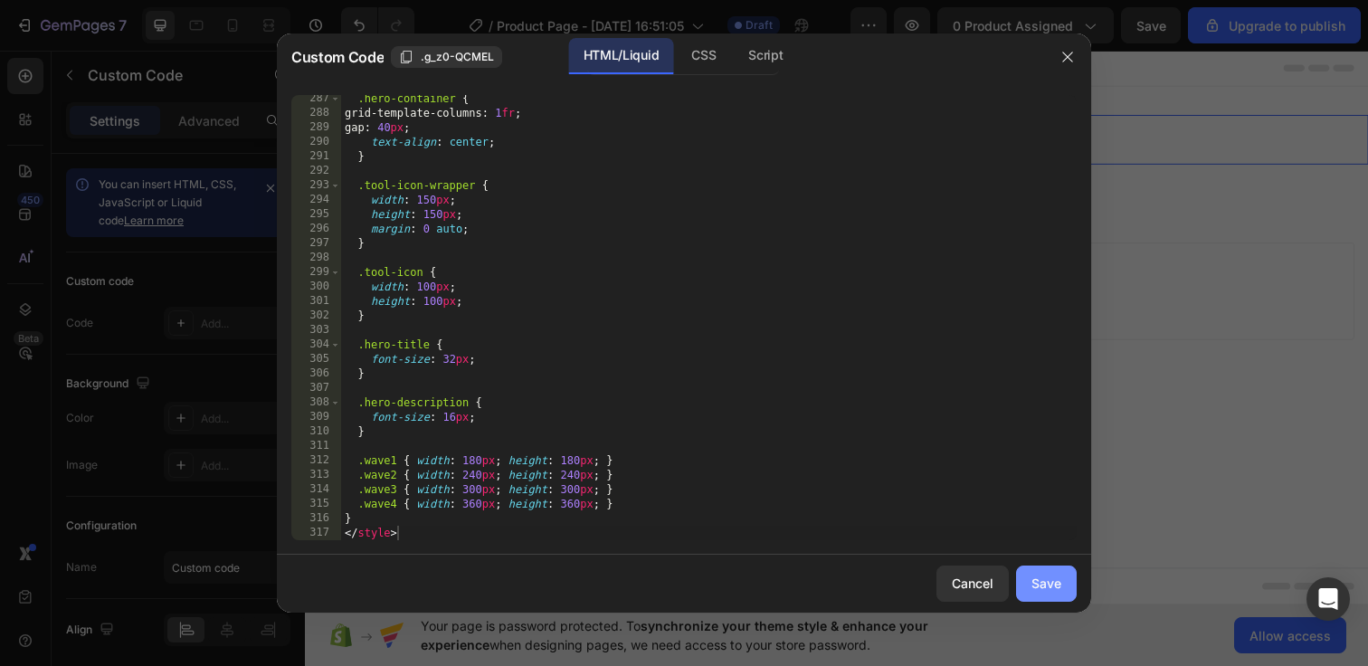
click at [1055, 584] on div "Save" at bounding box center [1046, 582] width 30 height 19
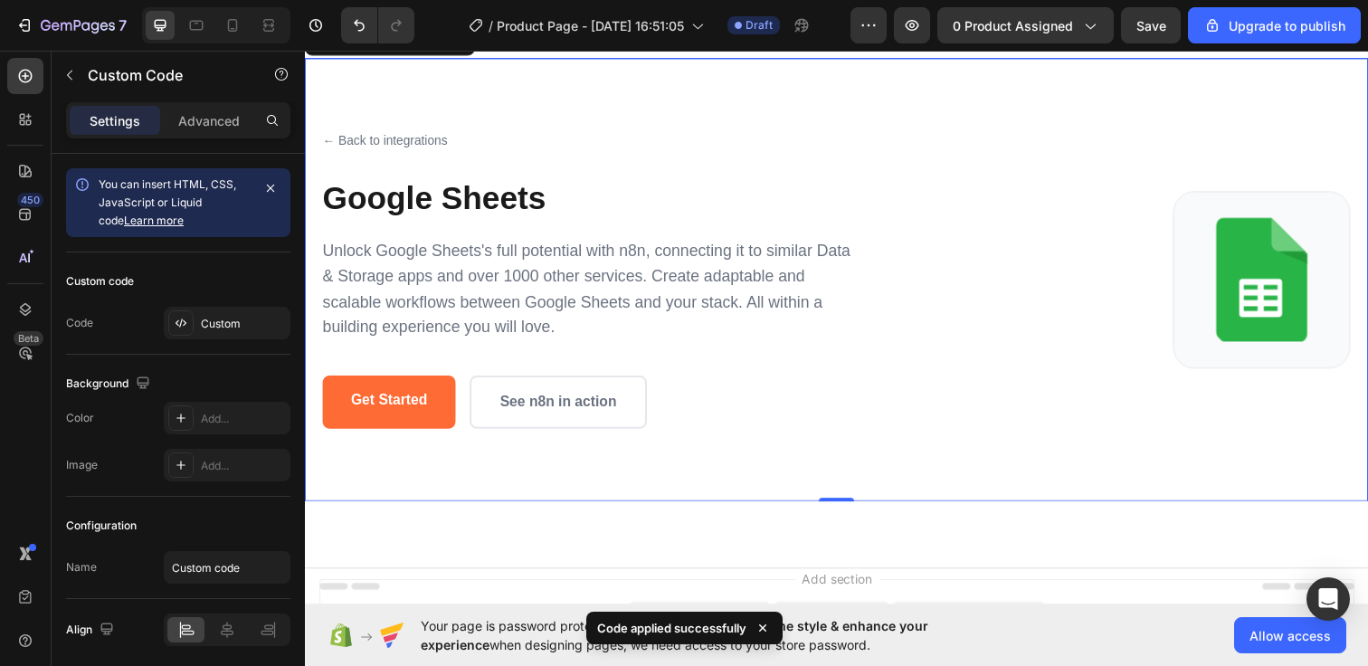
scroll to position [80, 0]
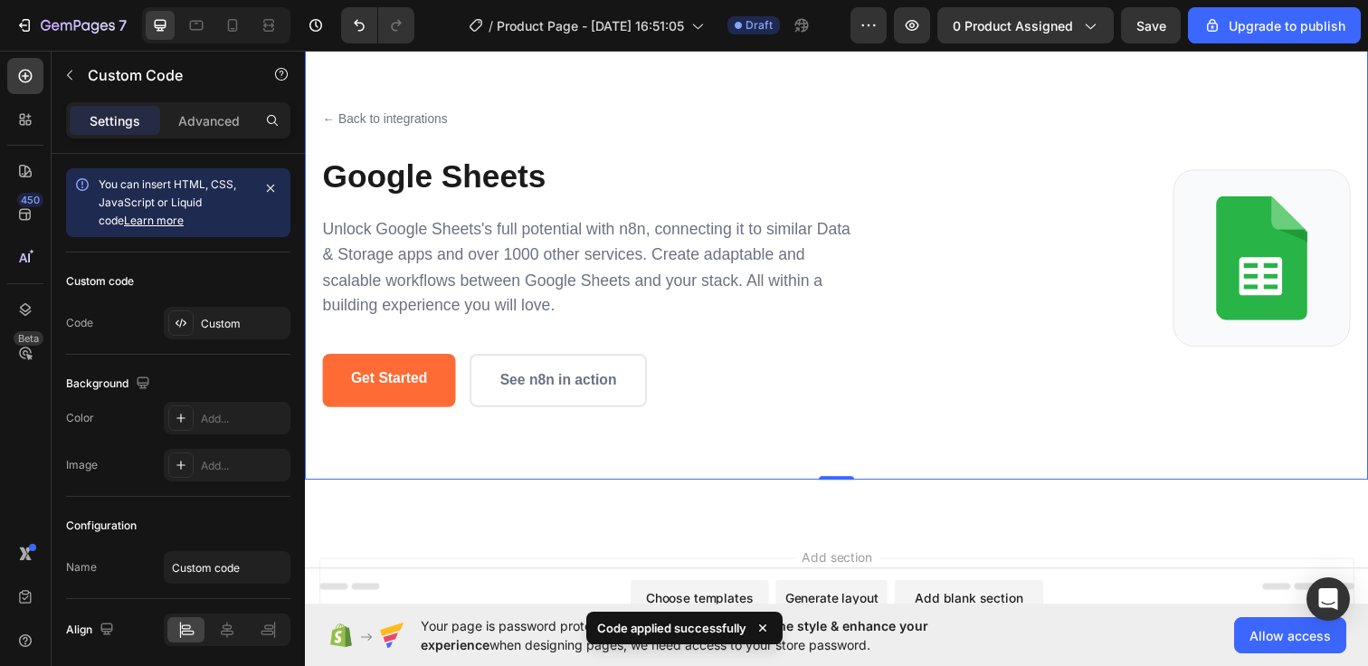
click at [1000, 493] on div "← Back to integrations Google Sheets Unlock Google Sheets's full potential with…" at bounding box center [847, 269] width 1085 height 467
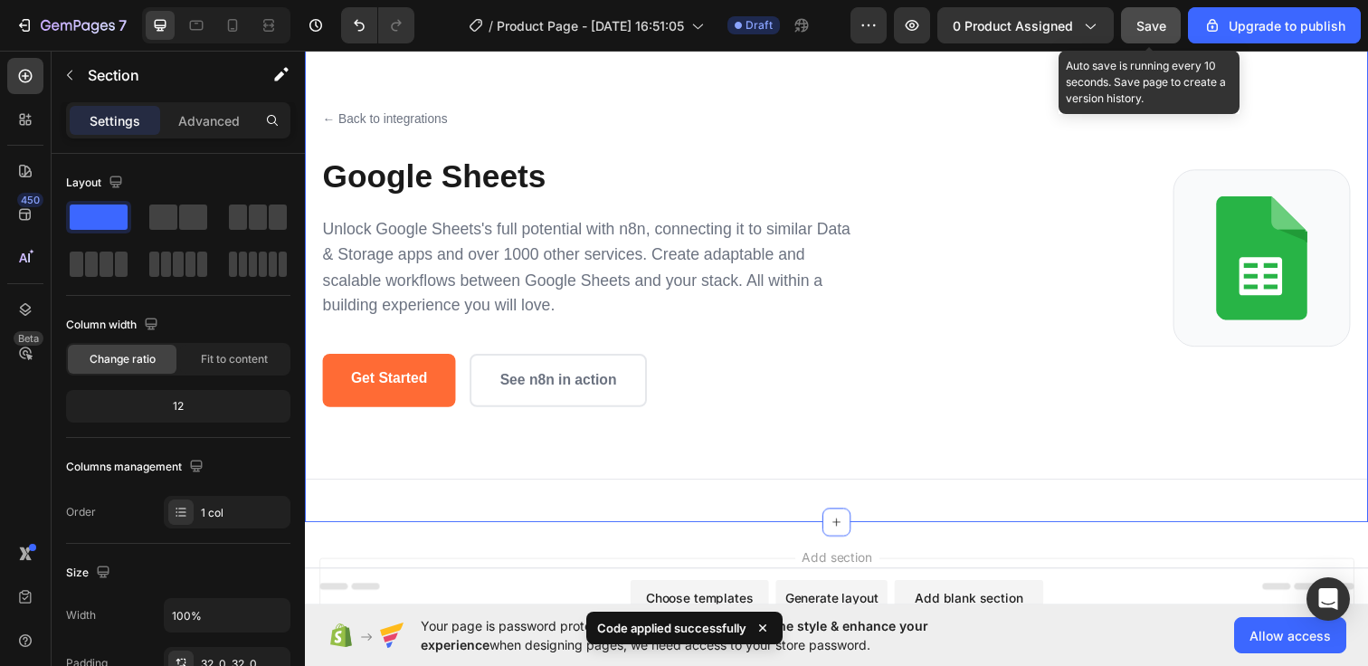
click at [1152, 40] on button "Save" at bounding box center [1151, 25] width 60 height 36
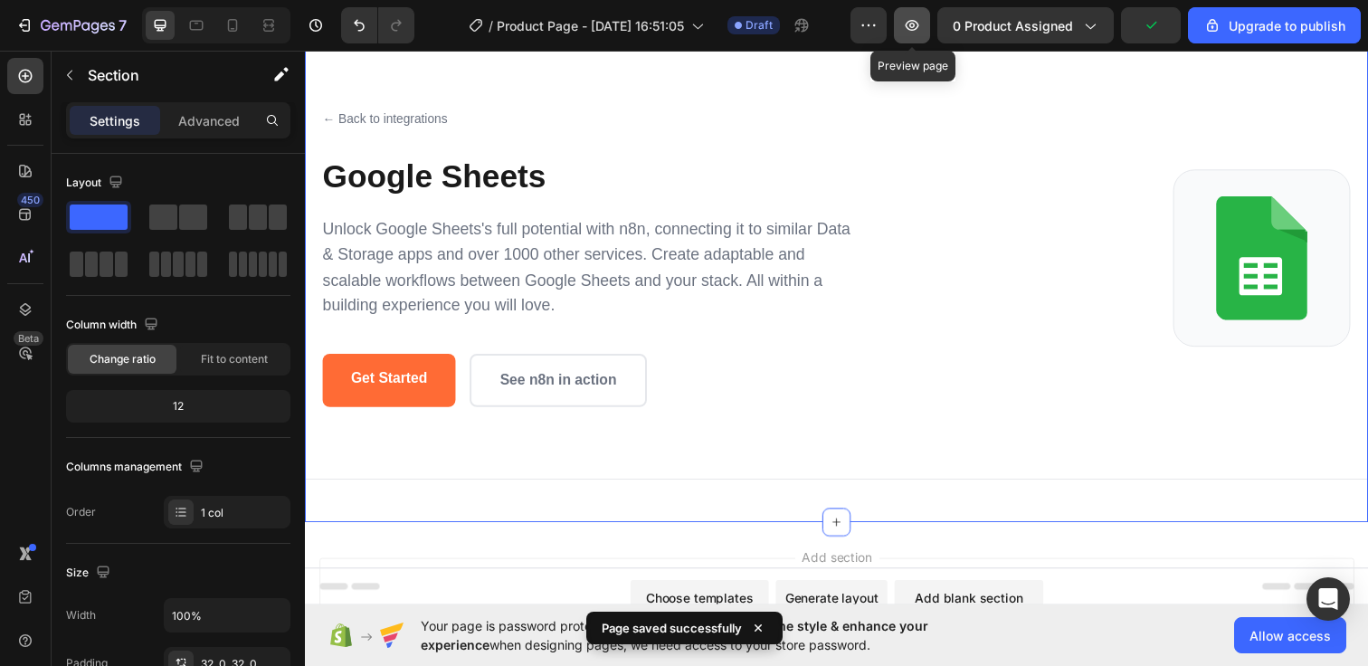
click at [915, 26] on icon "button" at bounding box center [912, 25] width 18 height 18
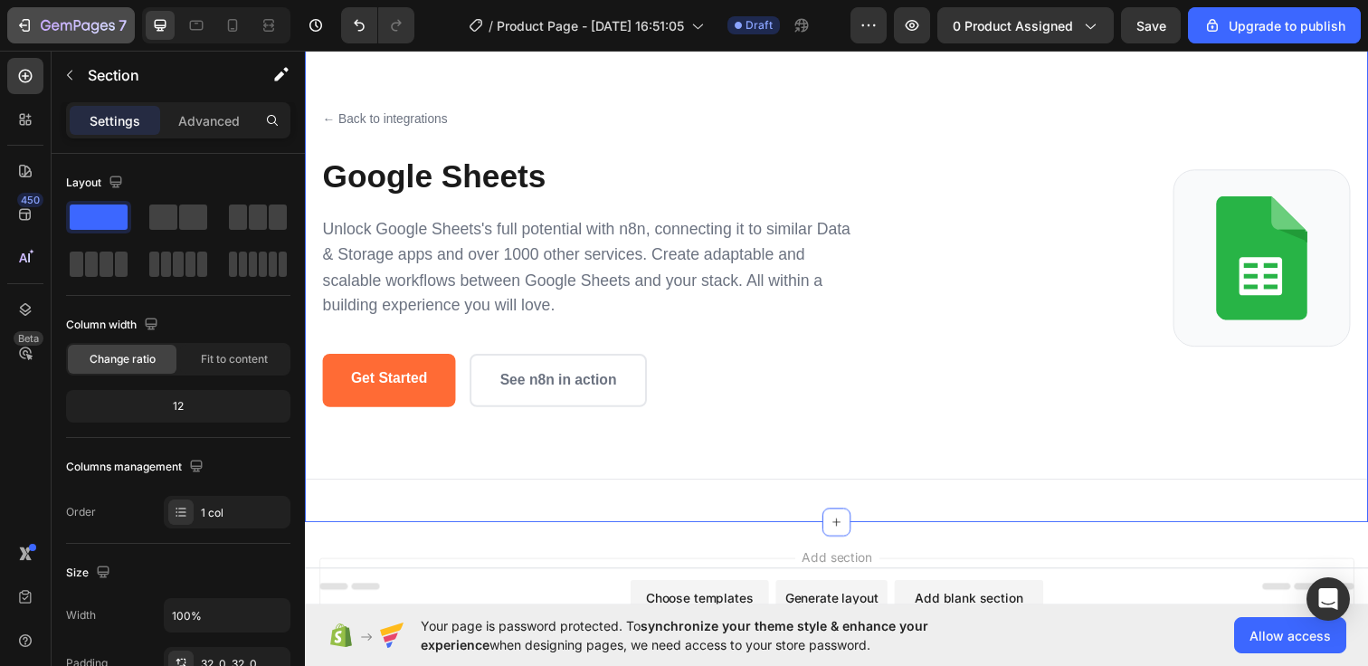
click at [87, 43] on button "7" at bounding box center [71, 25] width 128 height 36
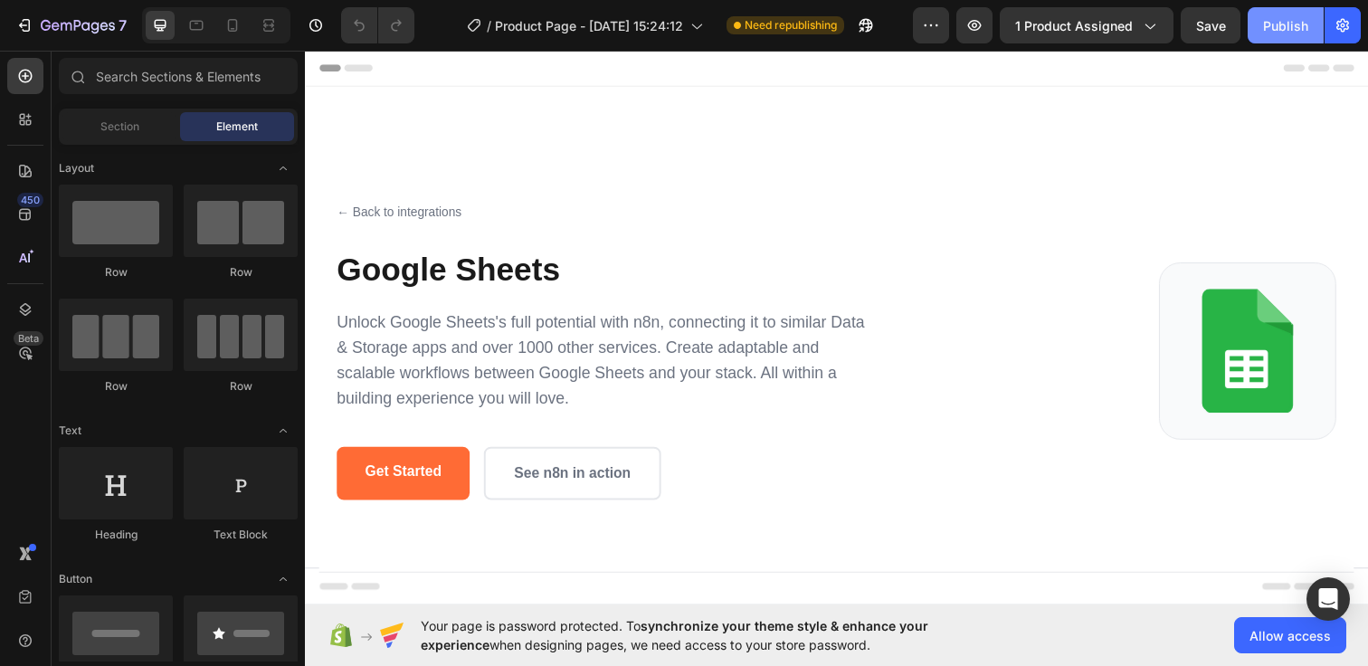
click at [1266, 25] on div "Publish" at bounding box center [1285, 25] width 45 height 19
click at [792, 379] on p "Unlock Google Sheets's full potential with n8n, connecting it to similar Data &…" at bounding box center [608, 366] width 543 height 104
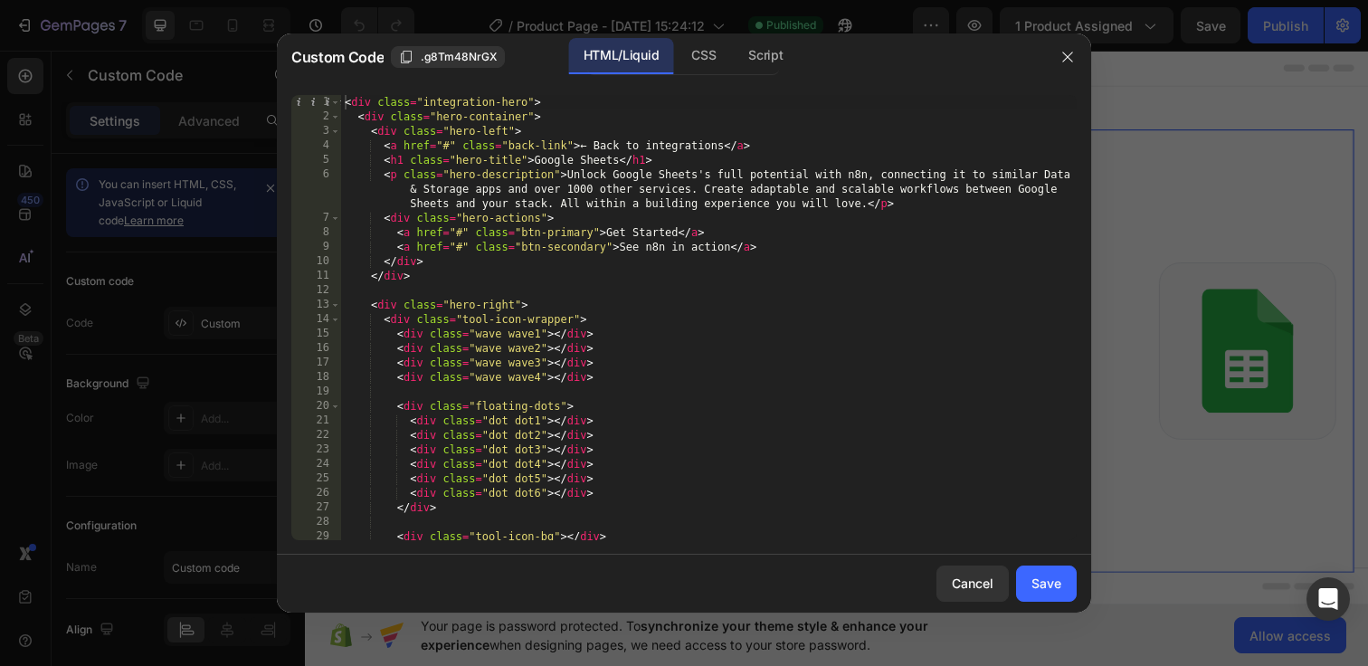
click at [345, 104] on div "< div class = "integration-hero" > < div class = "hero-container" > < div class…" at bounding box center [708, 332] width 735 height 474
type textarea "} </style>"
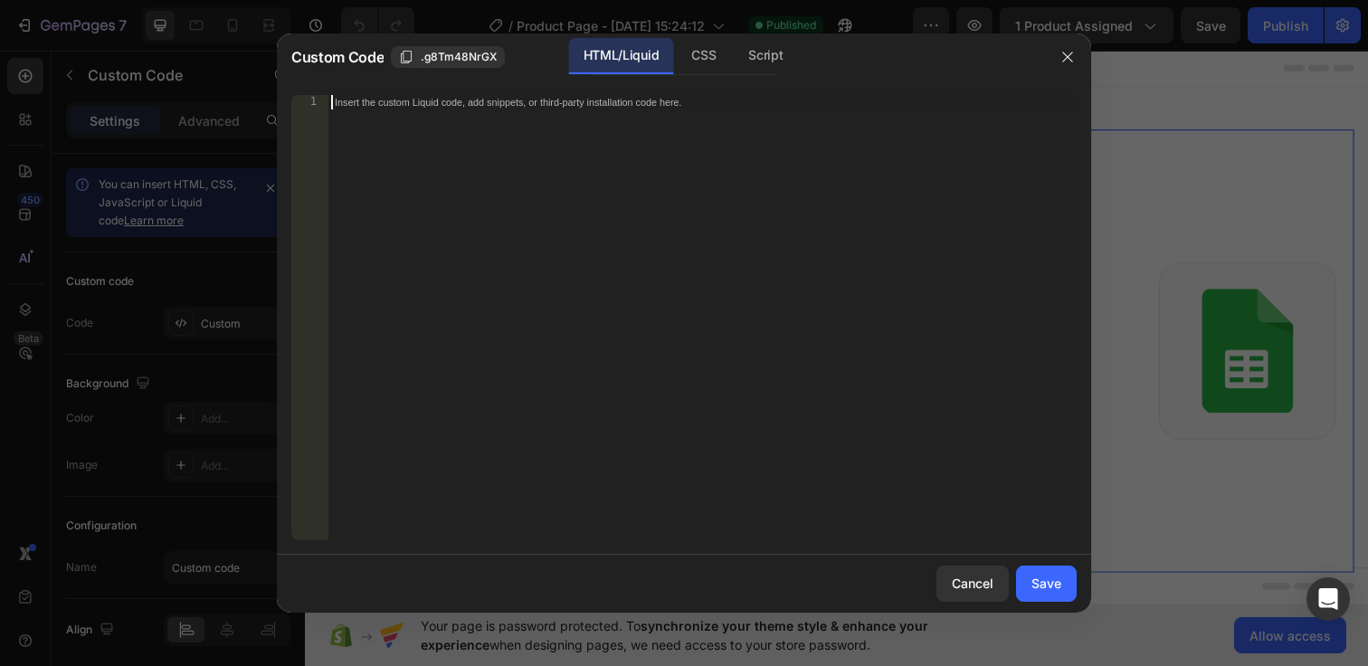
paste textarea "</div>"
type textarea "</div>"
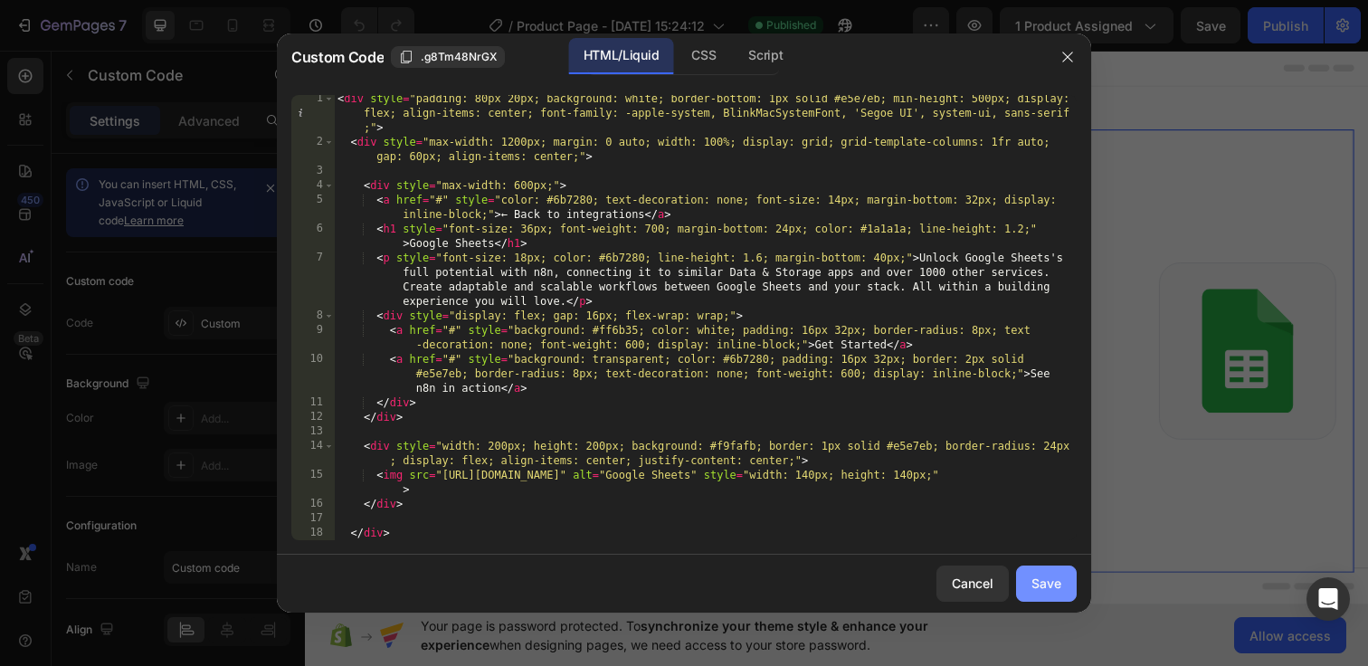
click at [1042, 571] on button "Save" at bounding box center [1046, 583] width 61 height 36
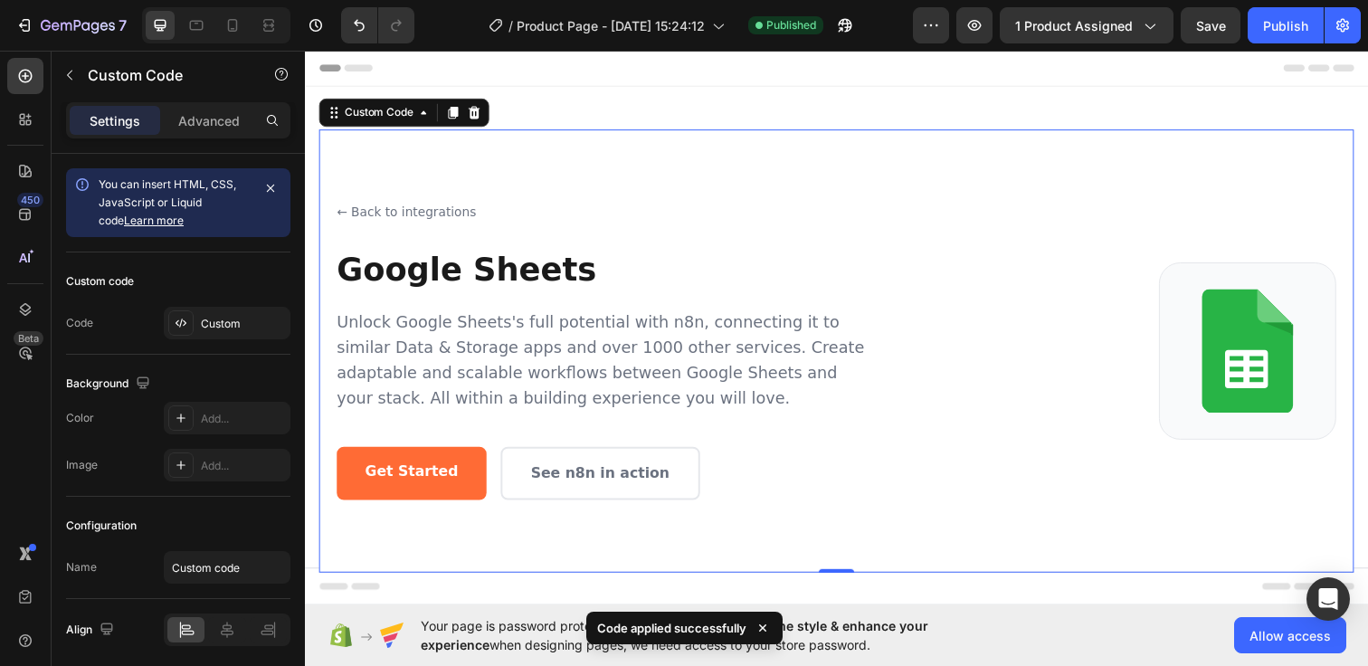
click at [1193, 47] on div "7 / Product Page - [DATE] 15:24:12 Published Preview 1 product assigned Save Pu…" at bounding box center [684, 26] width 1368 height 52
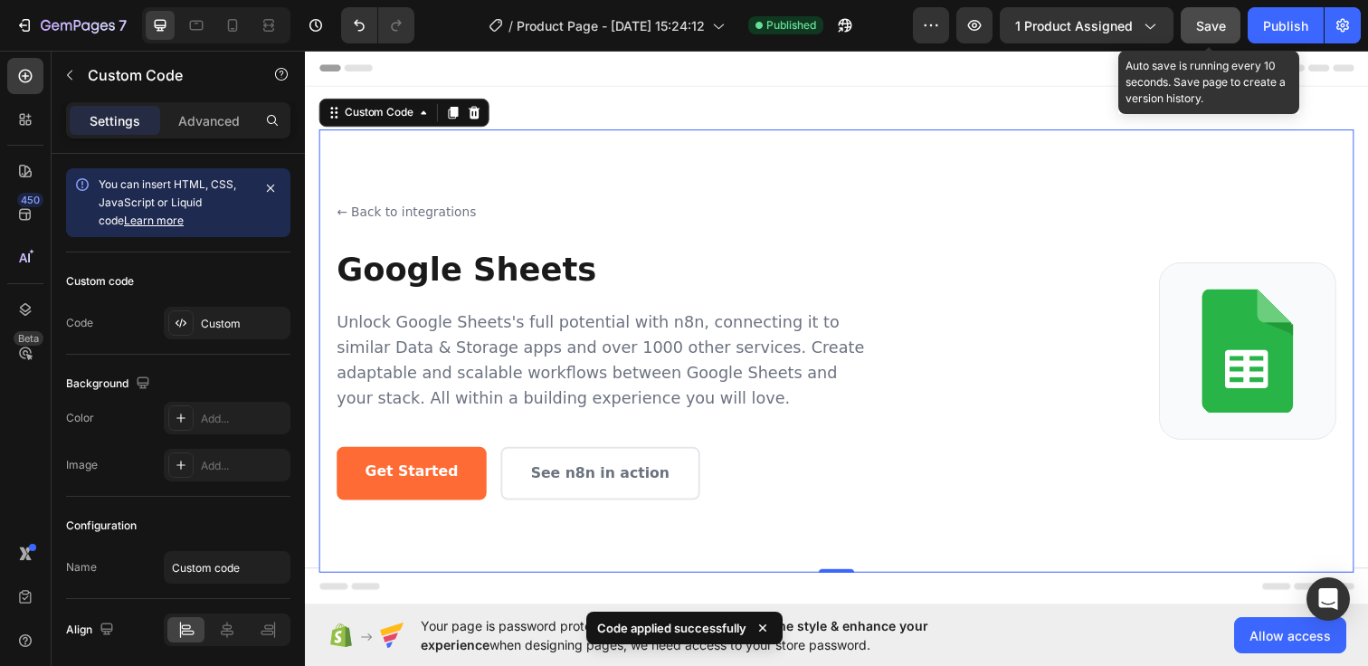
click at [1199, 35] on button "Save" at bounding box center [1210, 25] width 60 height 36
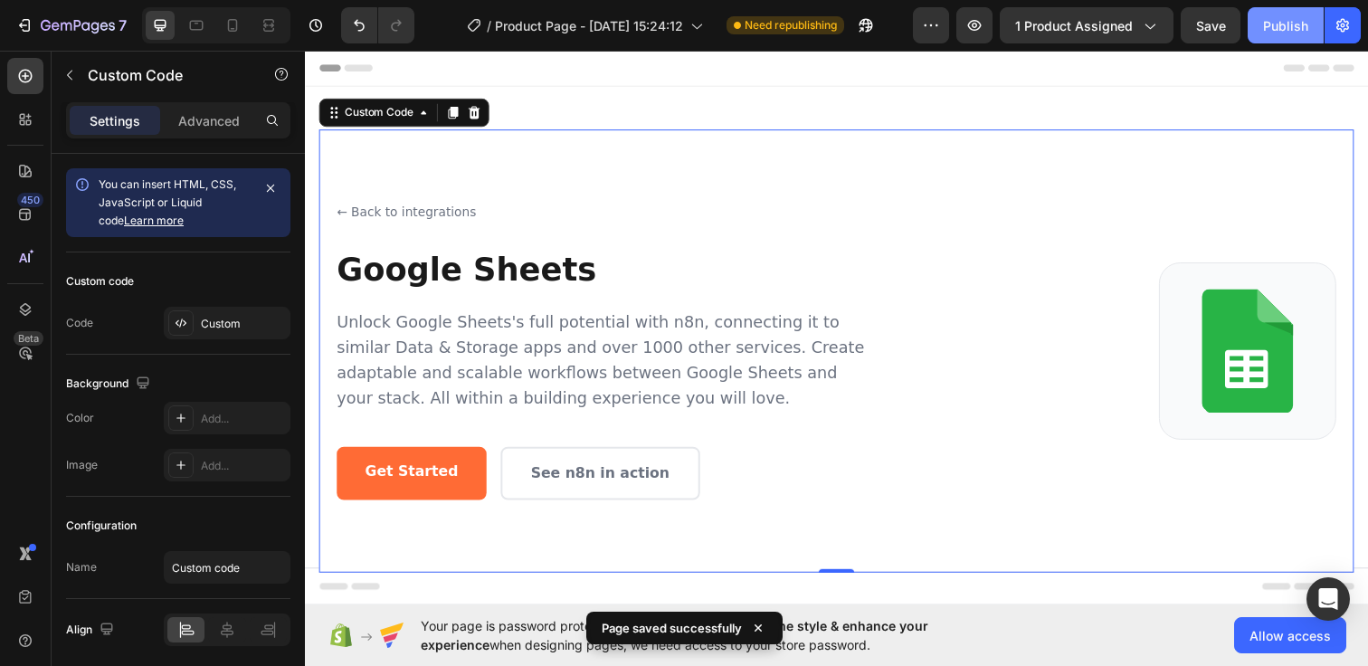
click at [1254, 32] on button "Publish" at bounding box center [1285, 25] width 76 height 36
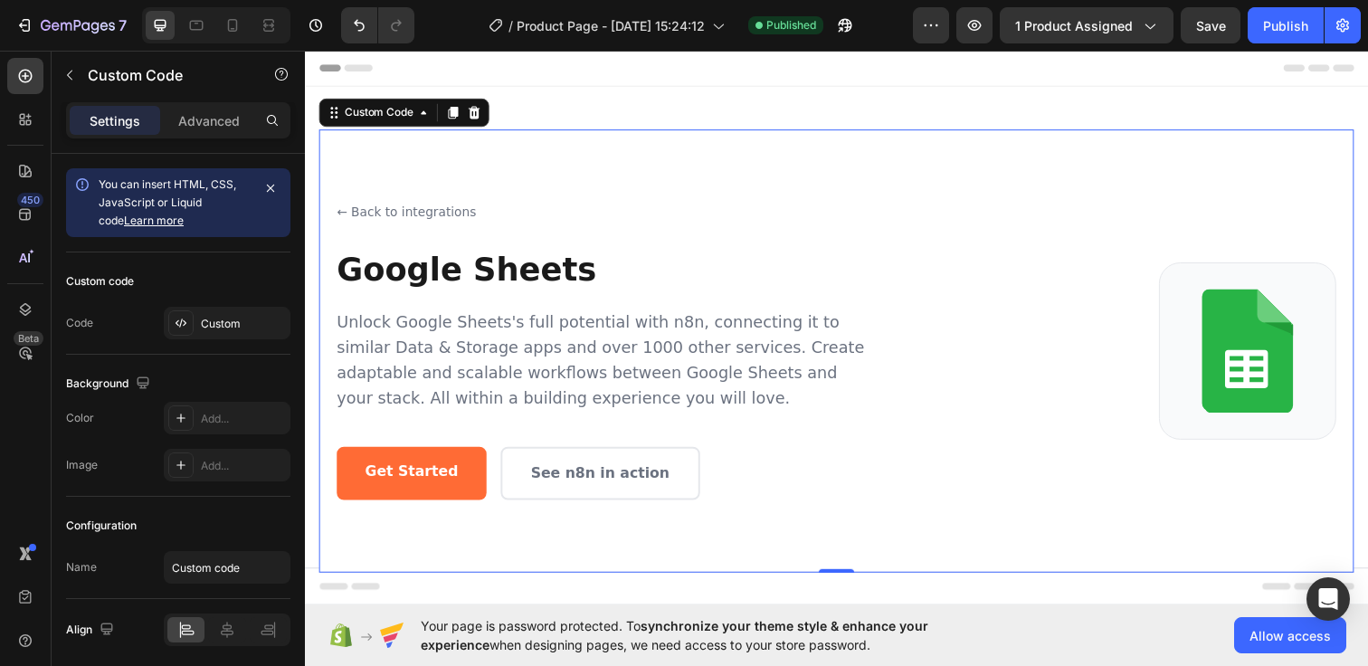
click at [640, 345] on p "Unlock Google Sheets's full potential with n8n, connecting it to similar Data &…" at bounding box center [608, 366] width 543 height 104
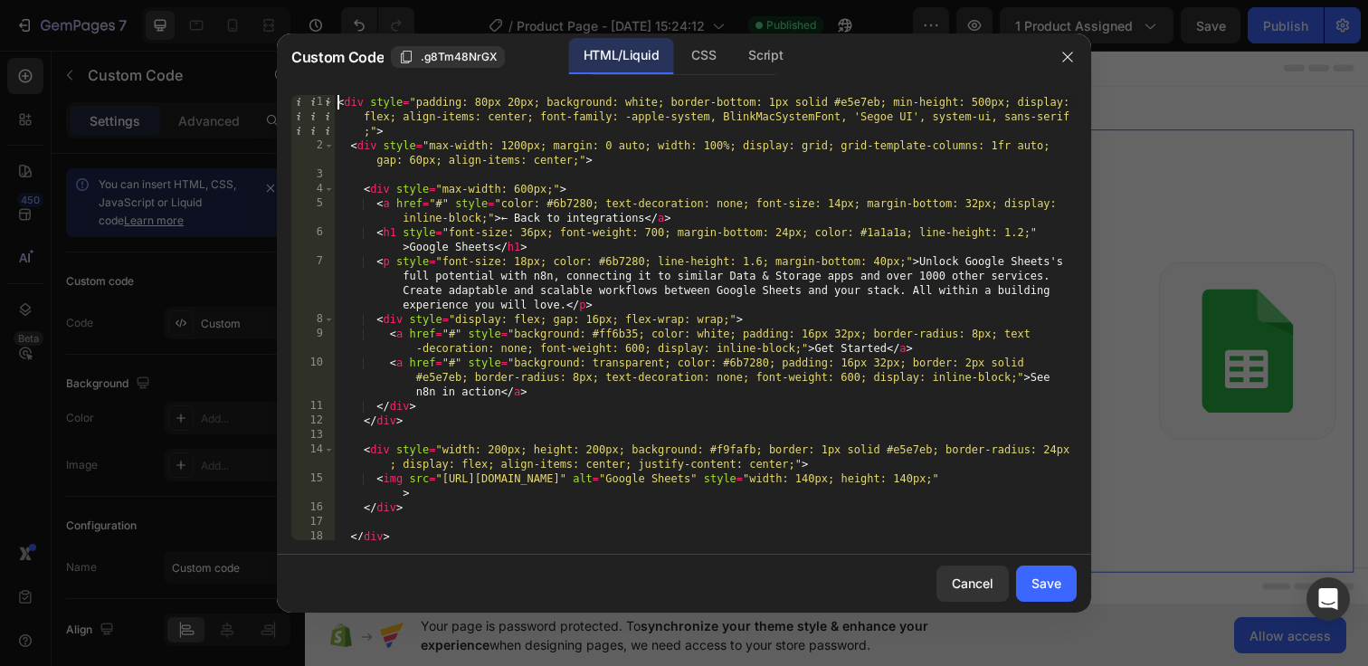
click at [335, 100] on div "< div style = "padding: 80px 20px; background: white; border-bottom: 1px solid …" at bounding box center [705, 346] width 743 height 503
type textarea "</div> </div>"
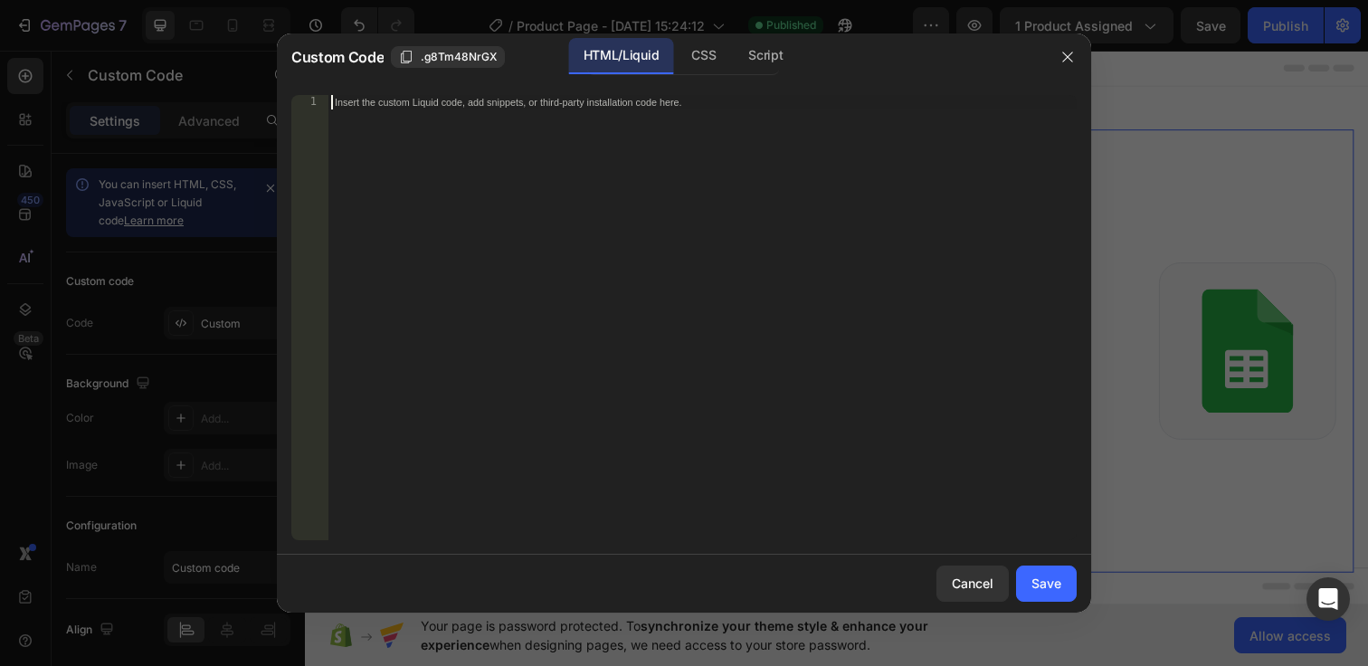
paste textarea "</style>"
type textarea "</style>"
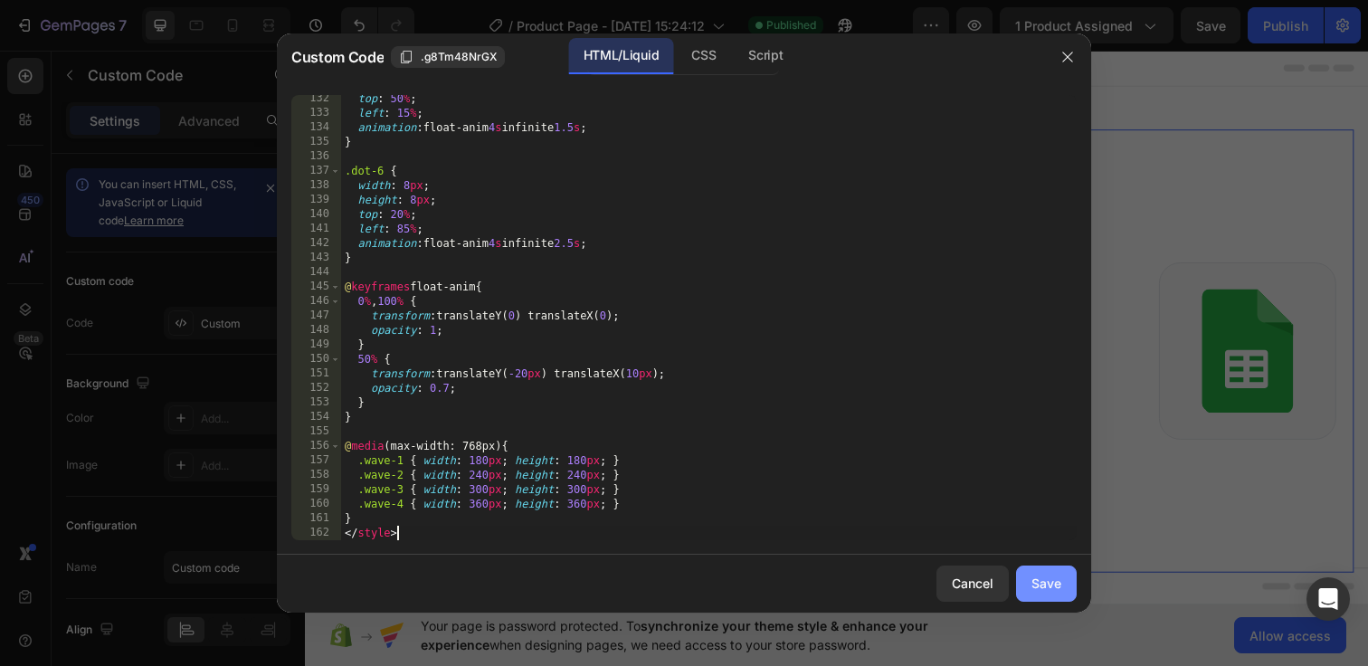
click at [1037, 573] on button "Save" at bounding box center [1046, 583] width 61 height 36
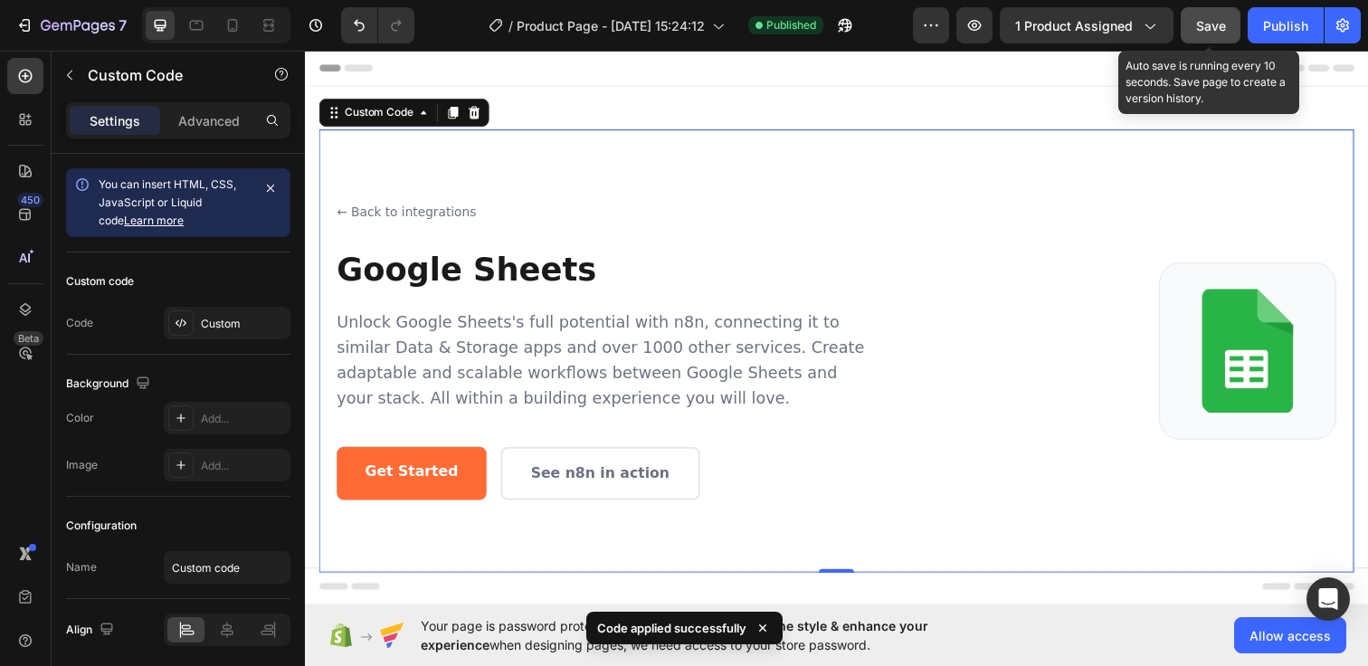
click at [1215, 30] on span "Save" at bounding box center [1211, 25] width 30 height 15
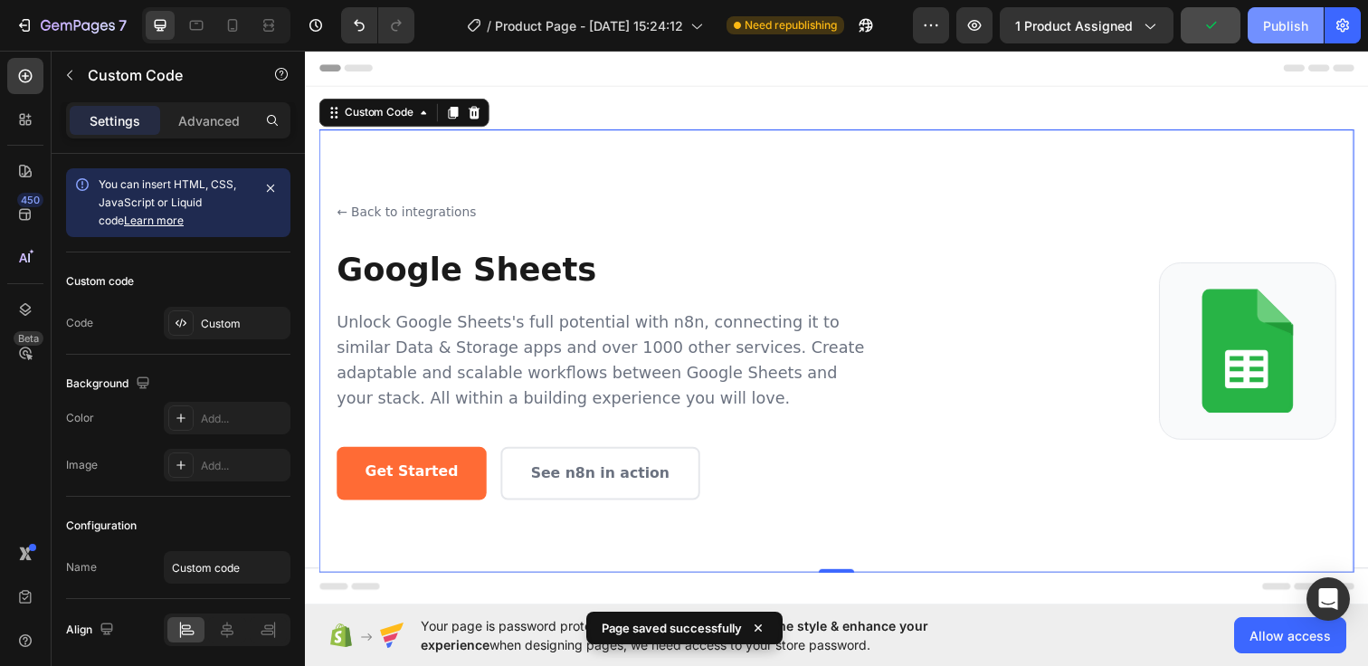
click at [1275, 28] on div "Publish" at bounding box center [1285, 25] width 45 height 19
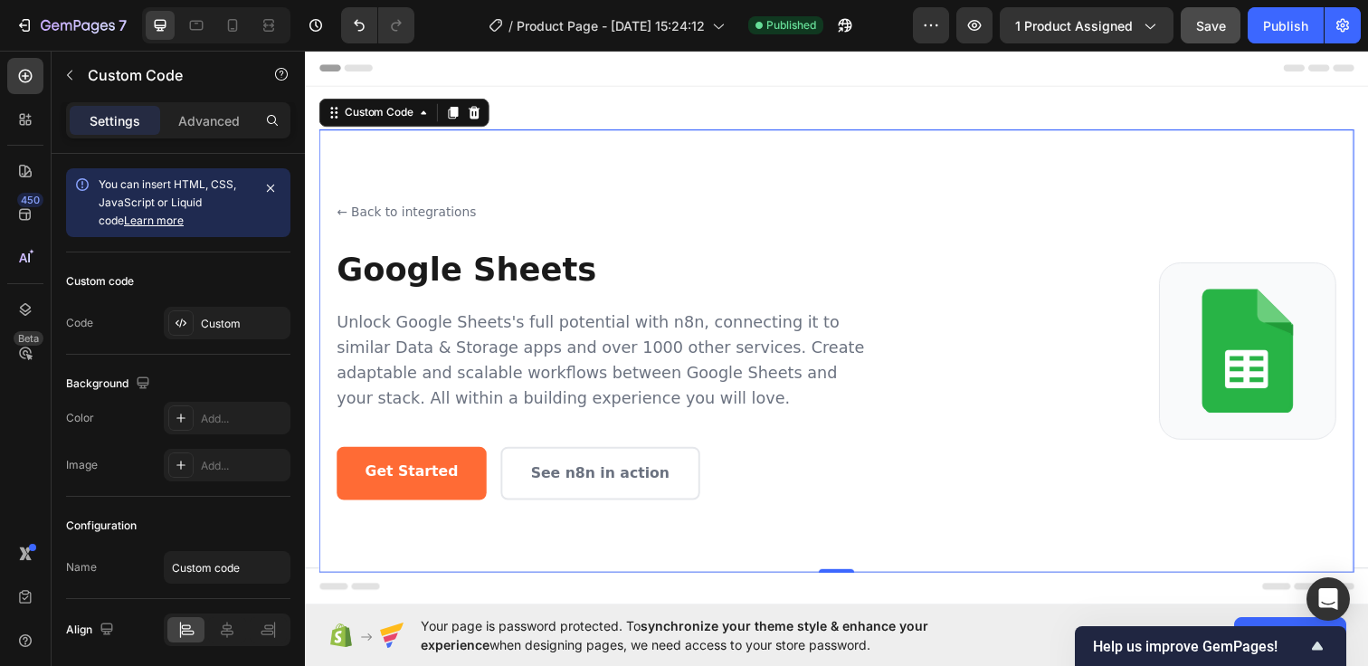
click at [645, 315] on p "Unlock Google Sheets's full potential with n8n, connecting it to similar Data &…" at bounding box center [608, 366] width 543 height 104
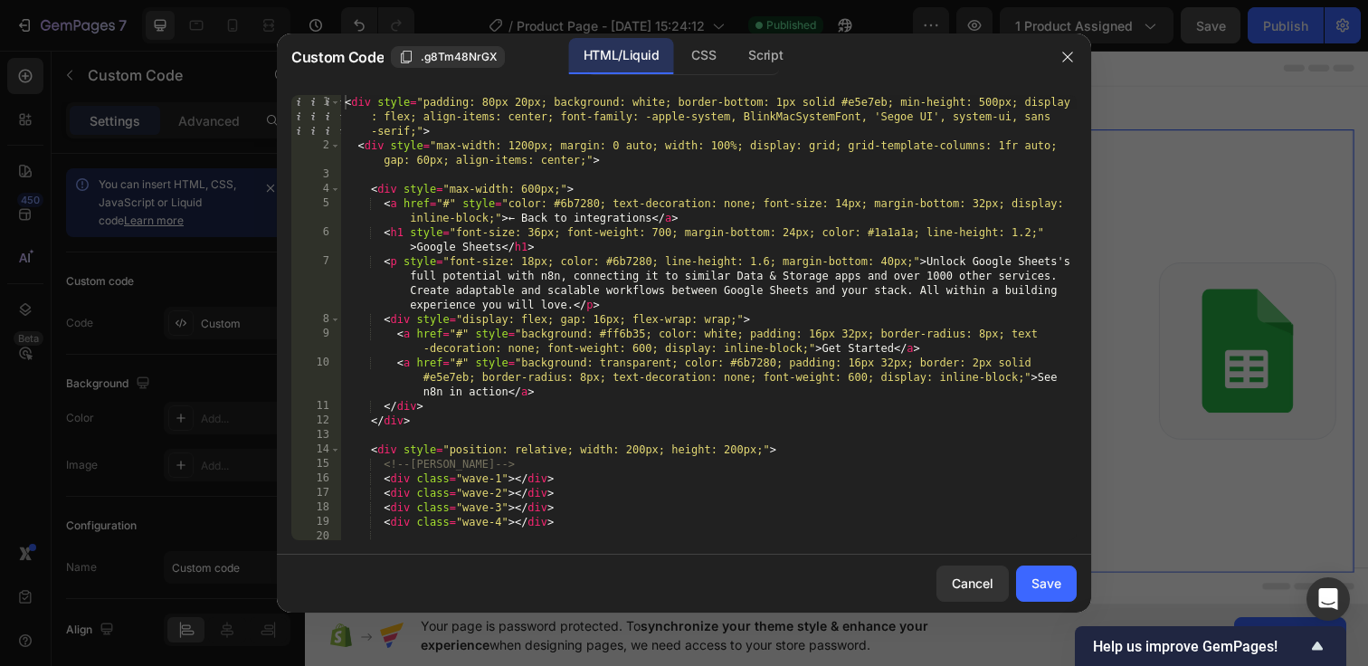
click at [343, 100] on div "< div style = "padding: 80px 20px; background: white; border-bottom: 1px solid …" at bounding box center [708, 346] width 735 height 503
type textarea "} </style>"
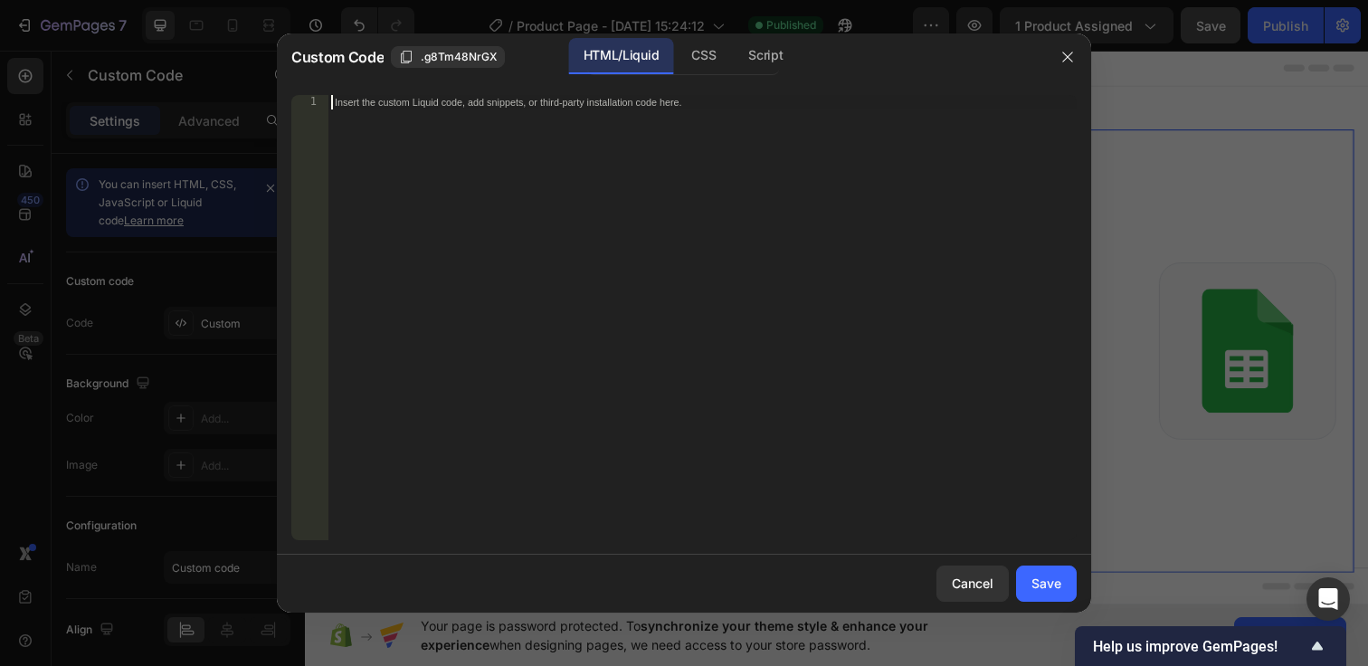
paste textarea "</style>"
type textarea "</style>"
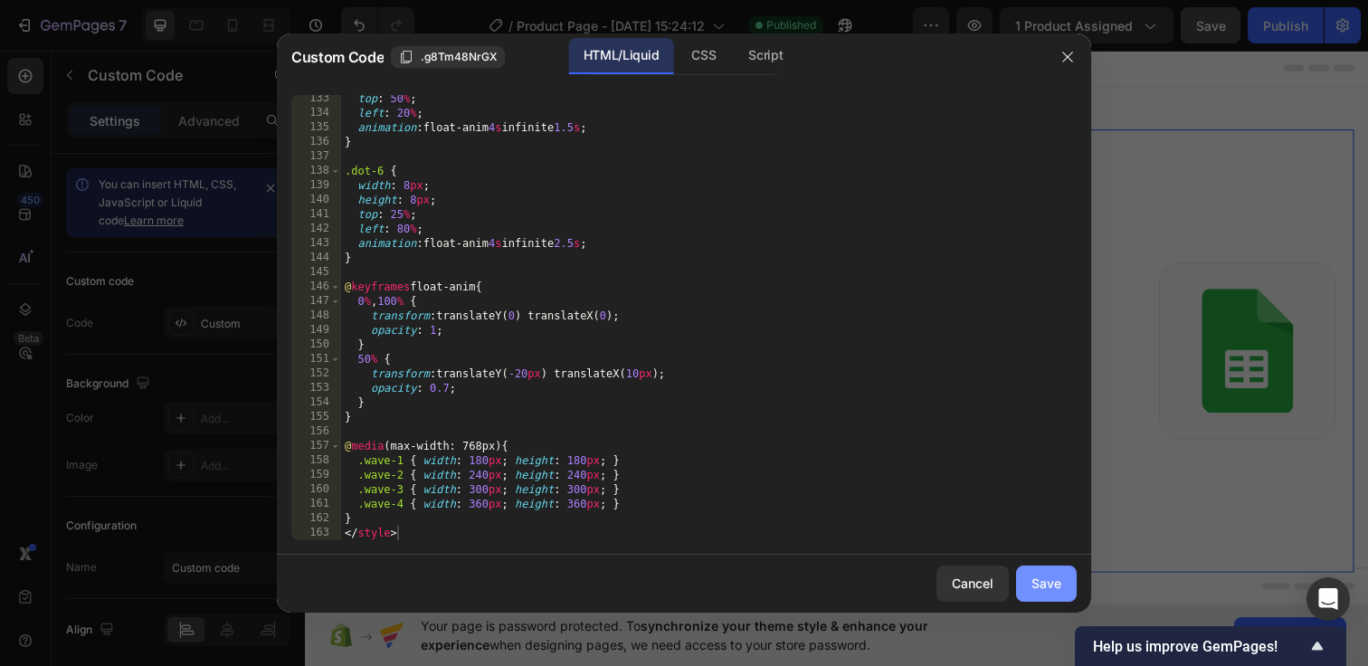
click at [1041, 590] on div "Save" at bounding box center [1046, 582] width 30 height 19
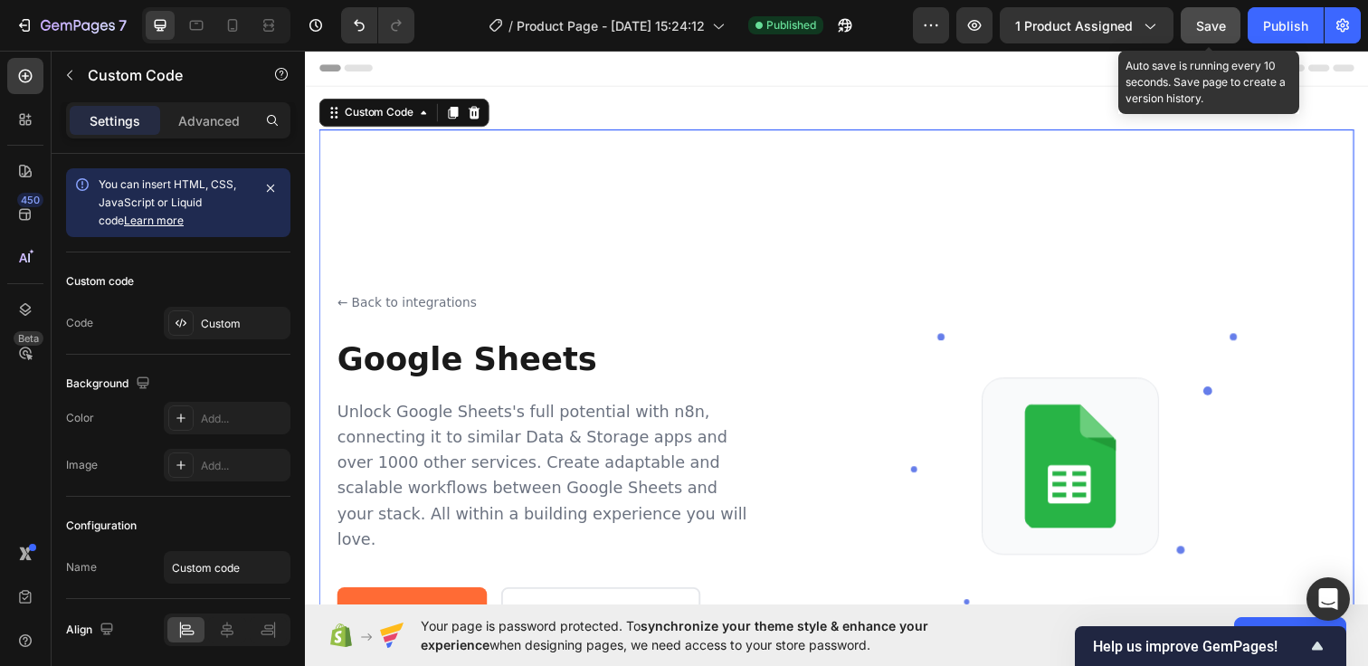
click at [1218, 29] on span "Save" at bounding box center [1211, 25] width 30 height 15
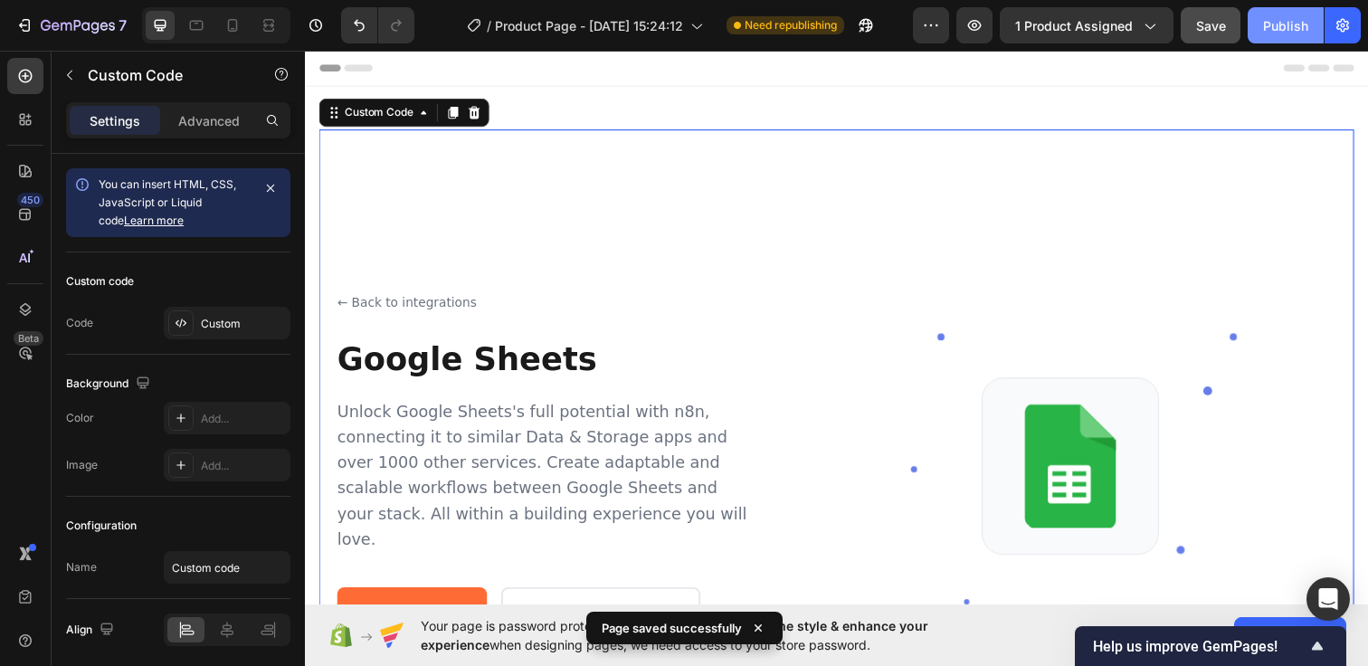
click at [1300, 34] on button "Publish" at bounding box center [1285, 25] width 76 height 36
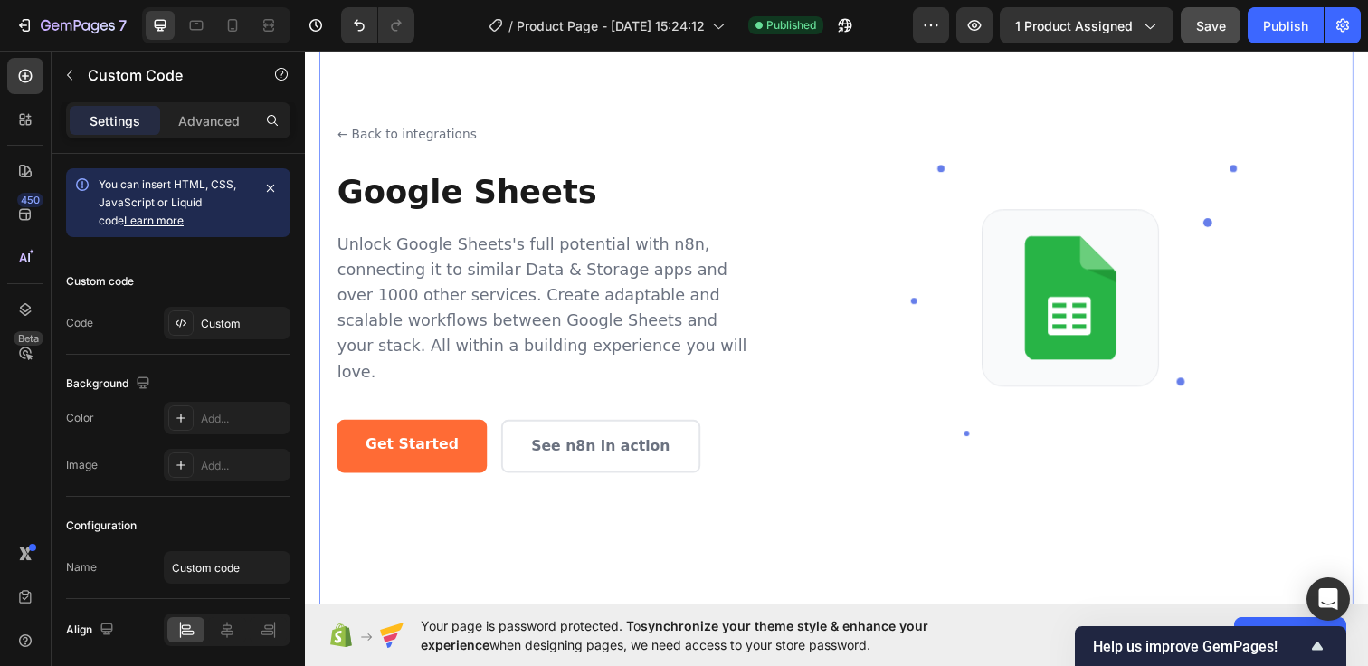
scroll to position [236, 0]
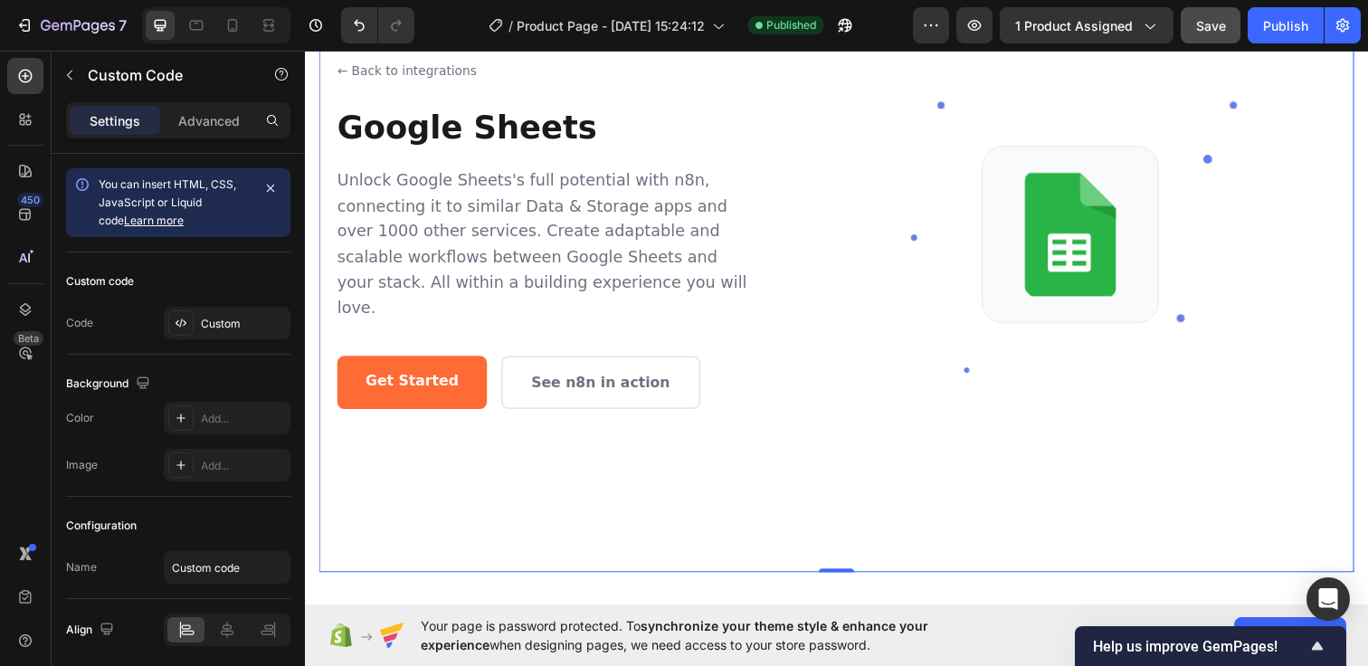
click at [838, 340] on div at bounding box center [1087, 238] width 498 height 498
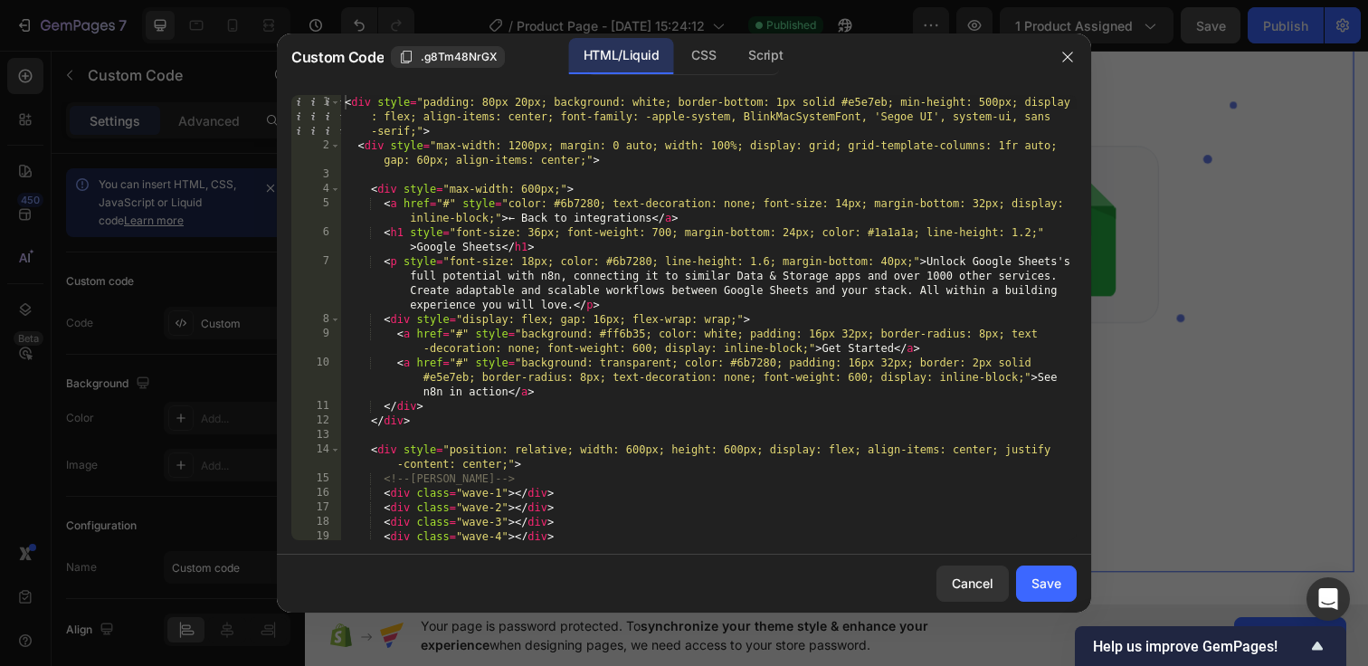
click at [344, 103] on div "< div style = "padding: 80px 20px; background: white; border-bottom: 1px solid …" at bounding box center [708, 346] width 735 height 503
type textarea "} </style>"
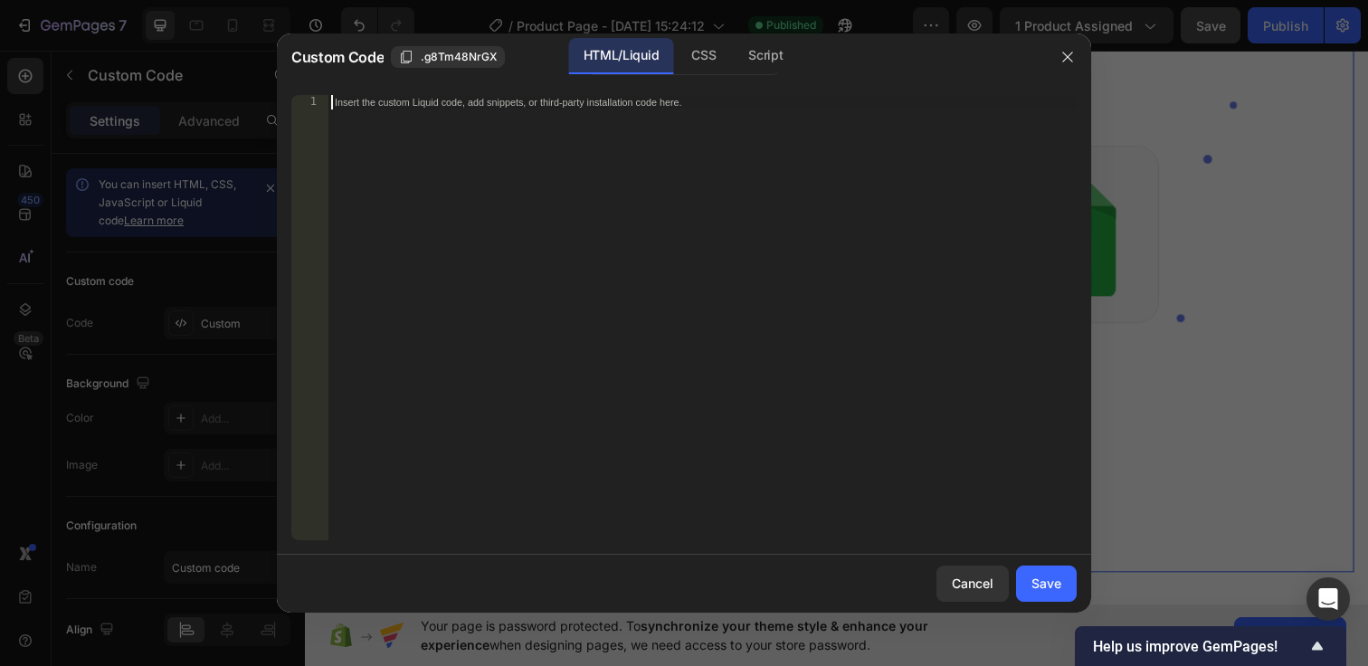
paste textarea "</style>"
type textarea "</style>"
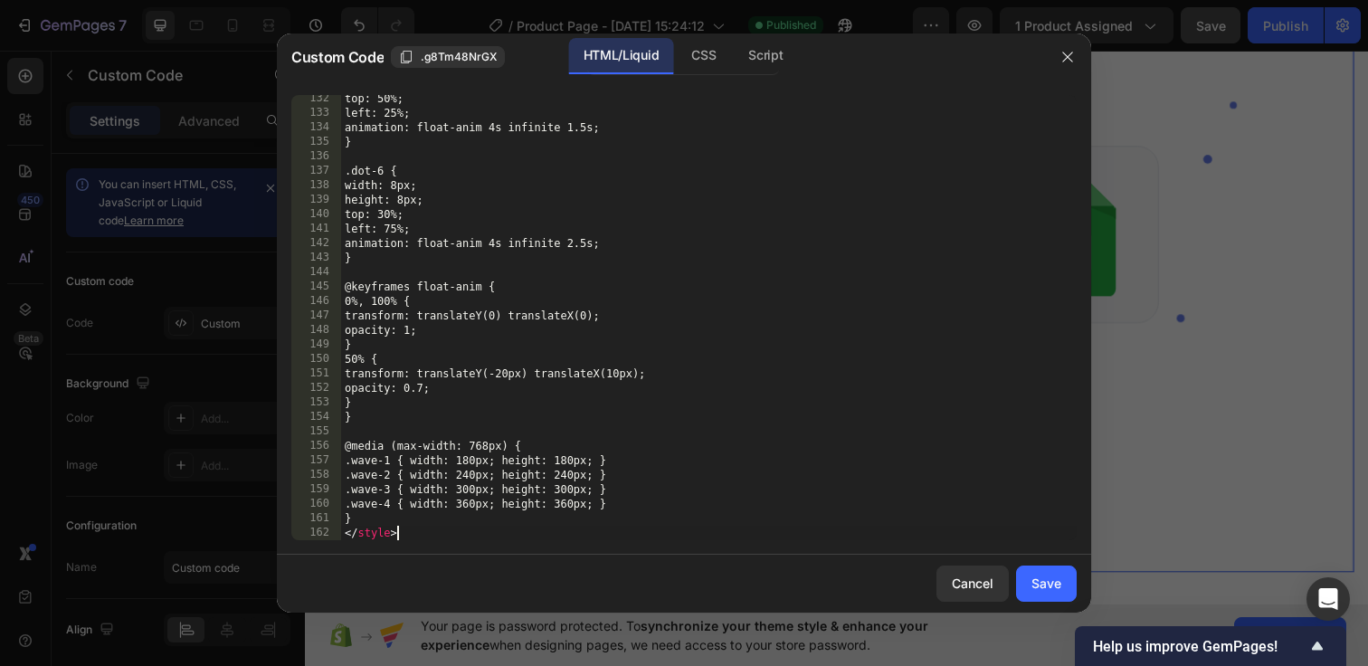
scroll to position [2102, 0]
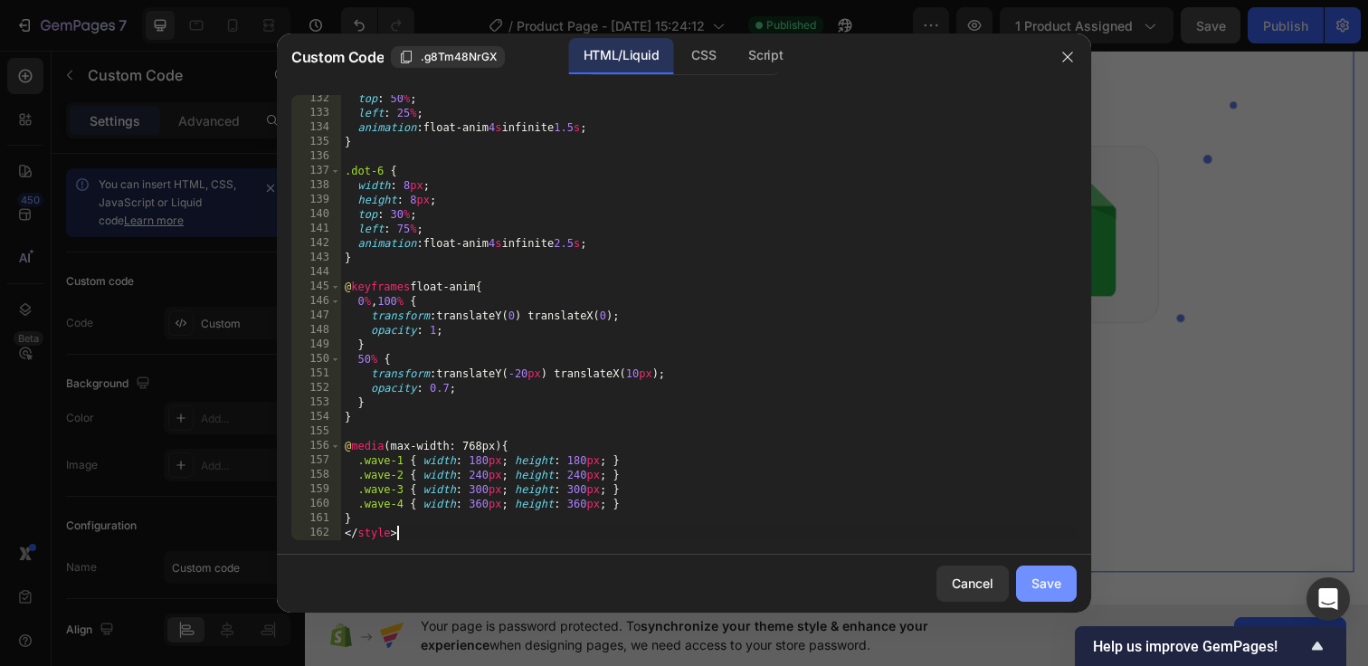
click at [1044, 574] on div "Save" at bounding box center [1046, 582] width 30 height 19
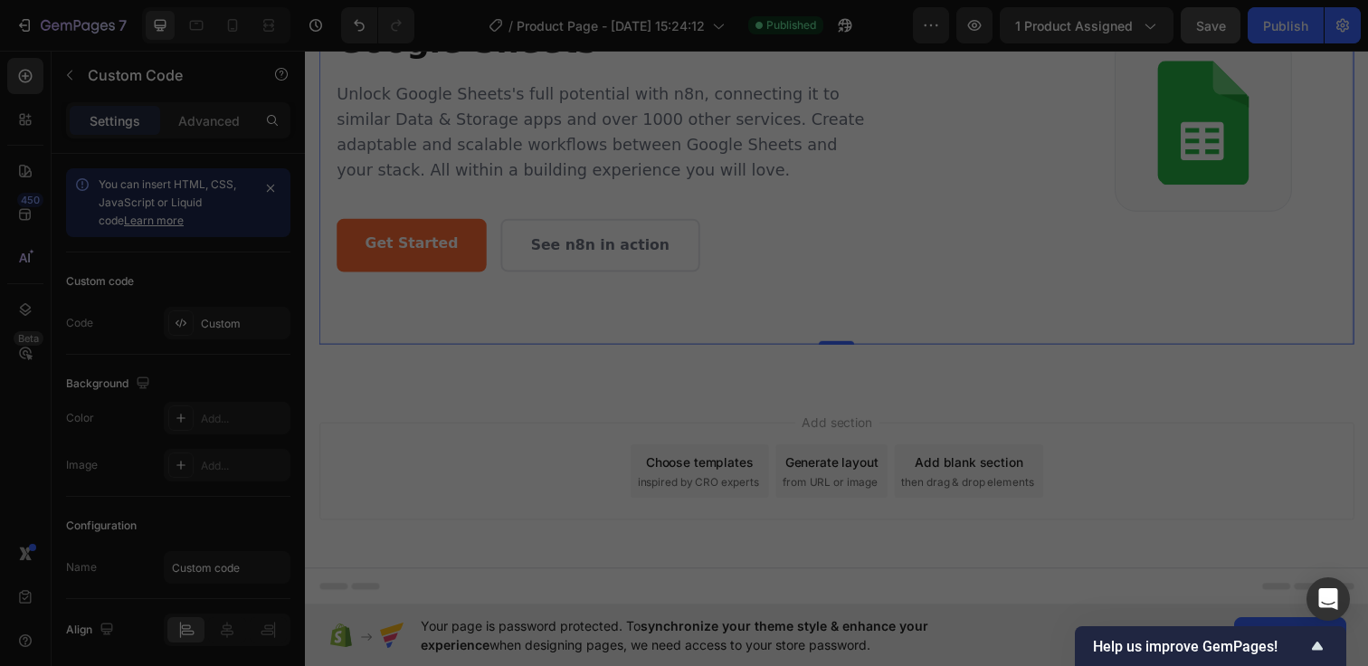
scroll to position [232, 0]
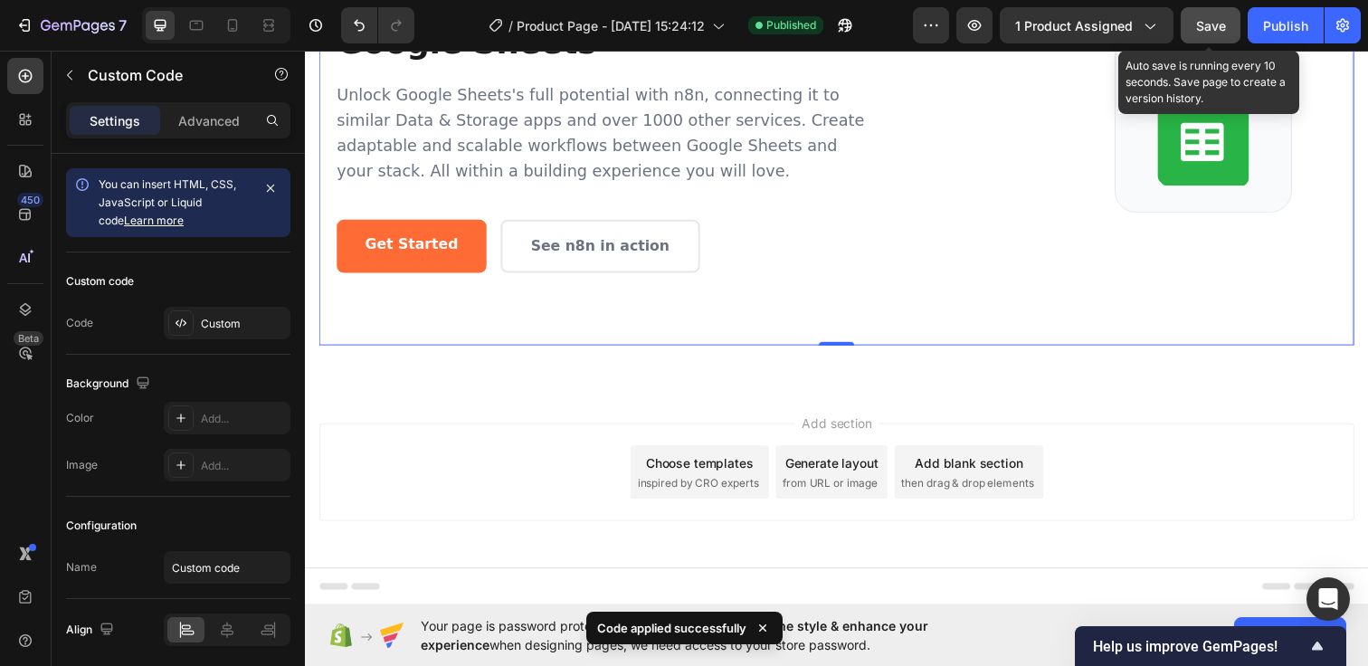
click at [1213, 7] on button "Save" at bounding box center [1210, 25] width 60 height 36
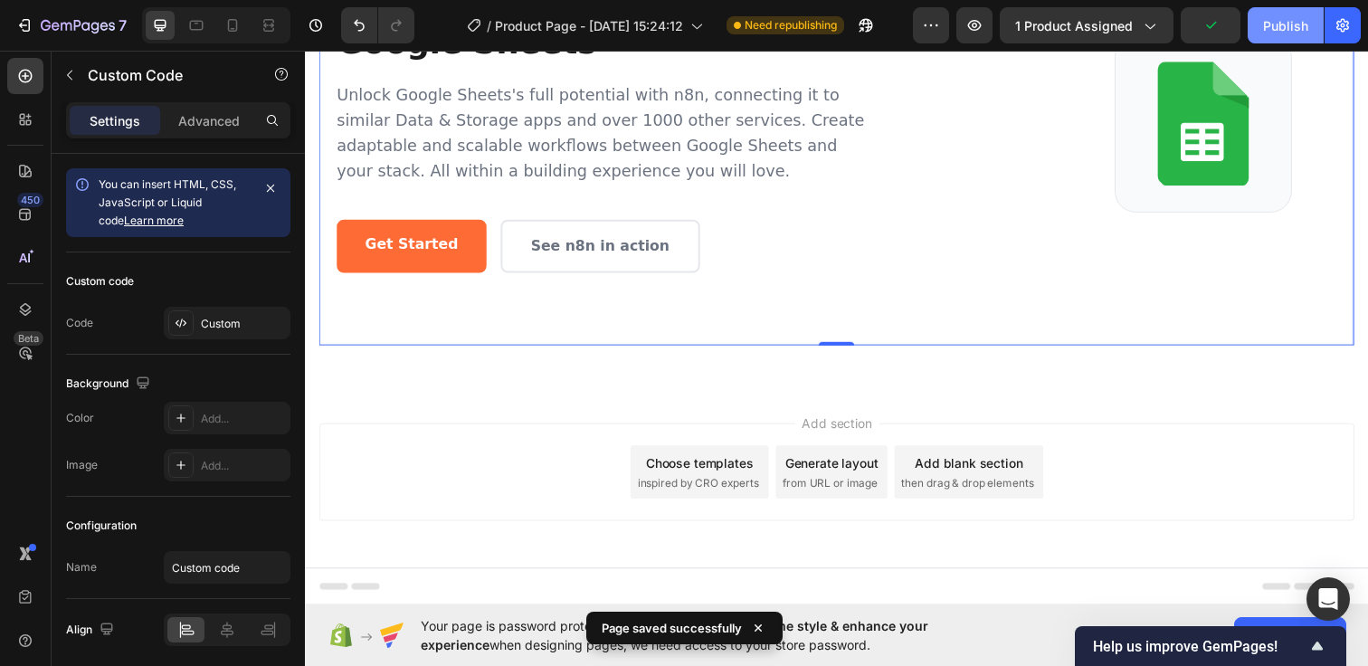
click at [1290, 25] on div "Publish" at bounding box center [1285, 25] width 45 height 19
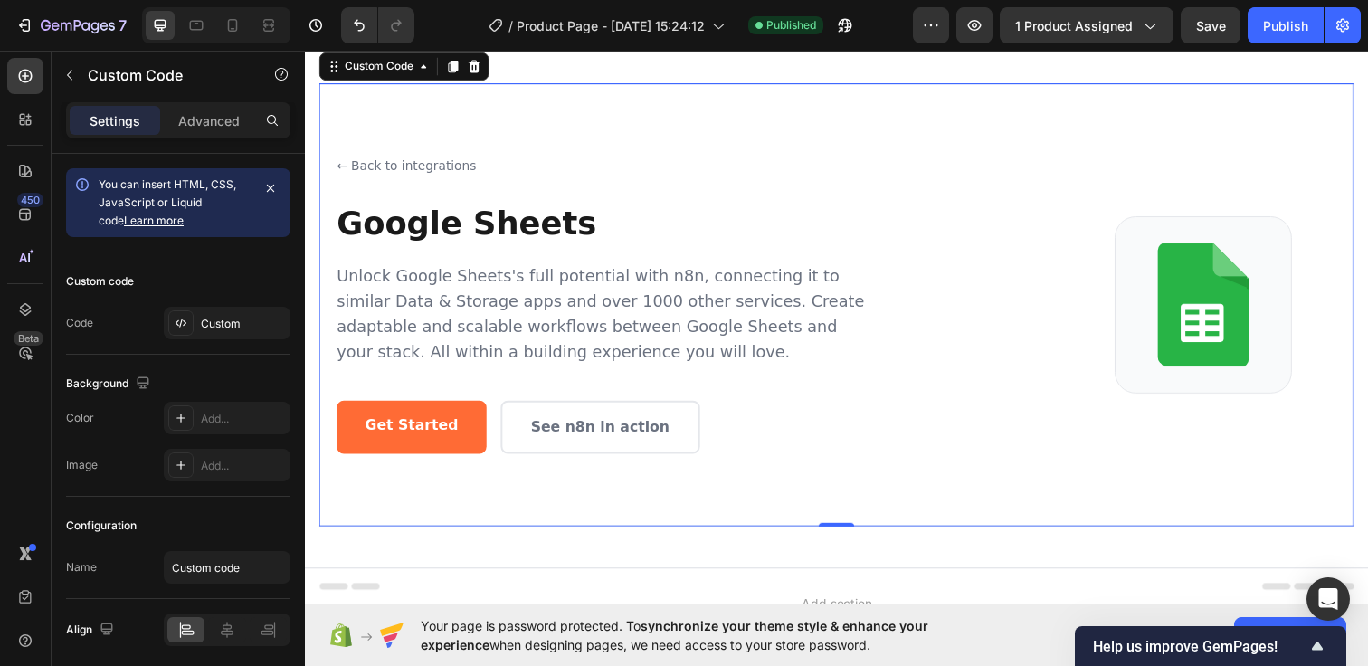
scroll to position [49, 0]
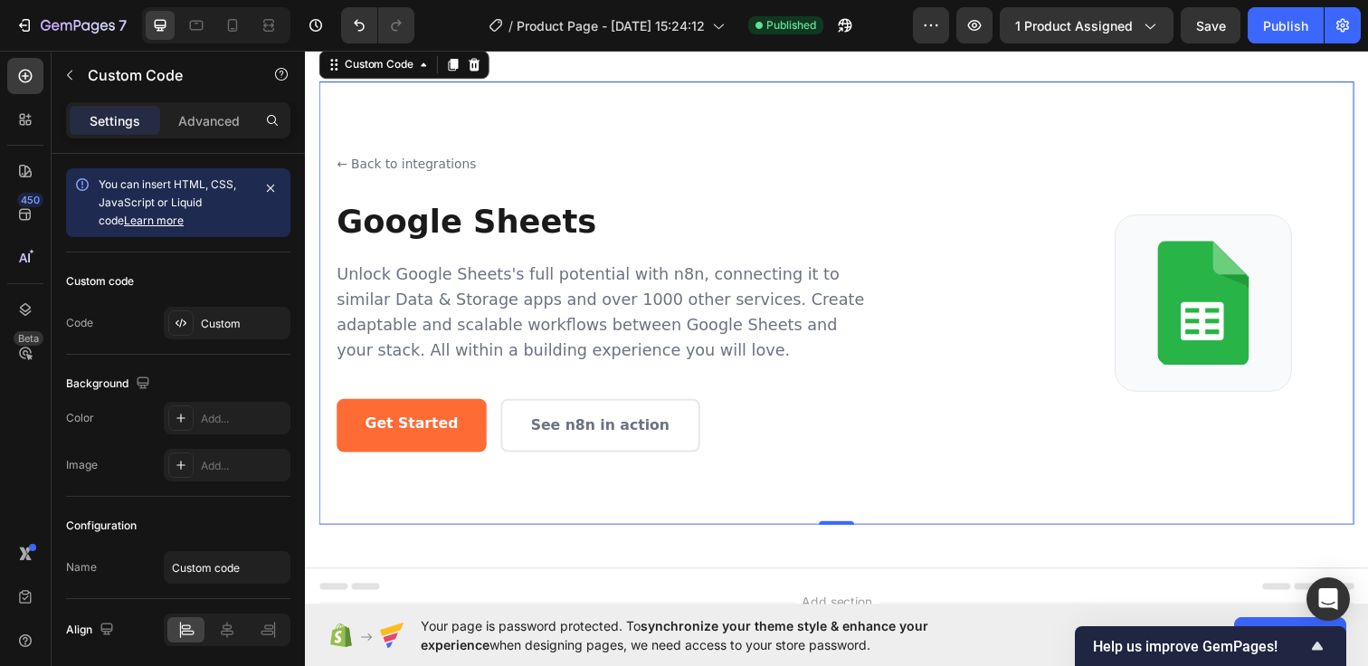
click at [819, 291] on p "Unlock Google Sheets's full potential with n8n, connecting it to similar Data &…" at bounding box center [608, 317] width 543 height 104
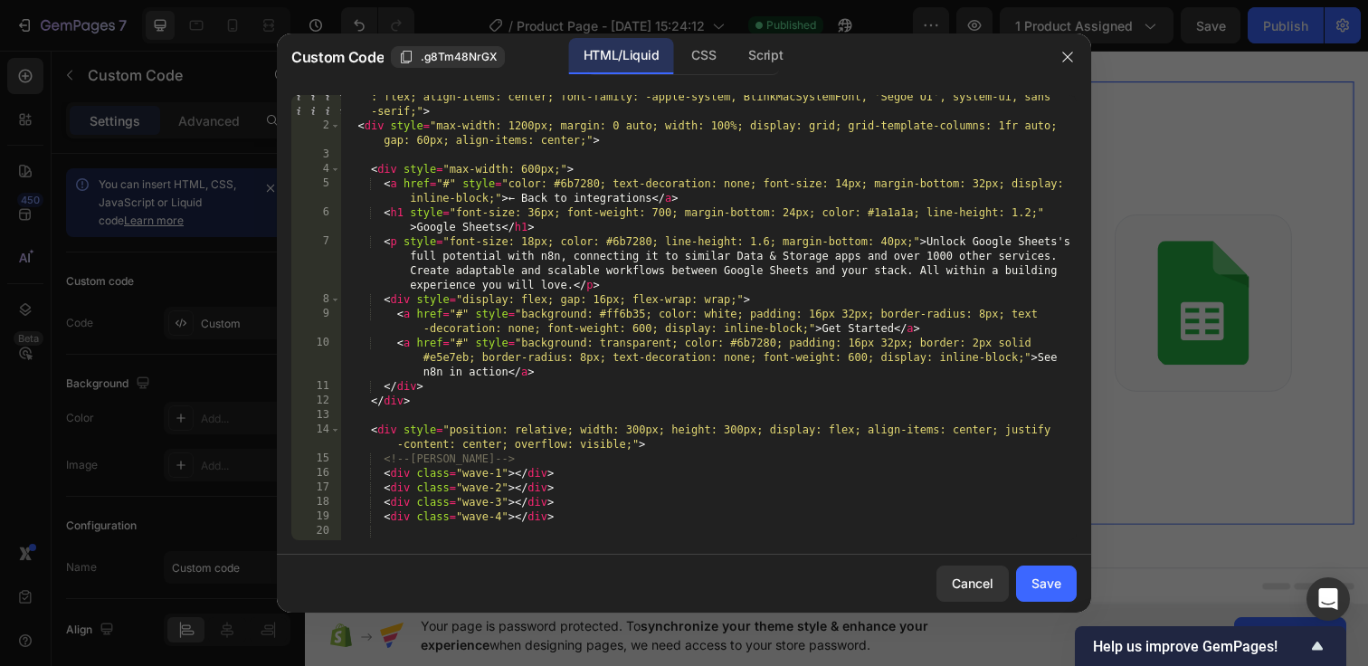
scroll to position [0, 0]
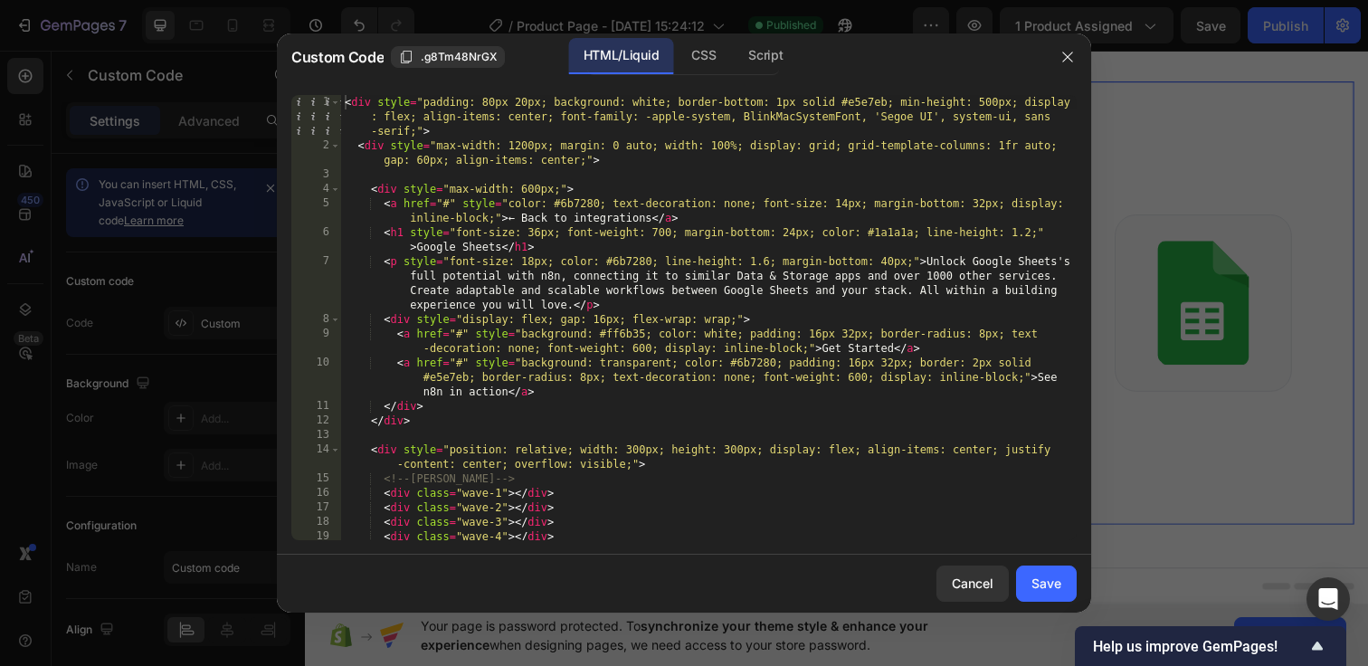
click at [346, 104] on div "< div style = "padding: 80px 20px; background: white; border-bottom: 1px solid …" at bounding box center [708, 346] width 735 height 503
type textarea "} </style>"
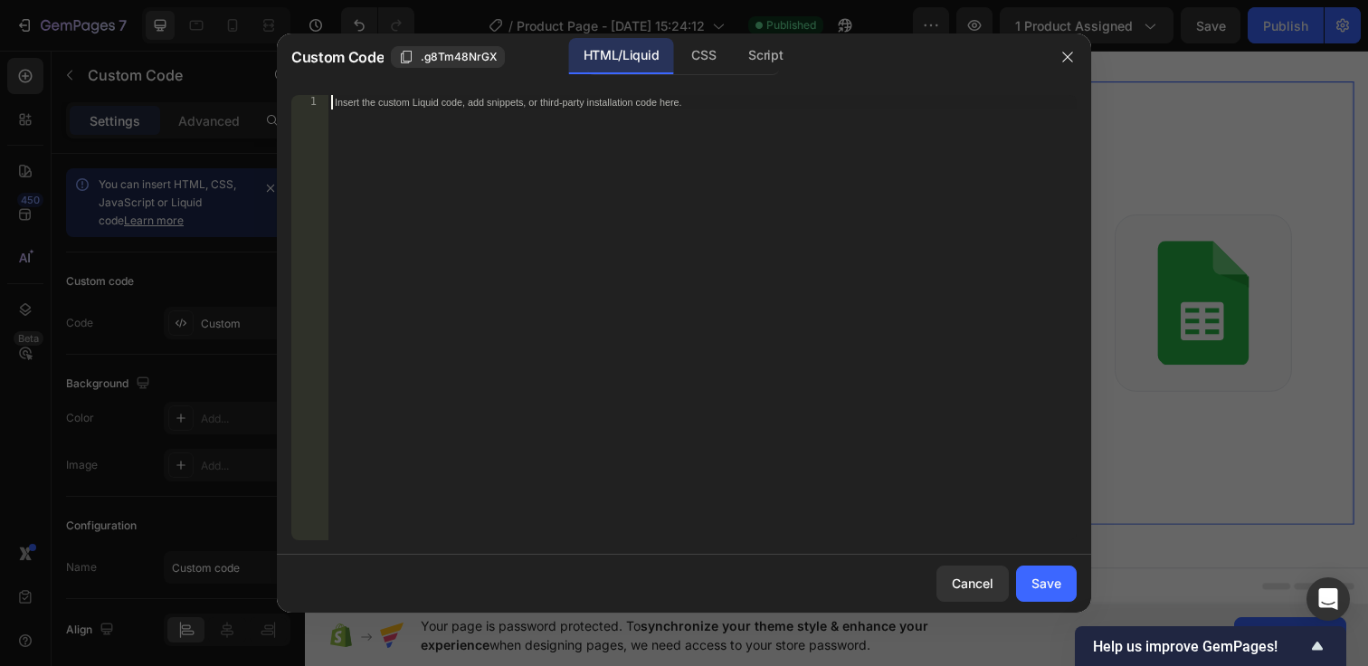
paste textarea "</style>"
type textarea "</style>"
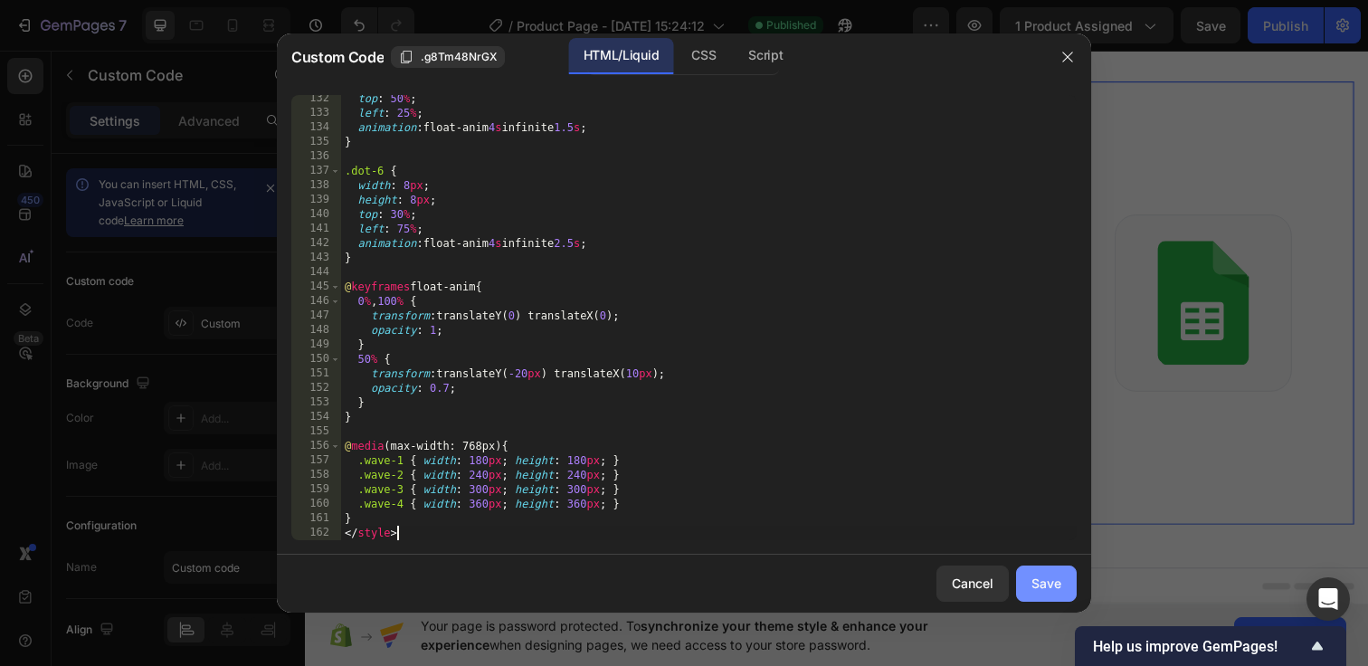
click at [1039, 582] on div "Save" at bounding box center [1046, 582] width 30 height 19
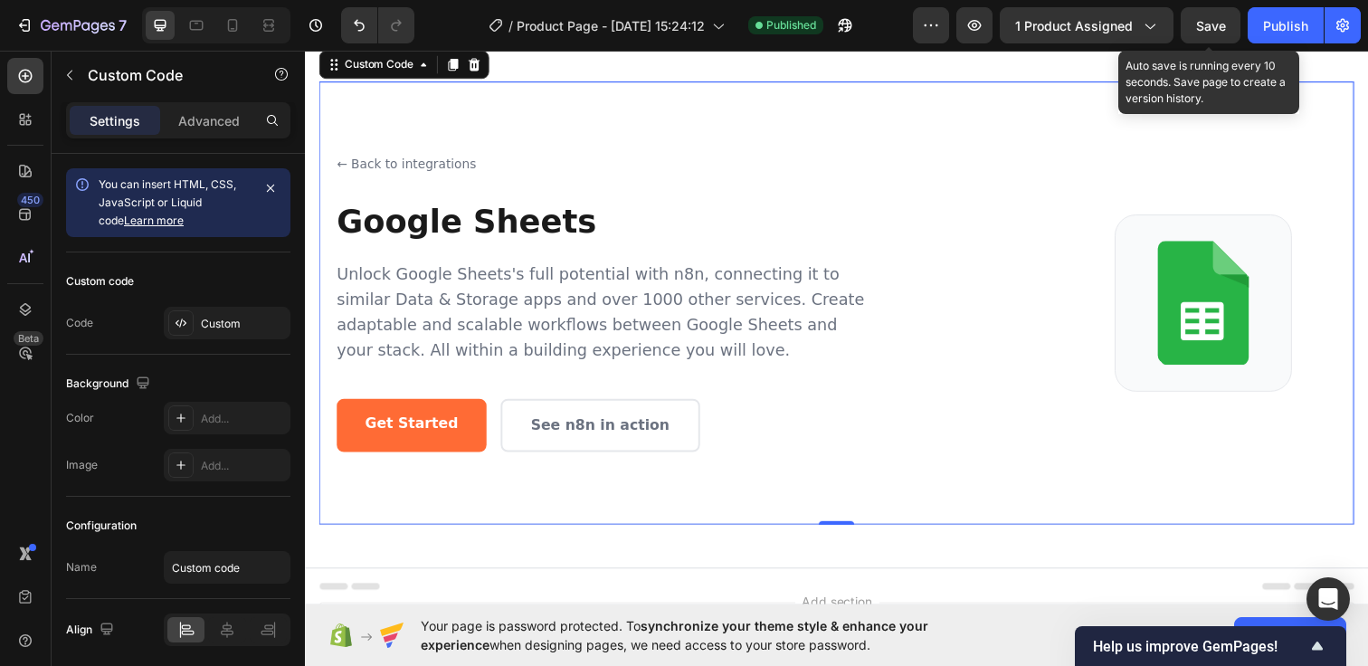
click at [1217, 32] on span "Save" at bounding box center [1211, 25] width 30 height 15
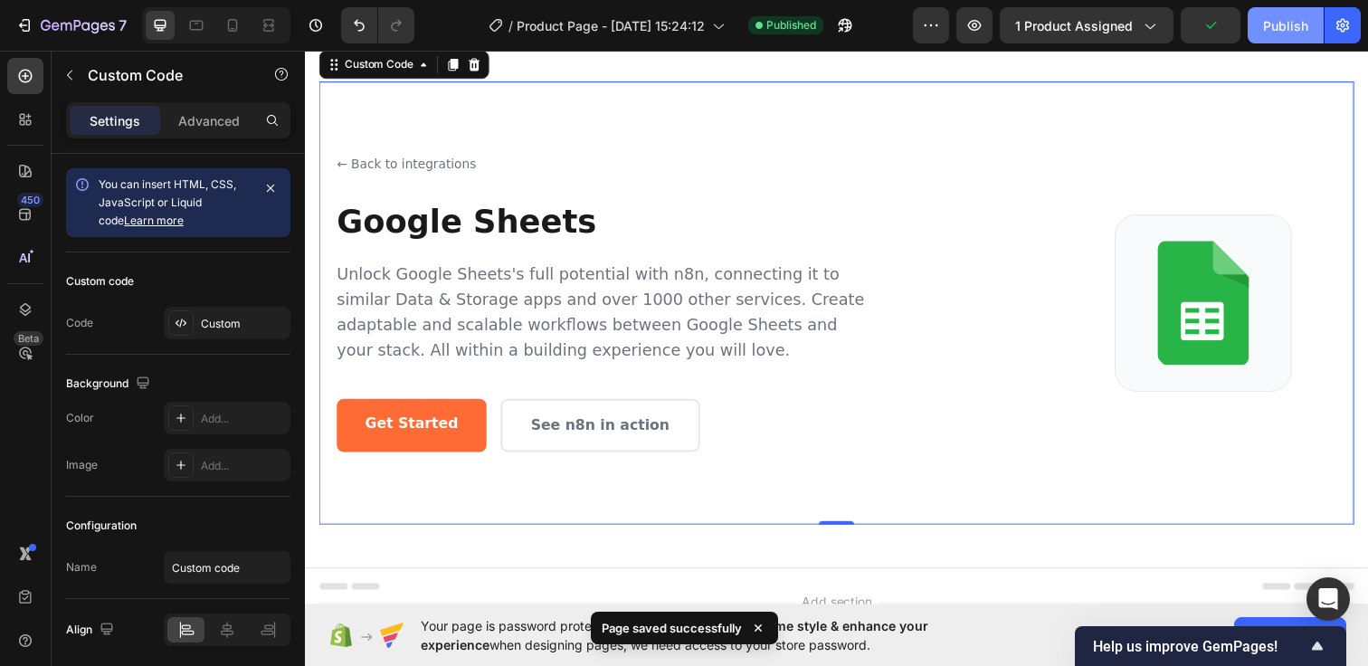
click at [1264, 17] on div "Publish" at bounding box center [1285, 25] width 45 height 19
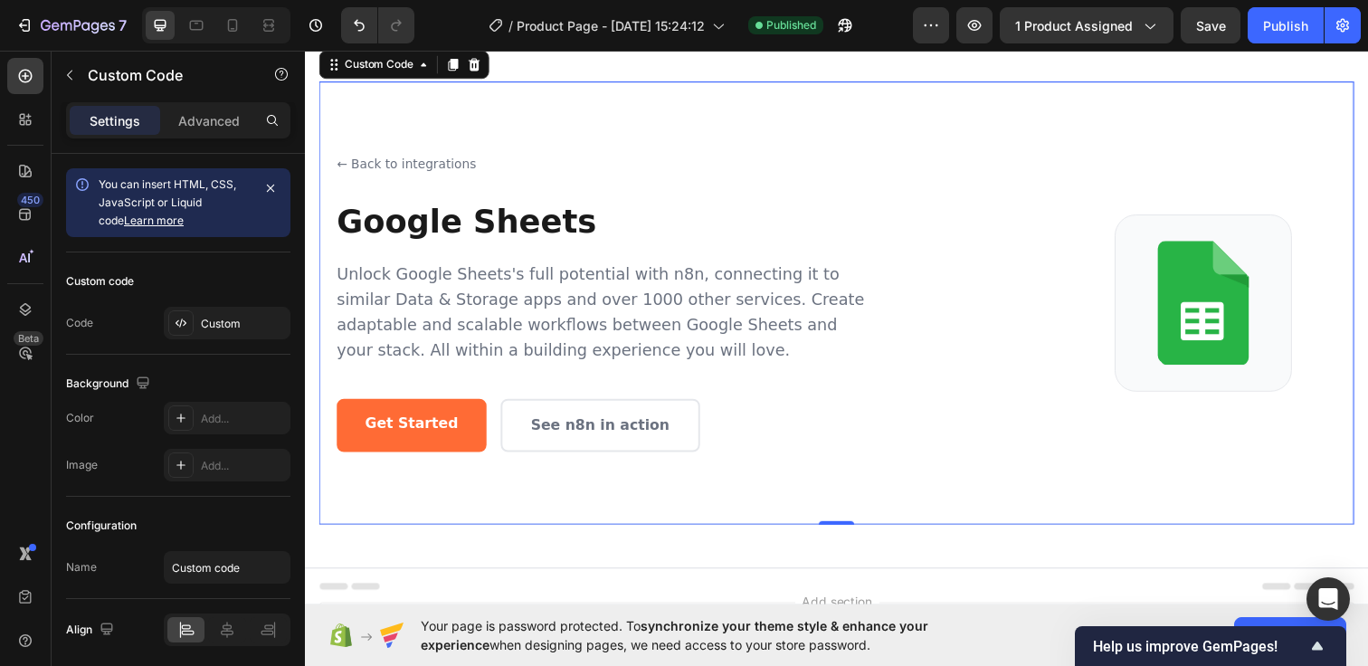
click at [557, 265] on p "Unlock Google Sheets's full potential with n8n, connecting it to similar Data &…" at bounding box center [608, 317] width 543 height 104
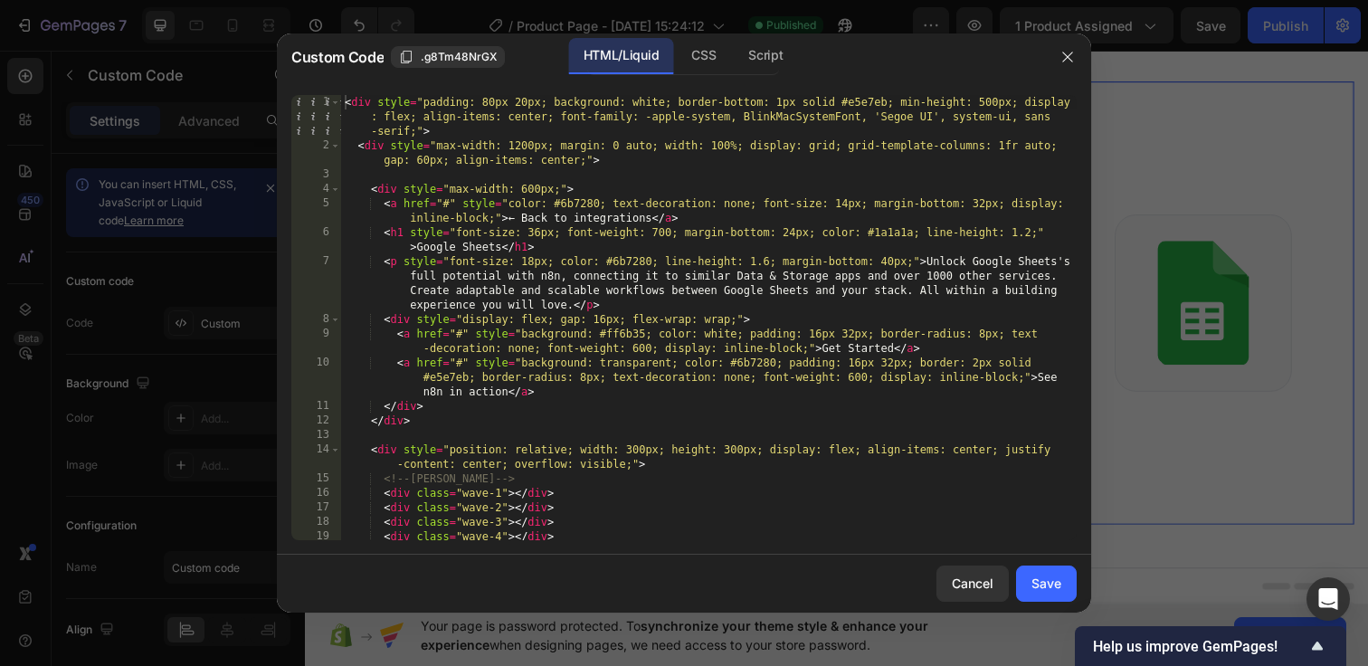
click at [345, 104] on div "< div style = "padding: 80px 20px; background: white; border-bottom: 1px solid …" at bounding box center [708, 346] width 735 height 503
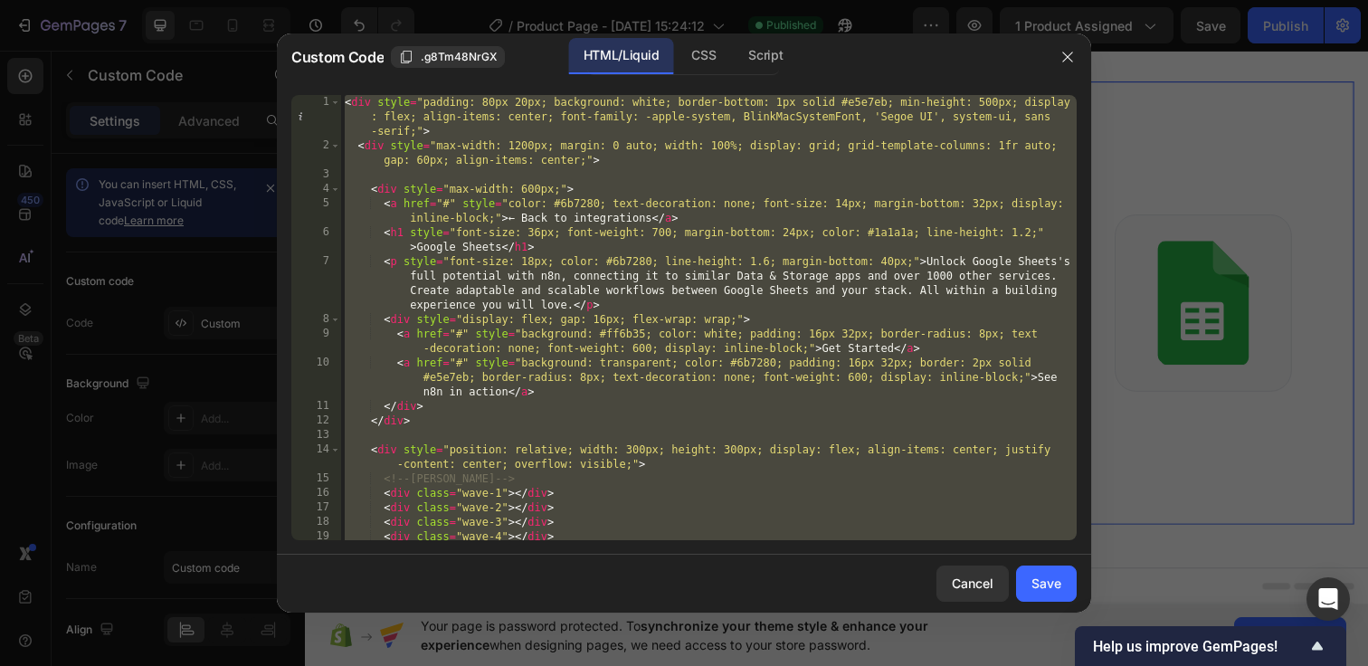
paste textarea
type textarea "</style>"
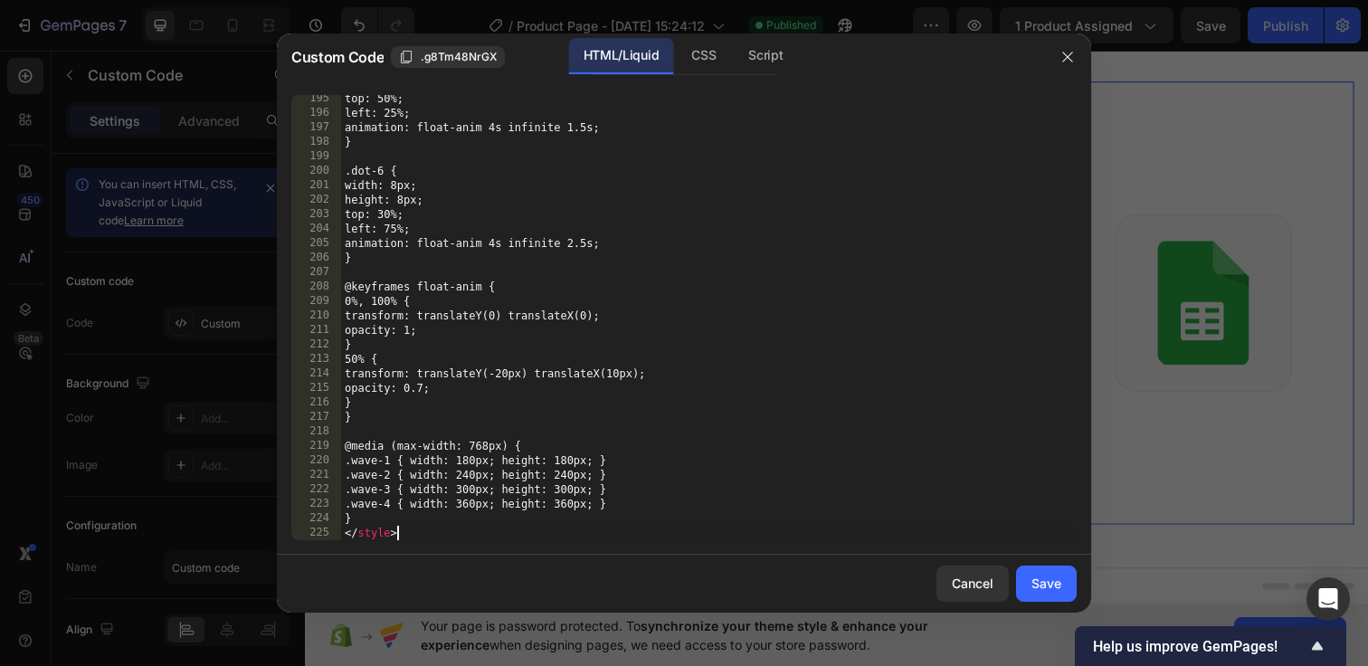
scroll to position [3014, 0]
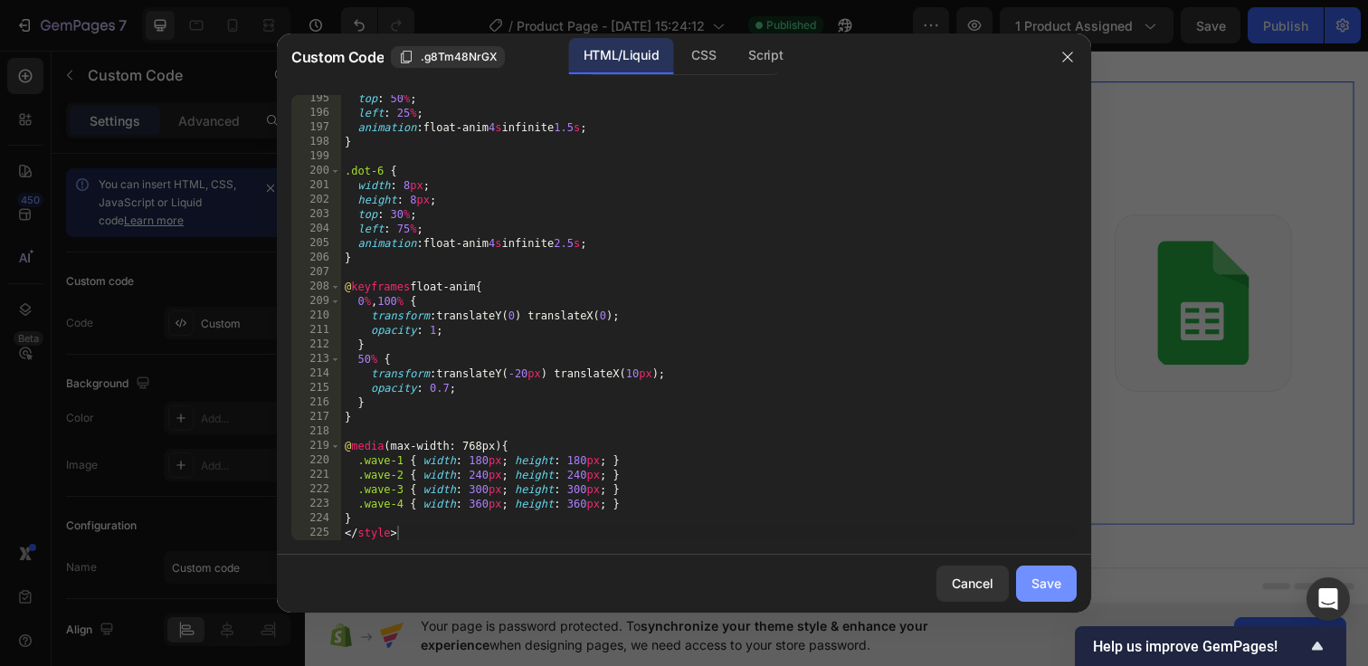
click at [1060, 583] on div "Save" at bounding box center [1046, 582] width 30 height 19
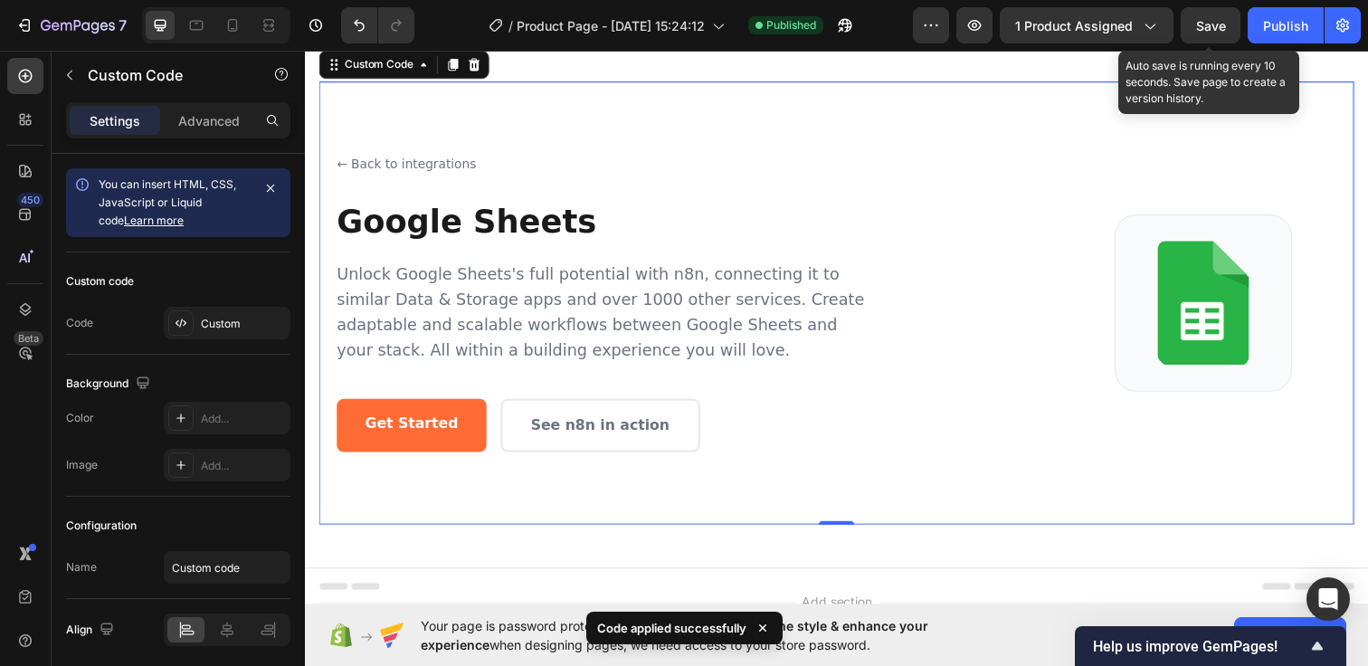
click at [1209, 26] on span "Save" at bounding box center [1211, 25] width 30 height 15
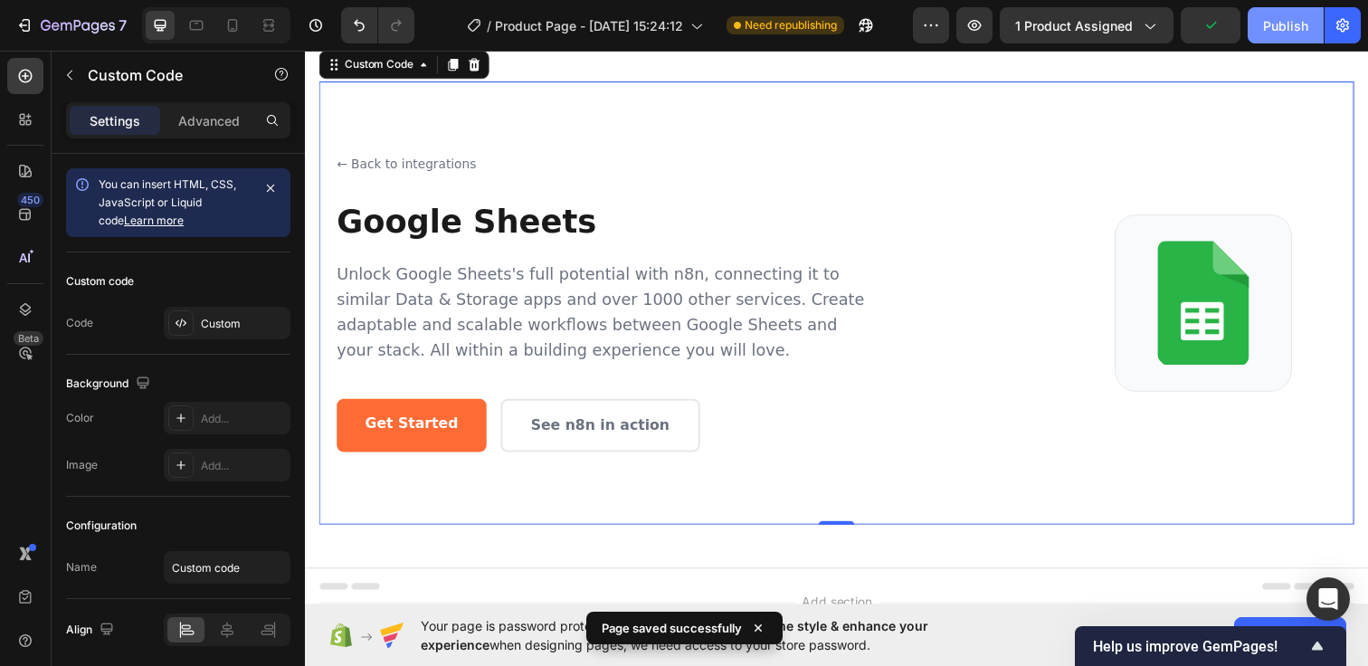
click at [1295, 14] on button "Publish" at bounding box center [1285, 25] width 76 height 36
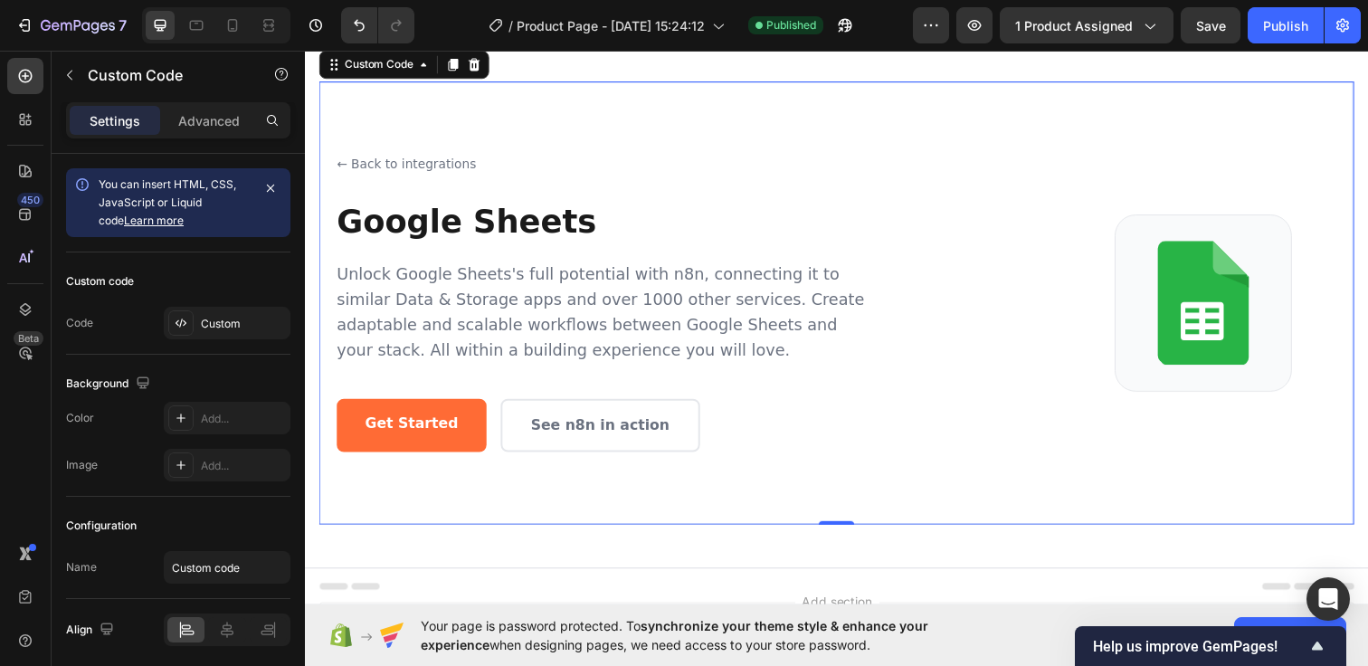
click at [675, 318] on p "Unlock Google Sheets's full potential with n8n, connecting it to similar Data &…" at bounding box center [608, 317] width 543 height 104
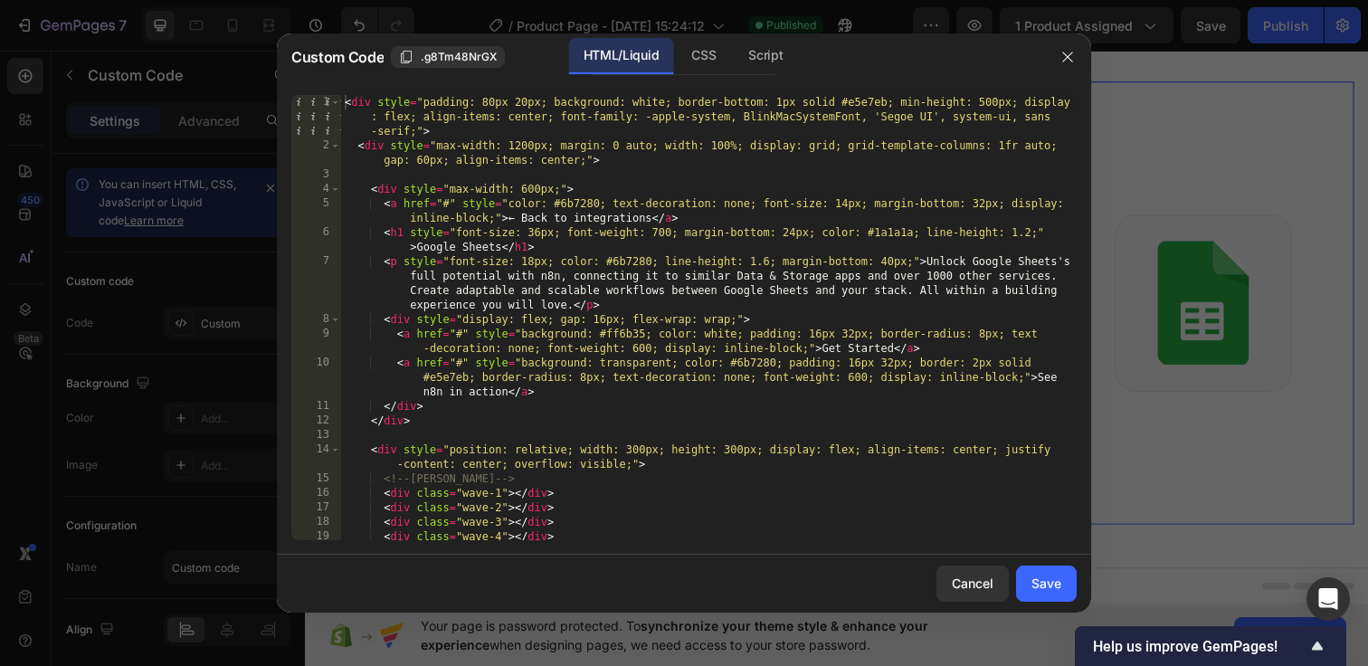
click at [346, 106] on div "< div style = "padding: 80px 20px; background: white; border-bottom: 1px solid …" at bounding box center [708, 346] width 735 height 503
type textarea "} </style>"
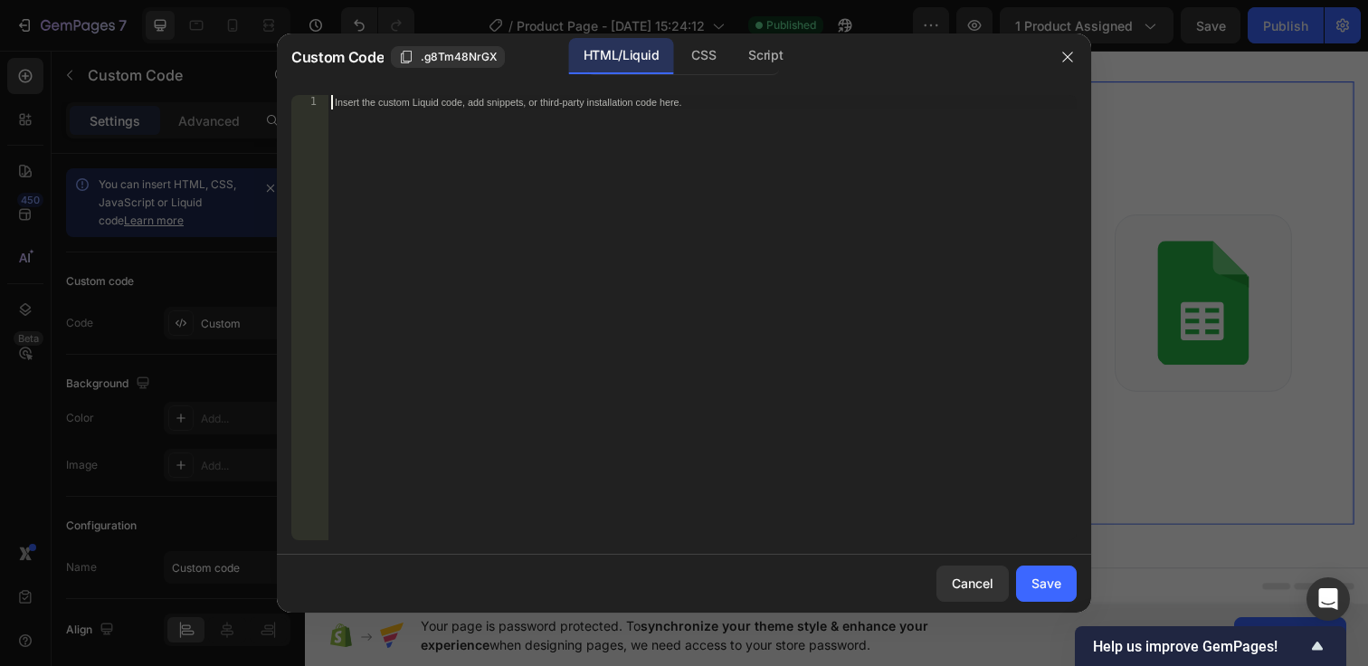
paste textarea "</style>"
type textarea "</style>"
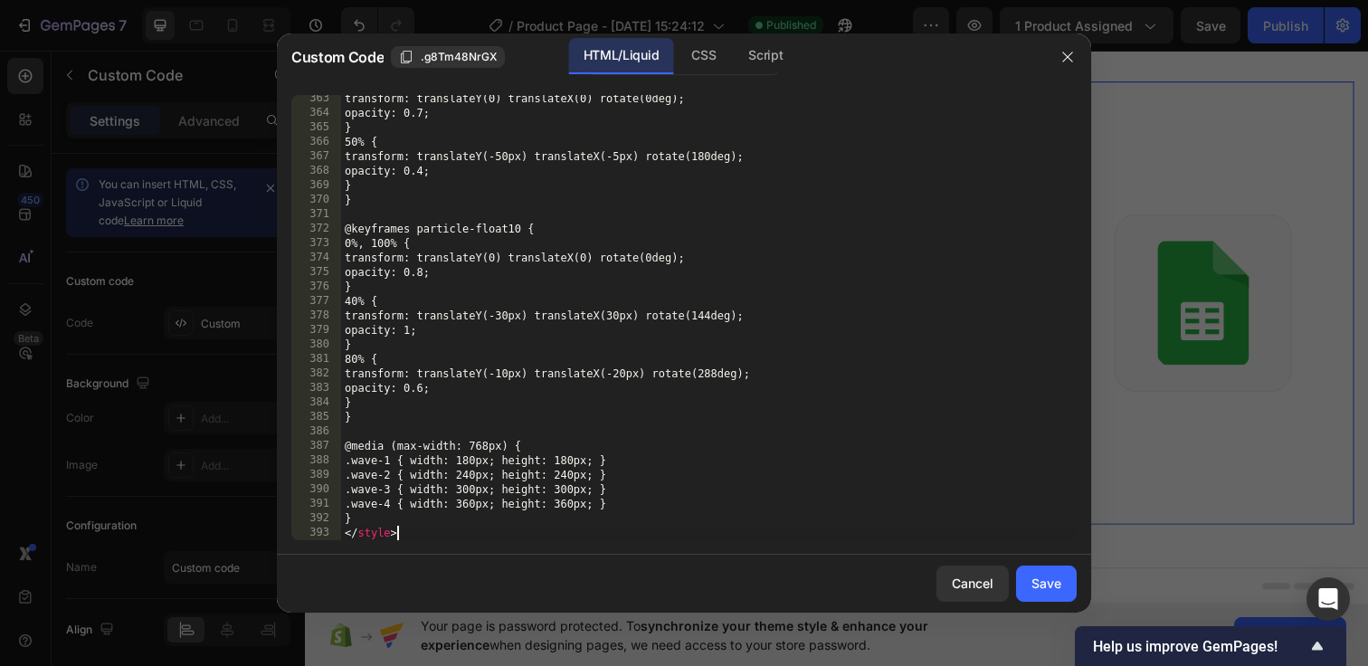
scroll to position [5445, 0]
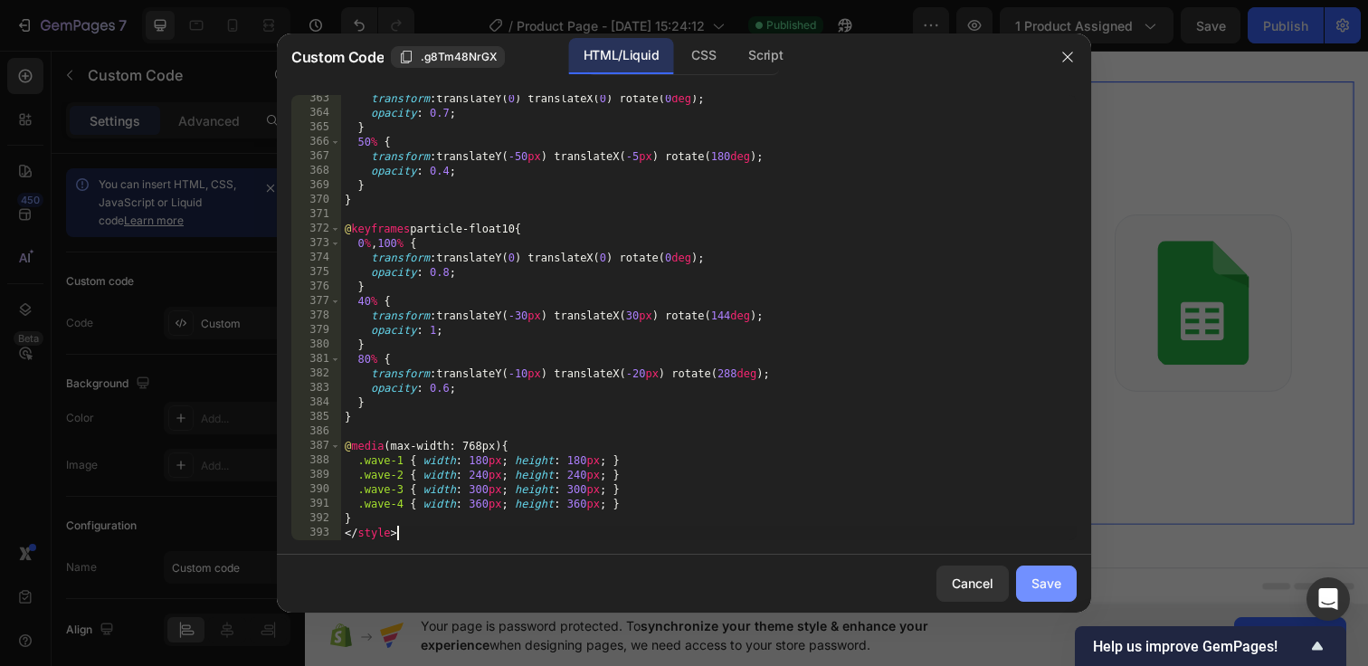
click at [1041, 577] on div "Save" at bounding box center [1046, 582] width 30 height 19
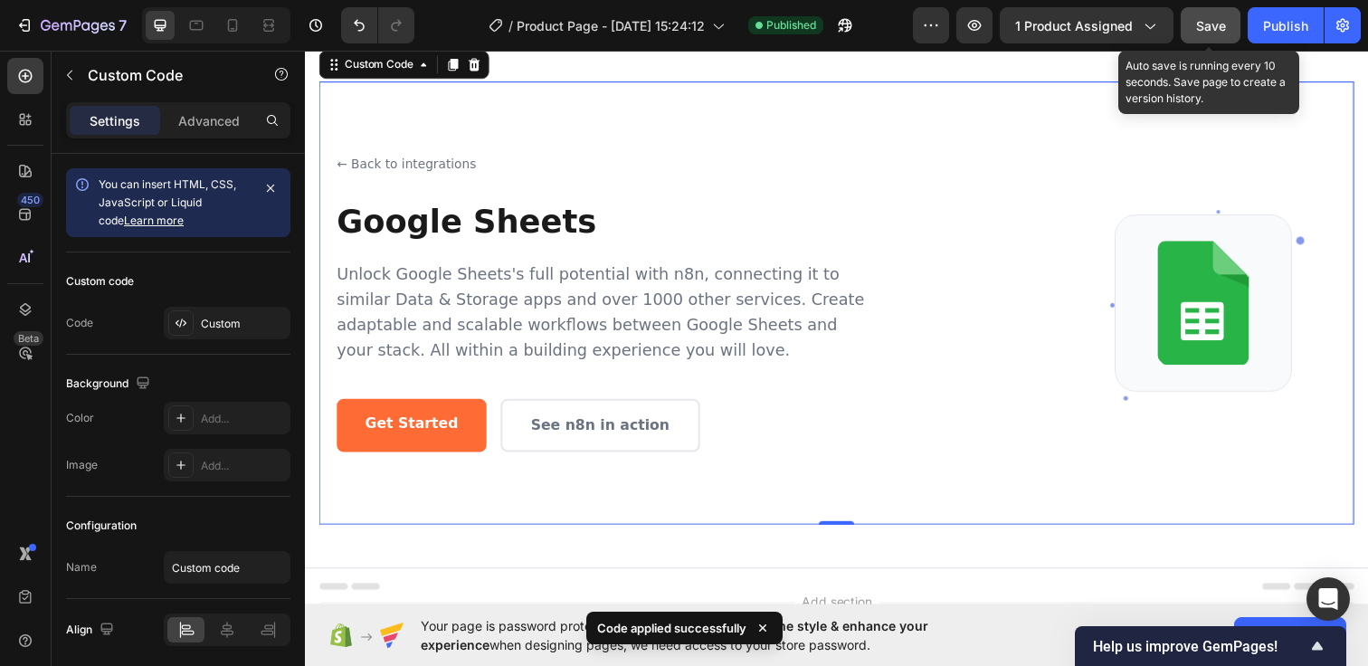
click at [1227, 27] on button "Save" at bounding box center [1210, 25] width 60 height 36
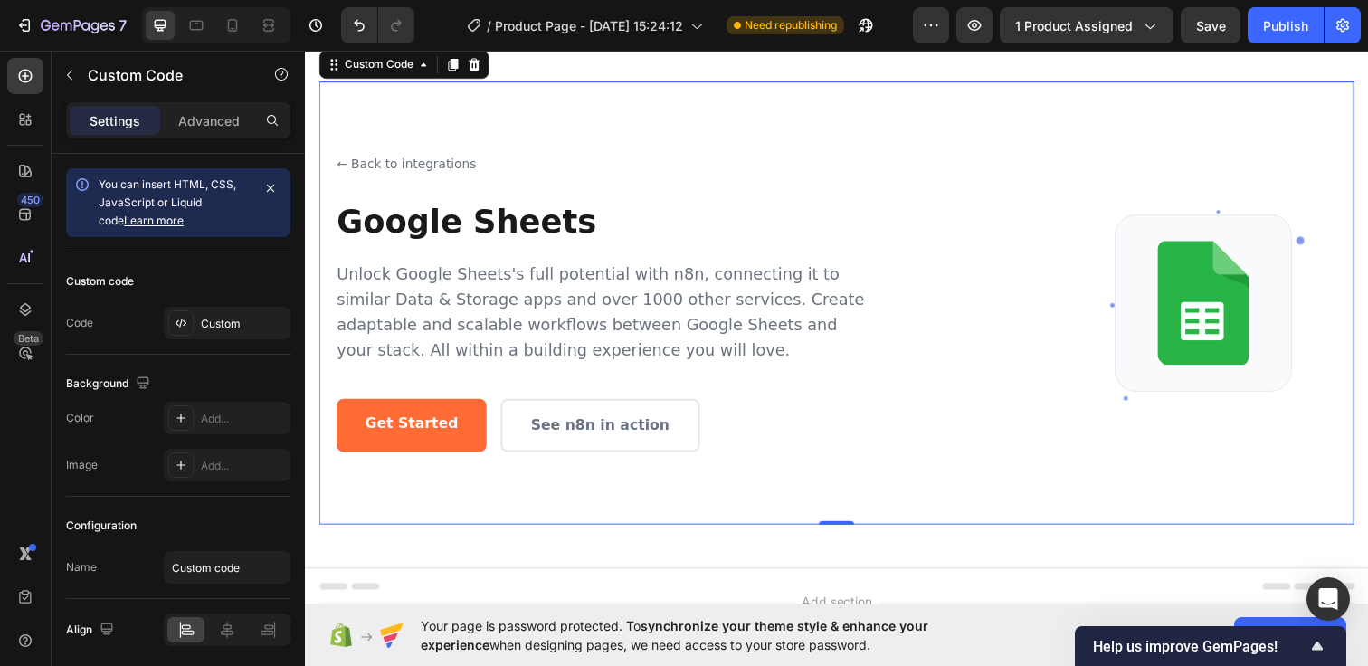
click at [678, 327] on p "Unlock Google Sheets's full potential with n8n, connecting it to similar Data &…" at bounding box center [608, 317] width 543 height 104
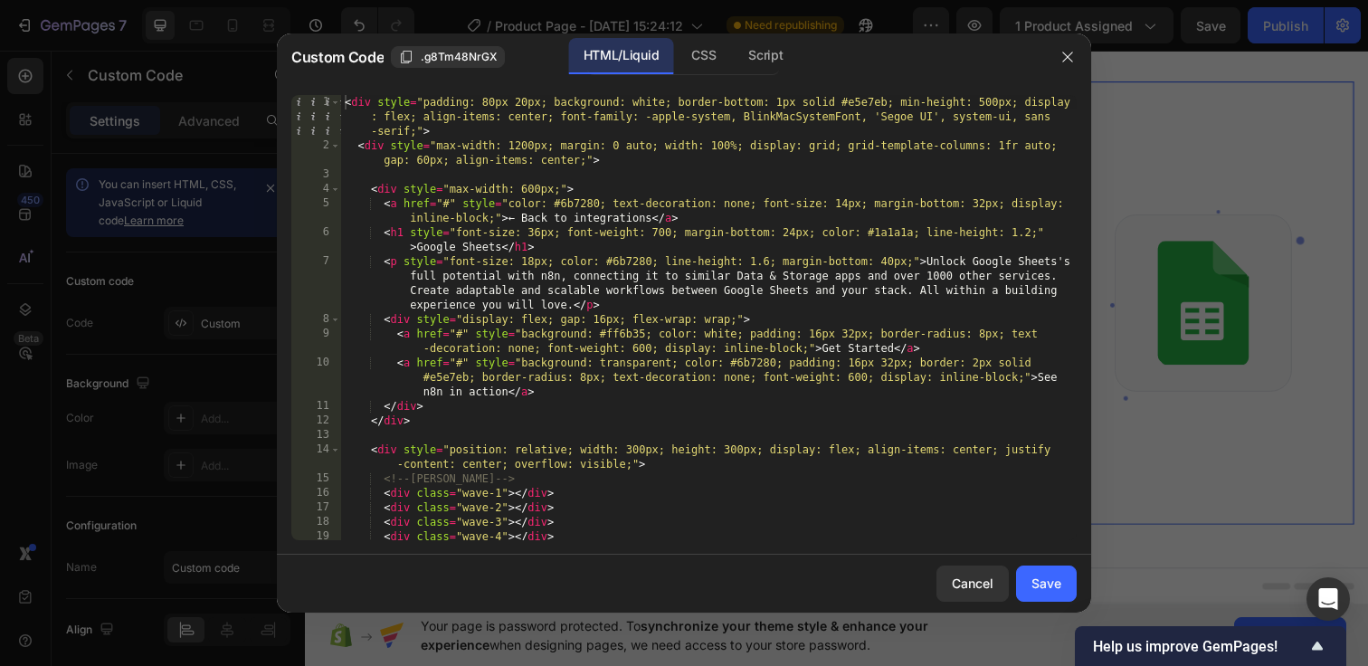
click at [344, 108] on div "< div style = "padding: 80px 20px; background: white; border-bottom: 1px solid …" at bounding box center [708, 346] width 735 height 503
type textarea "} </style>"
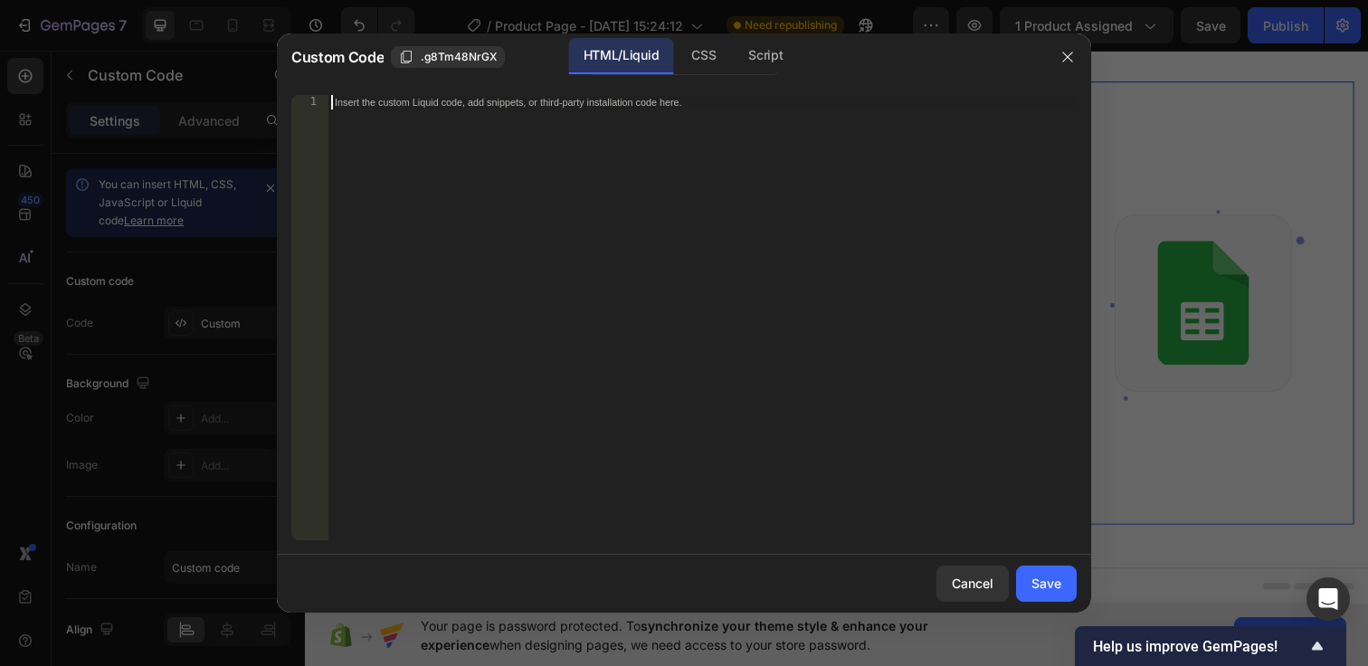
paste textarea "</style>"
type textarea "</style>"
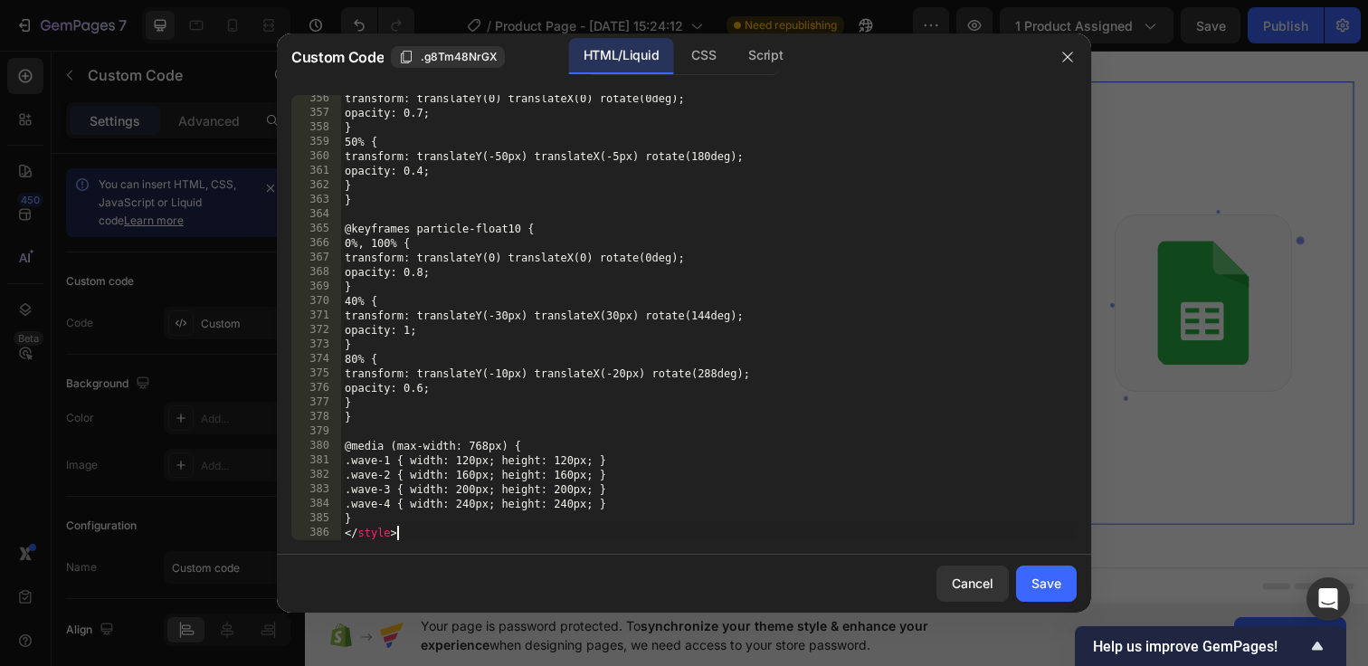
scroll to position [5344, 0]
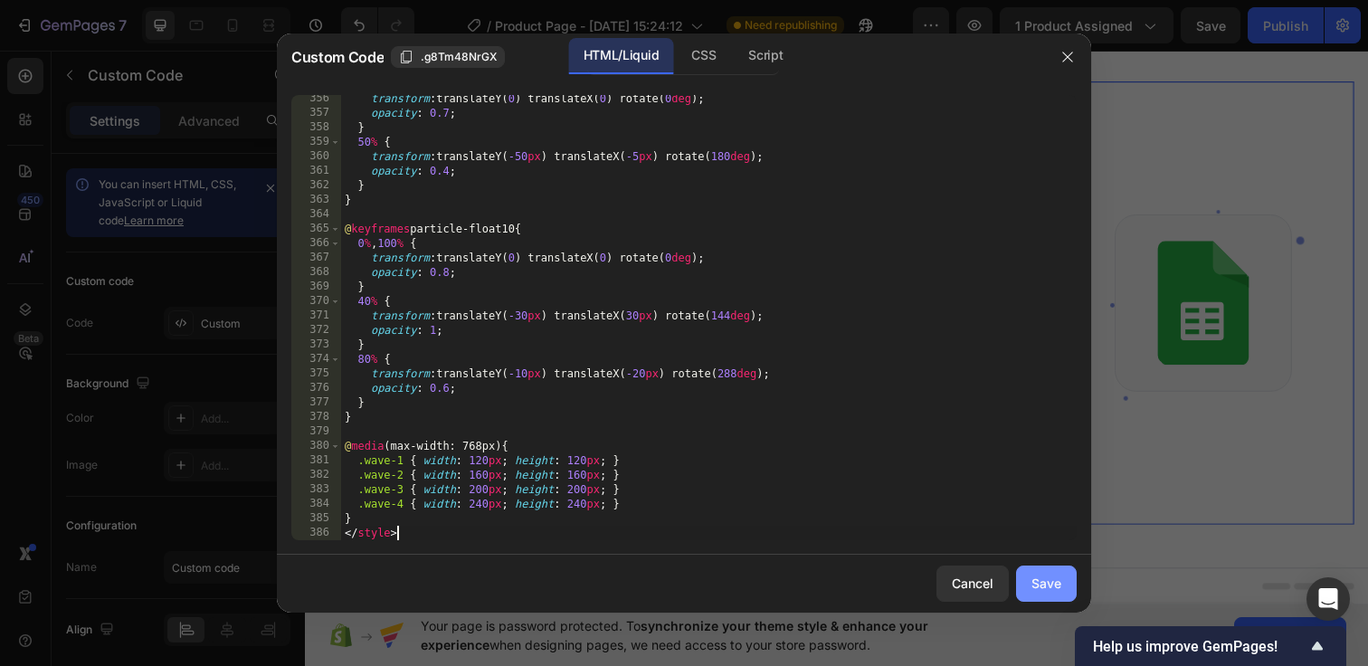
click at [1048, 579] on div "Save" at bounding box center [1046, 582] width 30 height 19
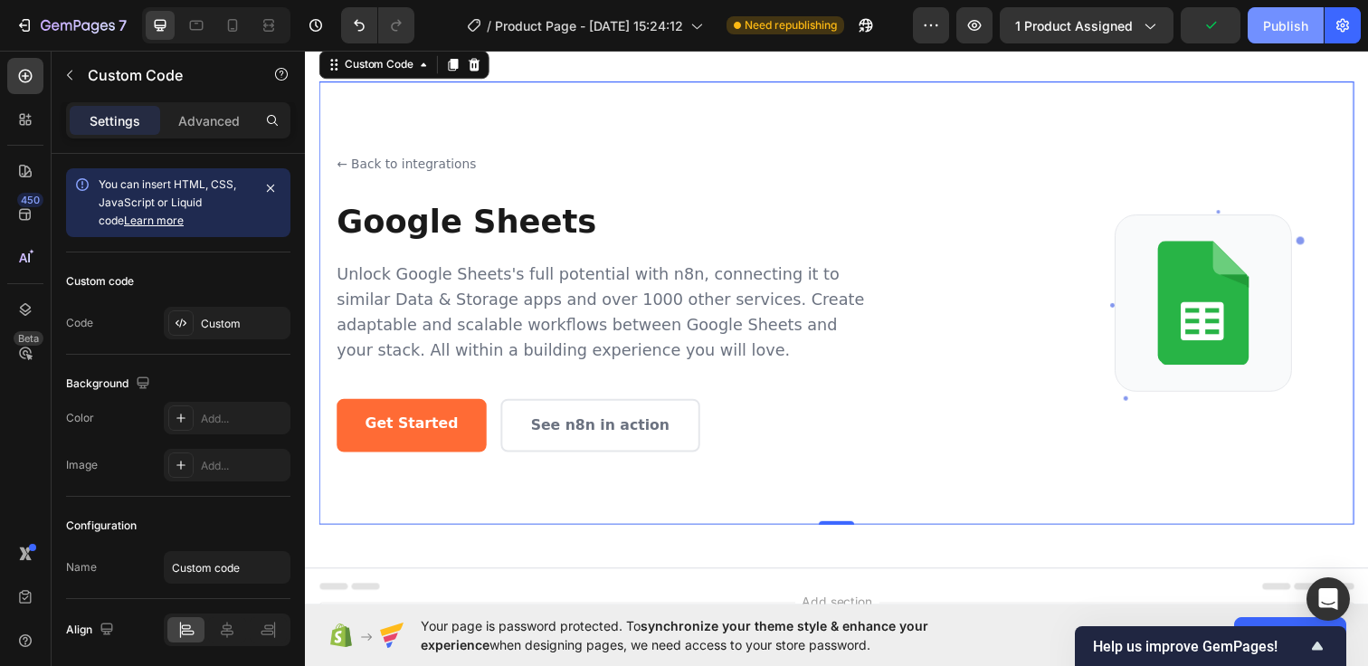
click at [1272, 24] on div "Publish" at bounding box center [1285, 25] width 45 height 19
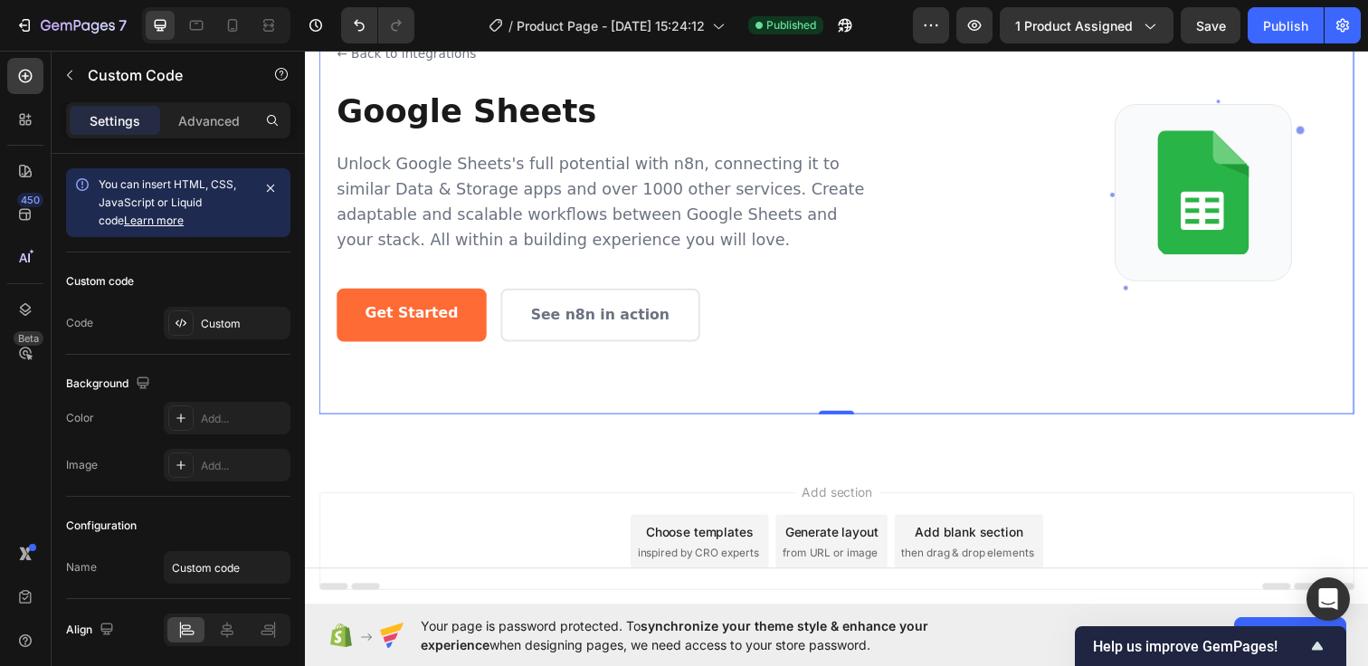
scroll to position [232, 0]
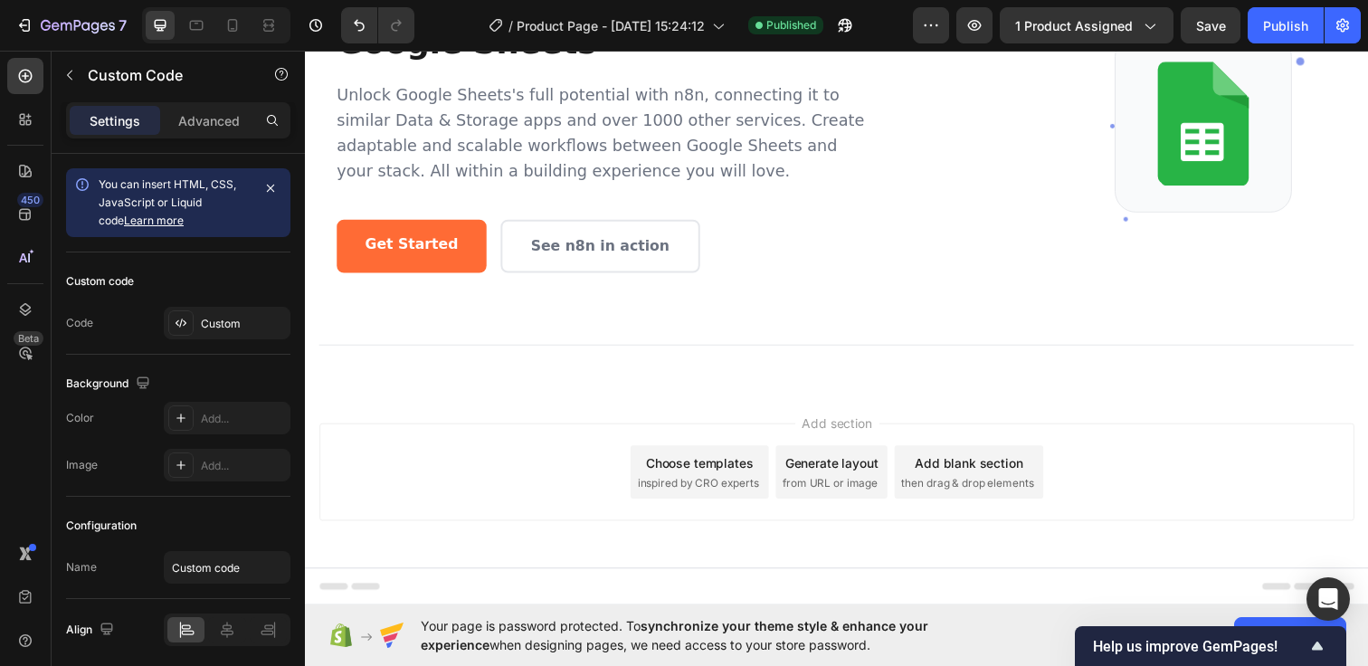
click at [663, 428] on div "Add section Choose templates inspired by CRO experts Generate layout from URL o…" at bounding box center [847, 505] width 1085 height 223
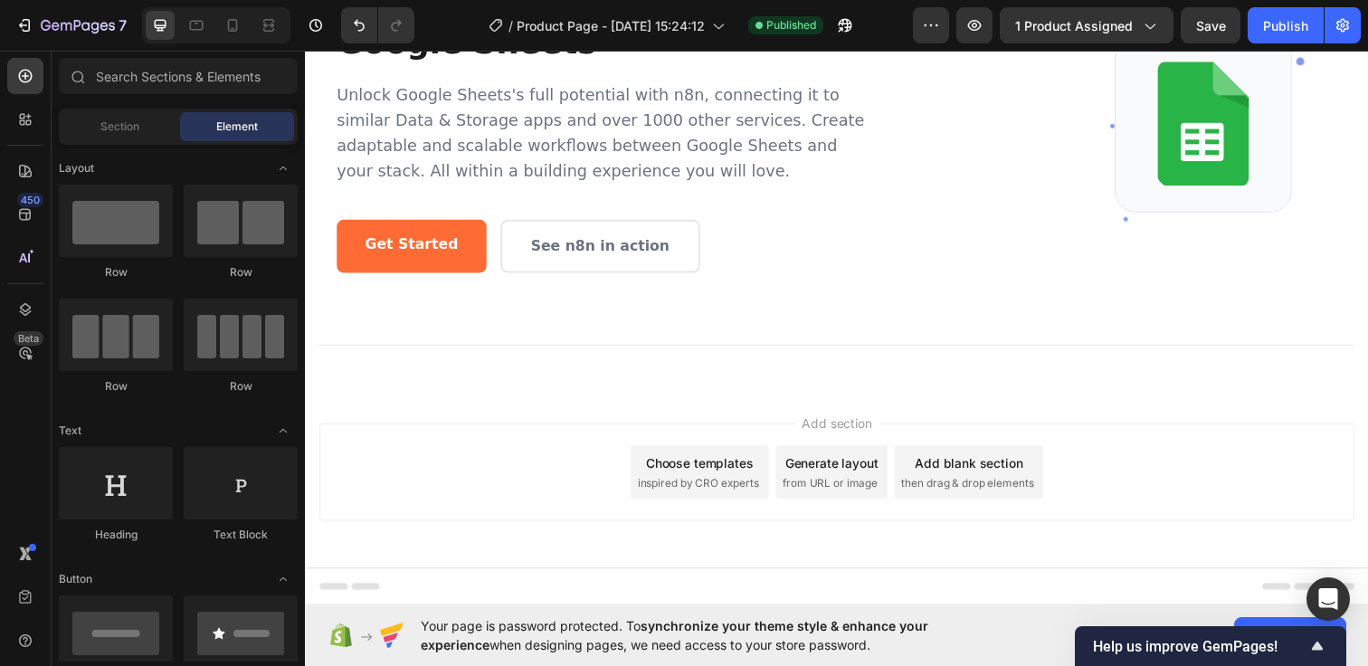
click at [653, 402] on div "Add section Choose templates inspired by CRO experts Generate layout from URL o…" at bounding box center [847, 505] width 1085 height 223
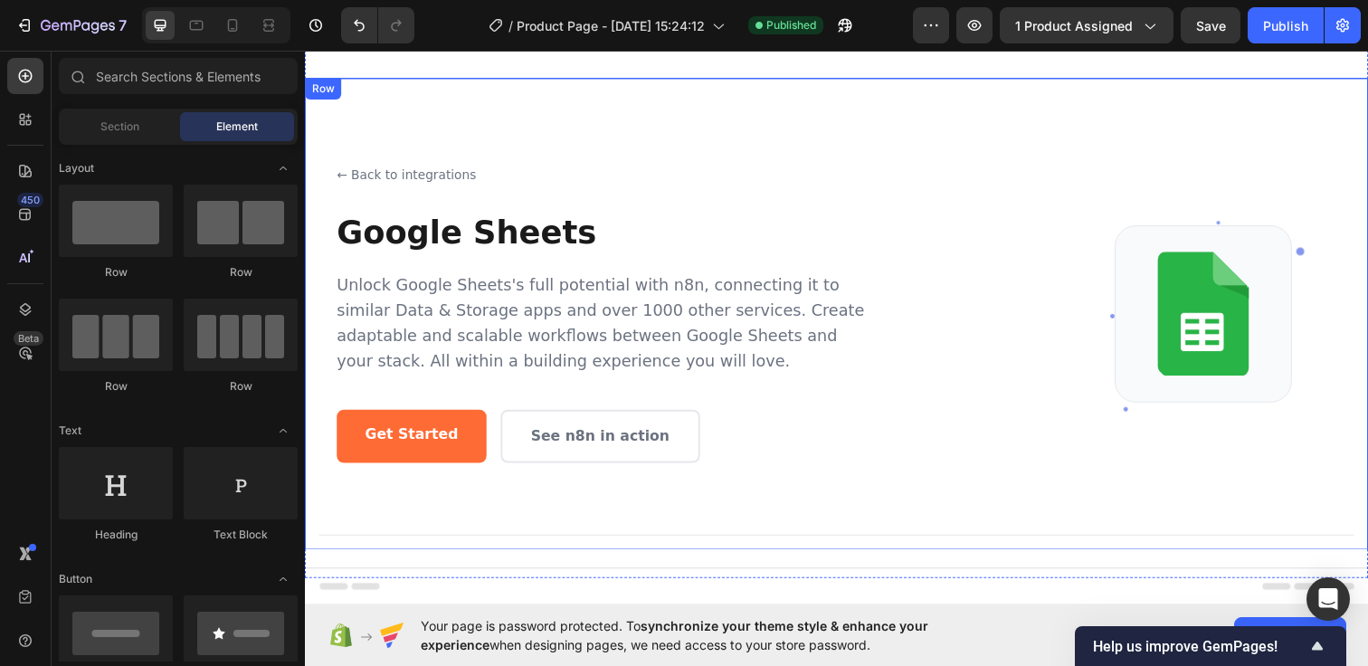
scroll to position [0, 0]
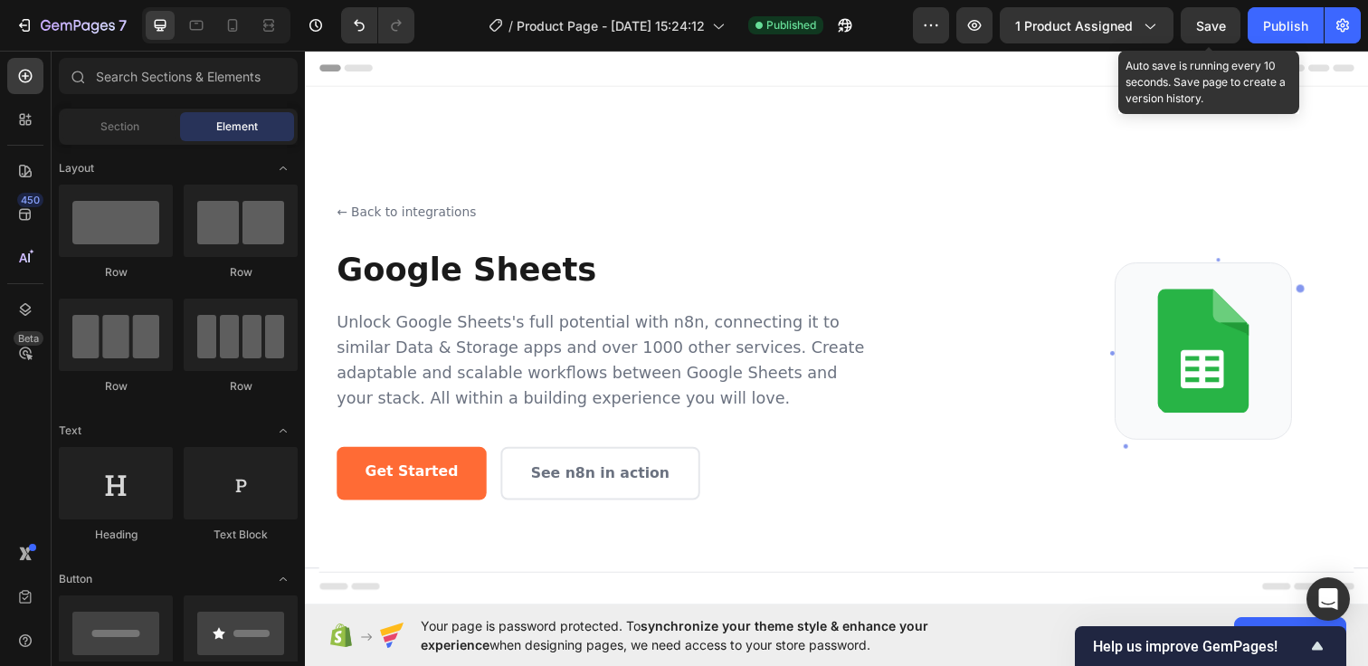
click at [1209, 33] on div "Save" at bounding box center [1211, 25] width 30 height 19
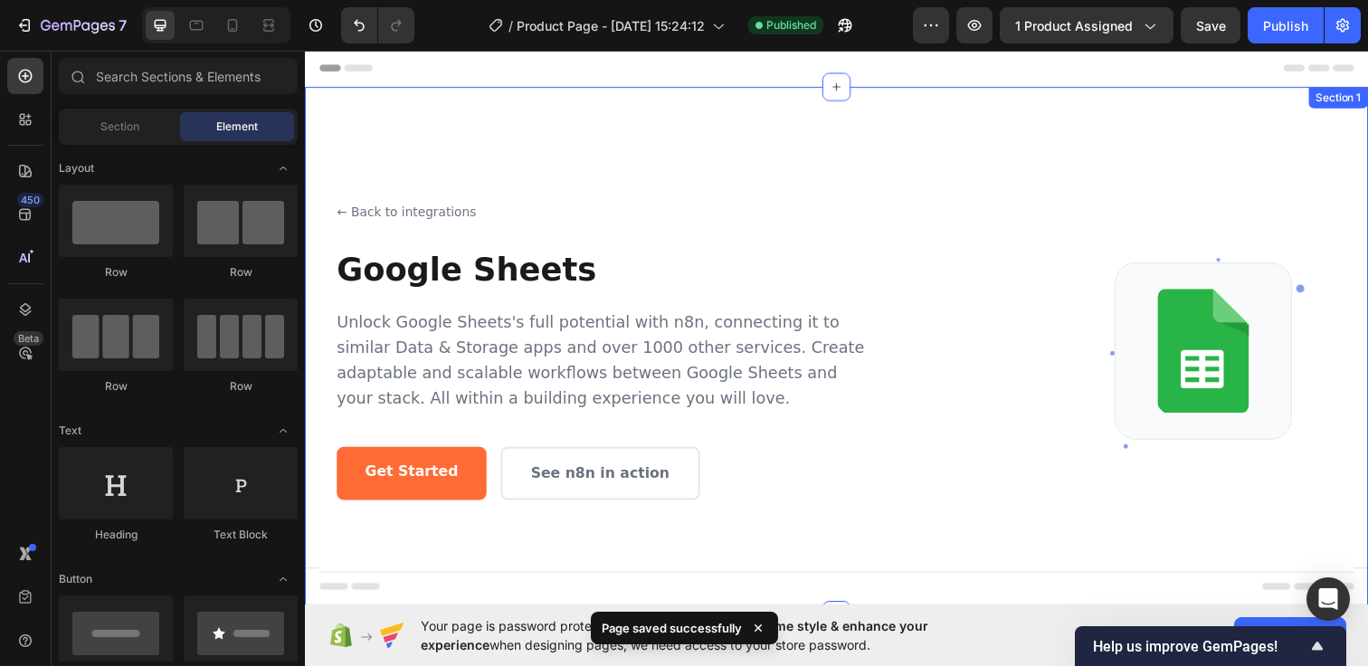
click at [780, 91] on div "← Back to integrations Google Sheets Unlock Google Sheets's full potential with…" at bounding box center [847, 356] width 1085 height 539
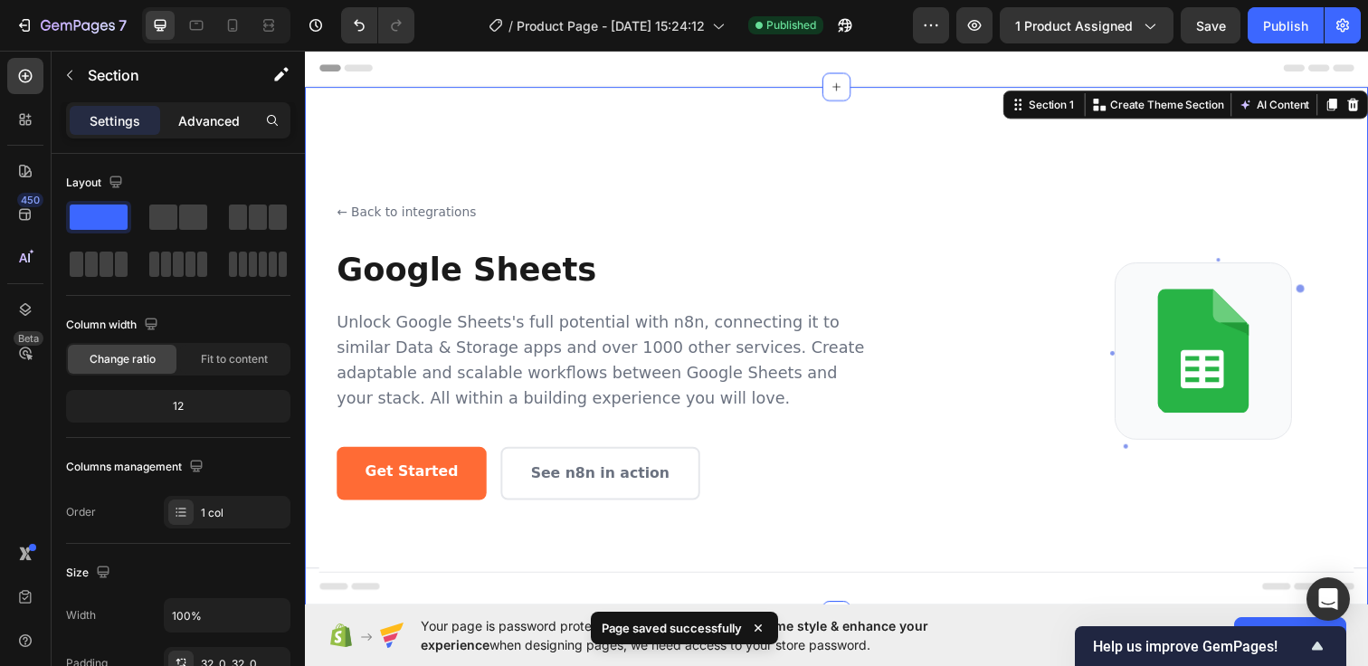
click at [178, 114] on p "Advanced" at bounding box center [209, 120] width 62 height 19
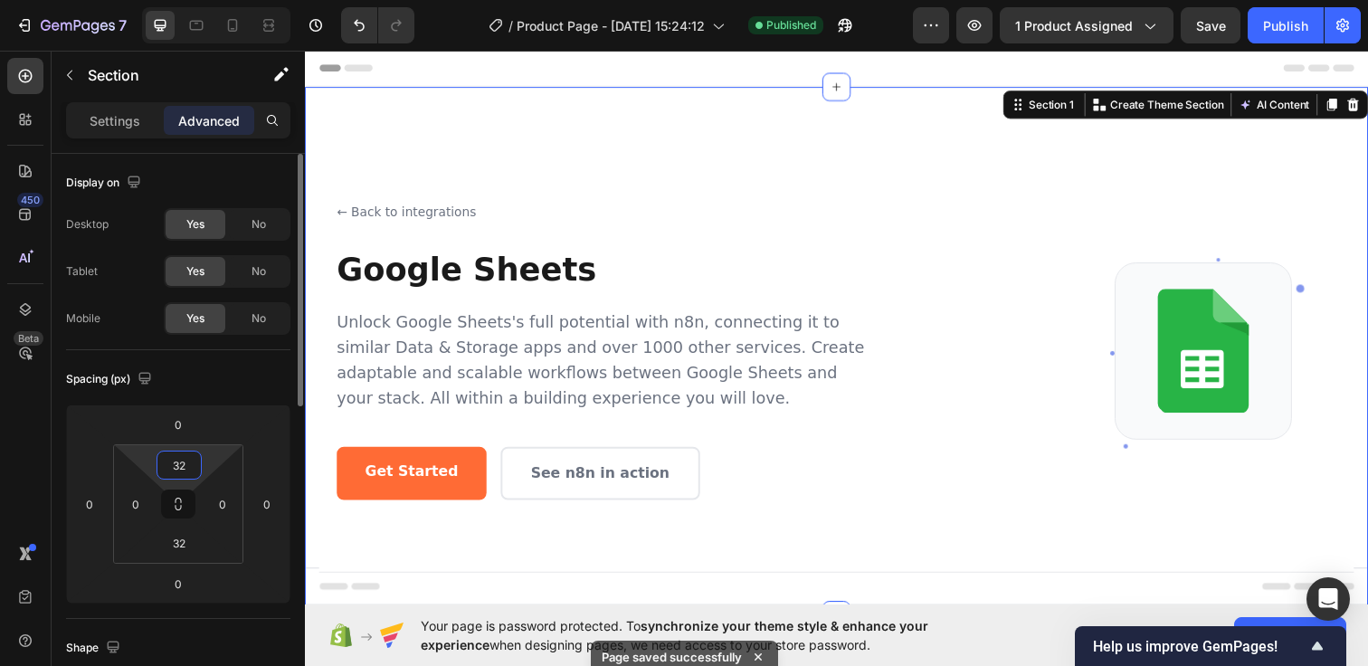
click at [166, 468] on input "32" at bounding box center [179, 464] width 36 height 27
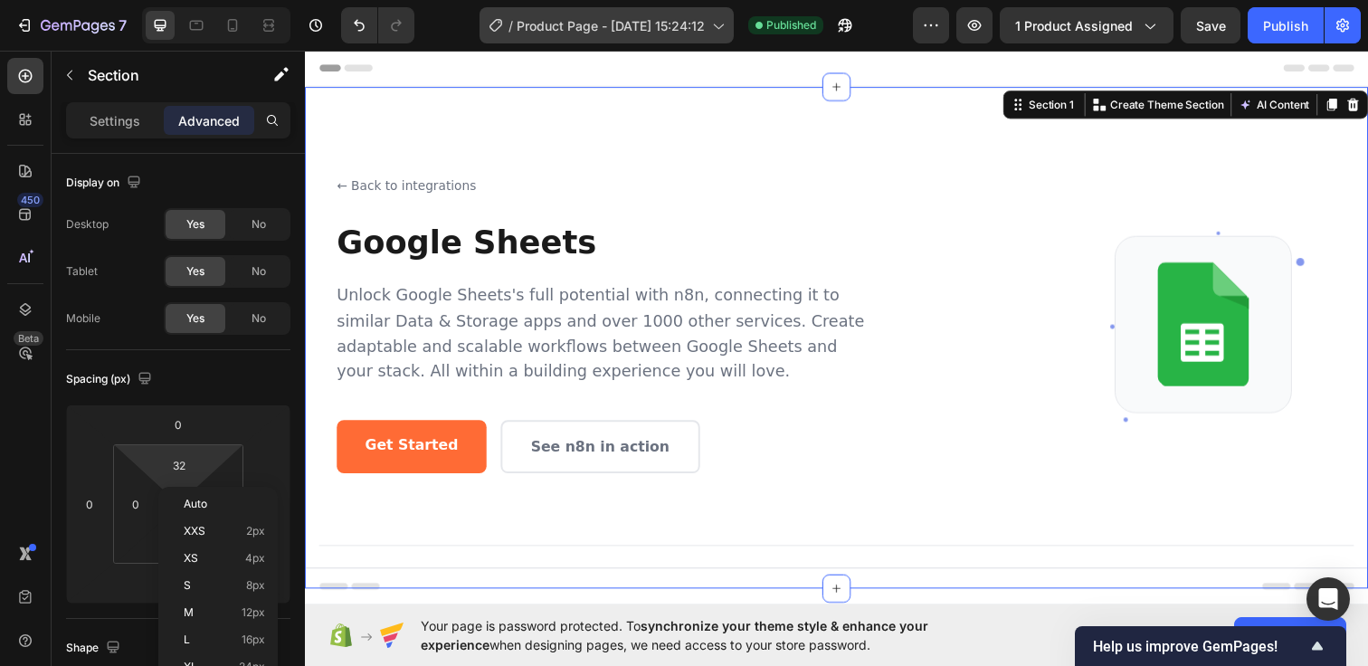
type input "2"
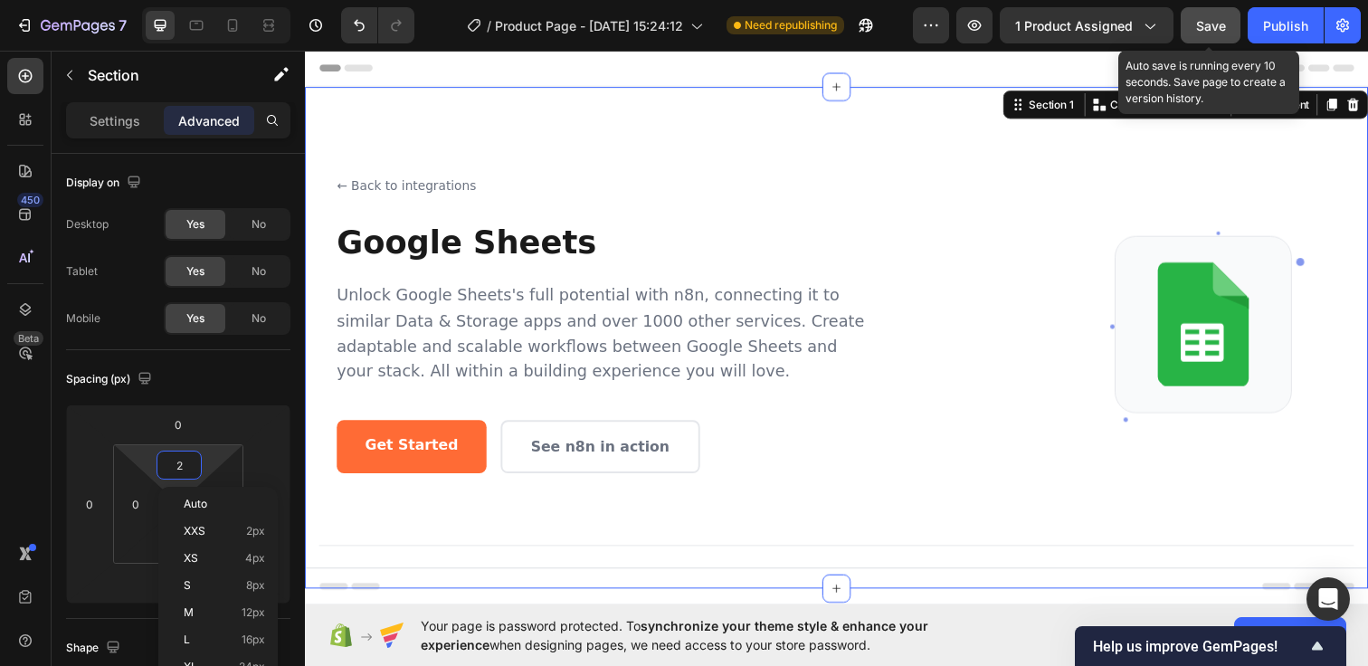
click at [1211, 24] on span "Save" at bounding box center [1211, 25] width 30 height 15
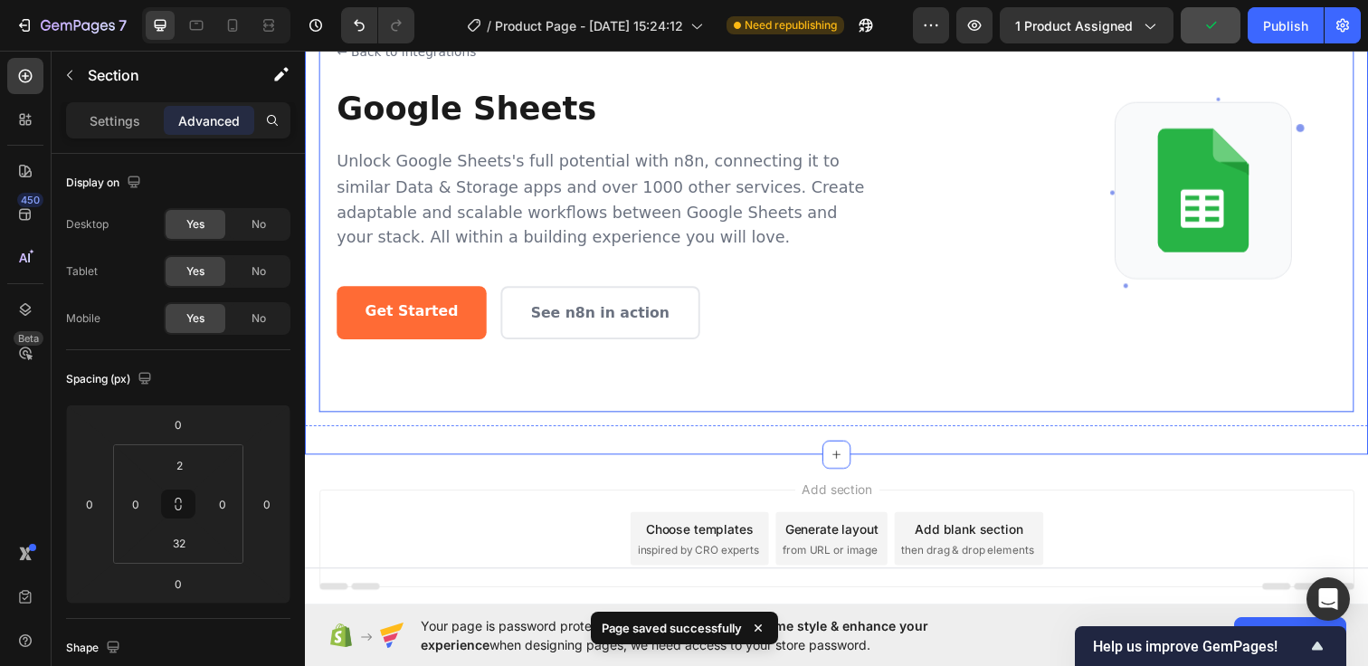
scroll to position [204, 0]
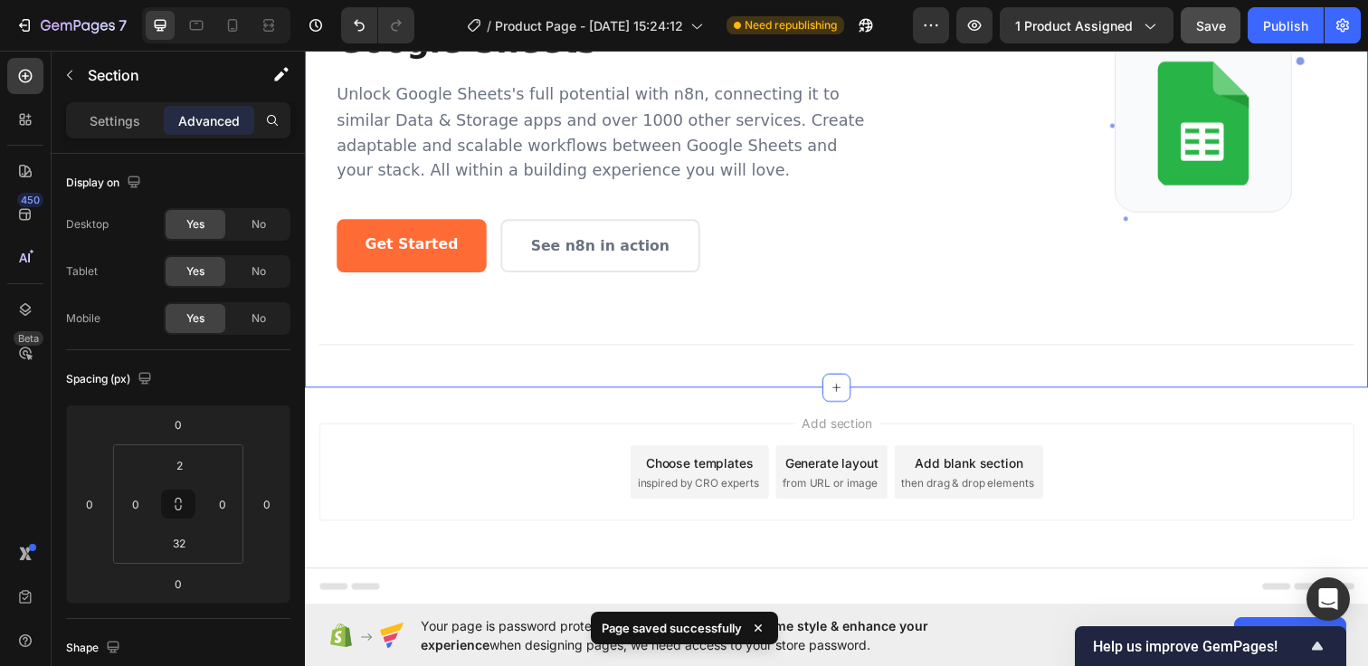
click at [677, 377] on div "← Back to integrations Google Sheets Unlock Google Sheets's full potential with…" at bounding box center [847, 138] width 1085 height 512
click at [668, 418] on div "Add section Choose templates inspired by CRO experts Generate layout from URL o…" at bounding box center [847, 505] width 1085 height 223
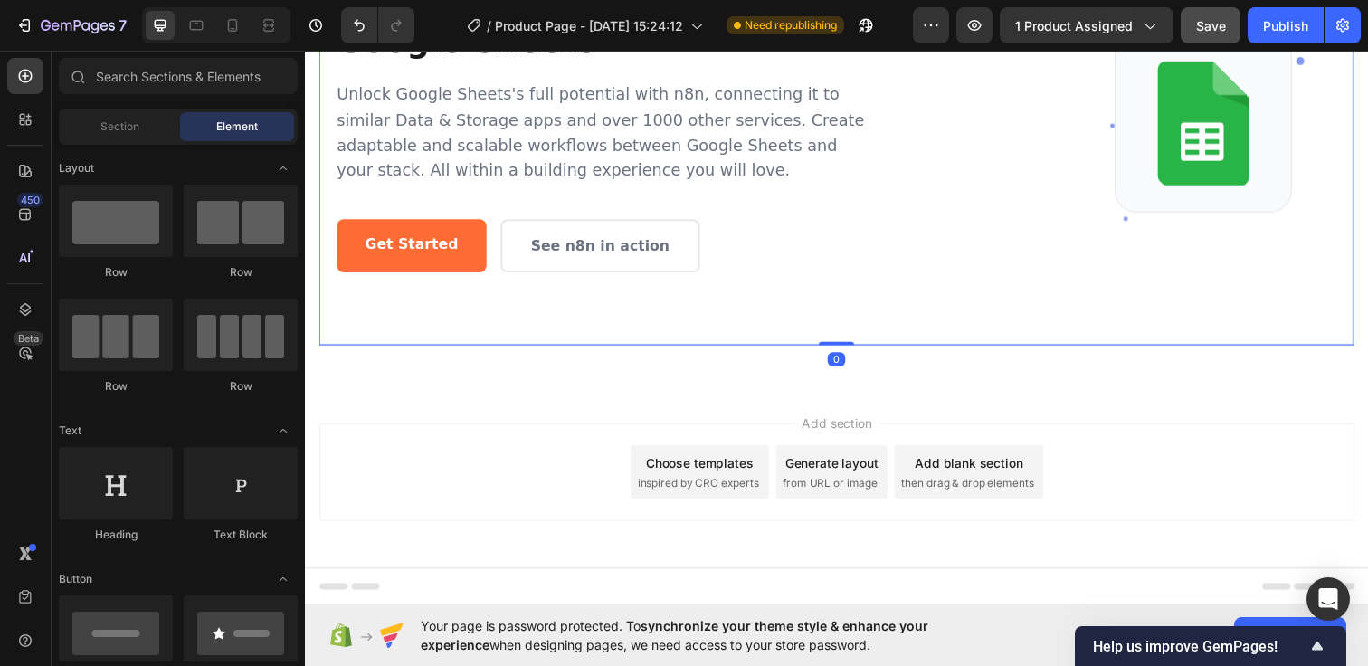
click at [666, 336] on div "← Back to integrations Google Sheets Unlock Google Sheets's full potential with…" at bounding box center [847, 125] width 1057 height 452
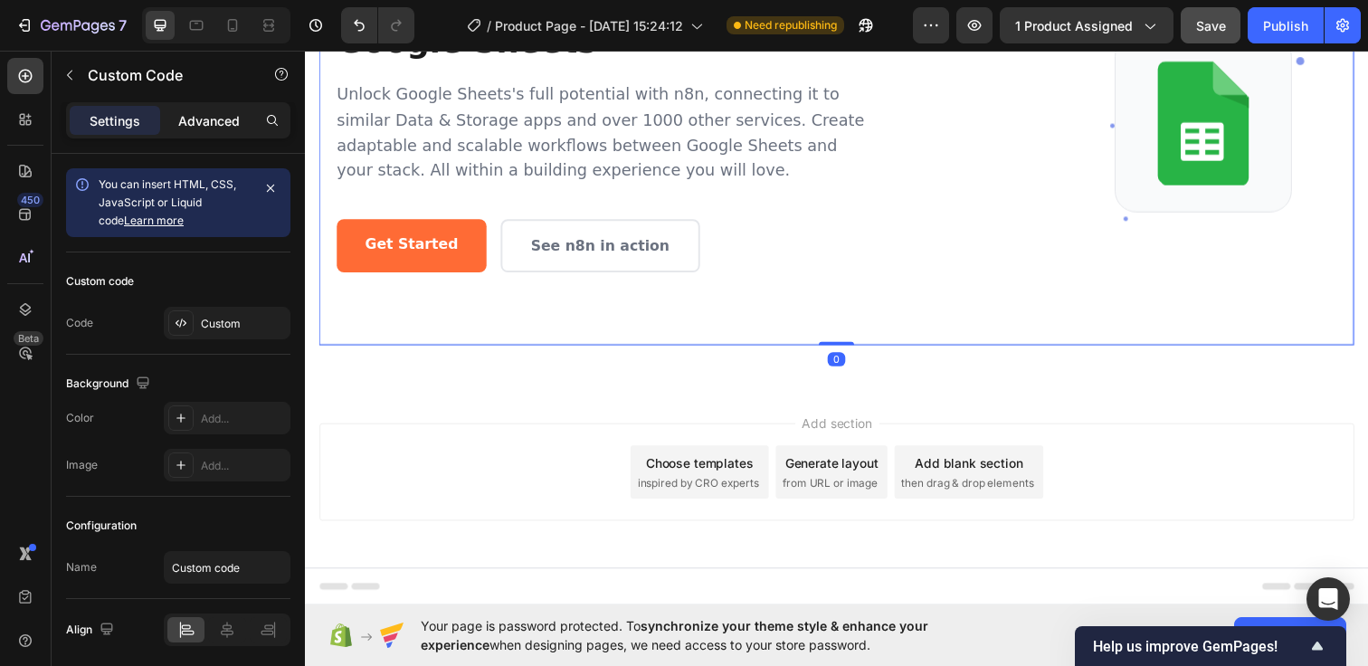
click at [193, 116] on p "Advanced" at bounding box center [209, 120] width 62 height 19
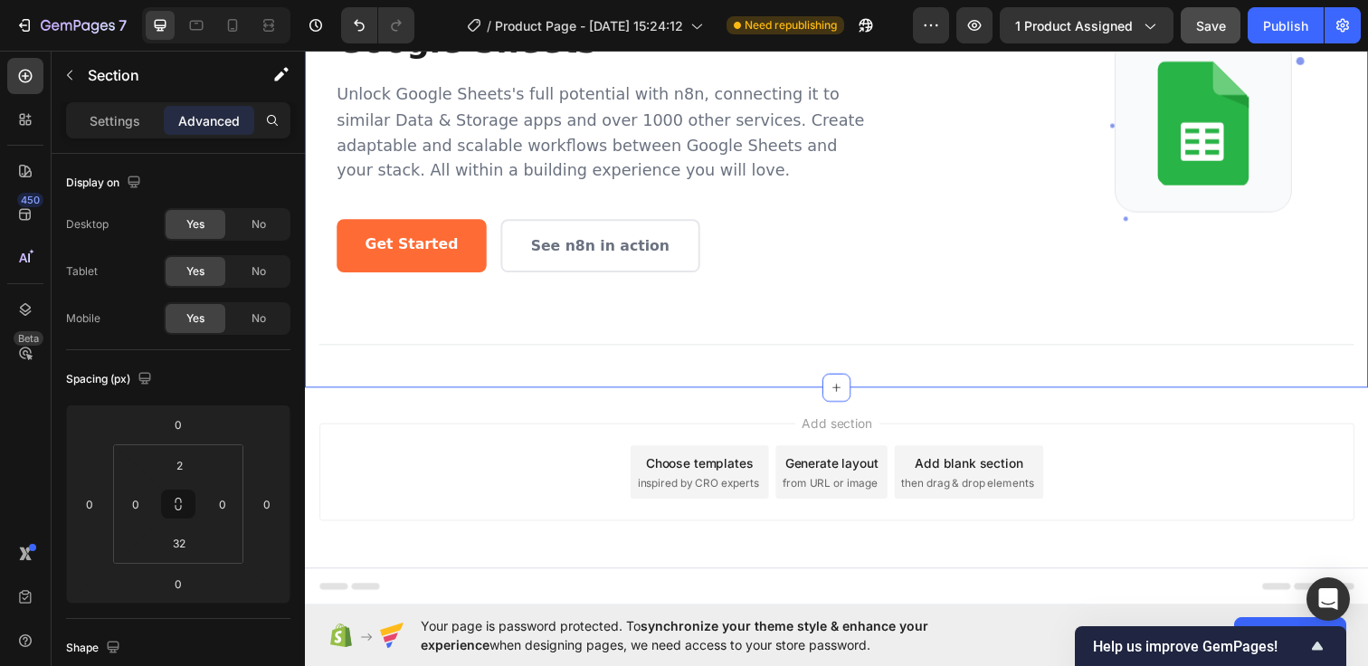
click at [591, 367] on div "← Back to integrations Google Sheets Unlock Google Sheets's full potential with…" at bounding box center [847, 138] width 1085 height 512
click at [180, 548] on input "32" at bounding box center [179, 542] width 36 height 27
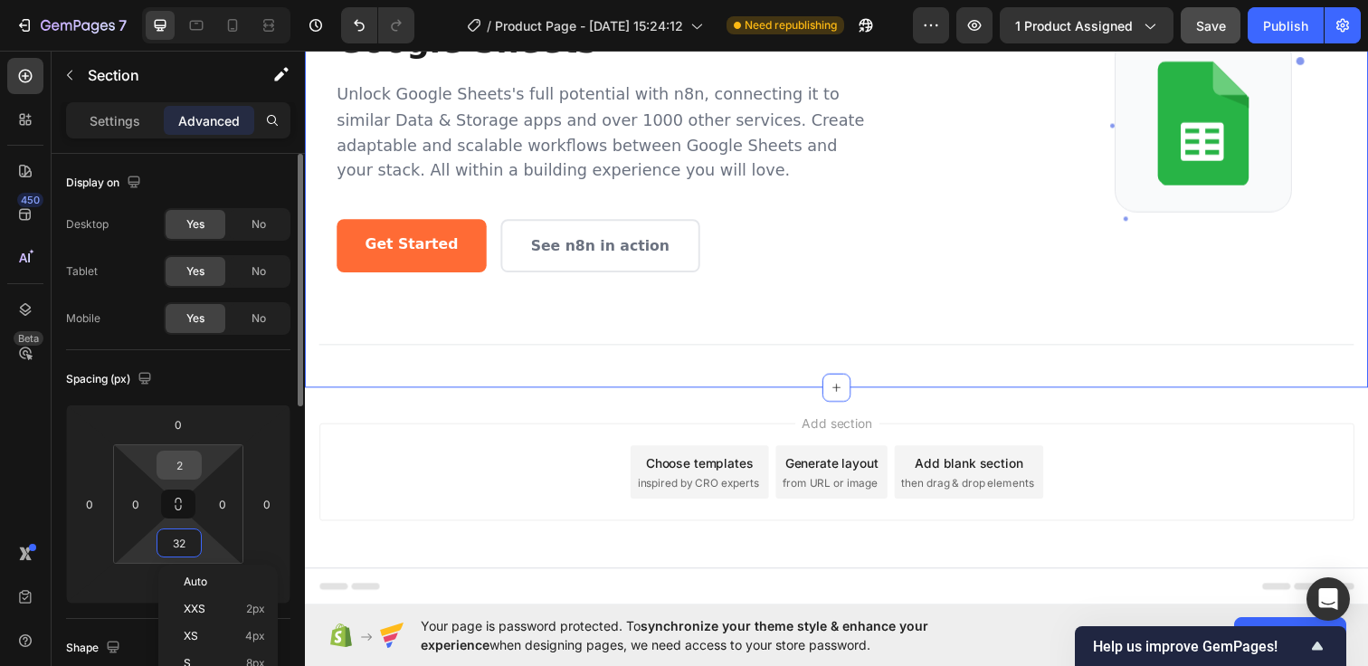
type input "2"
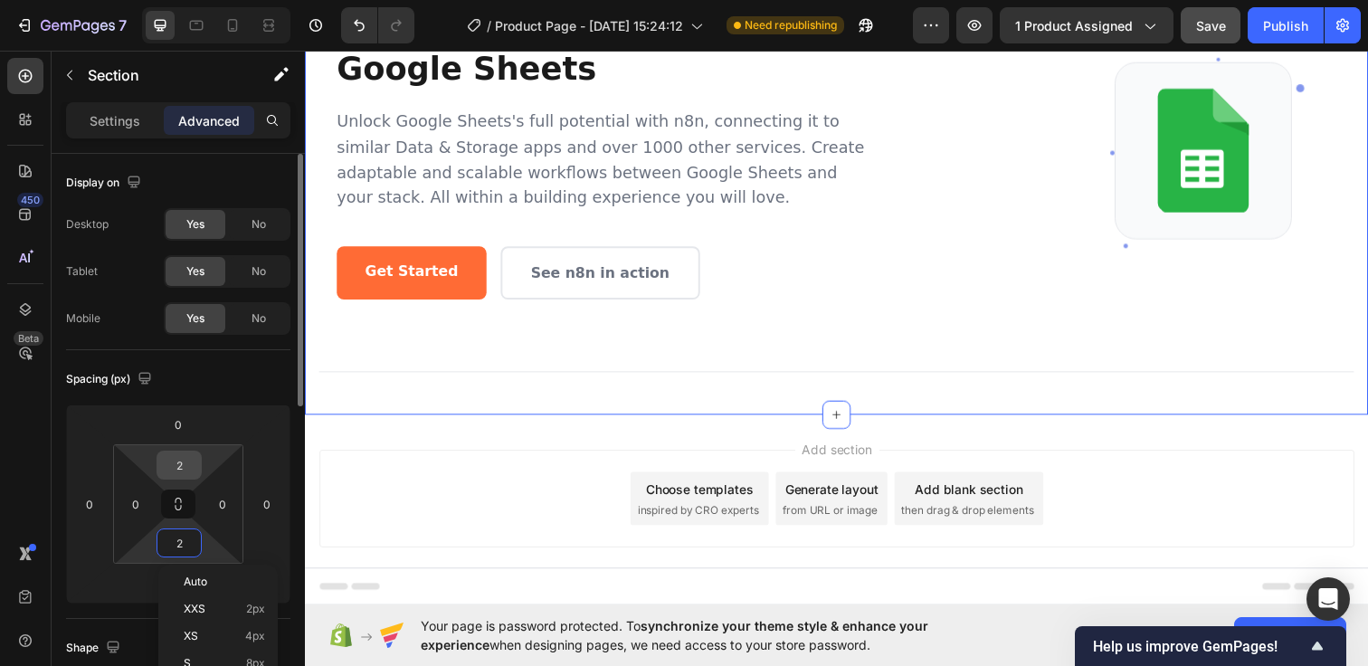
click at [183, 462] on input "2" at bounding box center [179, 464] width 36 height 27
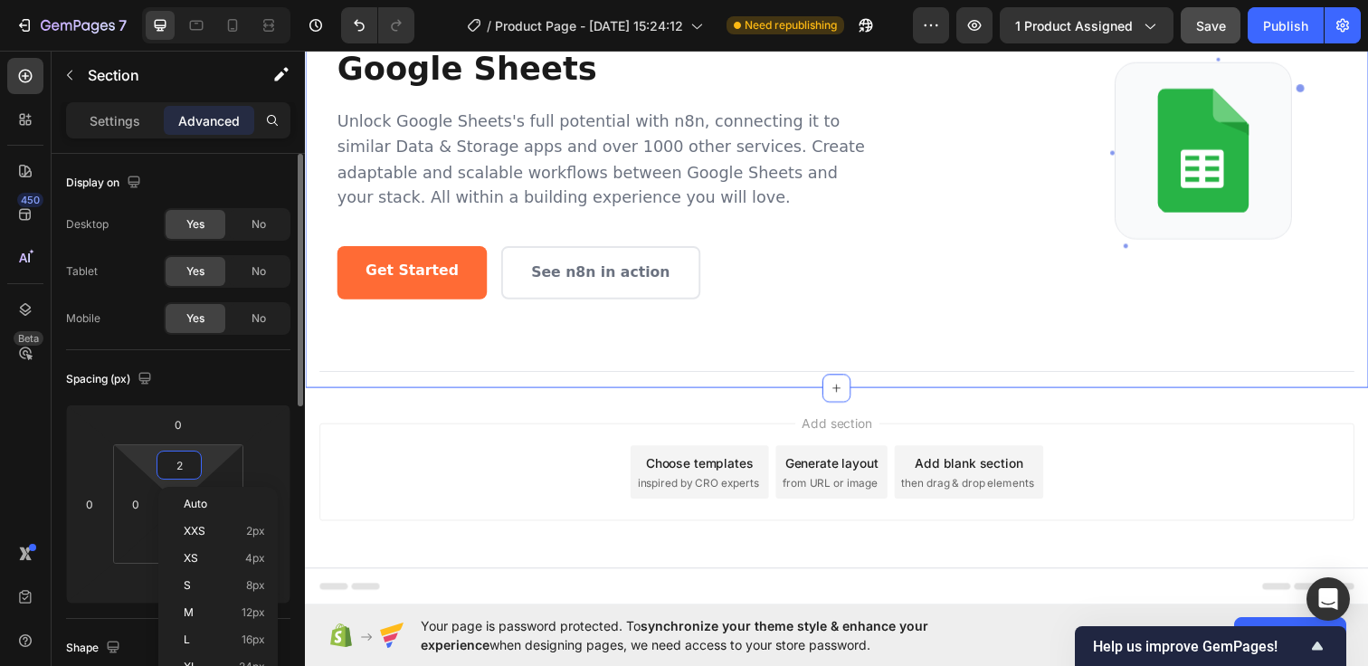
scroll to position [175, 0]
type input "0"
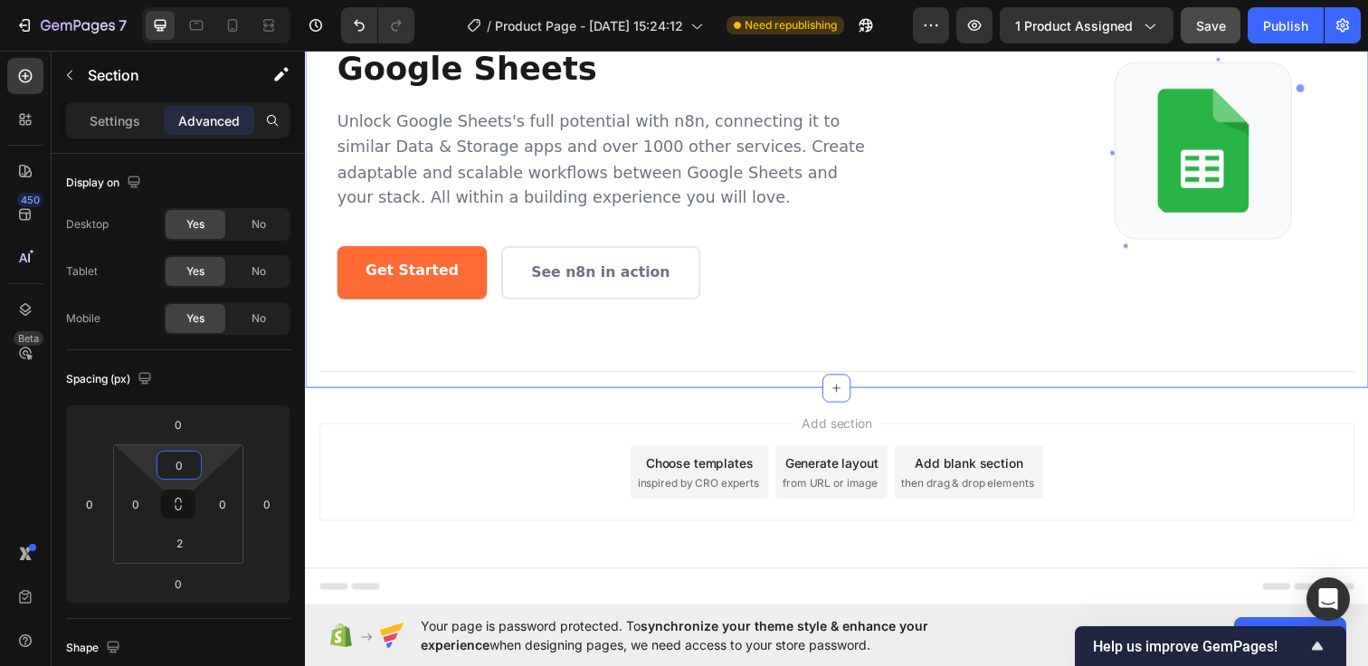
click at [507, 412] on div "Add section Choose templates inspired by CRO experts Generate layout from URL o…" at bounding box center [847, 505] width 1085 height 223
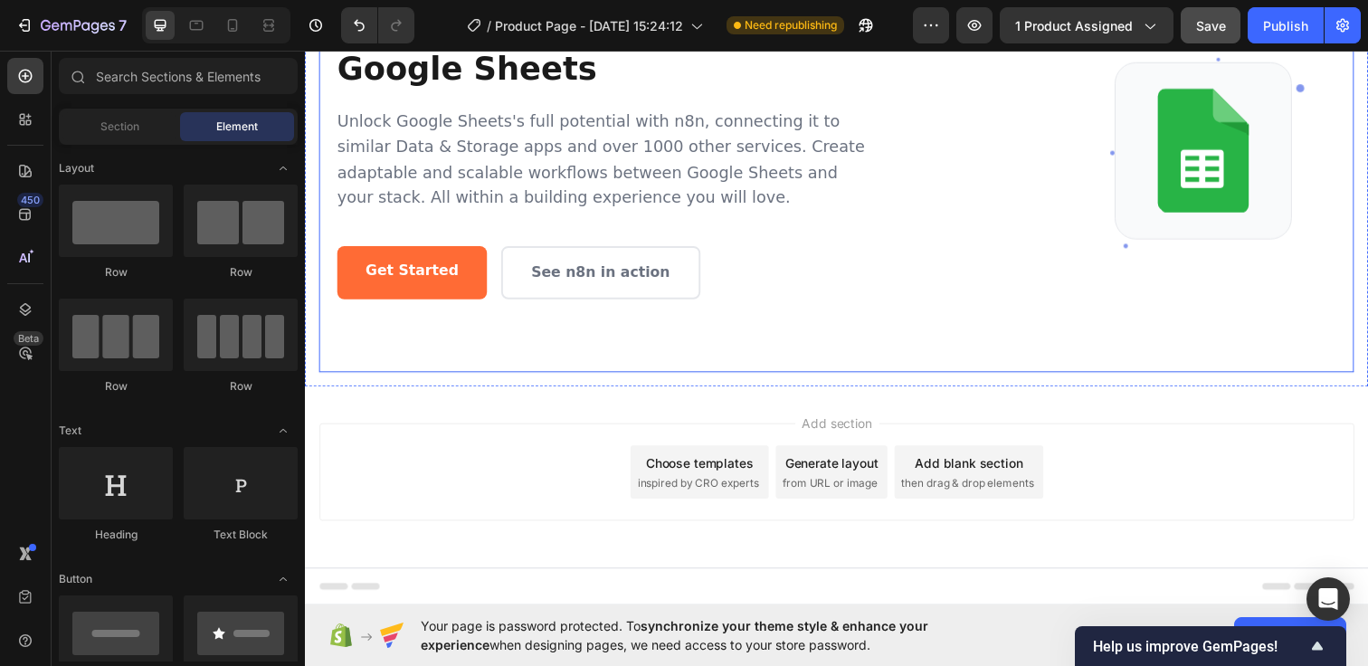
scroll to position [0, 0]
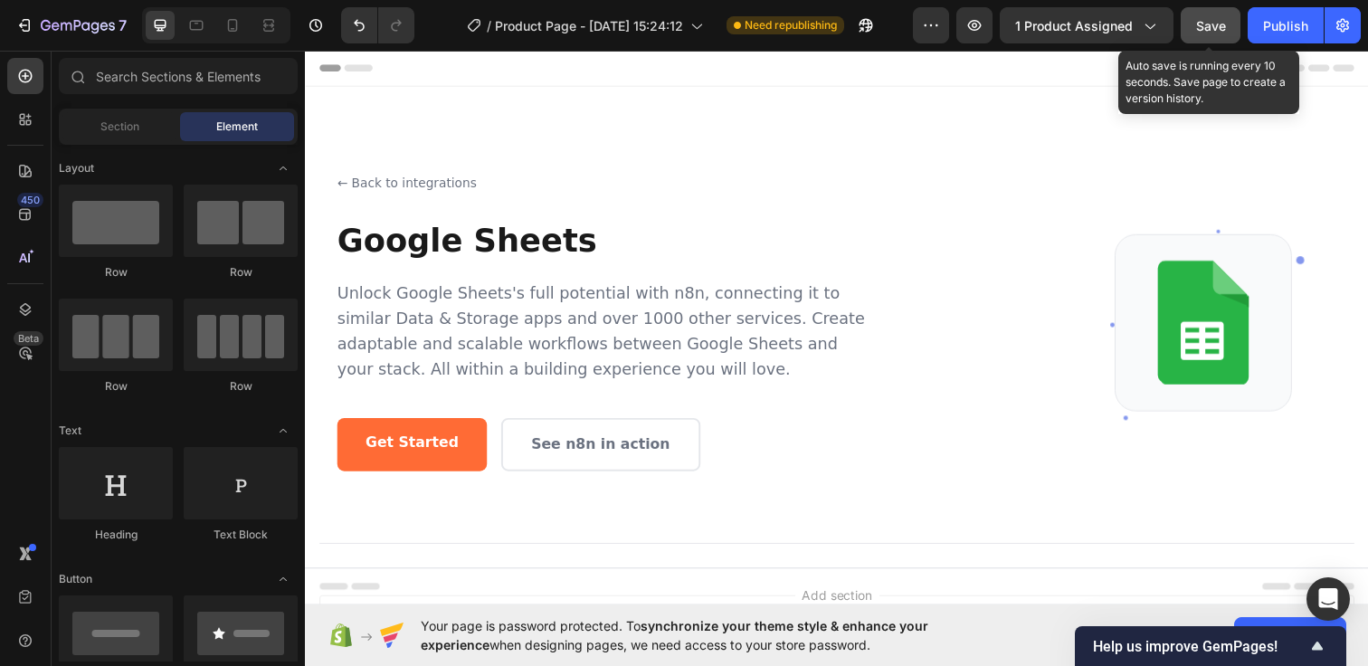
click at [1193, 32] on button "Save" at bounding box center [1210, 25] width 60 height 36
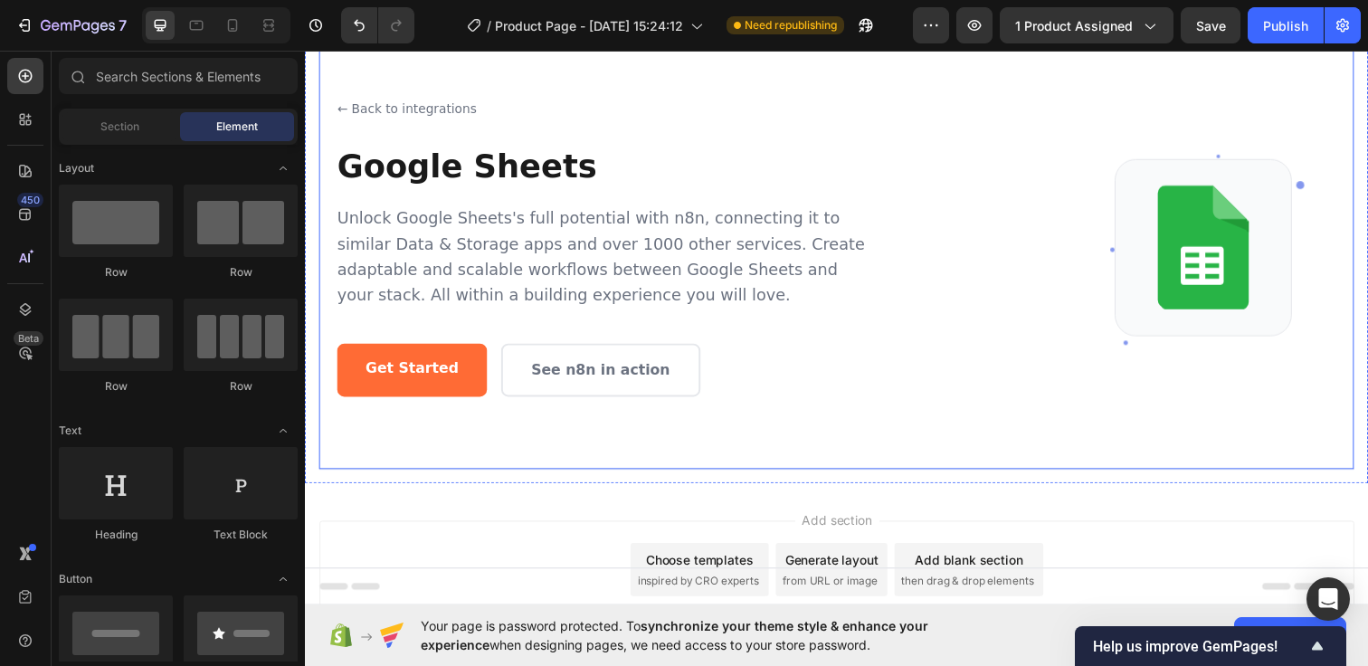
scroll to position [175, 0]
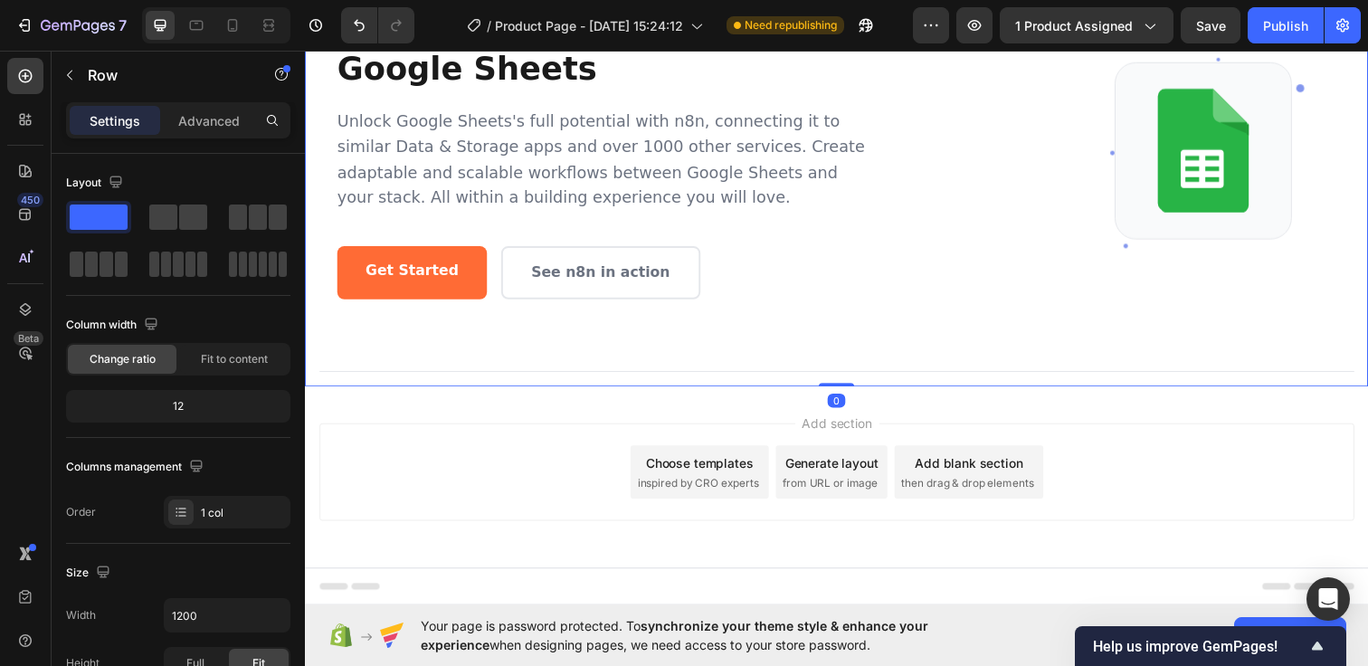
click at [577, 390] on div "← Back to integrations Google Sheets Unlock Google Sheets's full potential with…" at bounding box center [847, 151] width 1085 height 481
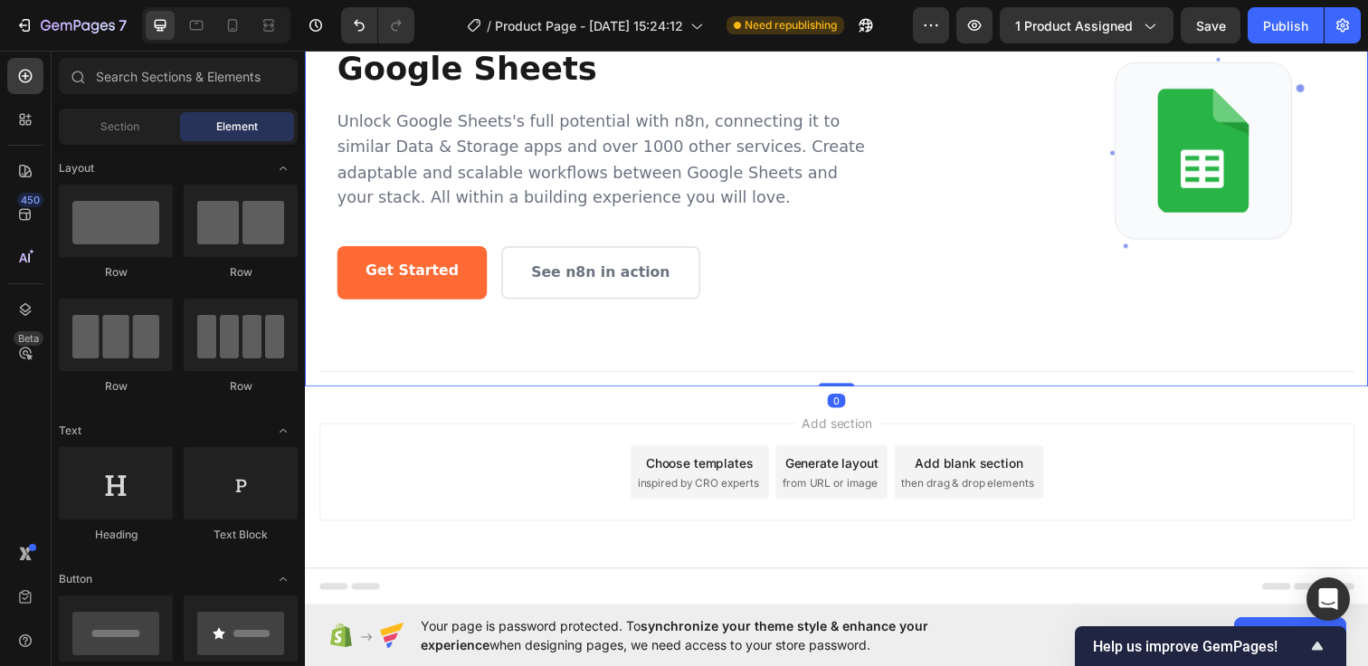
click at [583, 422] on div "Add section Choose templates inspired by CRO experts Generate layout from URL o…" at bounding box center [847, 505] width 1085 height 223
click at [818, 233] on div "← Back to integrations Google Sheets Unlock Google Sheets's full potential with…" at bounding box center [608, 151] width 543 height 305
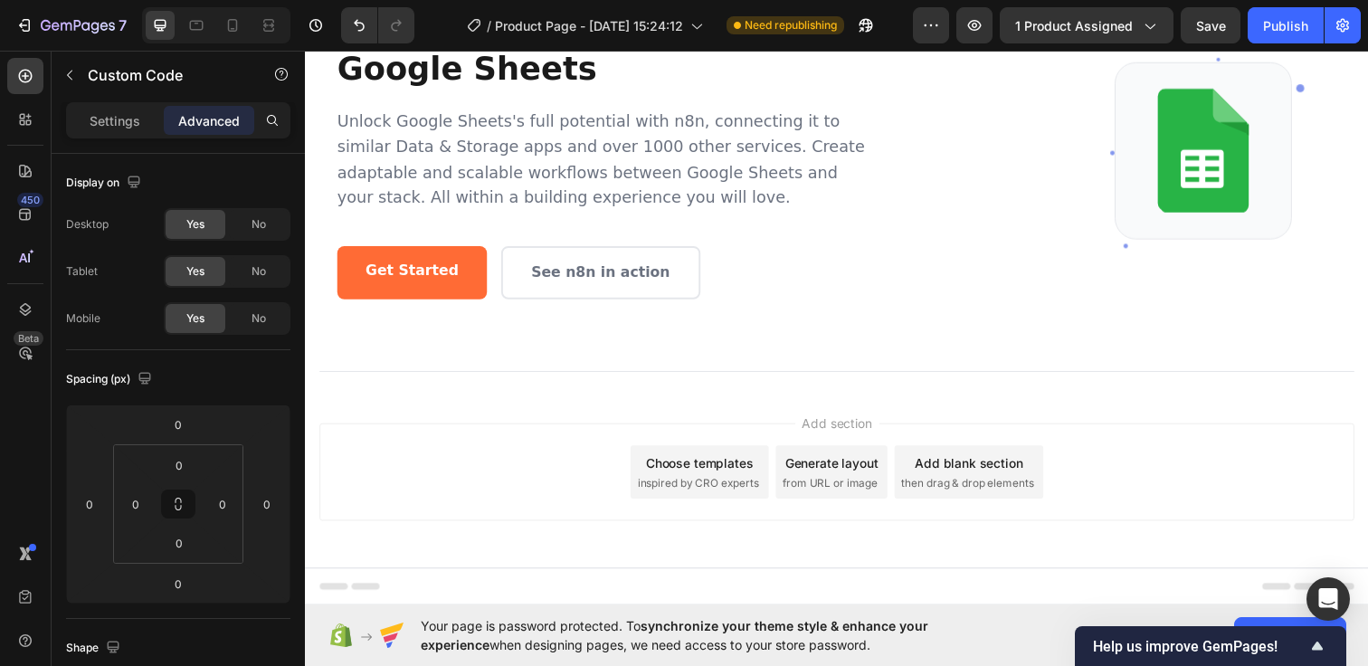
click at [818, 233] on div "← Back to integrations Google Sheets Unlock Google Sheets's full potential with…" at bounding box center [608, 151] width 543 height 305
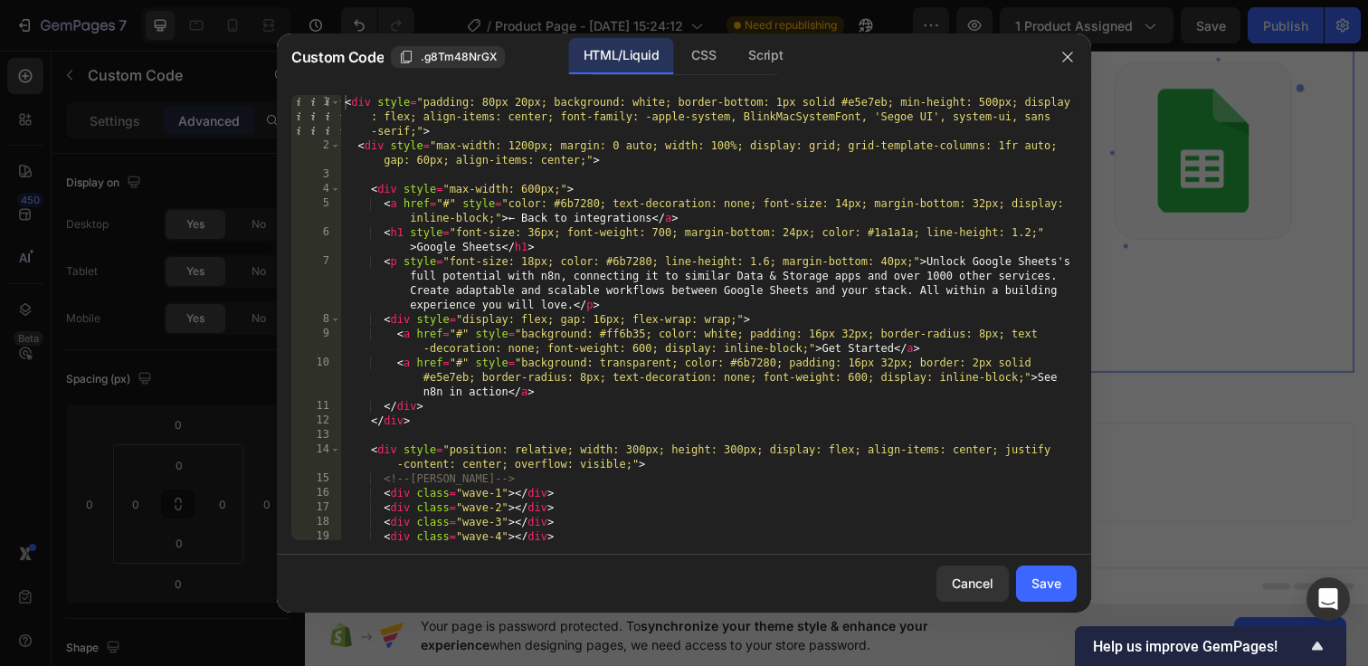
click at [346, 102] on div "< div style = "padding: 80px 20px; background: white; border-bottom: 1px solid …" at bounding box center [708, 346] width 735 height 503
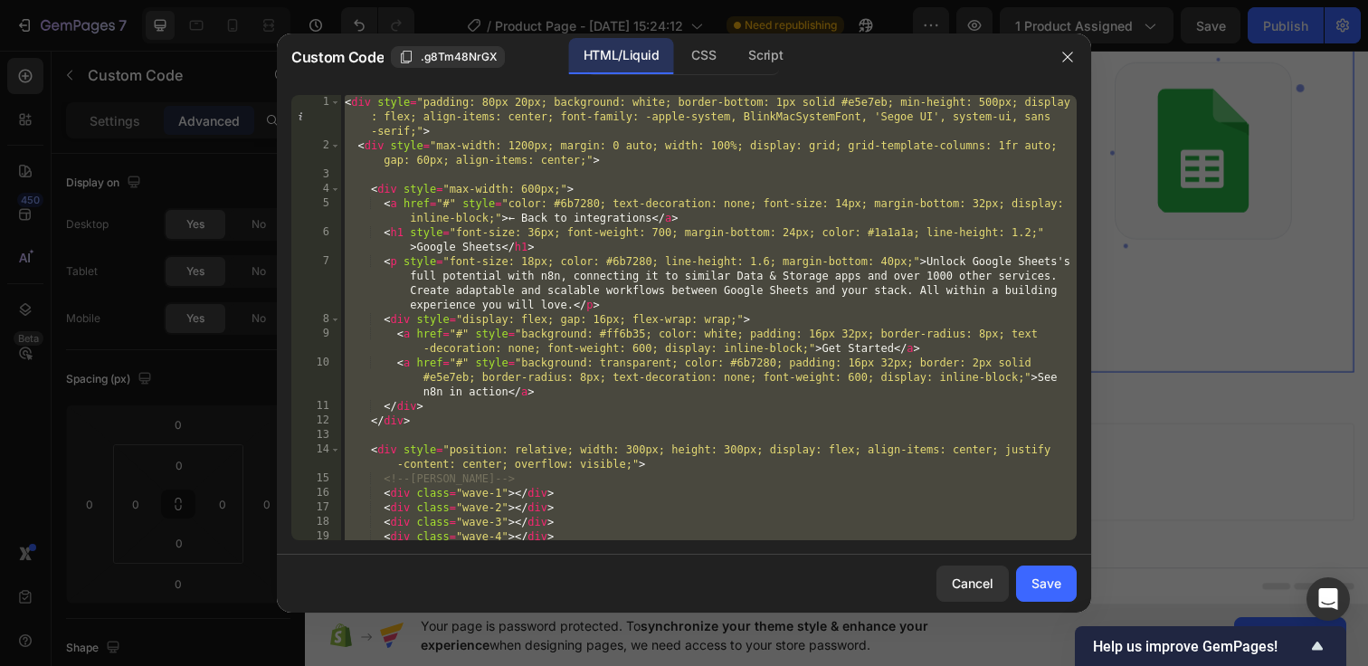
paste textarea
type textarea "</style>"
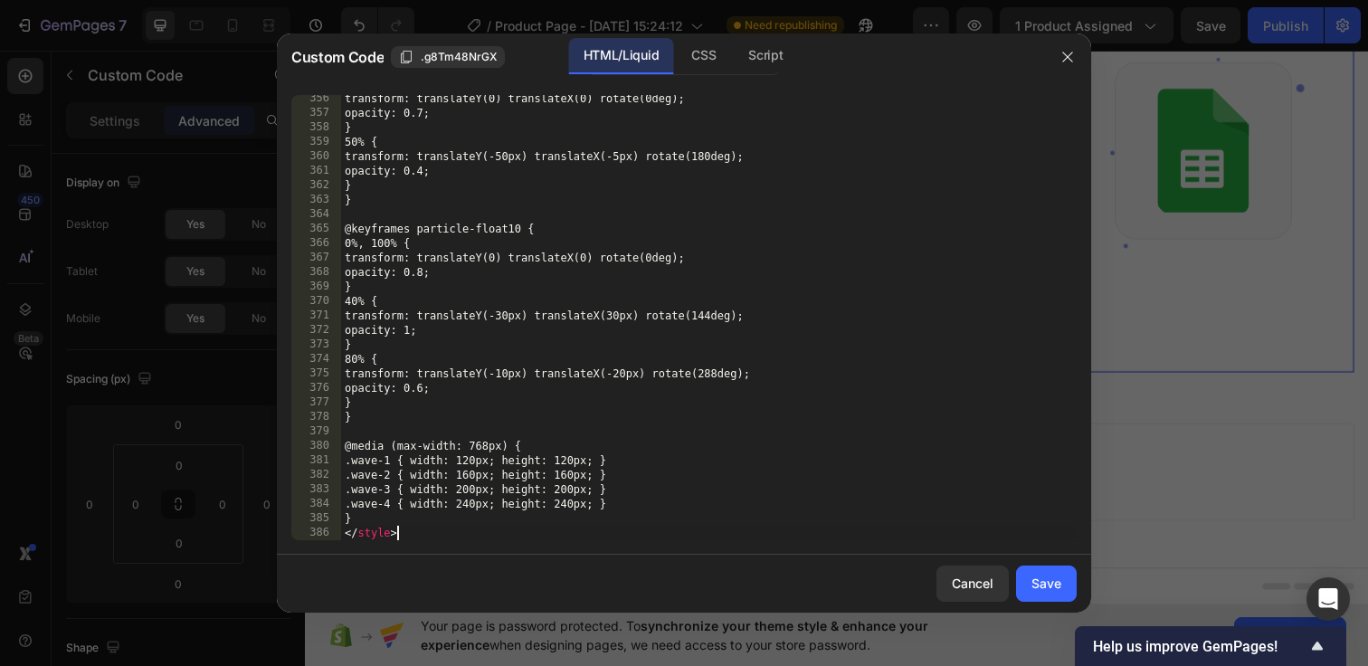
scroll to position [5359, 0]
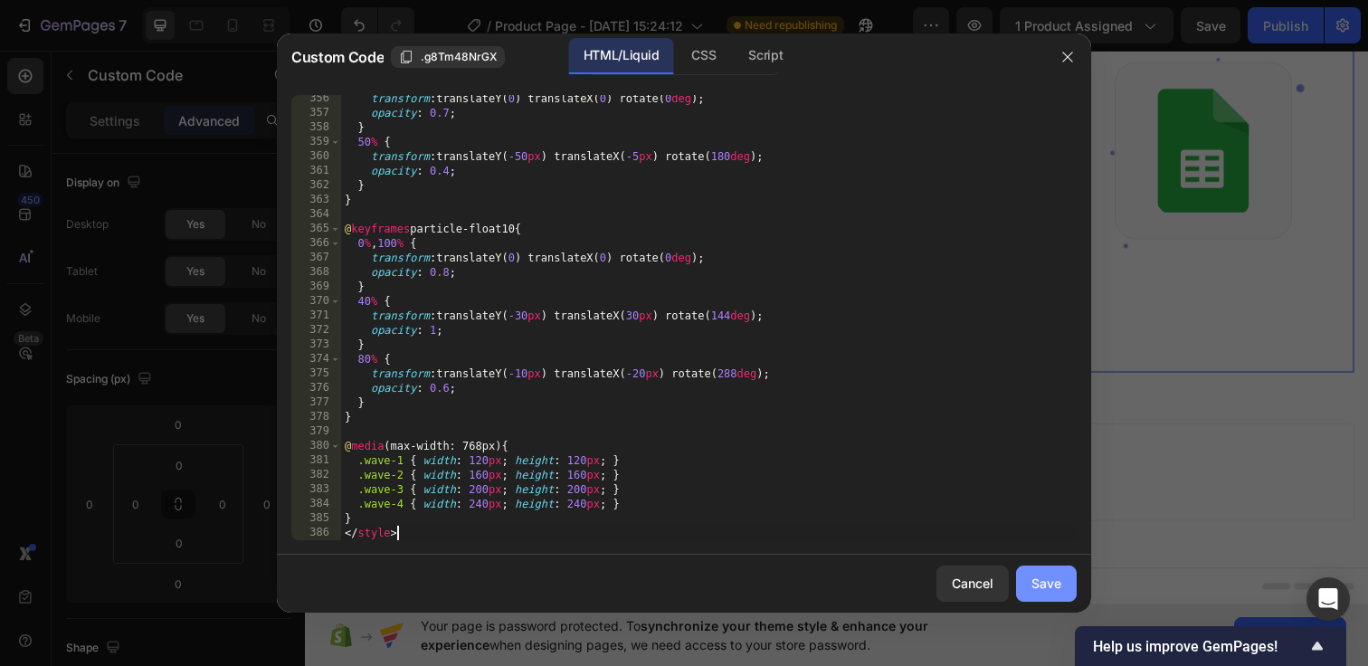
click at [1053, 566] on button "Save" at bounding box center [1046, 583] width 61 height 36
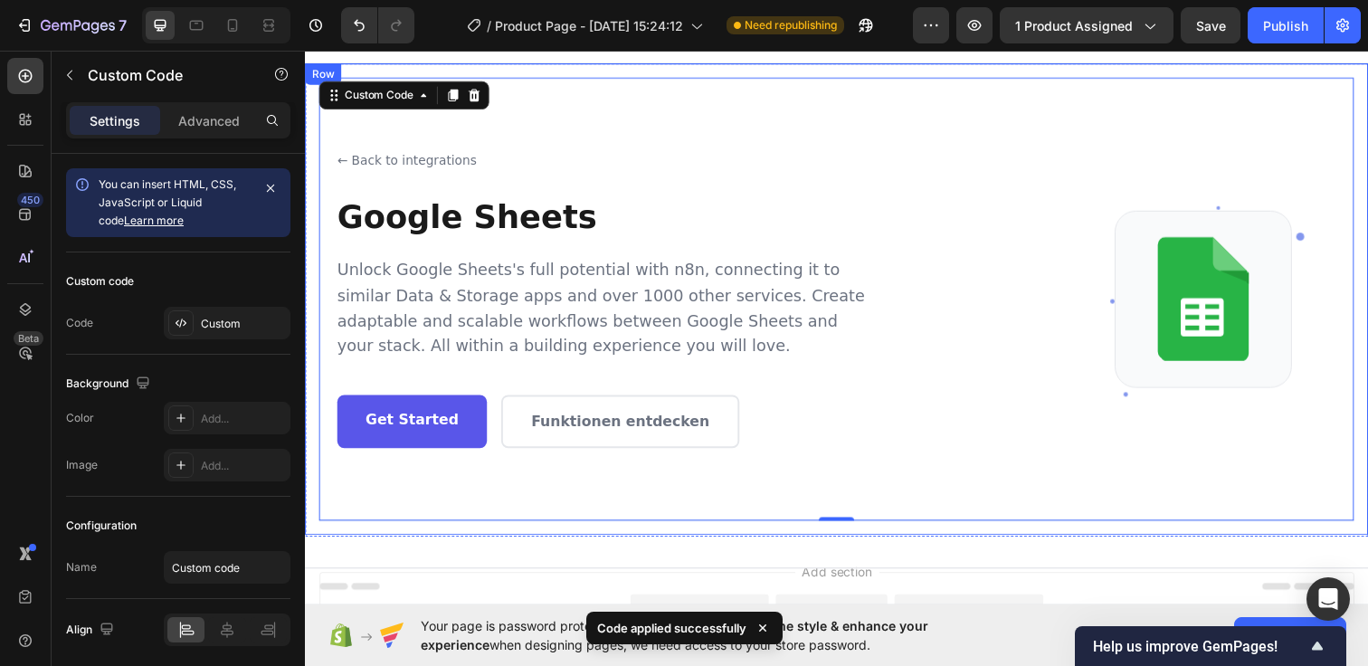
scroll to position [0, 0]
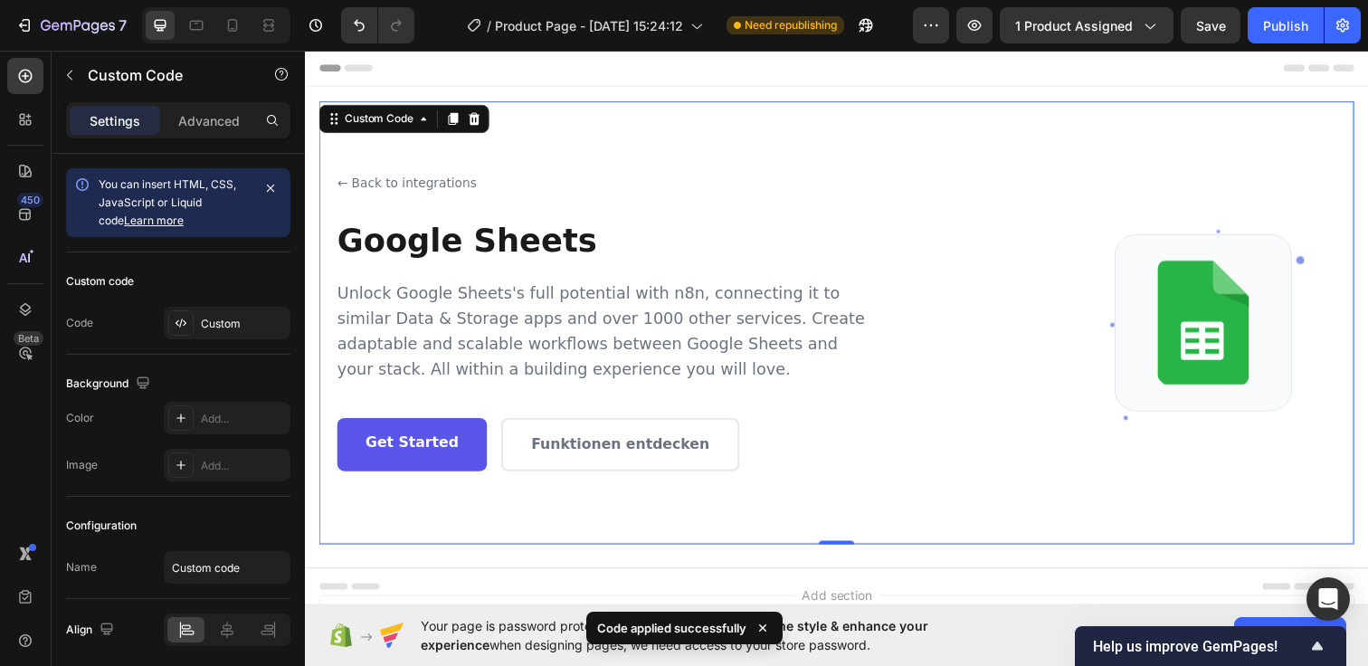
click at [851, 61] on div "Header" at bounding box center [847, 68] width 1057 height 36
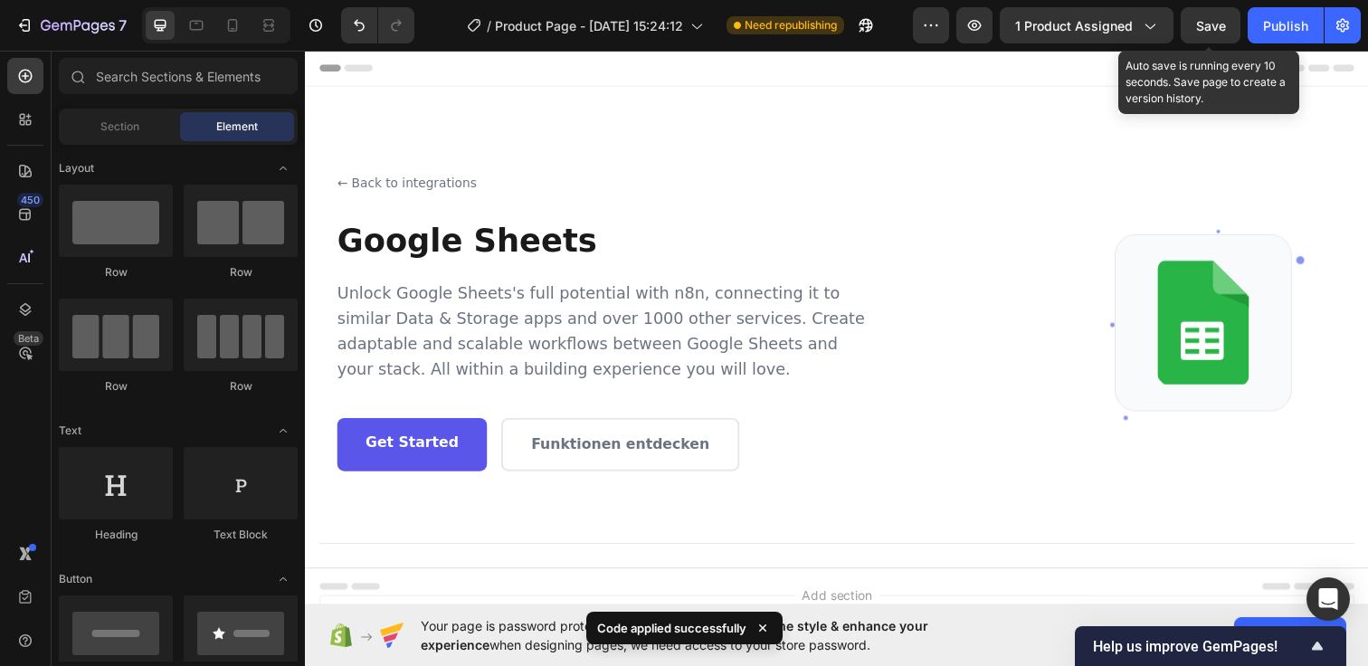
click at [1218, 18] on span "Save" at bounding box center [1211, 25] width 30 height 15
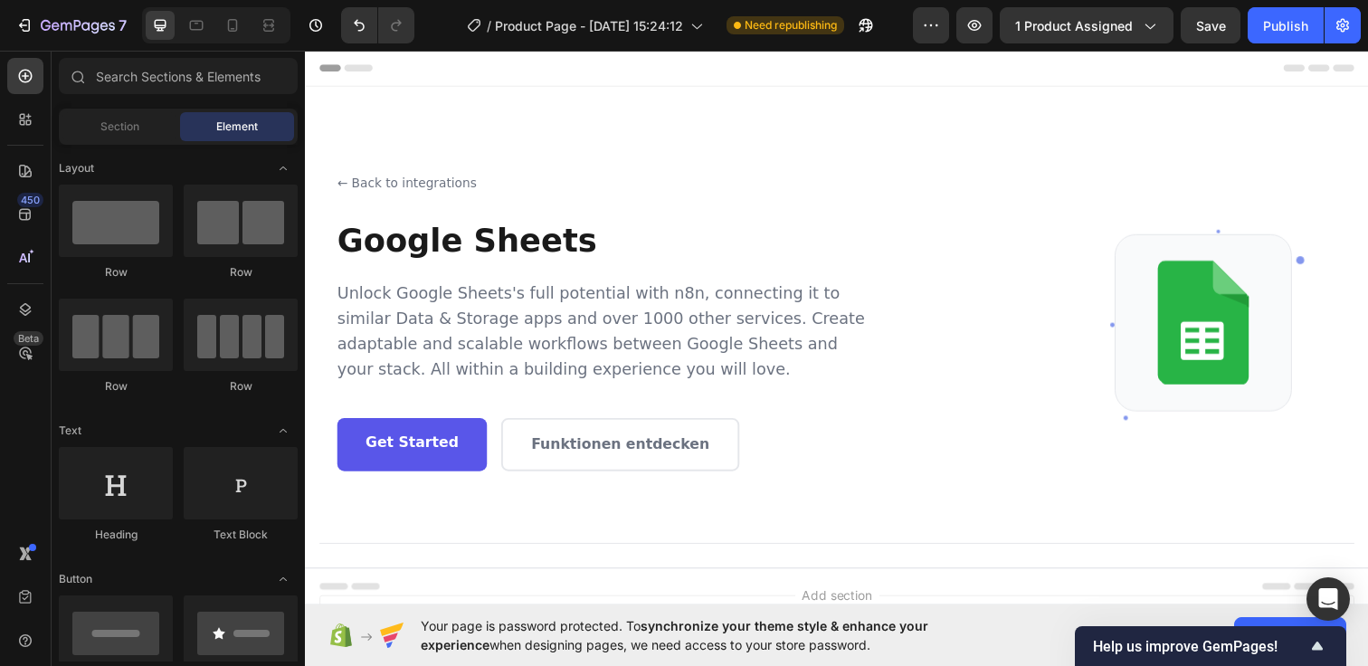
click at [1310, 50] on div "7 / Product Page - Sep 26, 15:24:12 Need republishing Preview 1 product assigne…" at bounding box center [684, 26] width 1368 height 52
click at [1292, 42] on button "Publish" at bounding box center [1285, 25] width 76 height 36
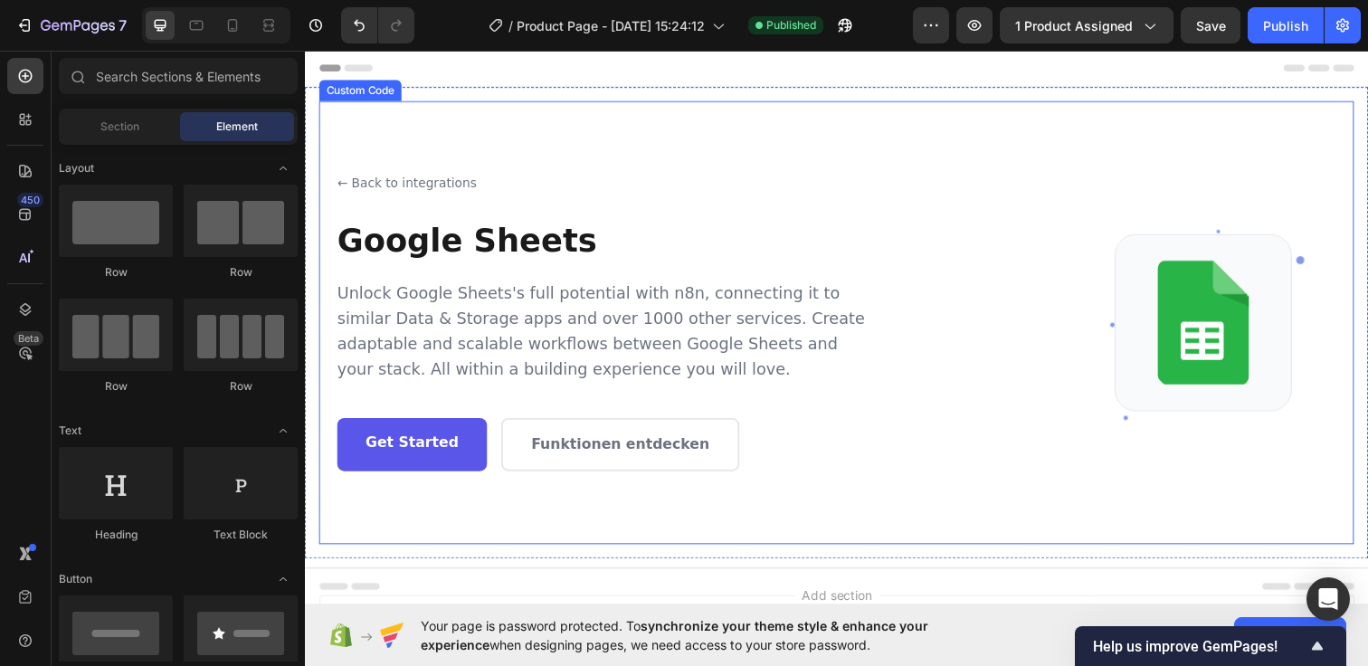
click at [511, 245] on h1 "Google Sheets" at bounding box center [608, 243] width 543 height 39
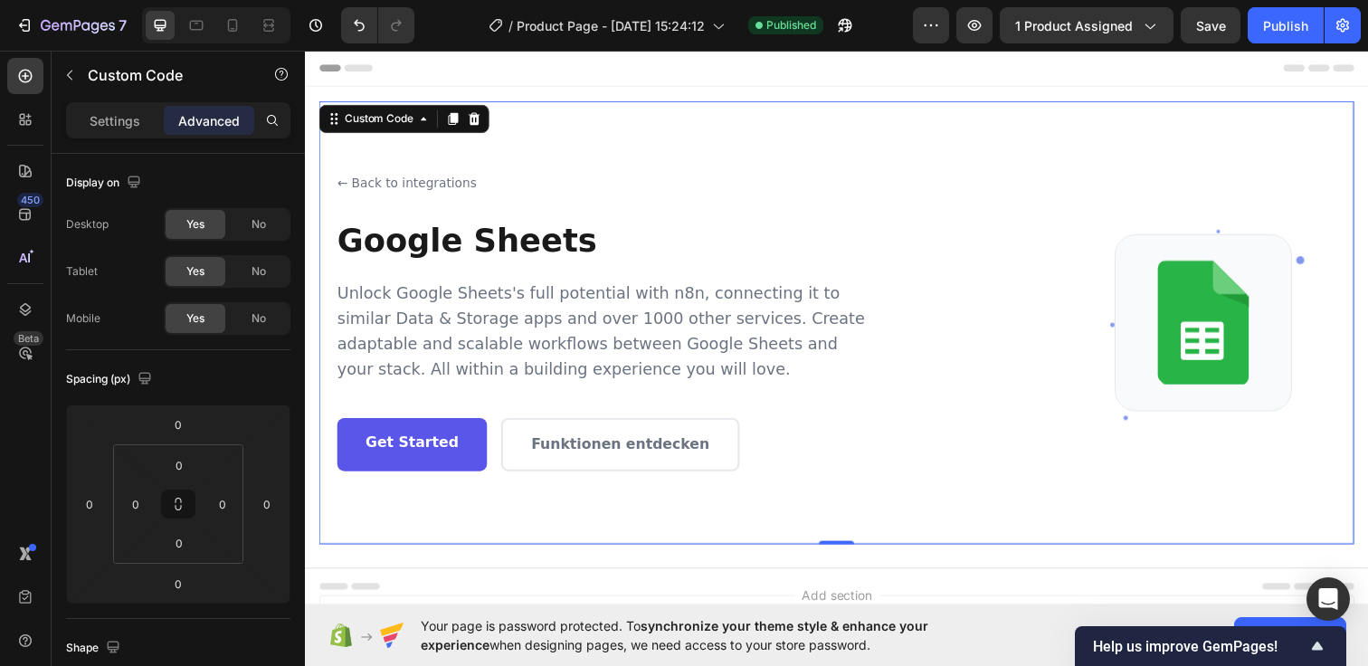
click at [511, 245] on h1 "Google Sheets" at bounding box center [608, 243] width 543 height 39
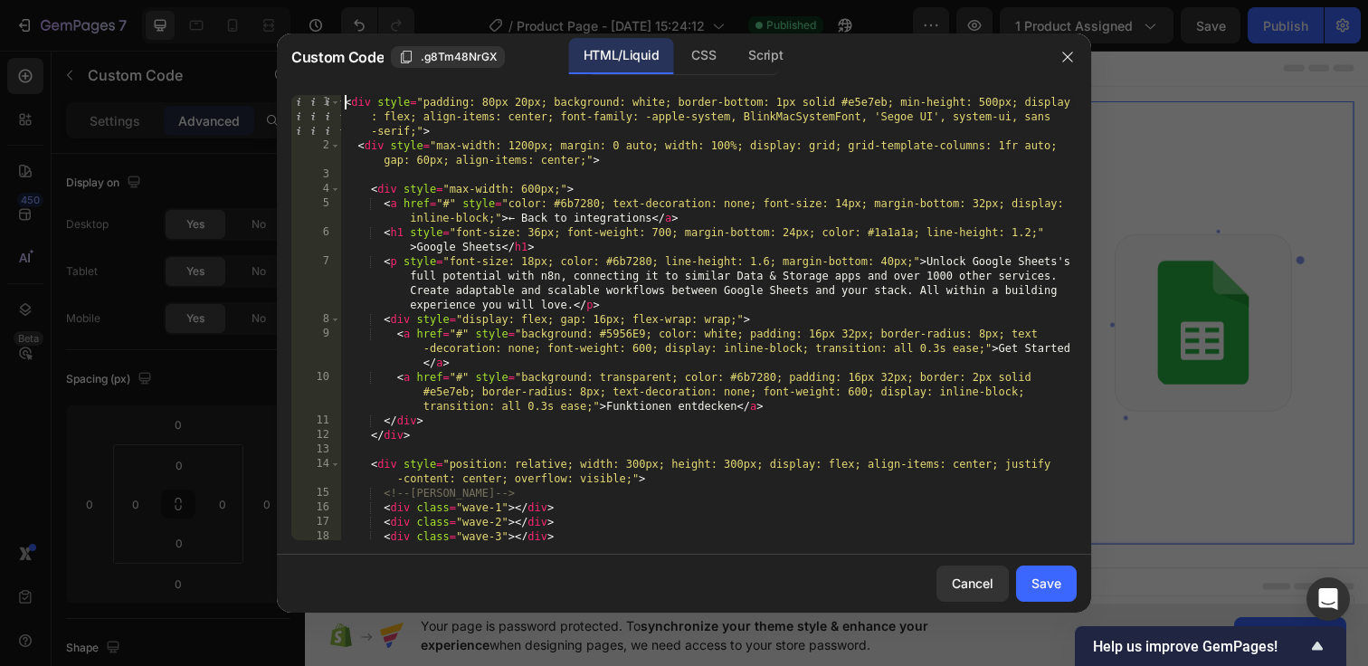
click at [342, 99] on div "< div style = "padding: 80px 20px; background: white; border-bottom: 1px solid …" at bounding box center [708, 346] width 735 height 503
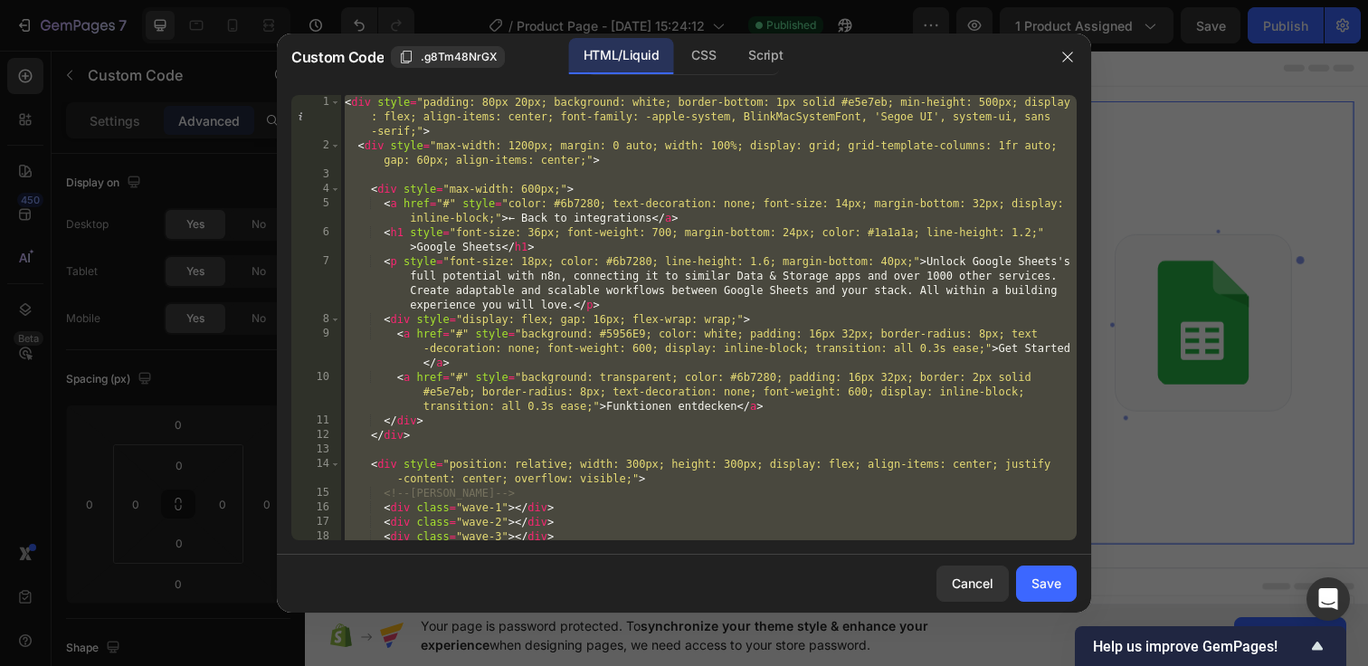
paste textarea
type textarea "</style>"
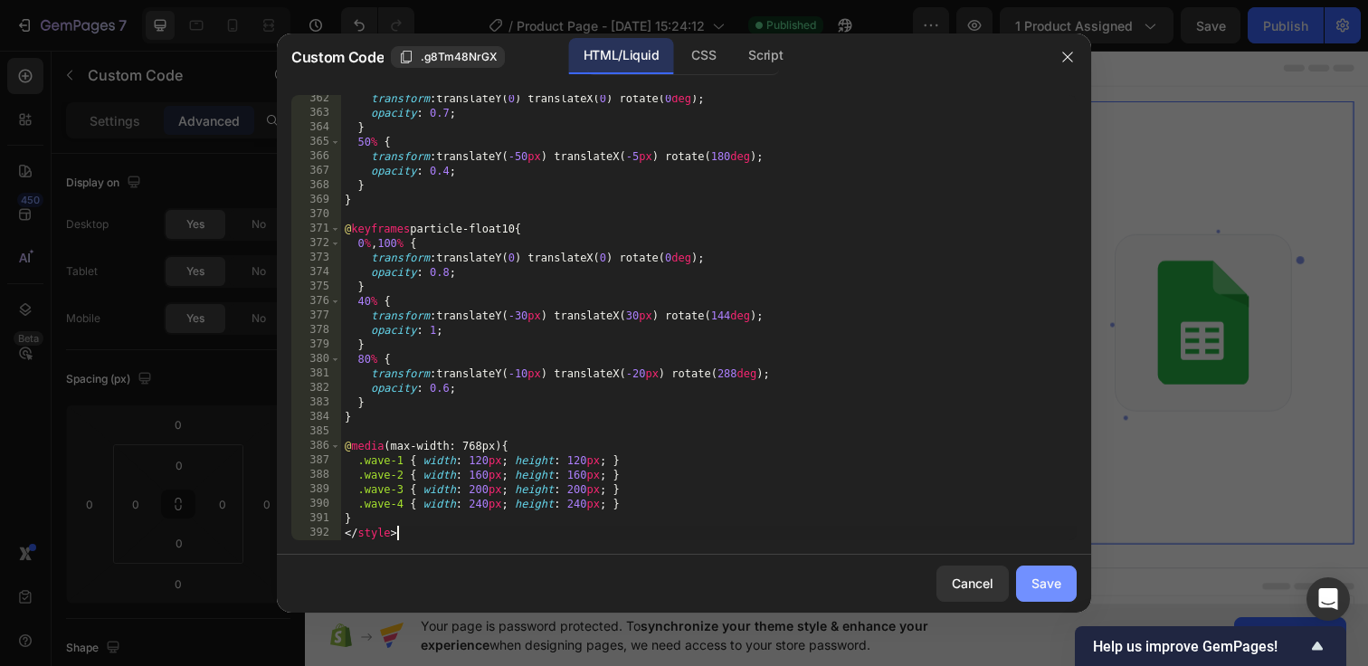
click at [1057, 580] on div "Save" at bounding box center [1046, 582] width 30 height 19
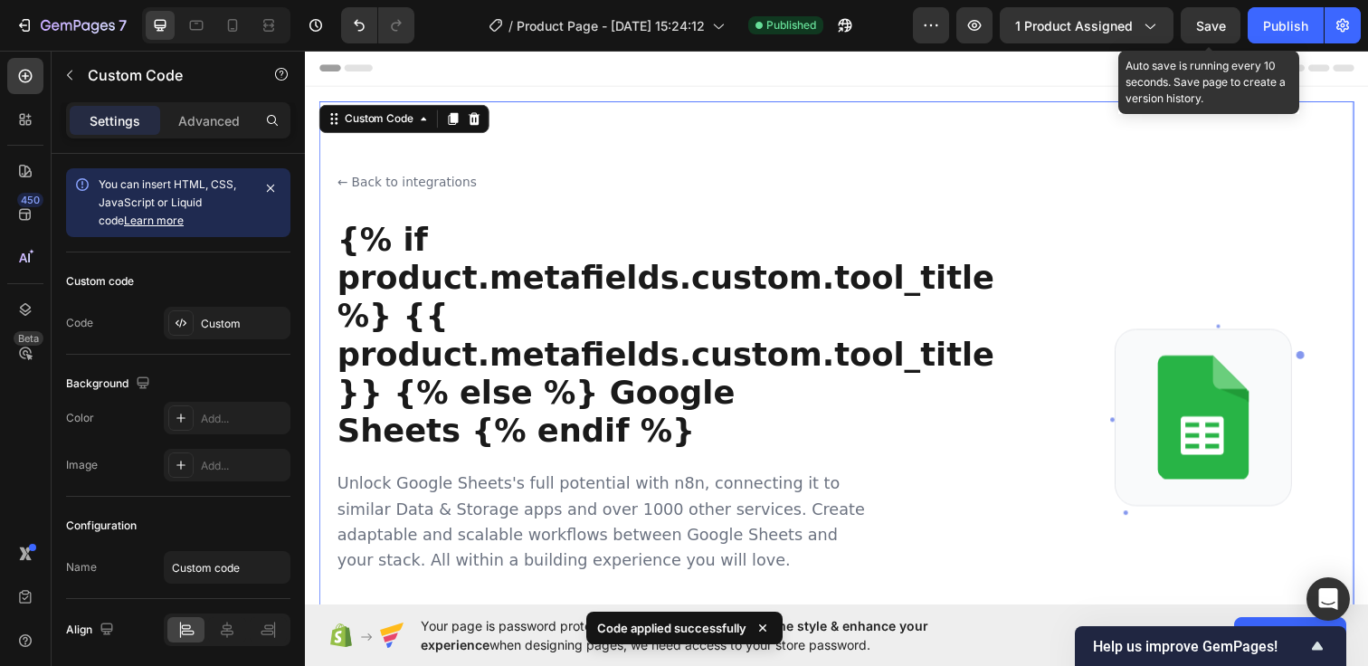
click at [1200, 24] on span "Save" at bounding box center [1211, 25] width 30 height 15
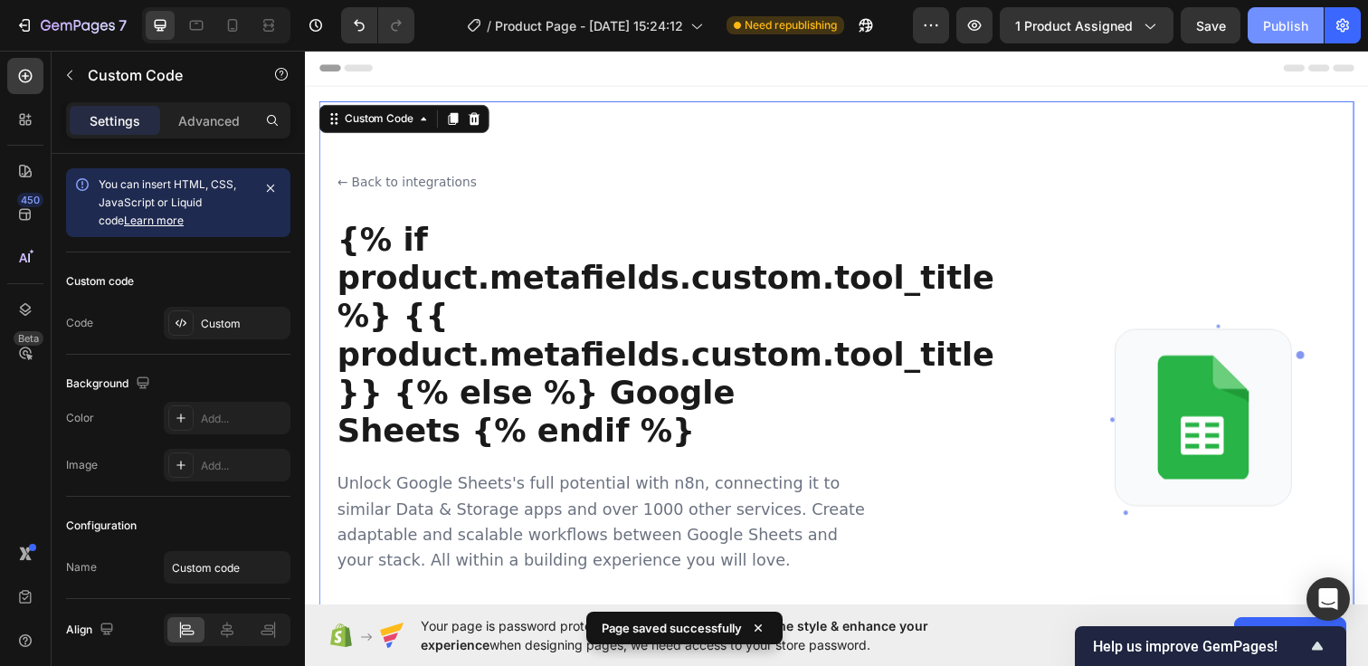
click at [1280, 19] on div "Publish" at bounding box center [1285, 25] width 45 height 19
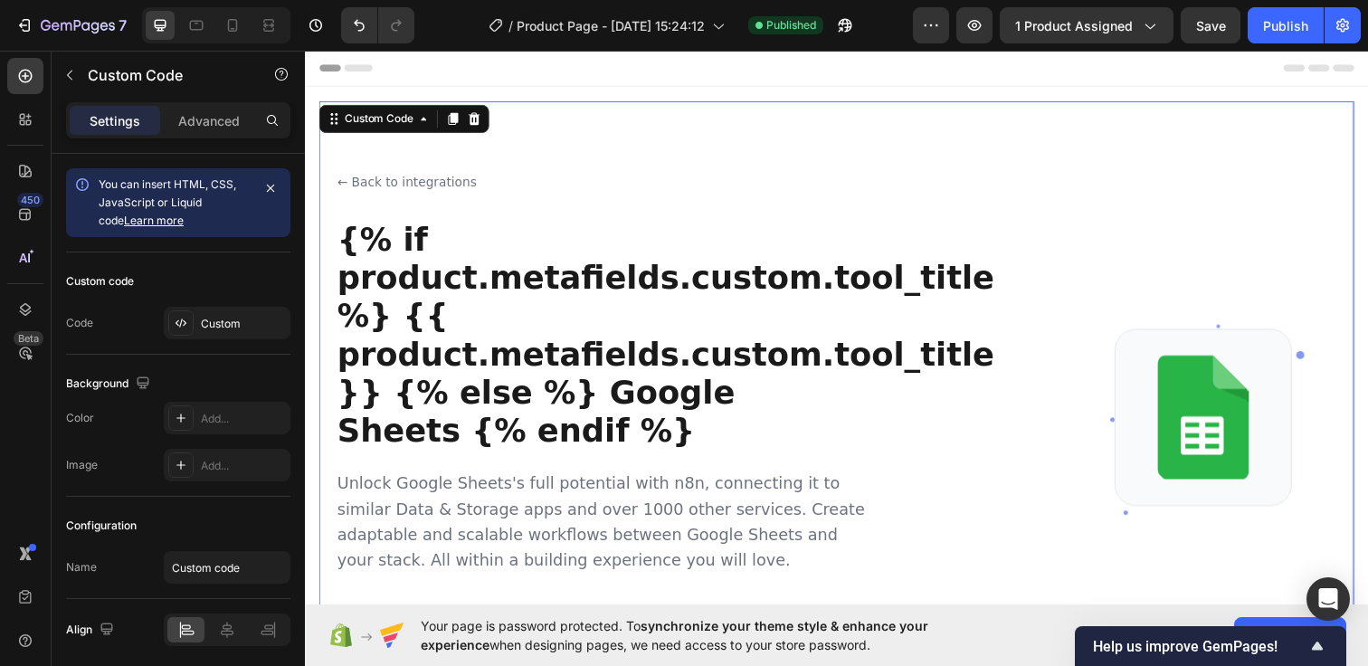
click at [678, 384] on h1 "{% if product.metafields.custom.tool_title %} {{ product.metafields.custom.tool…" at bounding box center [608, 340] width 543 height 234
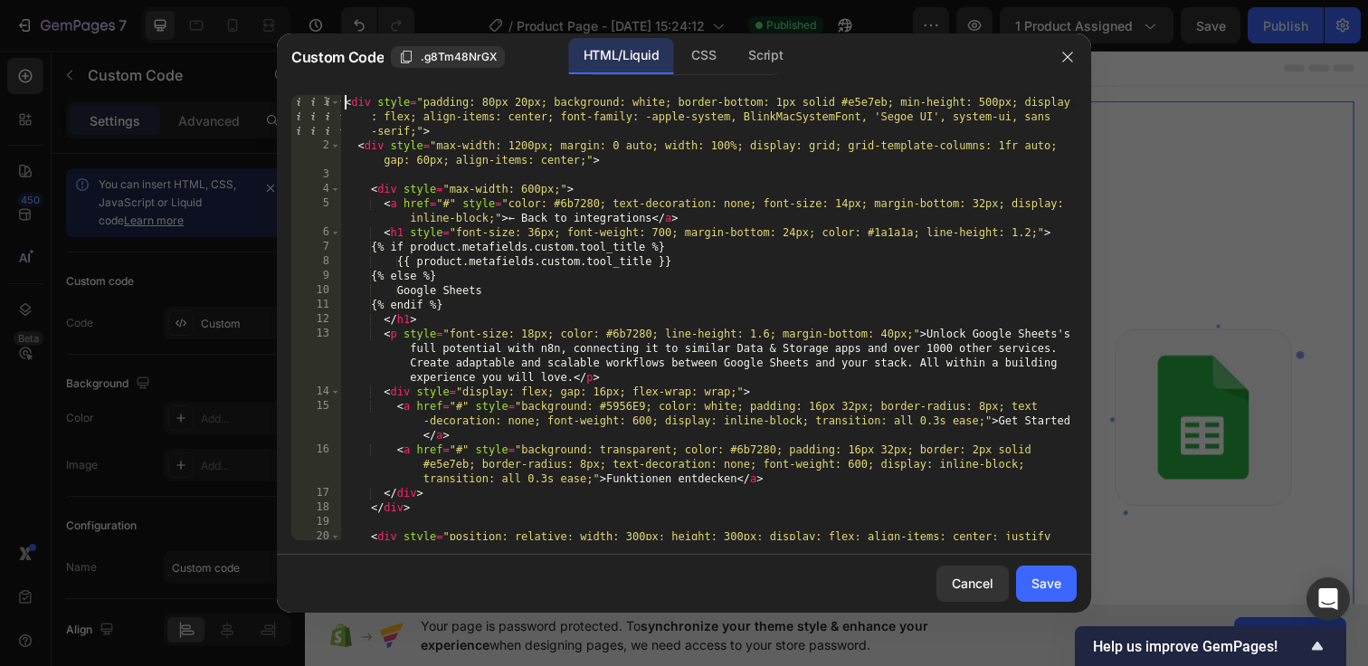
click at [345, 109] on div "< div style = "padding: 80px 20px; background: white; border-bottom: 1px solid …" at bounding box center [708, 353] width 735 height 517
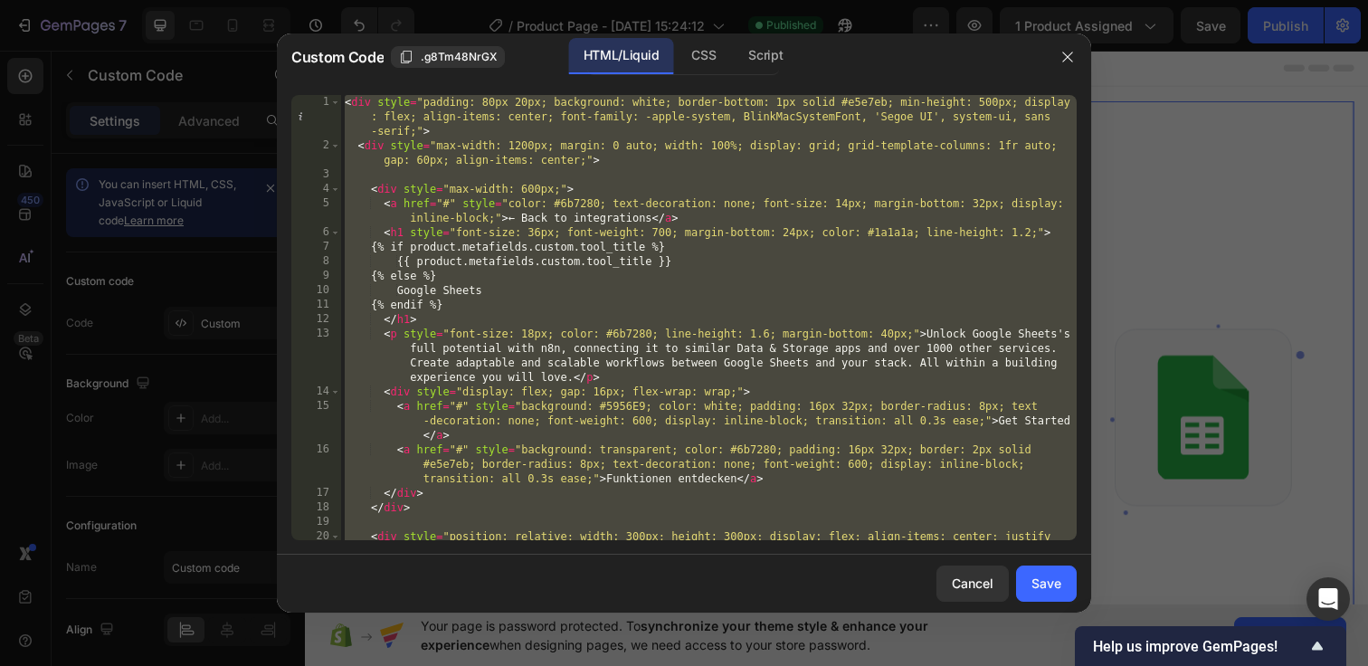
paste textarea
type textarea "</style>"
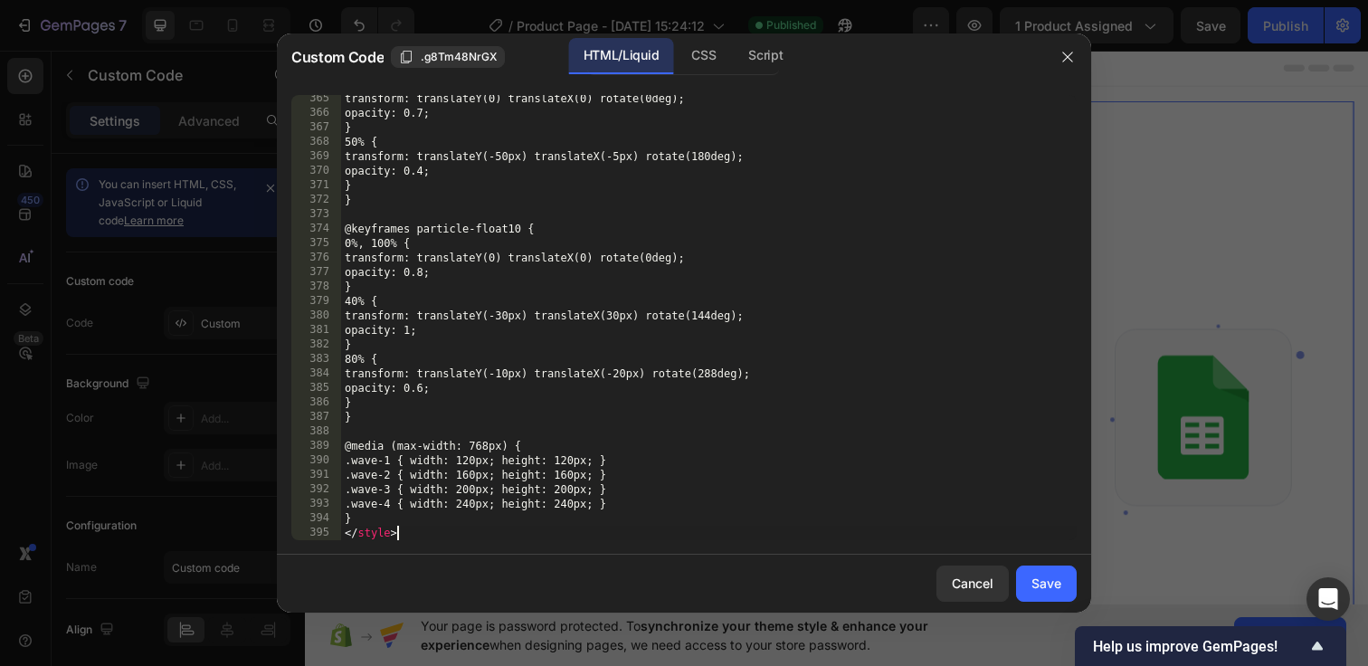
scroll to position [5489, 0]
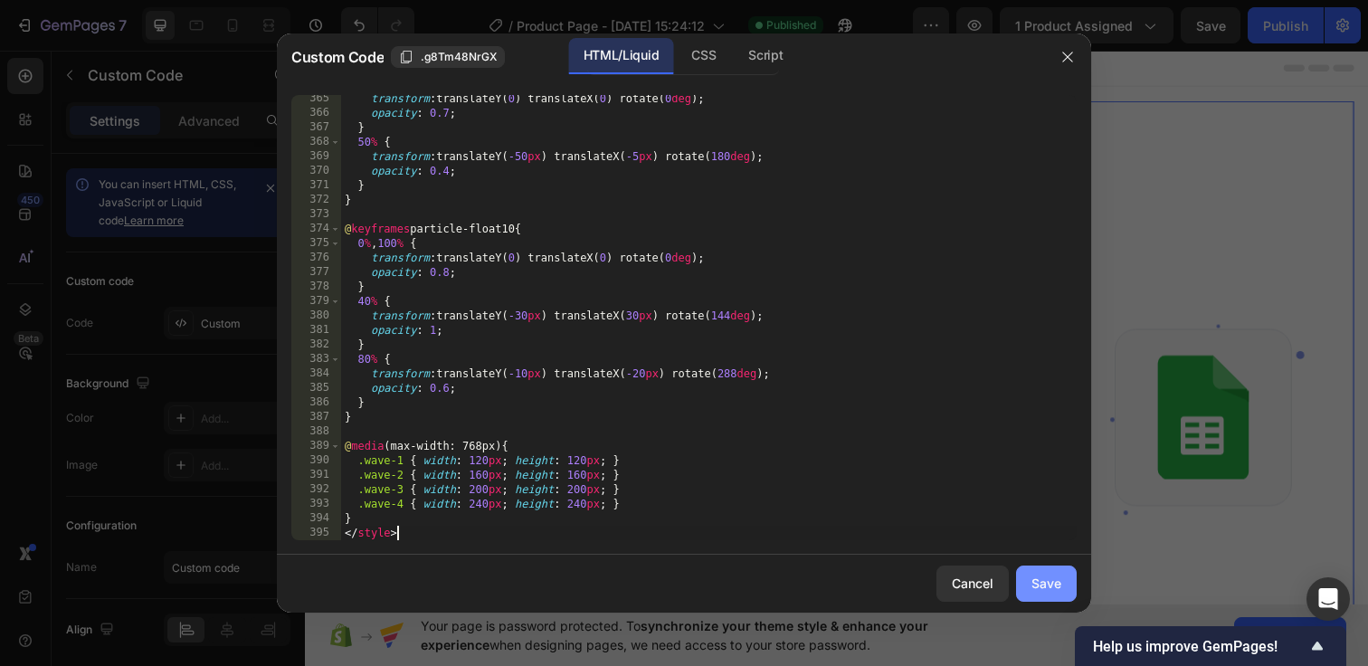
click at [1053, 586] on div "Save" at bounding box center [1046, 582] width 30 height 19
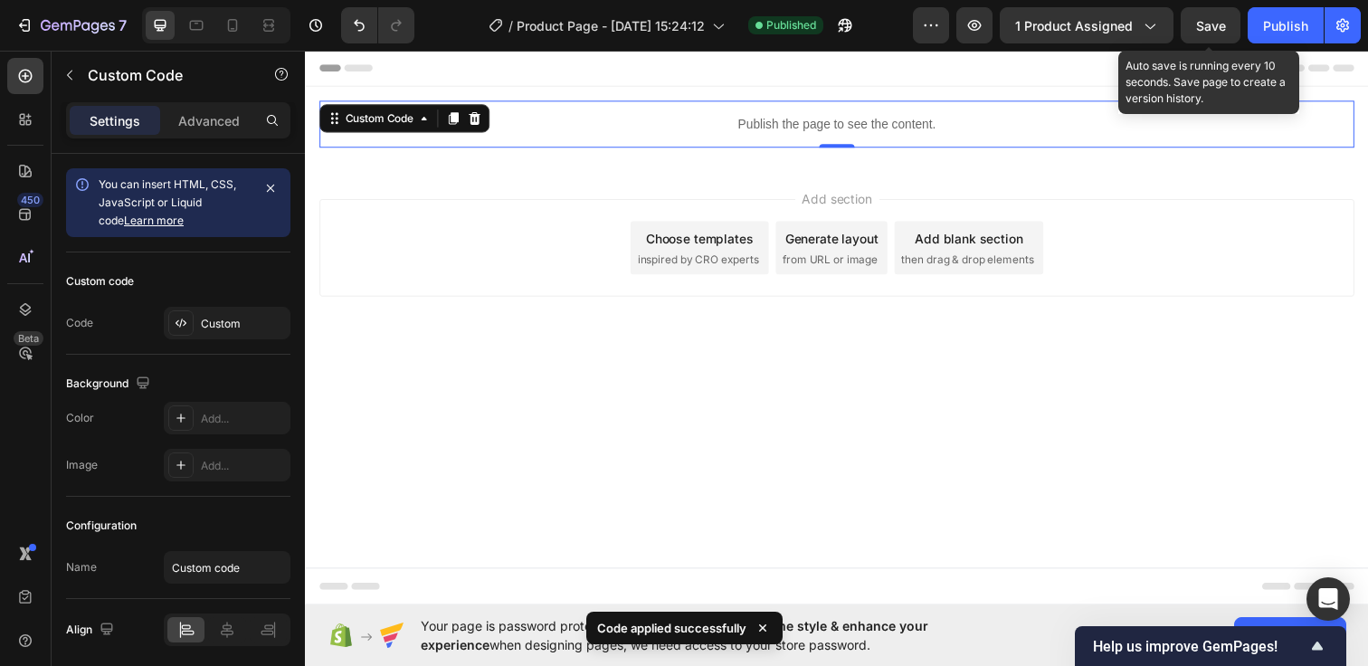
click at [1211, 33] on div "Save" at bounding box center [1211, 25] width 30 height 19
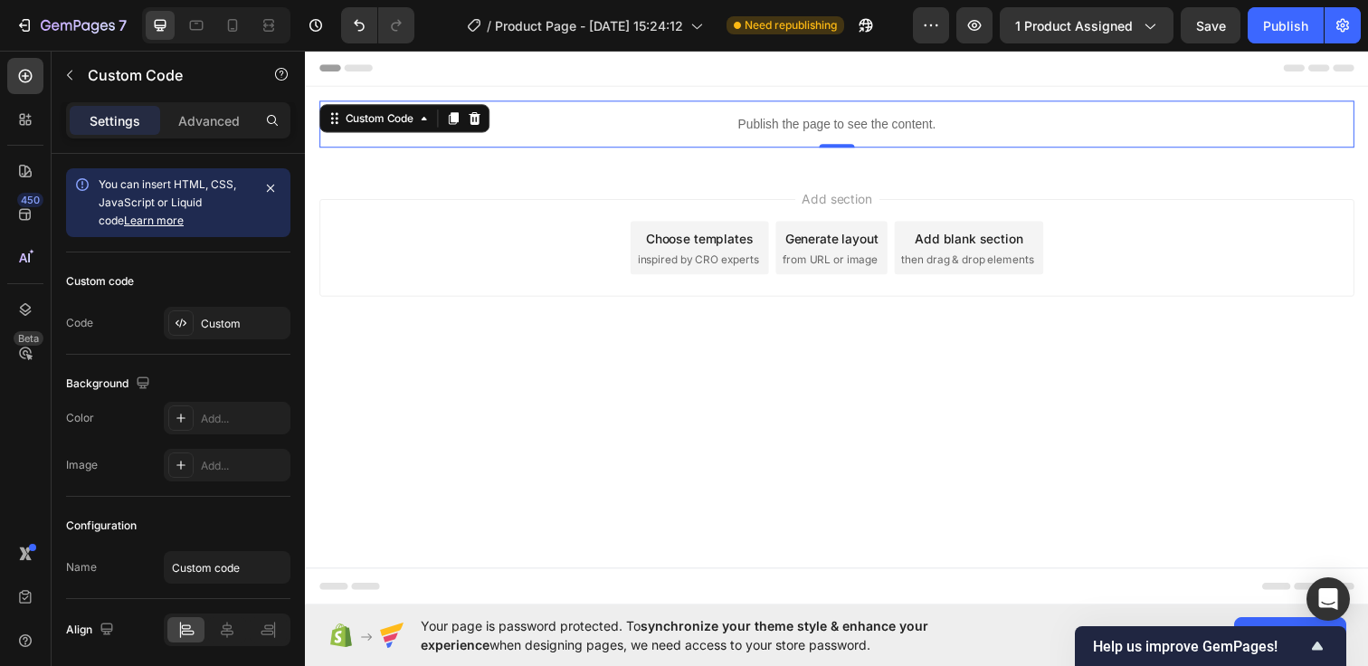
click at [900, 403] on body "Header Publish the page to see the content. Custom Code 0 Row Section 1 Root St…" at bounding box center [847, 333] width 1085 height 566
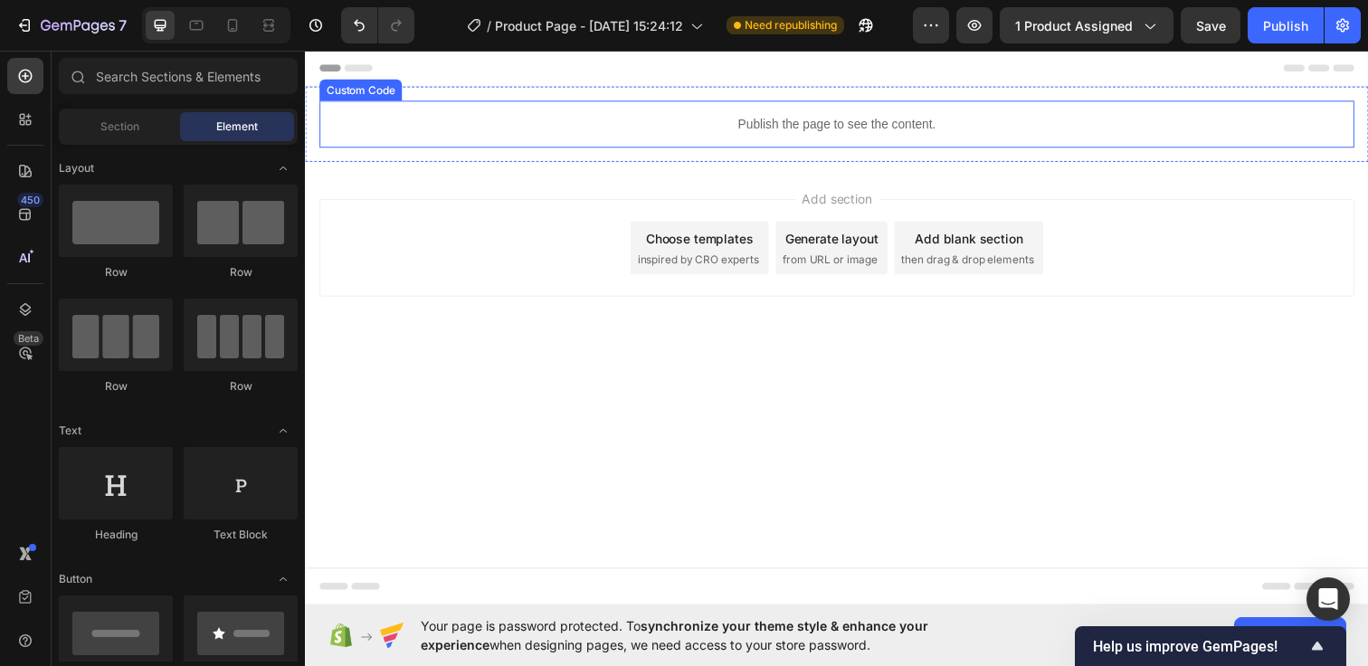
click at [685, 140] on div "Publish the page to see the content." at bounding box center [847, 125] width 1057 height 48
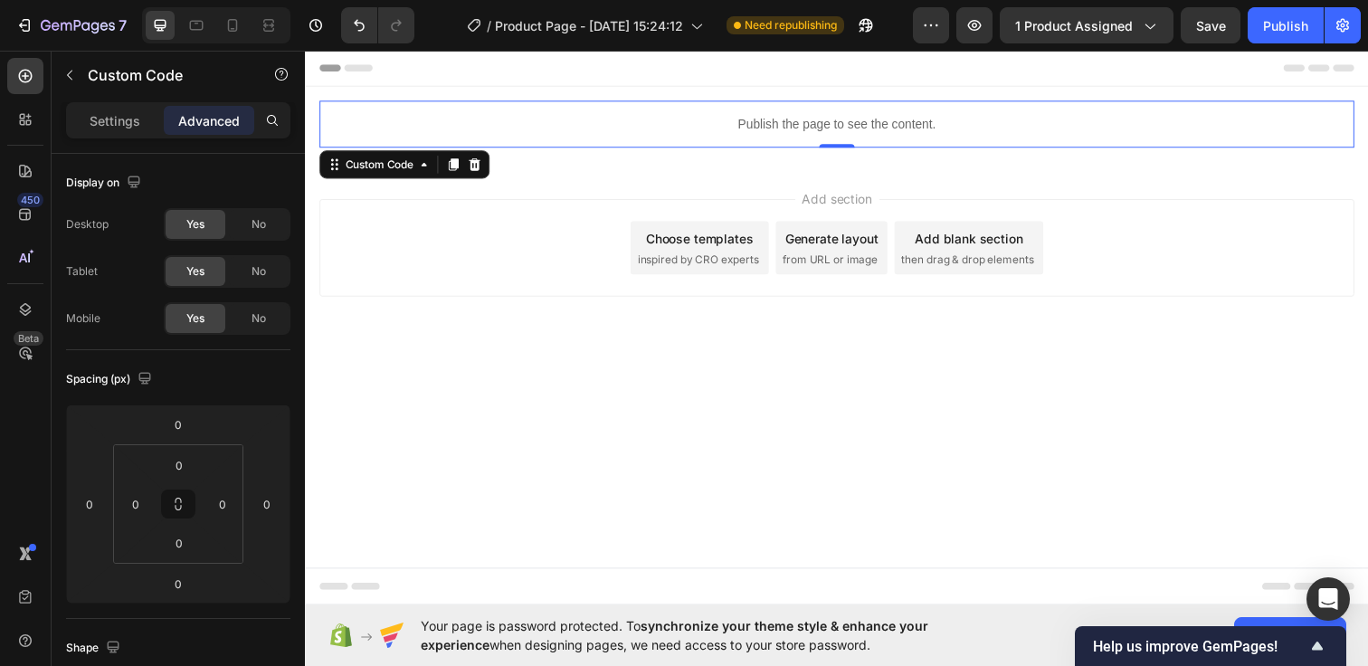
click at [685, 140] on div "Publish the page to see the content." at bounding box center [847, 125] width 1057 height 48
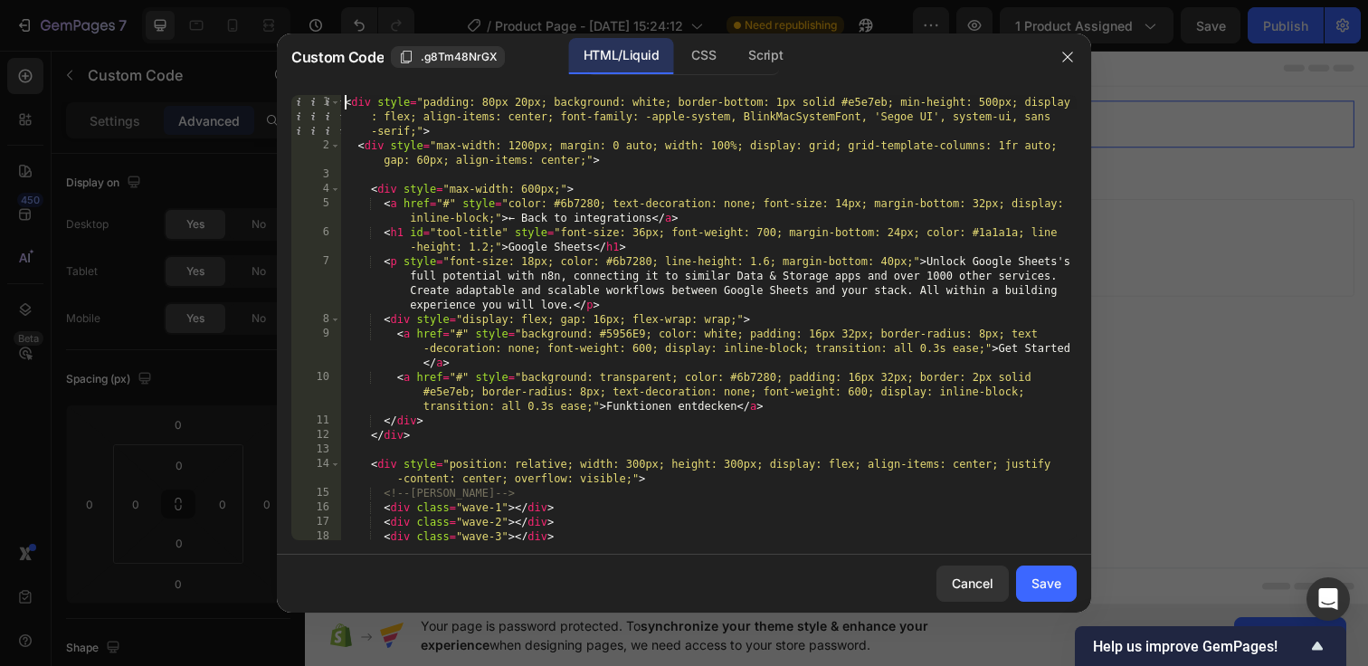
click at [346, 103] on div "< div style = "padding: 80px 20px; background: white; border-bottom: 1px solid …" at bounding box center [708, 346] width 735 height 503
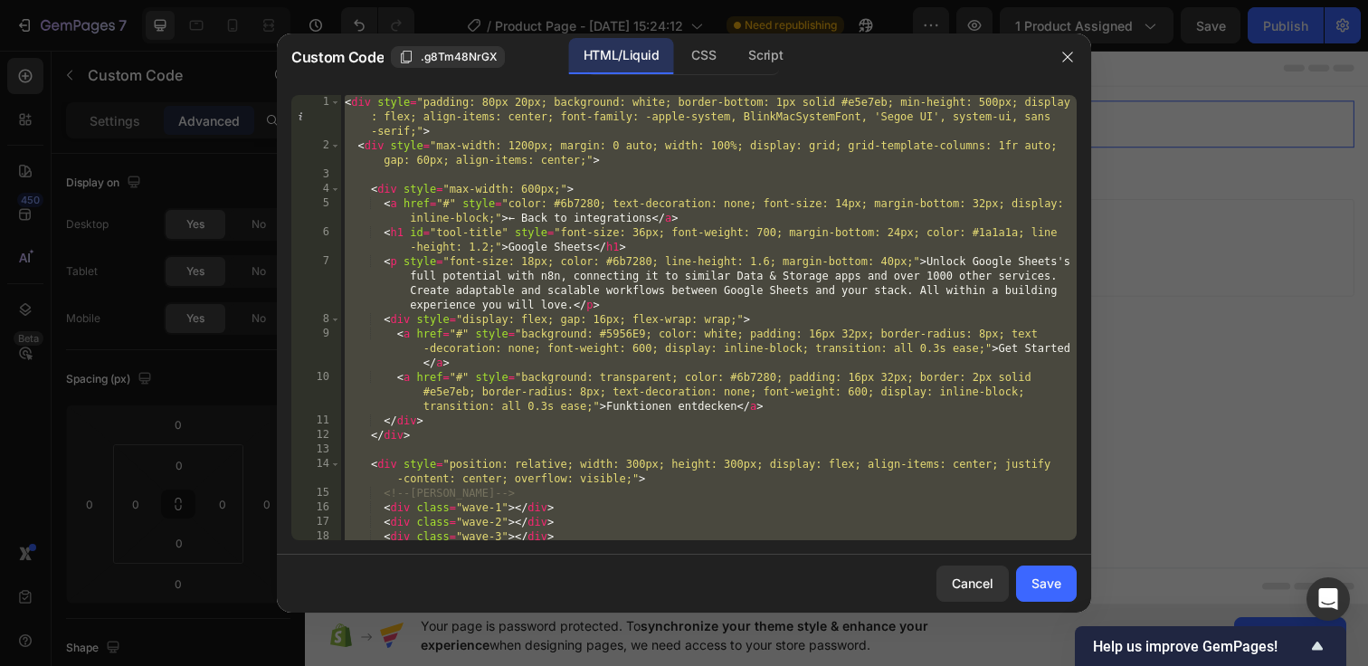
paste textarea
type textarea "</style>"
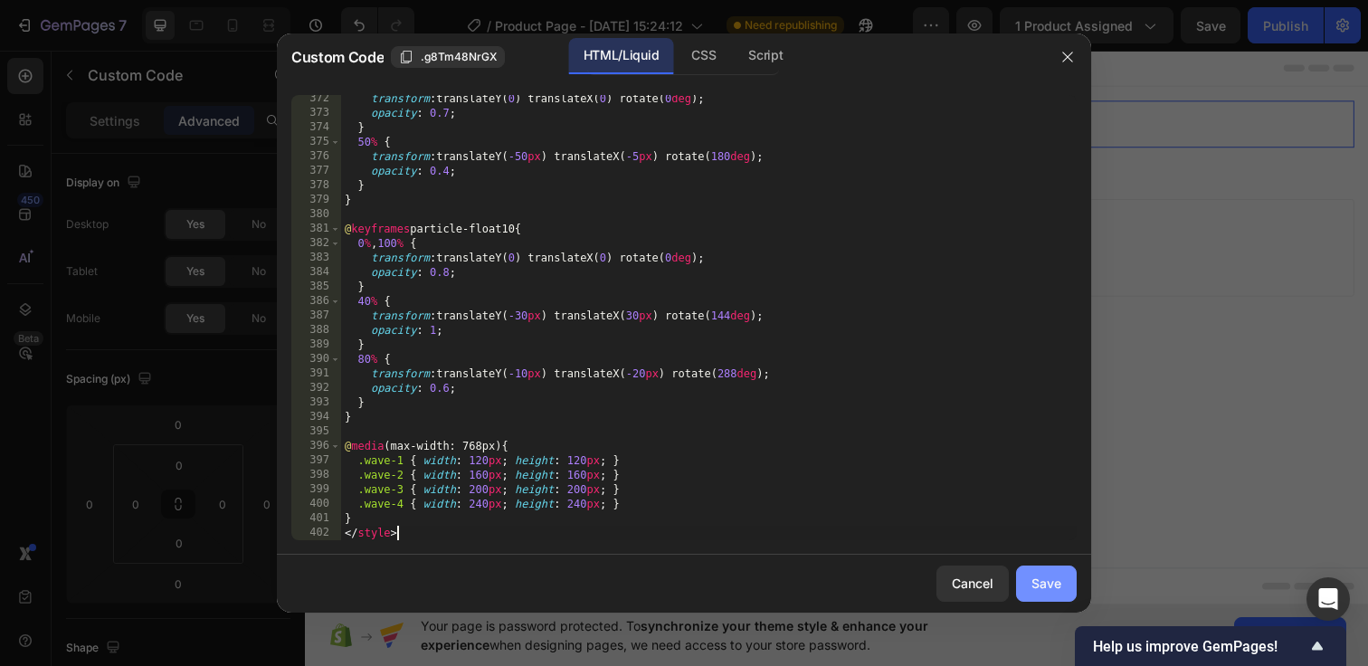
click at [1029, 583] on button "Save" at bounding box center [1046, 583] width 61 height 36
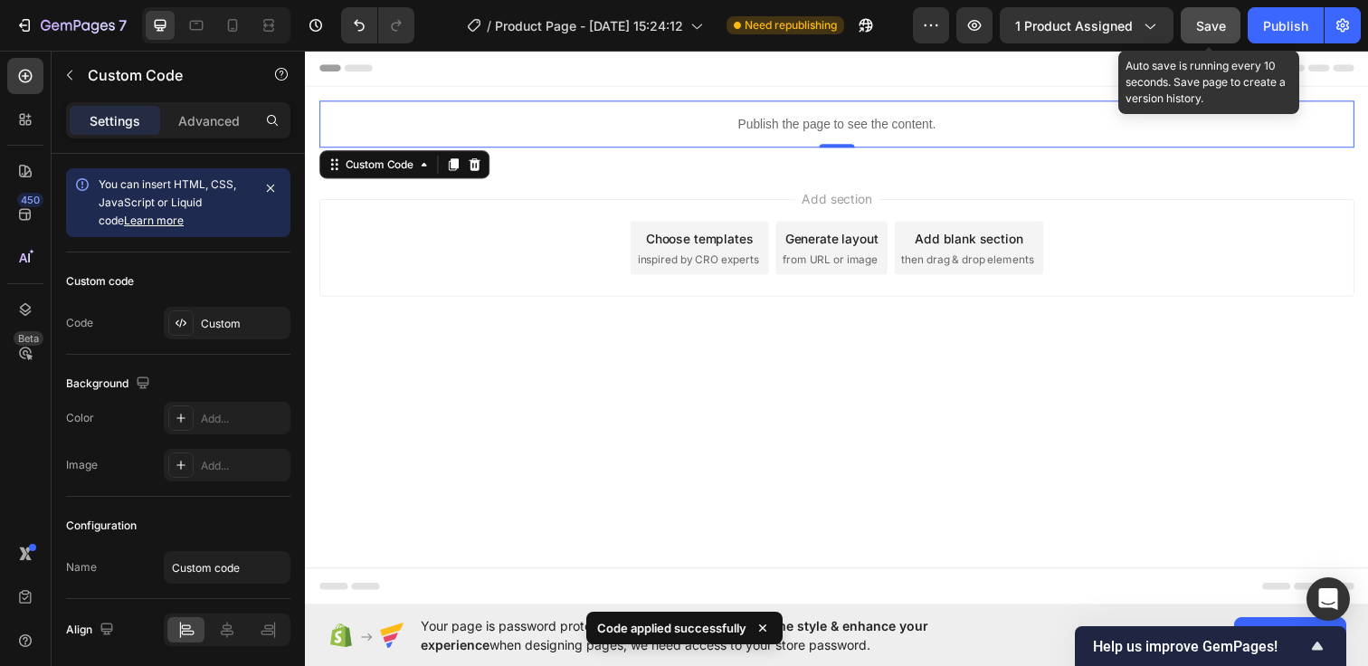
click at [1193, 22] on button "Save" at bounding box center [1210, 25] width 60 height 36
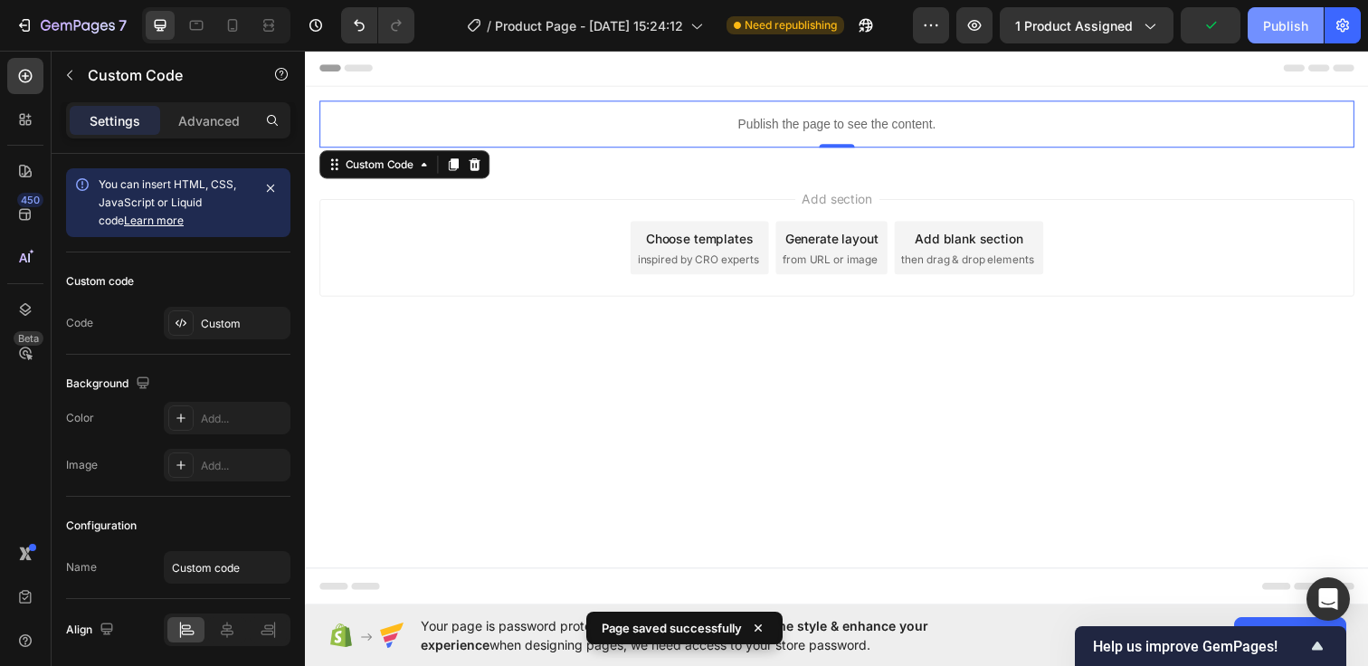
click at [1268, 22] on div "Publish" at bounding box center [1285, 25] width 45 height 19
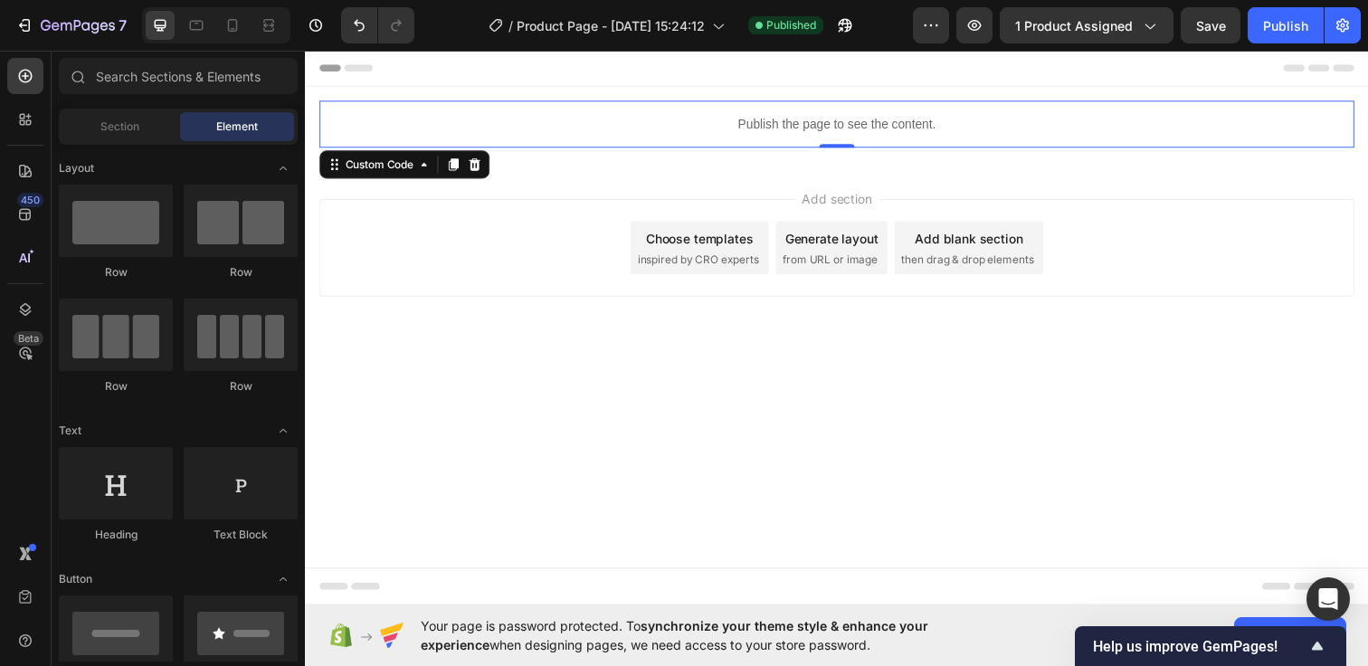
click at [542, 342] on div "Add section Choose templates inspired by CRO experts Generate layout from URL o…" at bounding box center [847, 277] width 1085 height 223
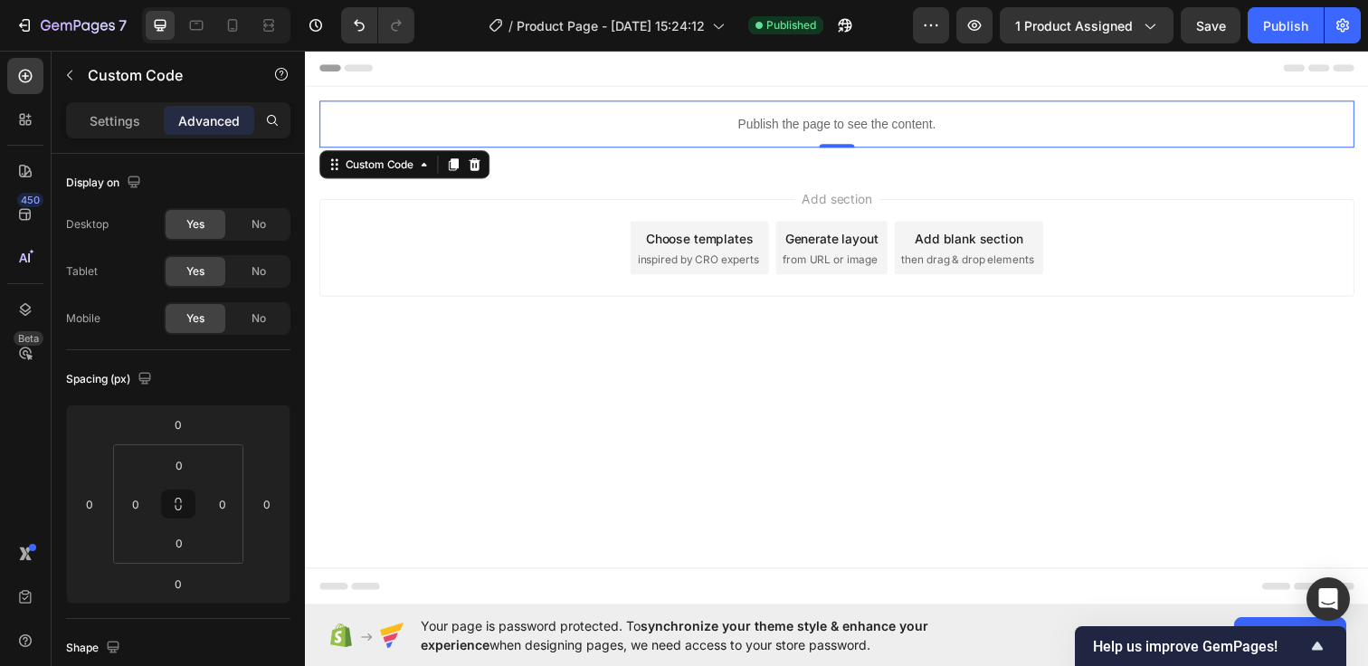
click at [628, 116] on p "Publish the page to see the content." at bounding box center [847, 125] width 1057 height 19
click at [597, 107] on div "Publish the page to see the content." at bounding box center [847, 125] width 1057 height 48
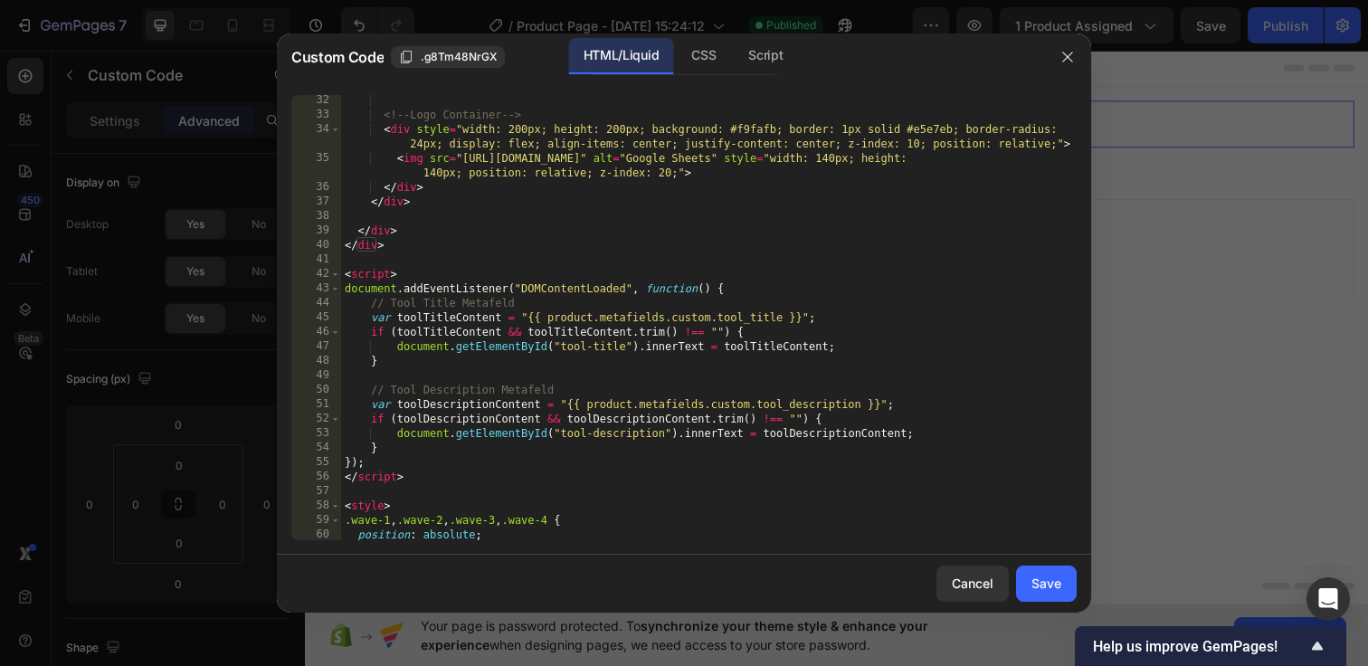
scroll to position [0, 0]
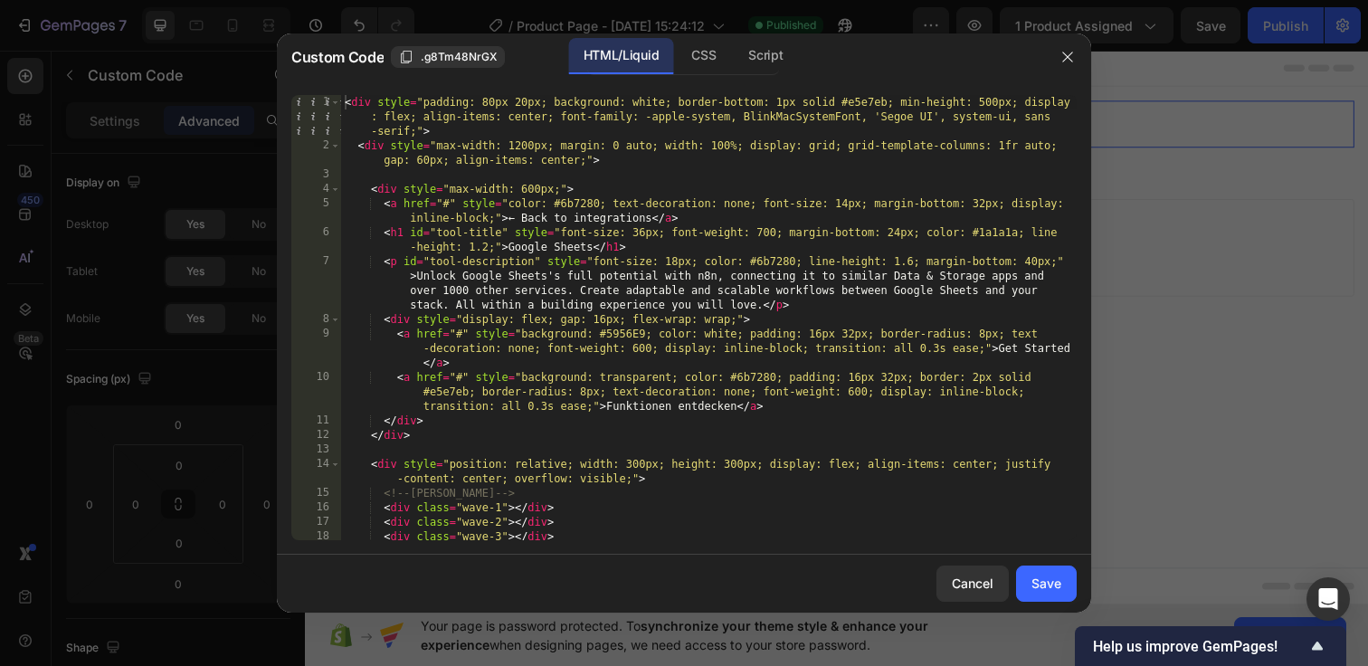
click at [344, 100] on div "< div style = "padding: 80px 20px; background: white; border-bottom: 1px solid …" at bounding box center [708, 346] width 735 height 503
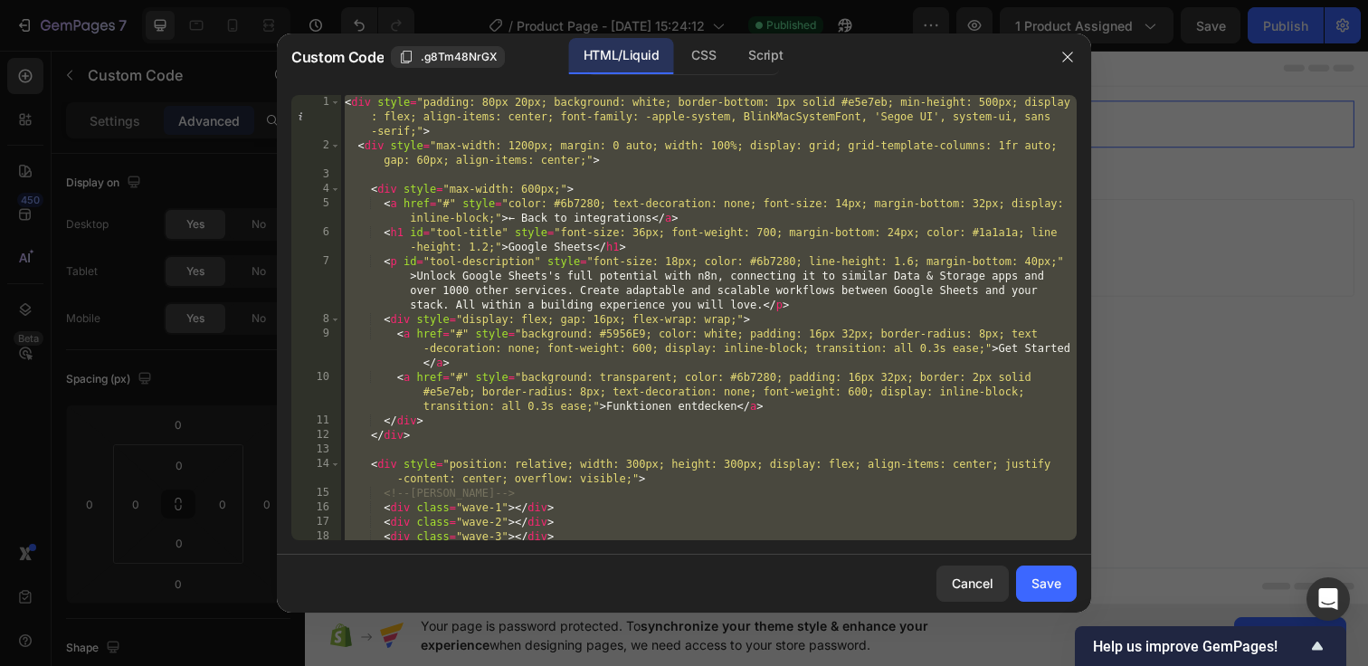
paste textarea
type textarea "</style>"
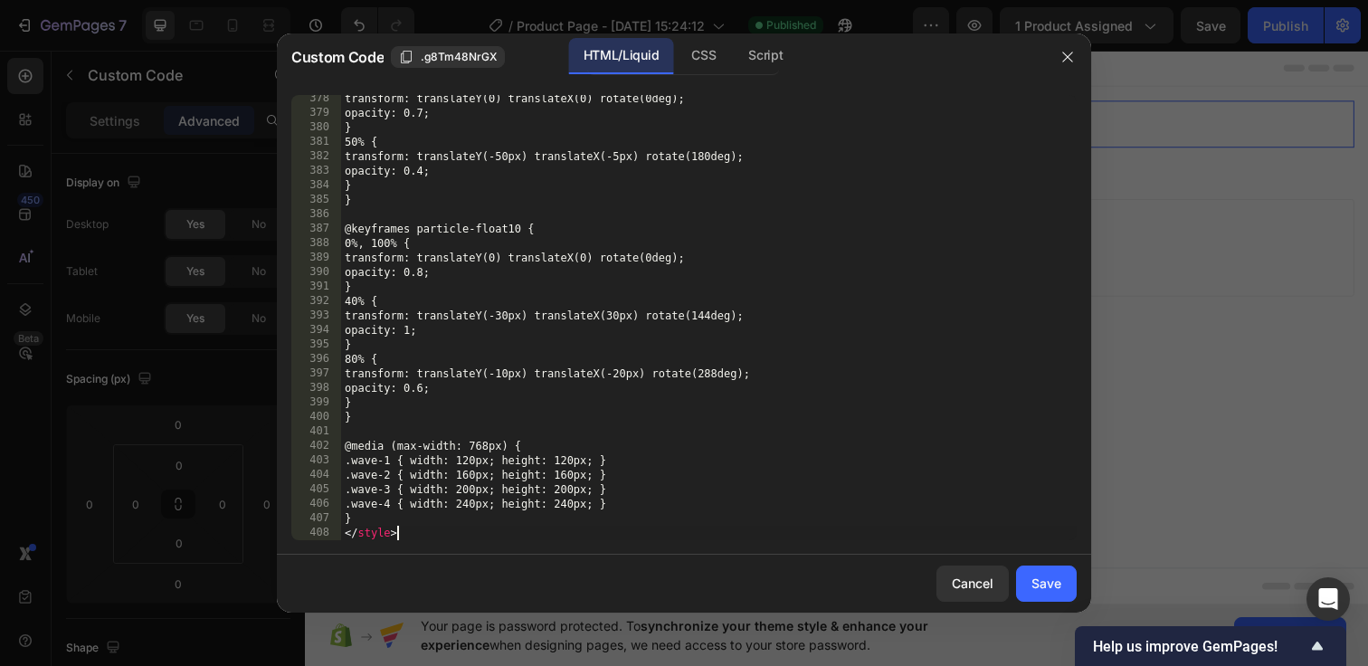
scroll to position [5677, 0]
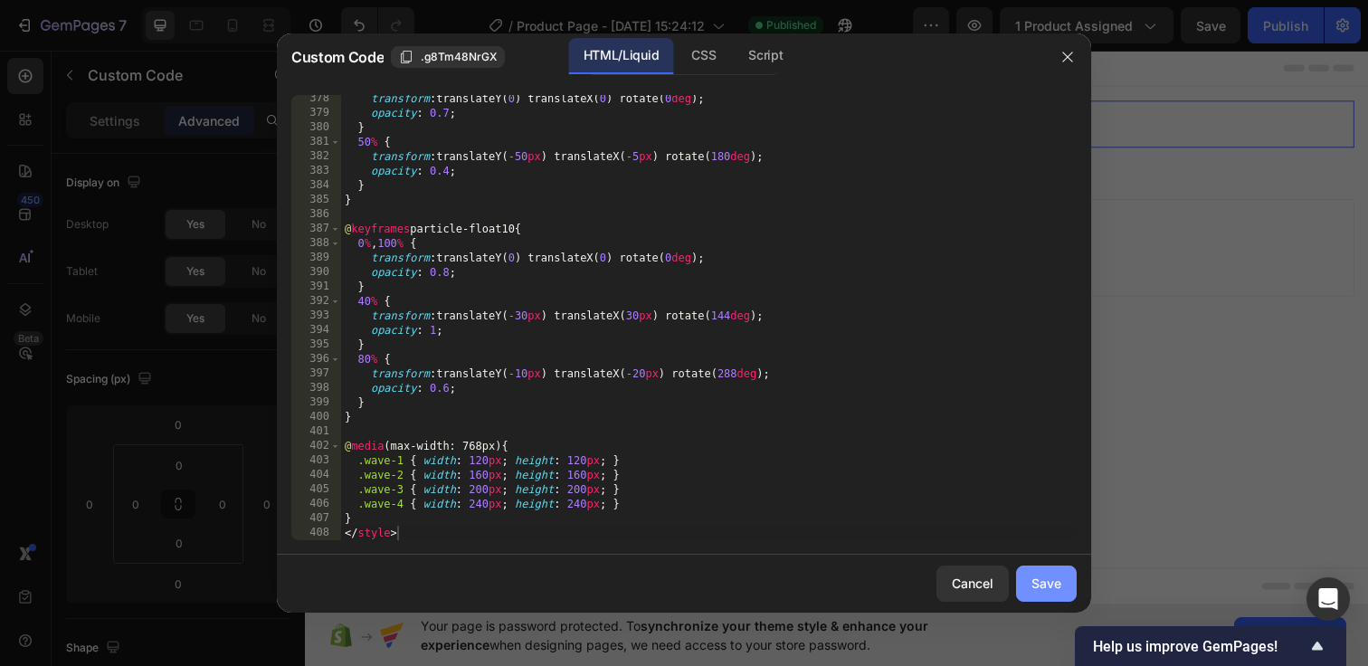
click at [1063, 579] on button "Save" at bounding box center [1046, 583] width 61 height 36
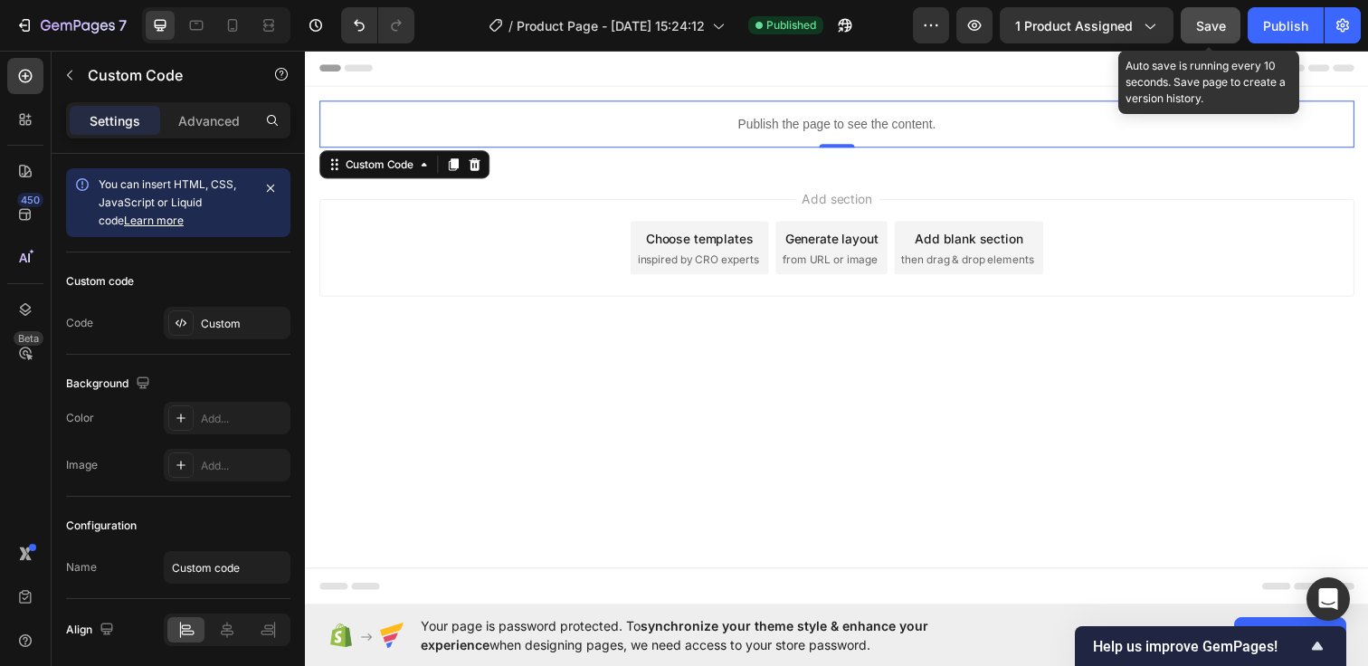
click at [1199, 14] on button "Save" at bounding box center [1210, 25] width 60 height 36
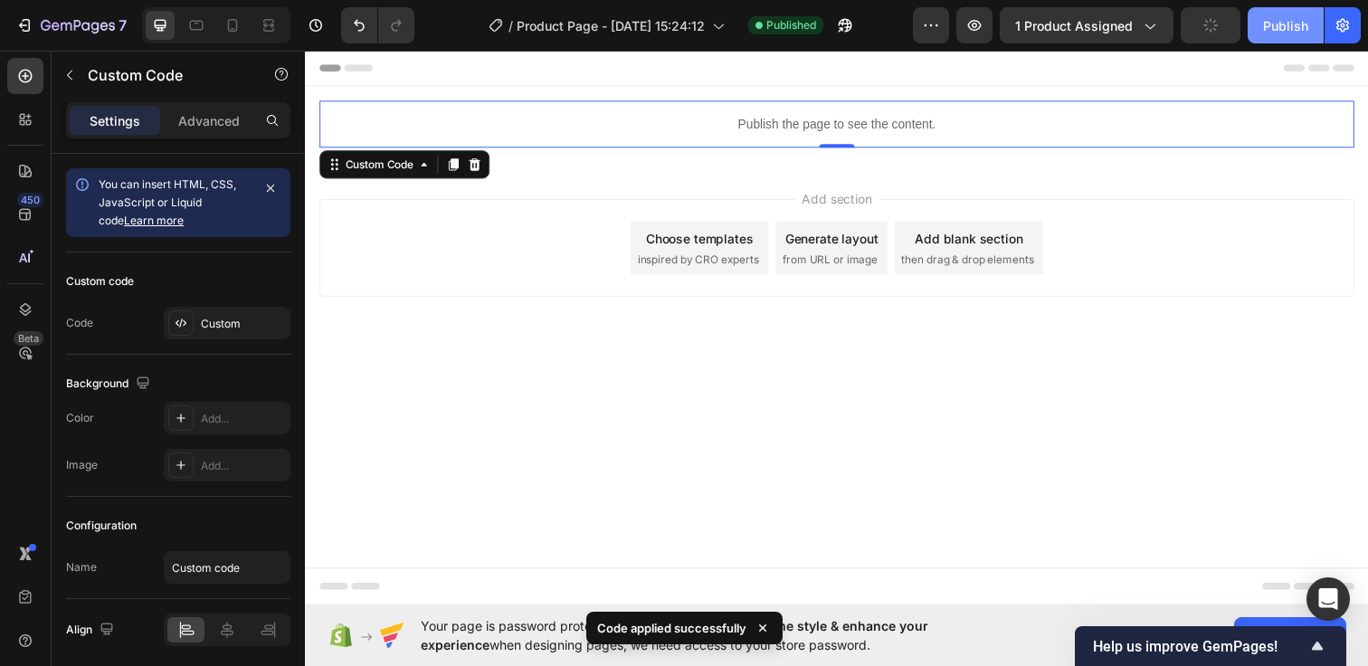
click at [1291, 37] on button "Publish" at bounding box center [1285, 25] width 76 height 36
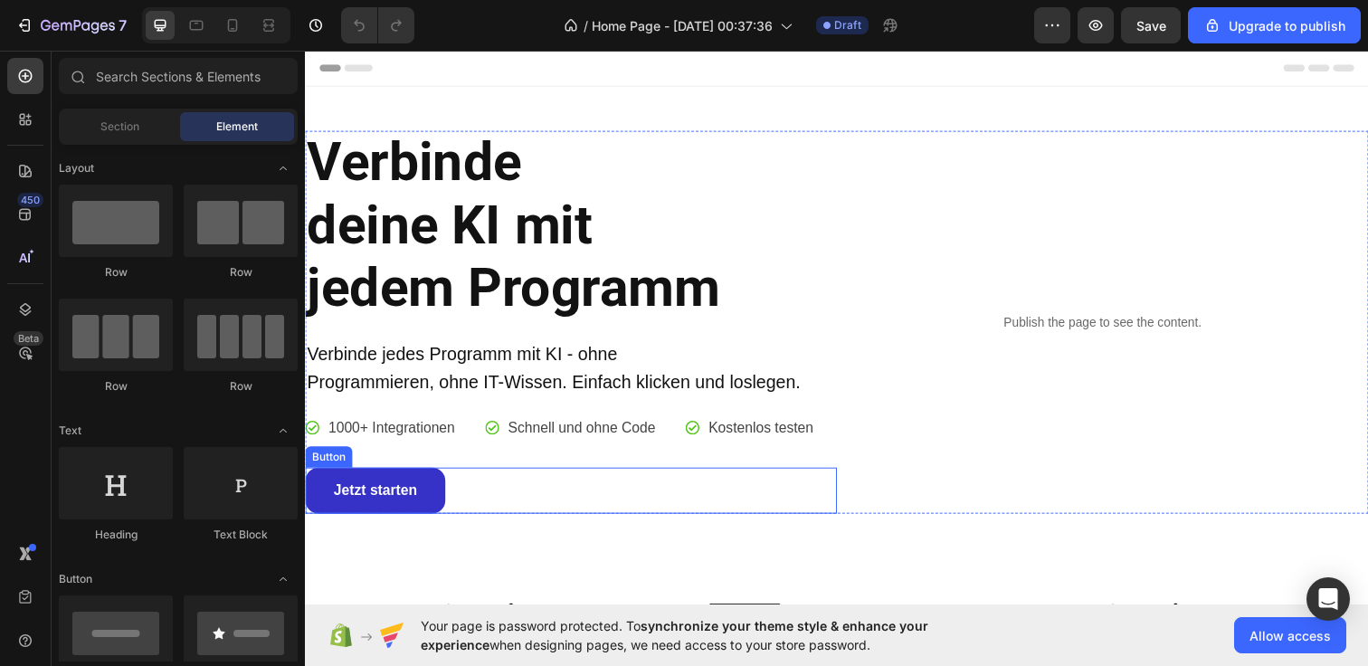
click at [434, 490] on link "Jetzt starten" at bounding box center [376, 499] width 143 height 47
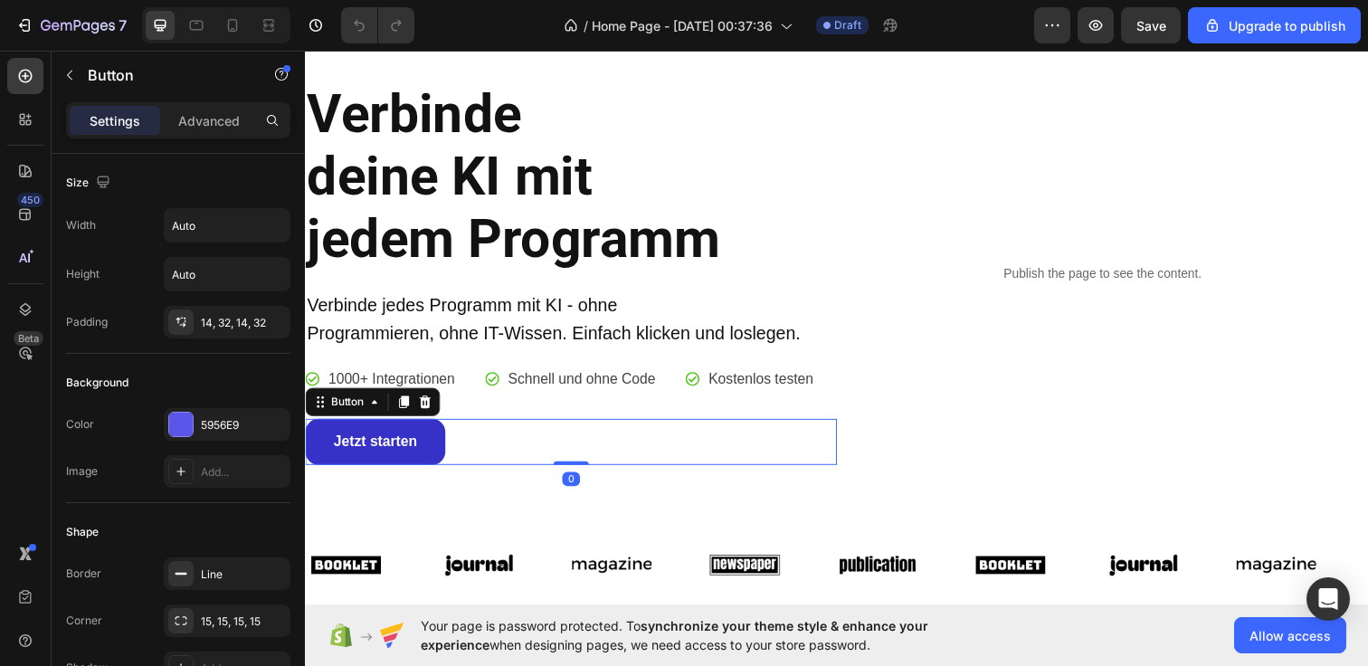
scroll to position [51, 0]
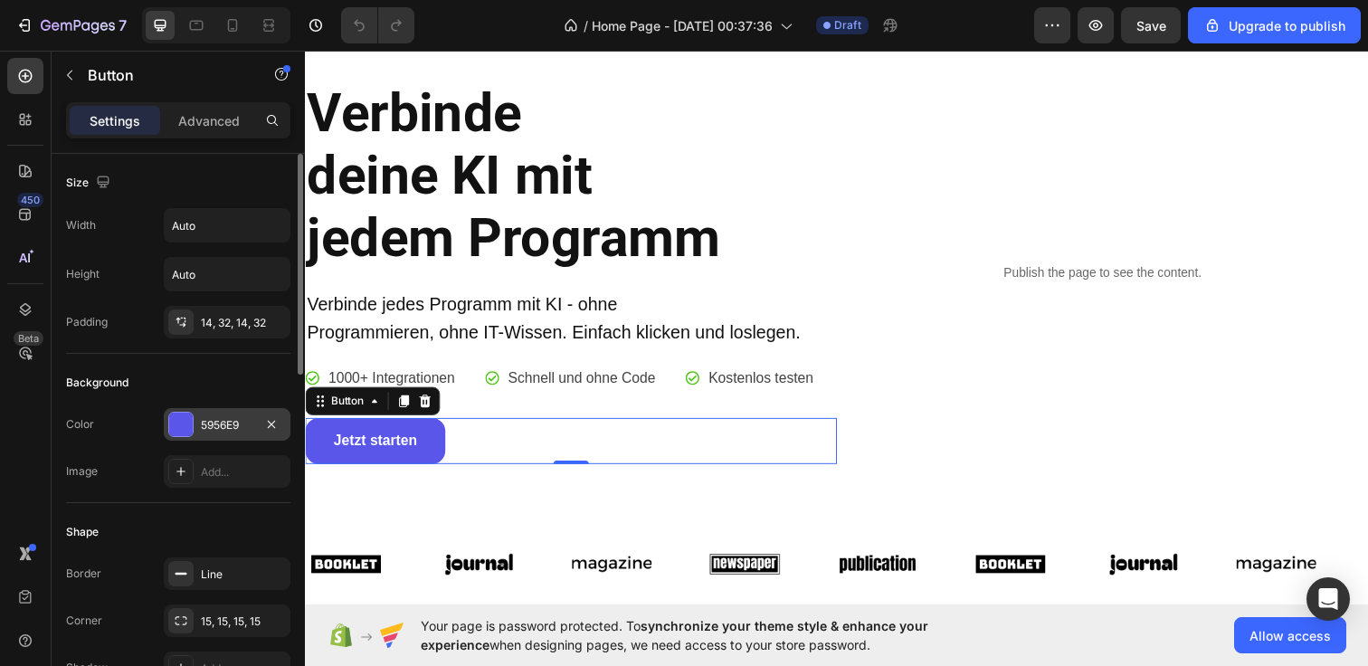
click at [241, 420] on div "5956E9" at bounding box center [227, 425] width 52 height 16
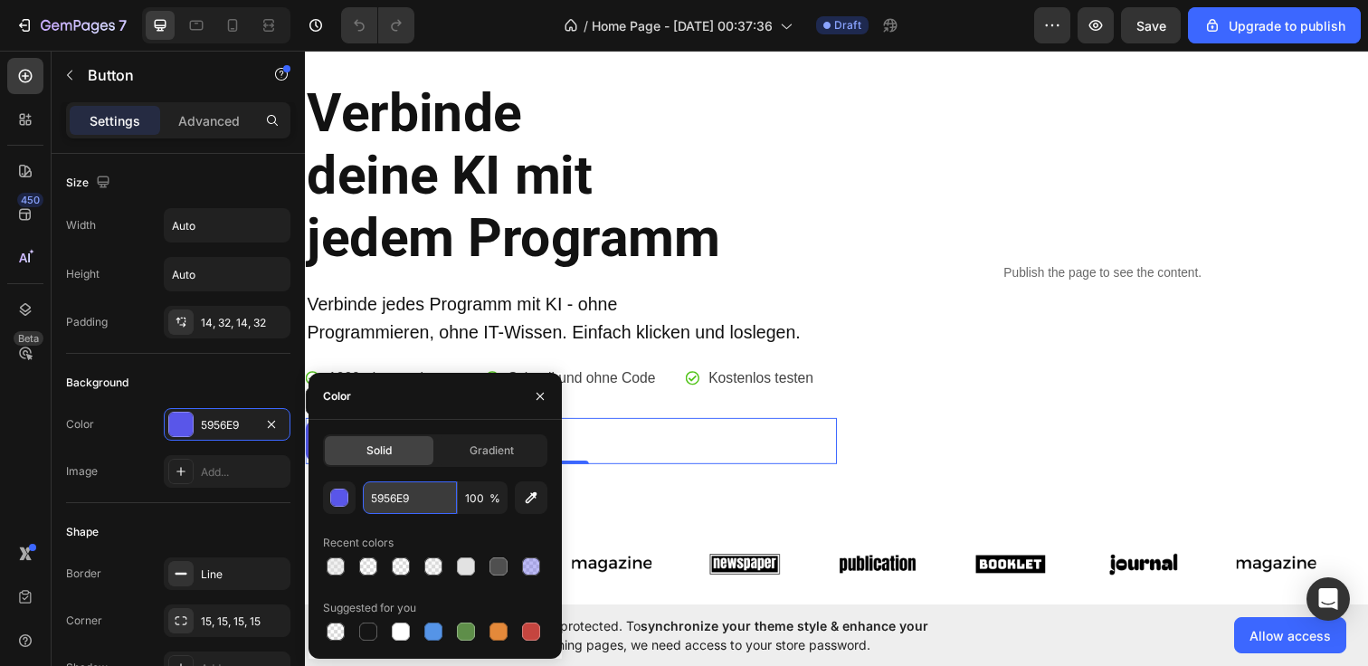
click at [413, 498] on input "5956E9" at bounding box center [410, 497] width 94 height 33
click at [526, 381] on div at bounding box center [539, 396] width 43 height 46
click at [544, 410] on div at bounding box center [539, 396] width 43 height 46
drag, startPoint x: 540, startPoint y: 397, endPoint x: 241, endPoint y: 348, distance: 303.4
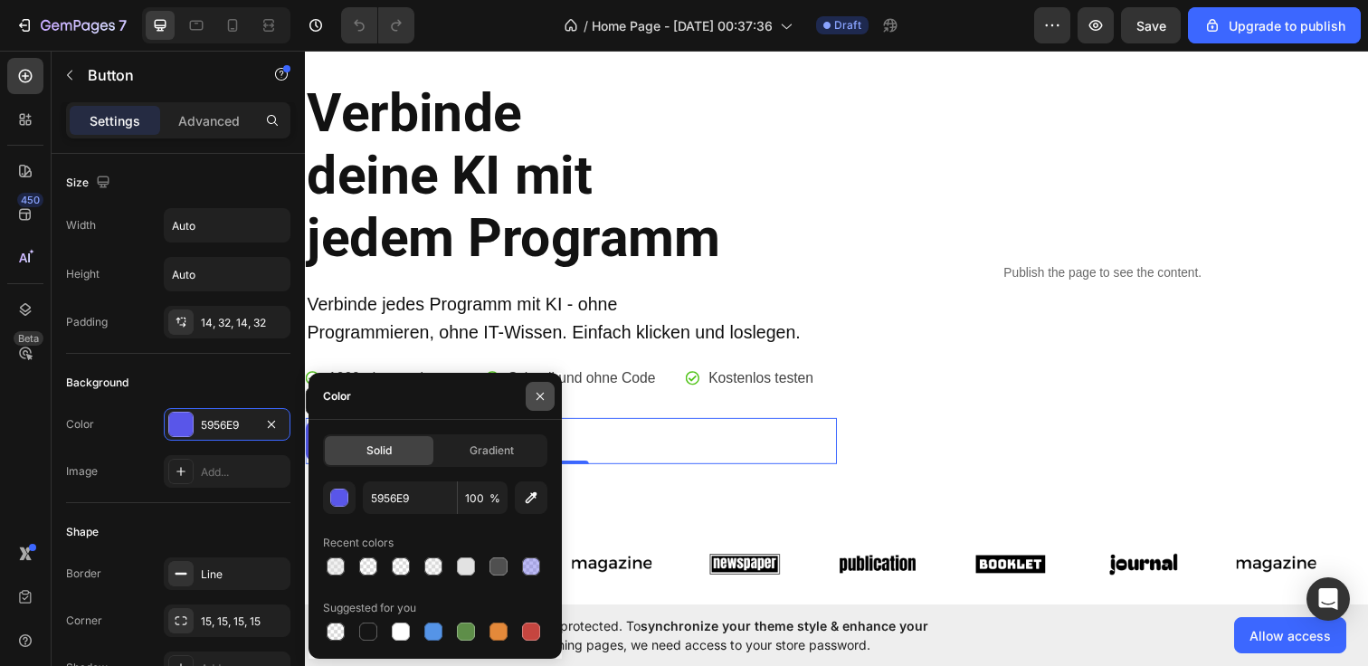
click at [540, 397] on icon "button" at bounding box center [540, 396] width 14 height 14
